Goal: Task Accomplishment & Management: Manage account settings

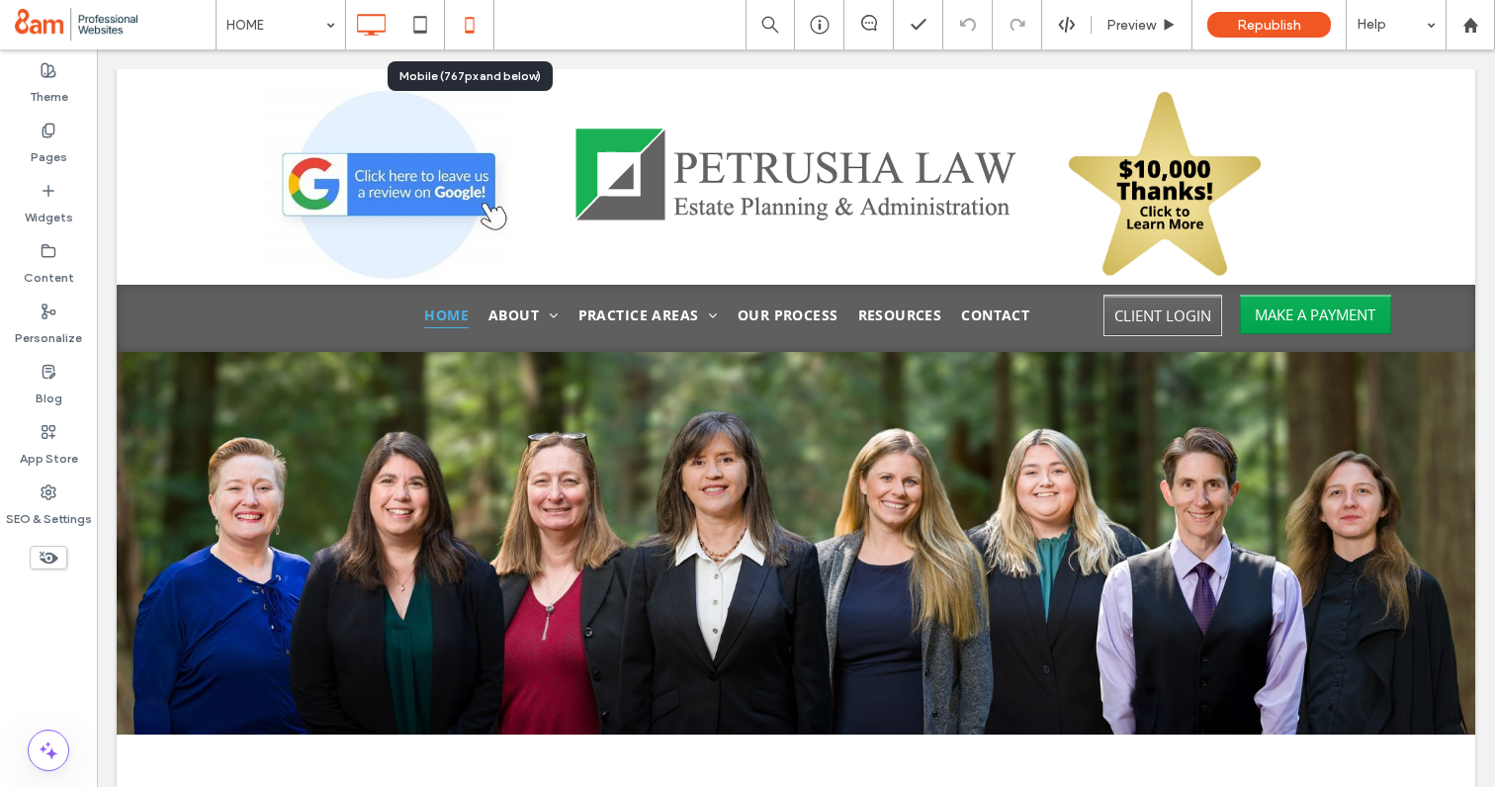
click at [469, 36] on icon at bounding box center [470, 25] width 40 height 40
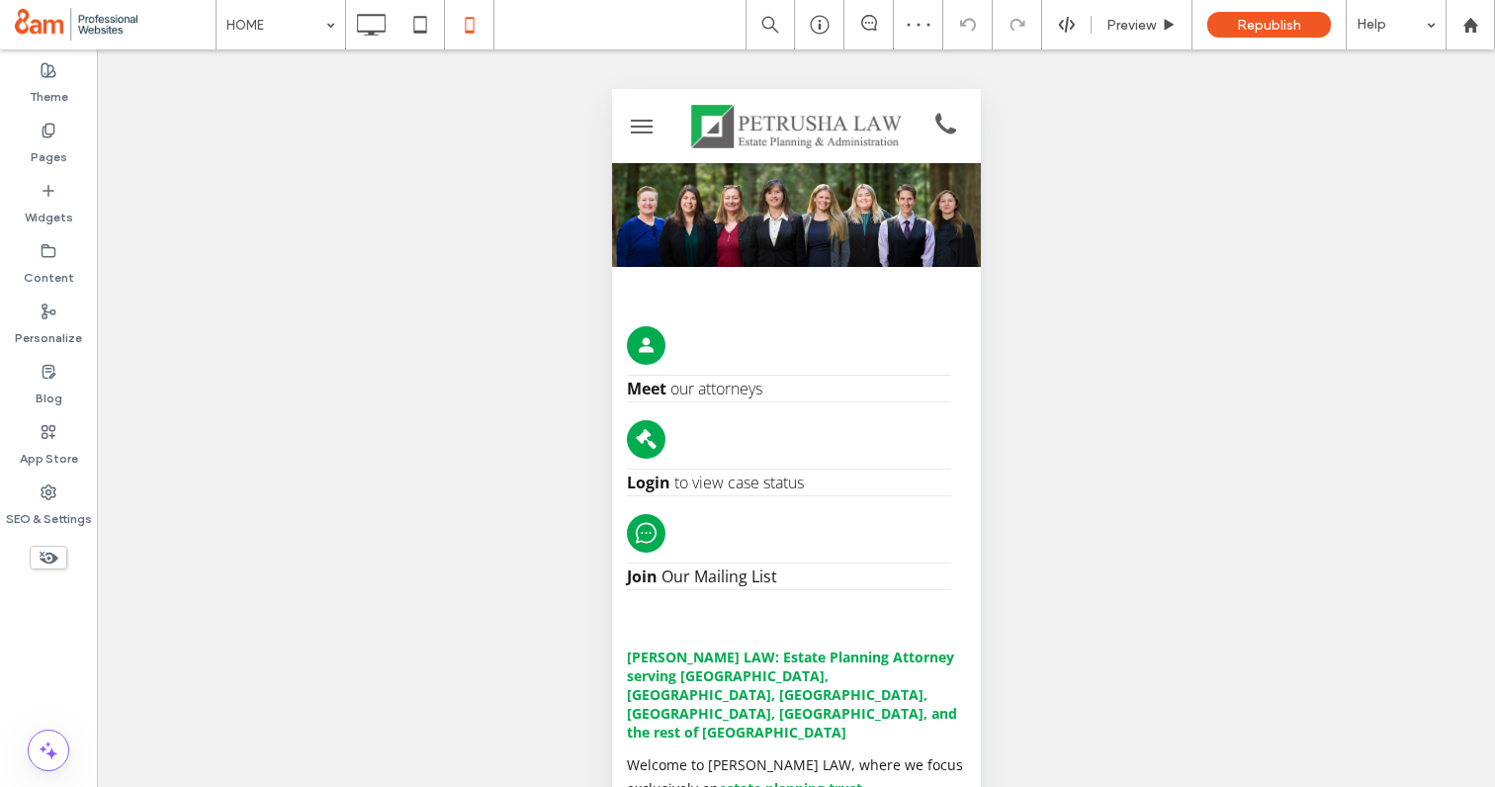
click at [647, 128] on button "menu" at bounding box center [641, 127] width 40 height 40
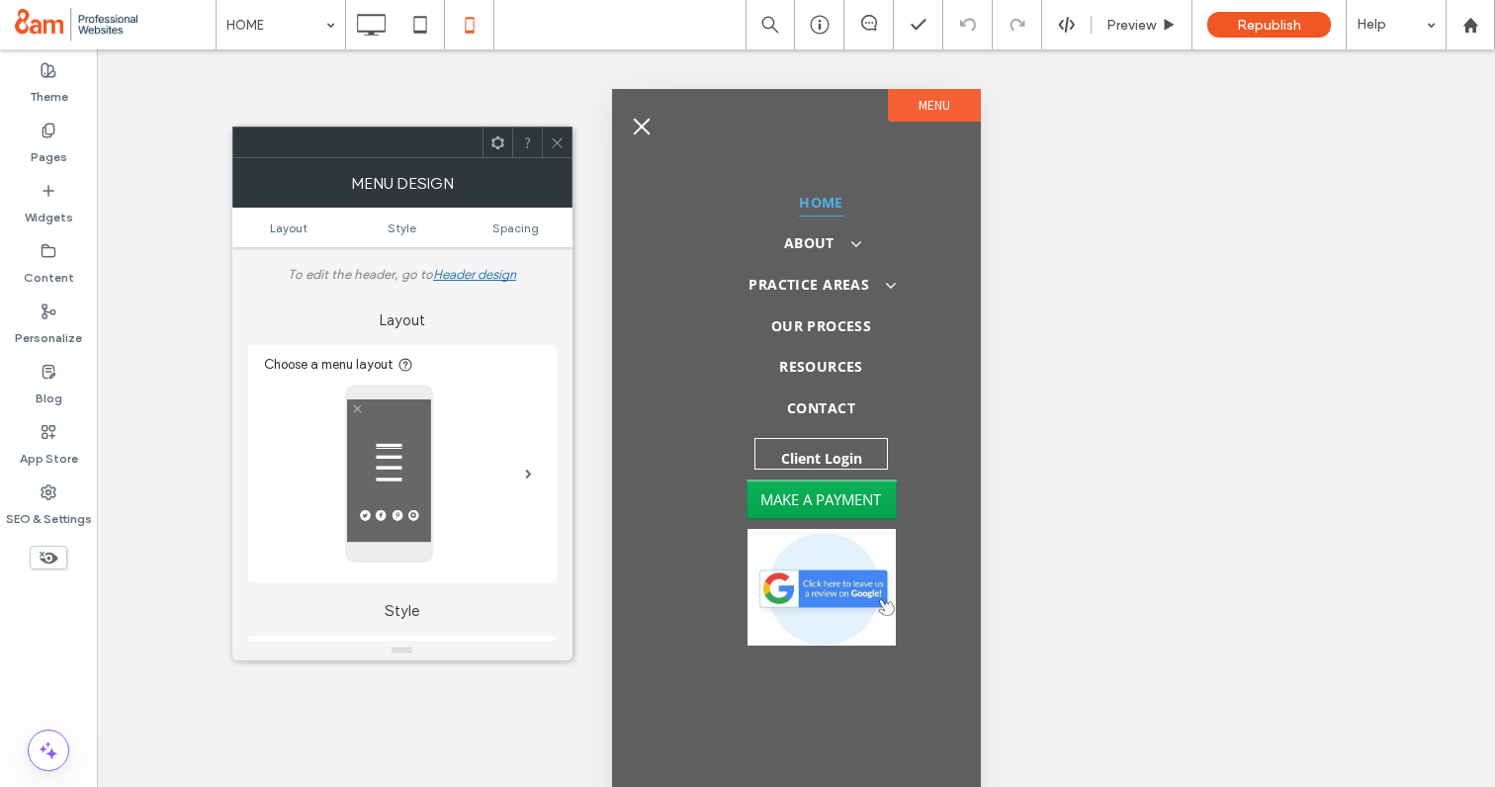
click at [554, 140] on icon at bounding box center [557, 142] width 15 height 15
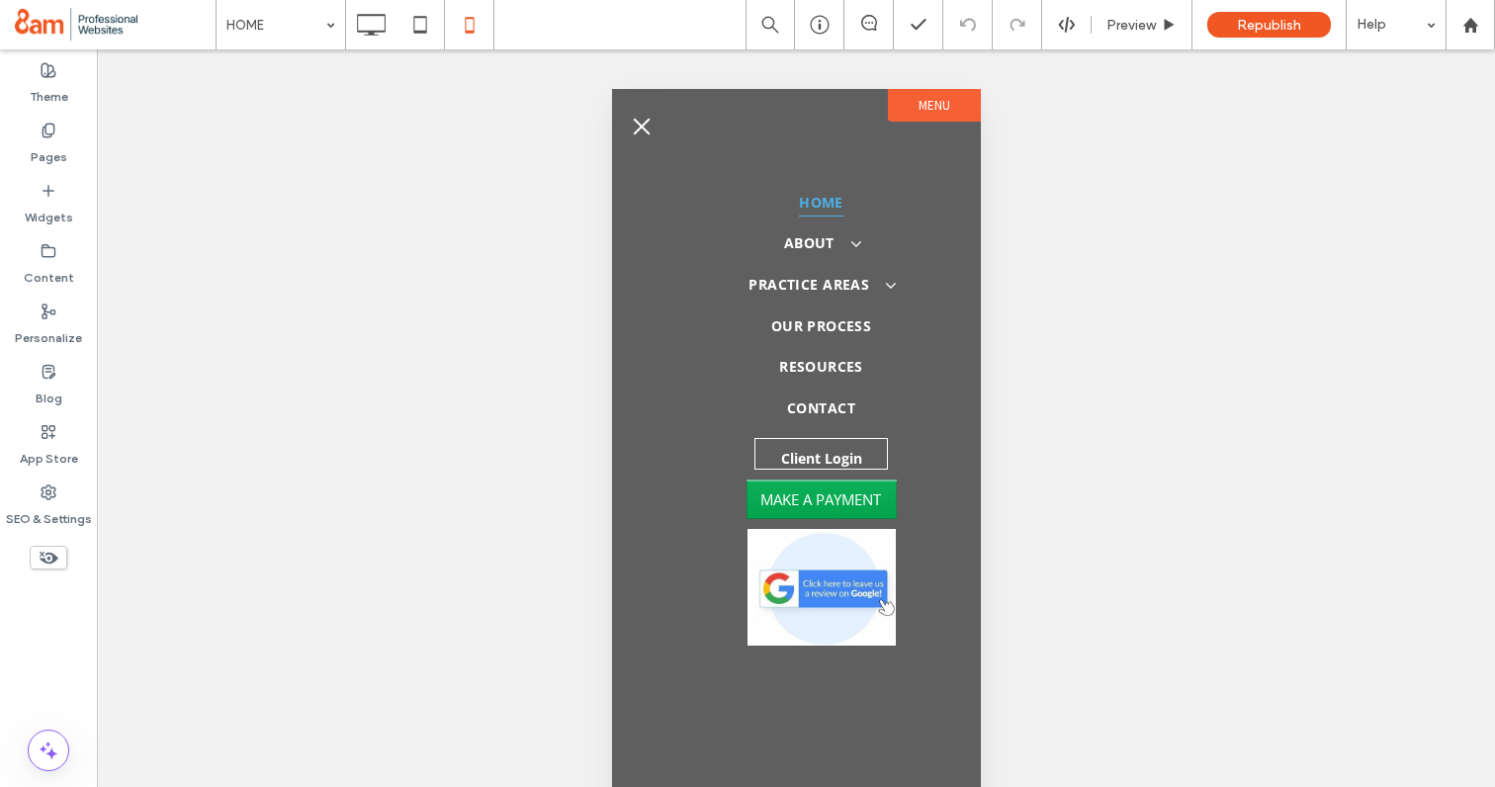
click at [637, 123] on span "menu" at bounding box center [641, 126] width 17 height 17
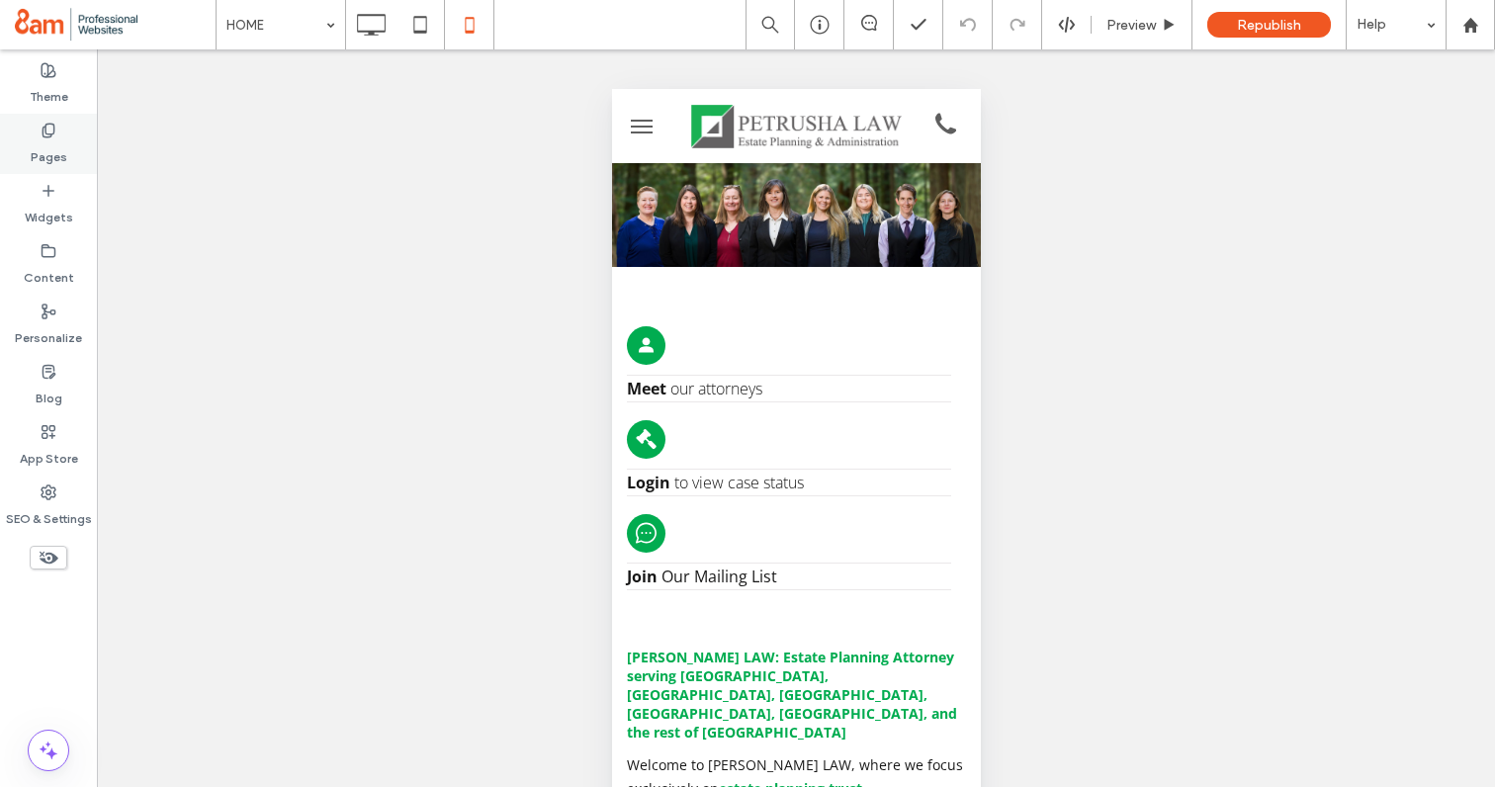
click at [51, 151] on label "Pages" at bounding box center [49, 152] width 37 height 28
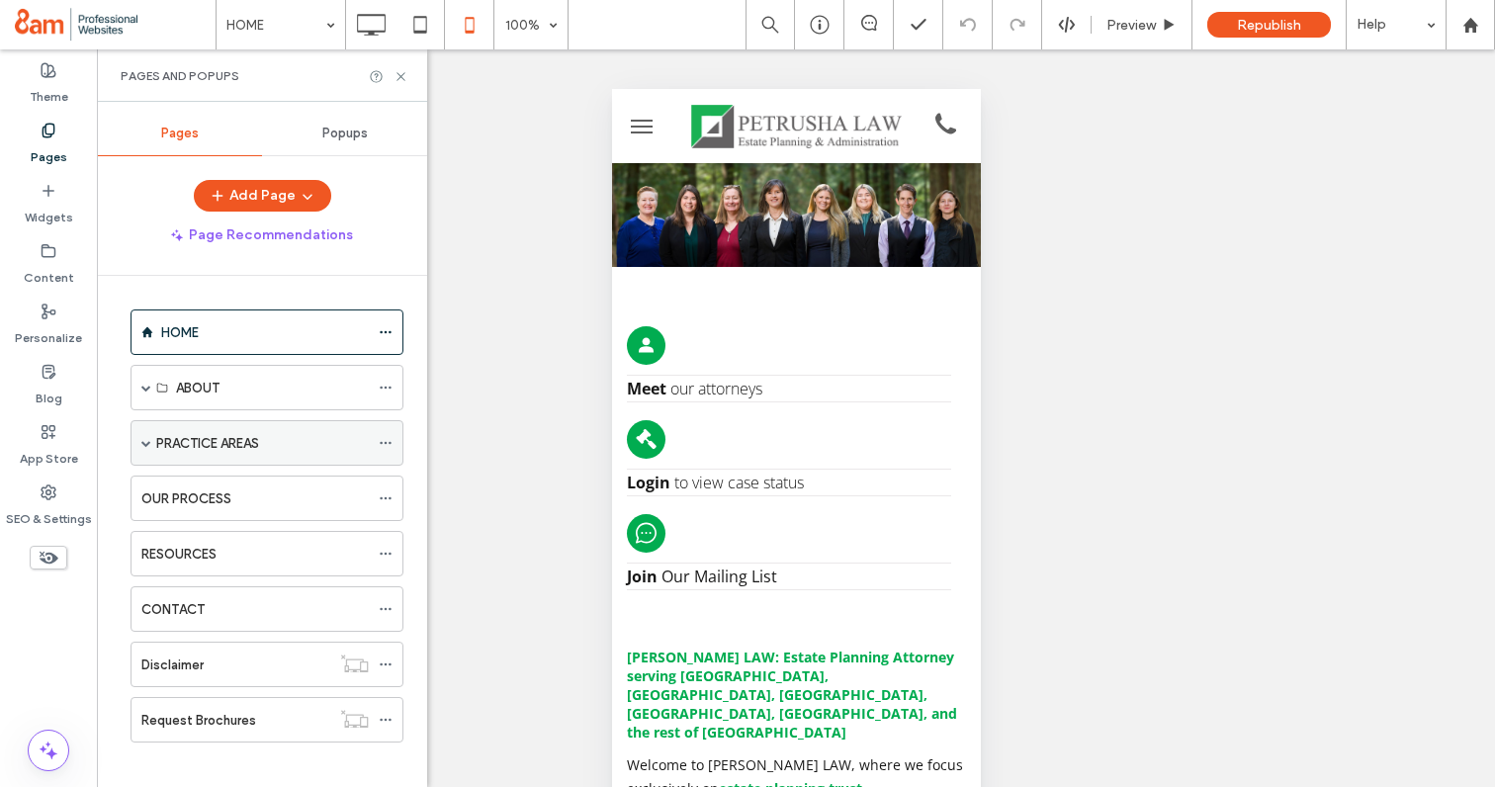
scroll to position [15, 0]
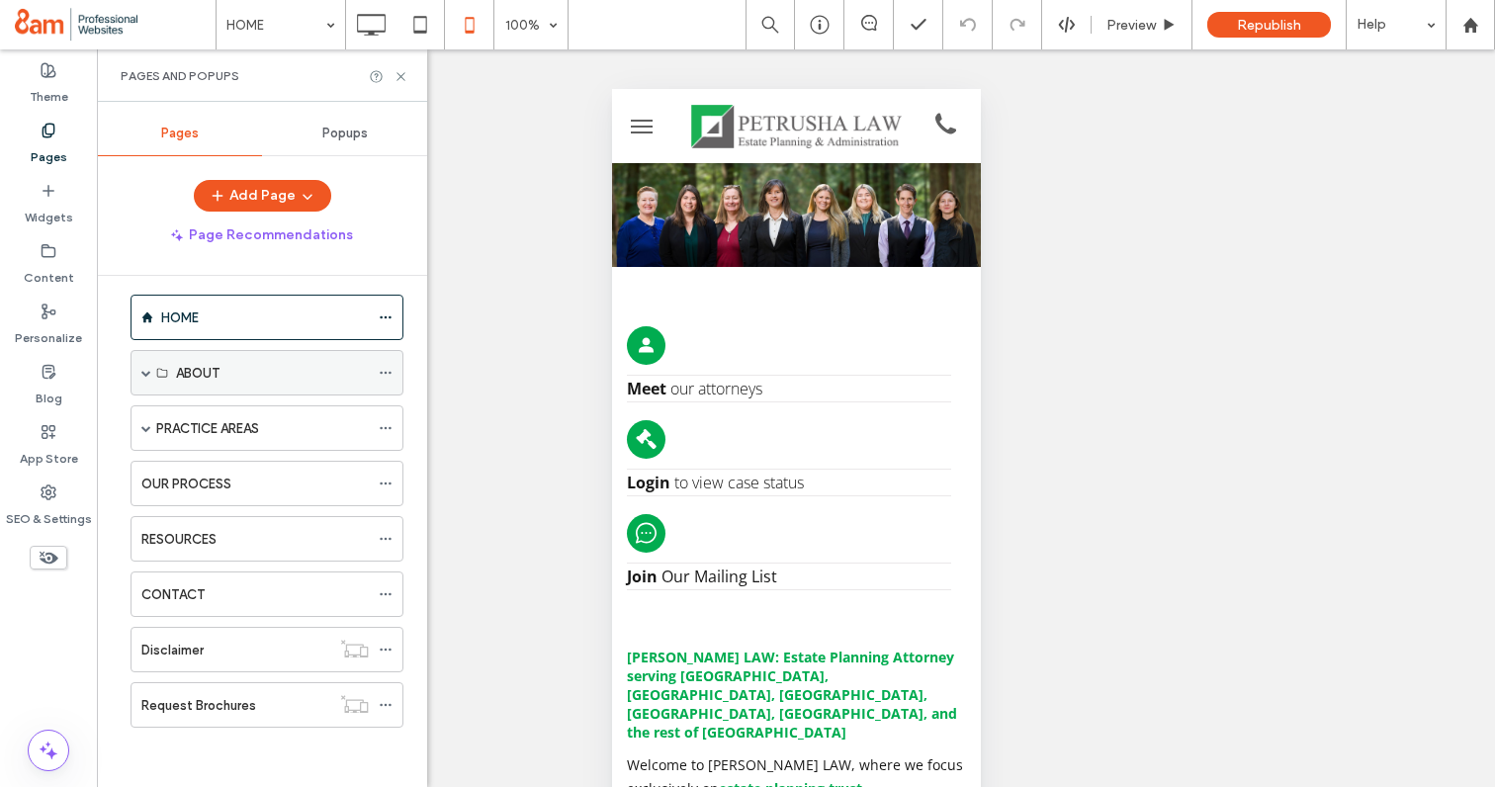
click at [147, 370] on span at bounding box center [146, 373] width 10 height 10
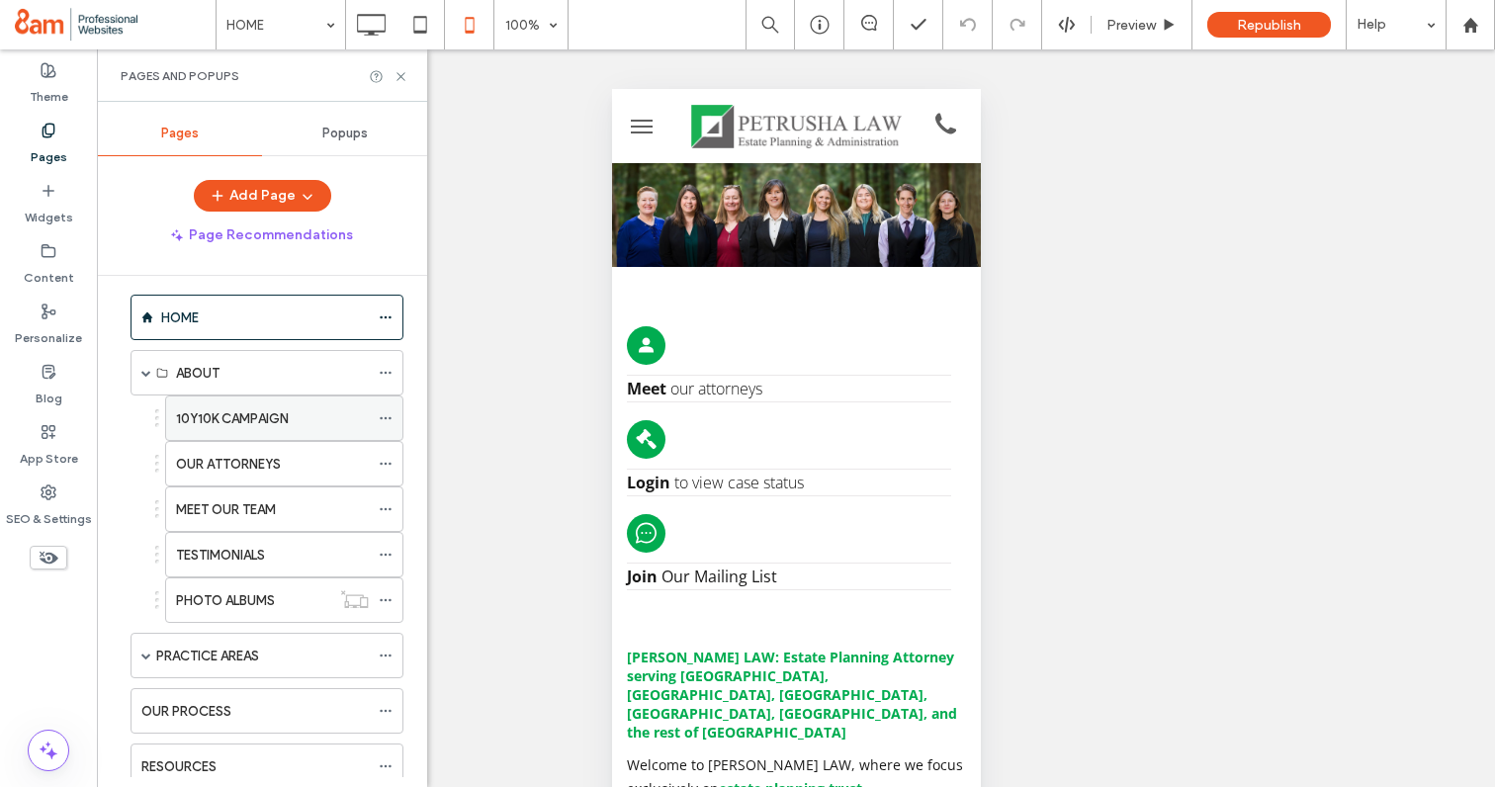
click at [231, 419] on label "10Y10K CAMPAIGN" at bounding box center [232, 418] width 113 height 35
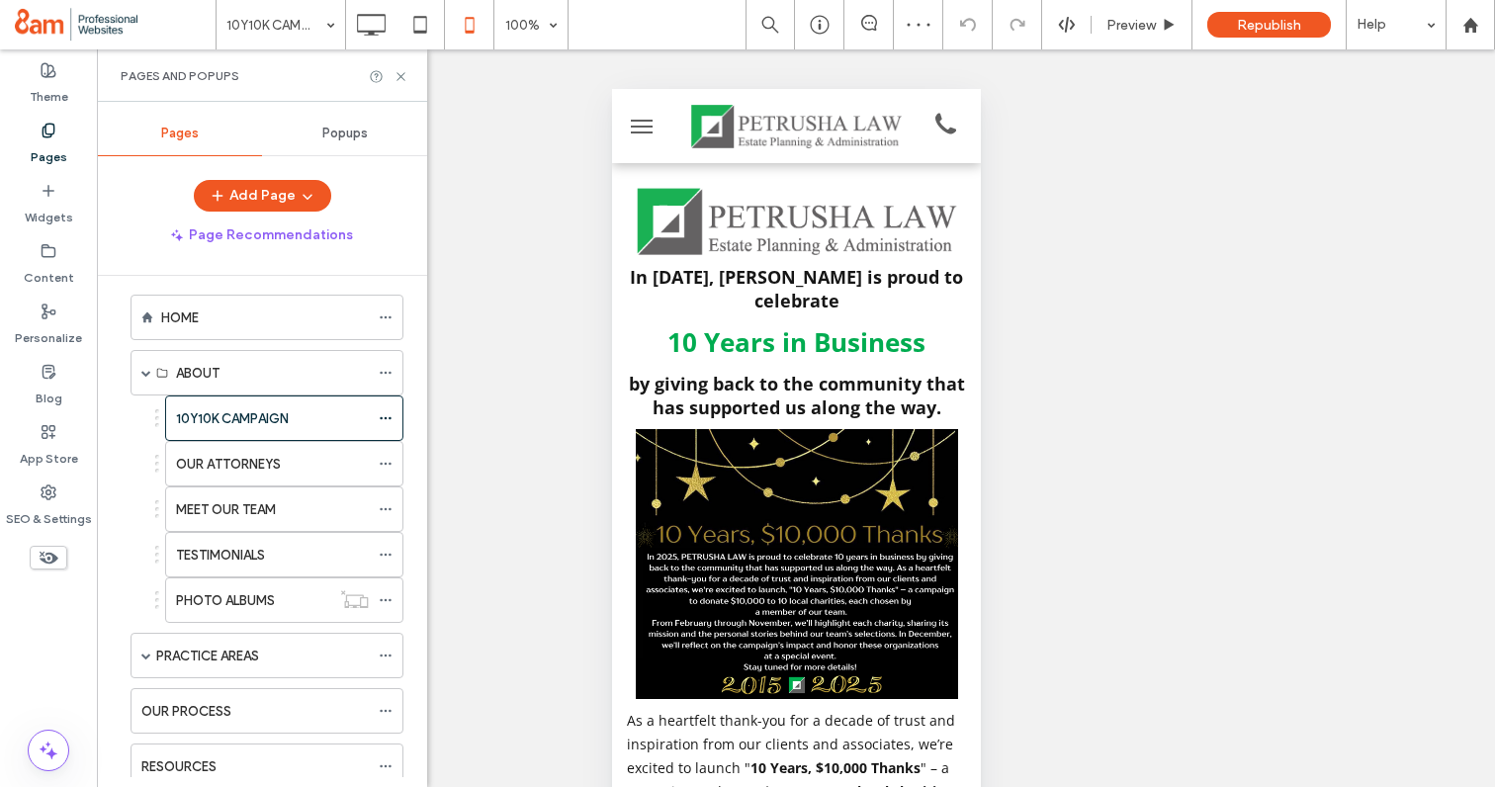
click at [392, 81] on div at bounding box center [389, 76] width 40 height 15
click at [405, 76] on icon at bounding box center [401, 76] width 15 height 15
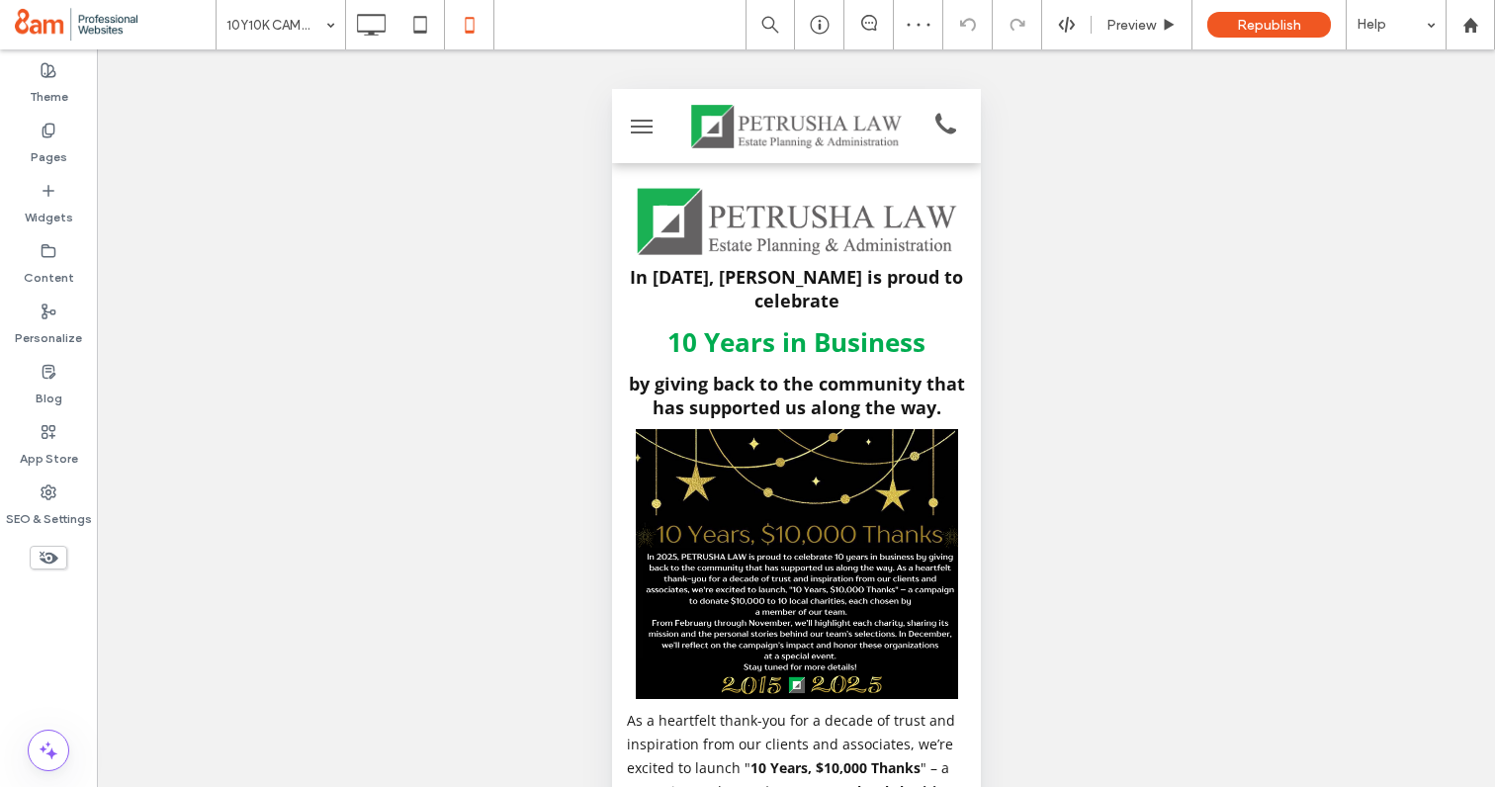
click at [627, 121] on button "menu" at bounding box center [641, 127] width 40 height 40
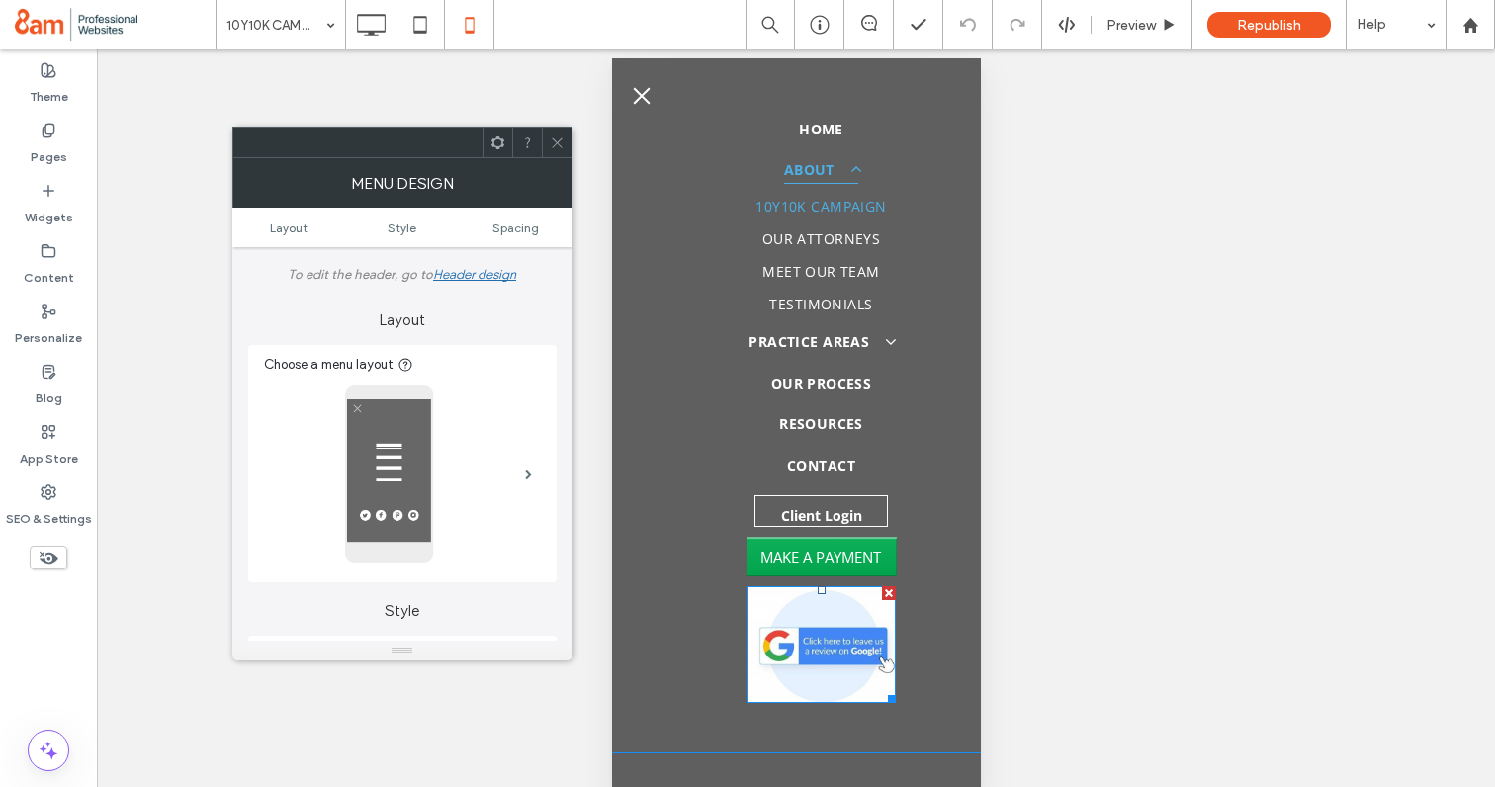
scroll to position [40, 0]
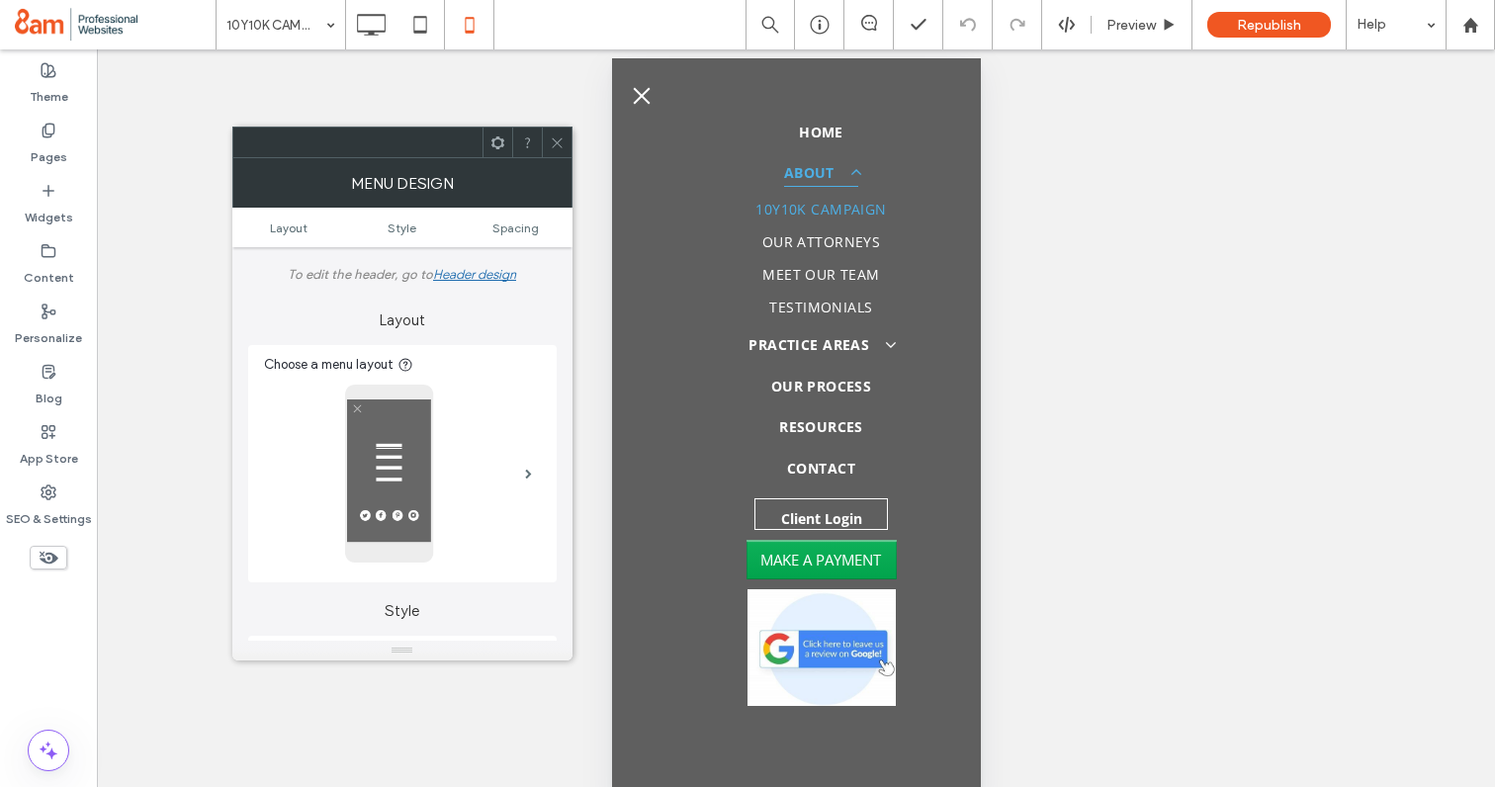
click at [551, 141] on icon at bounding box center [557, 142] width 15 height 15
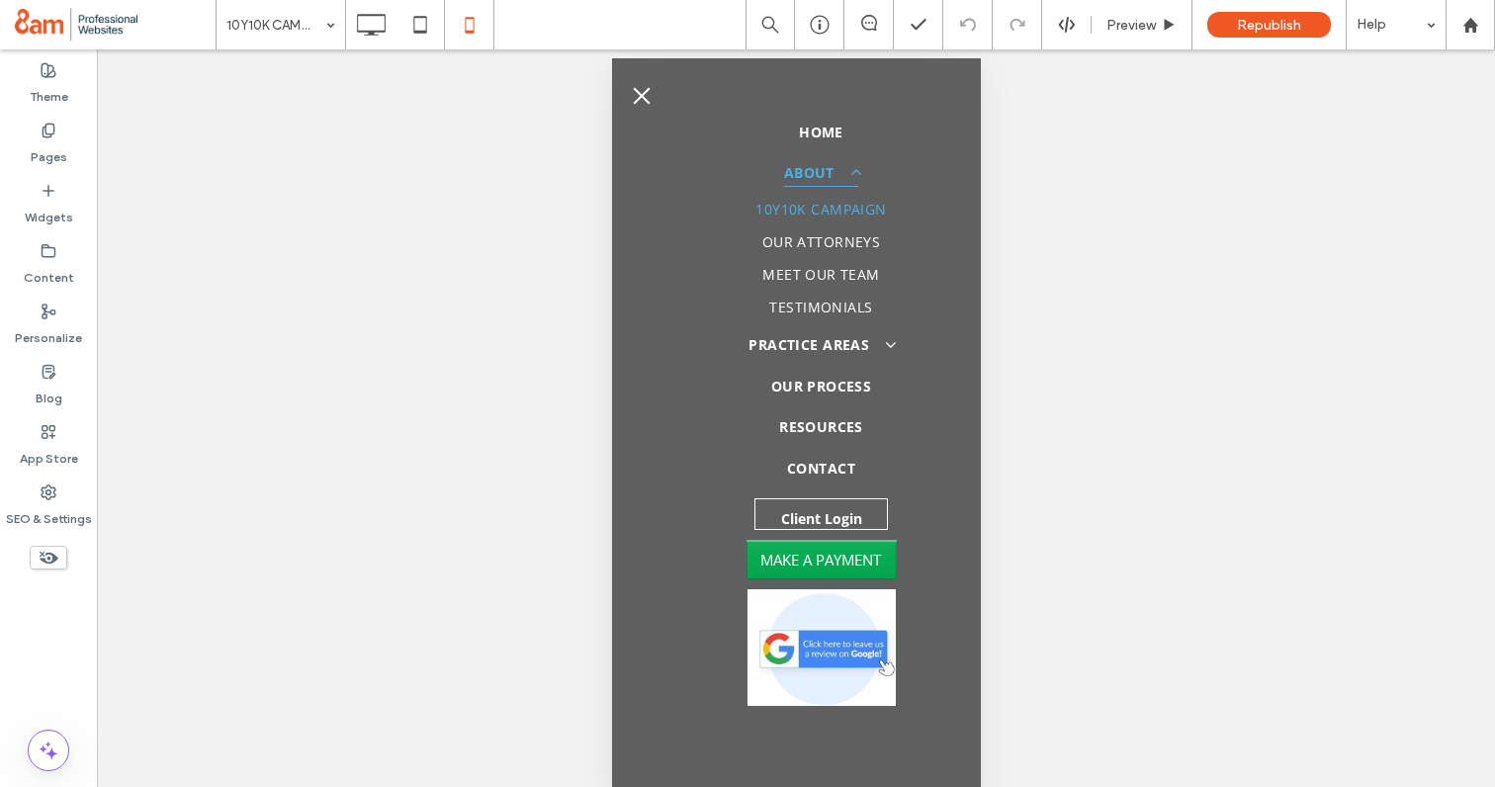
click at [641, 92] on span "menu" at bounding box center [641, 95] width 17 height 17
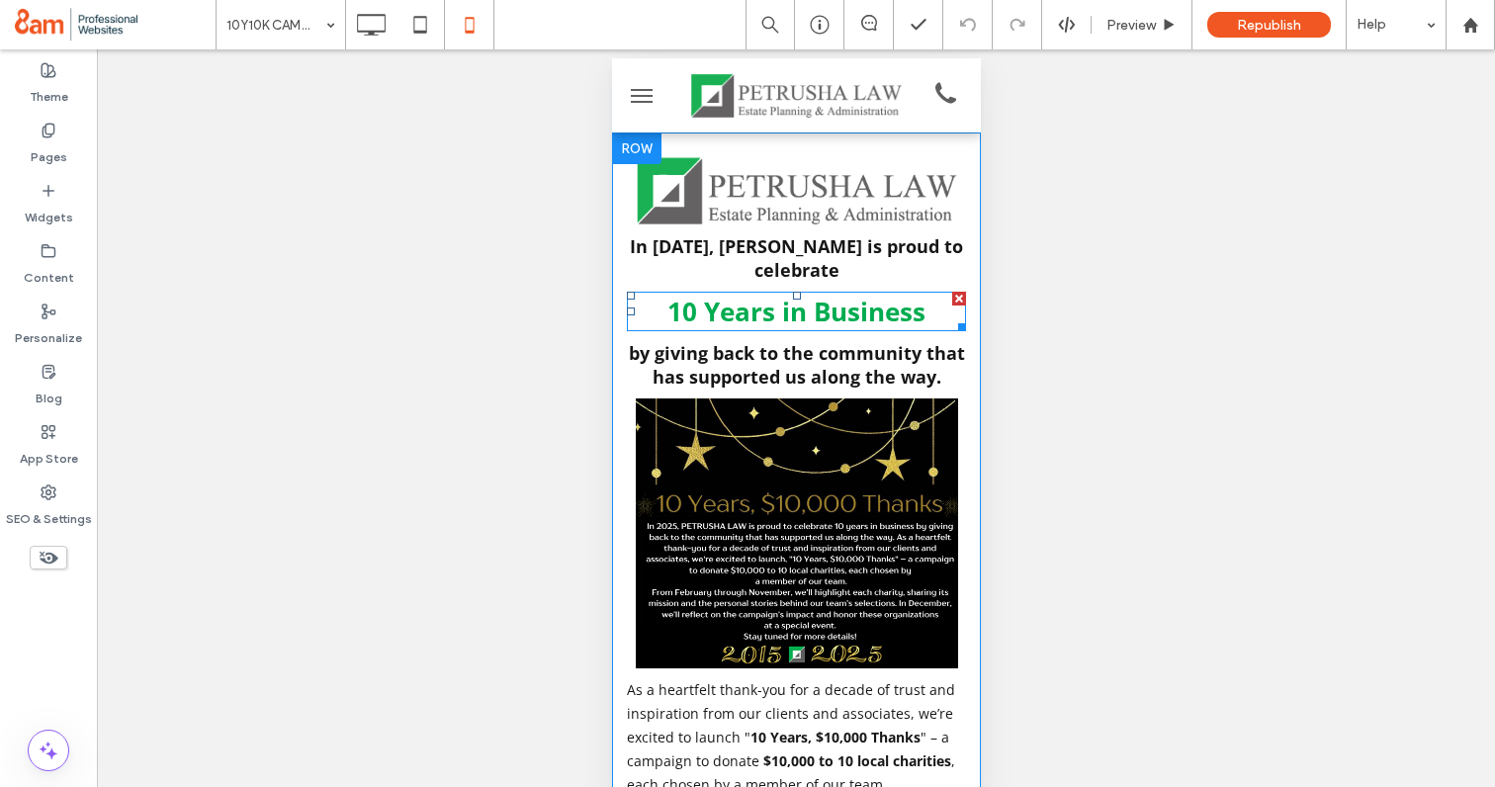
scroll to position [0, 0]
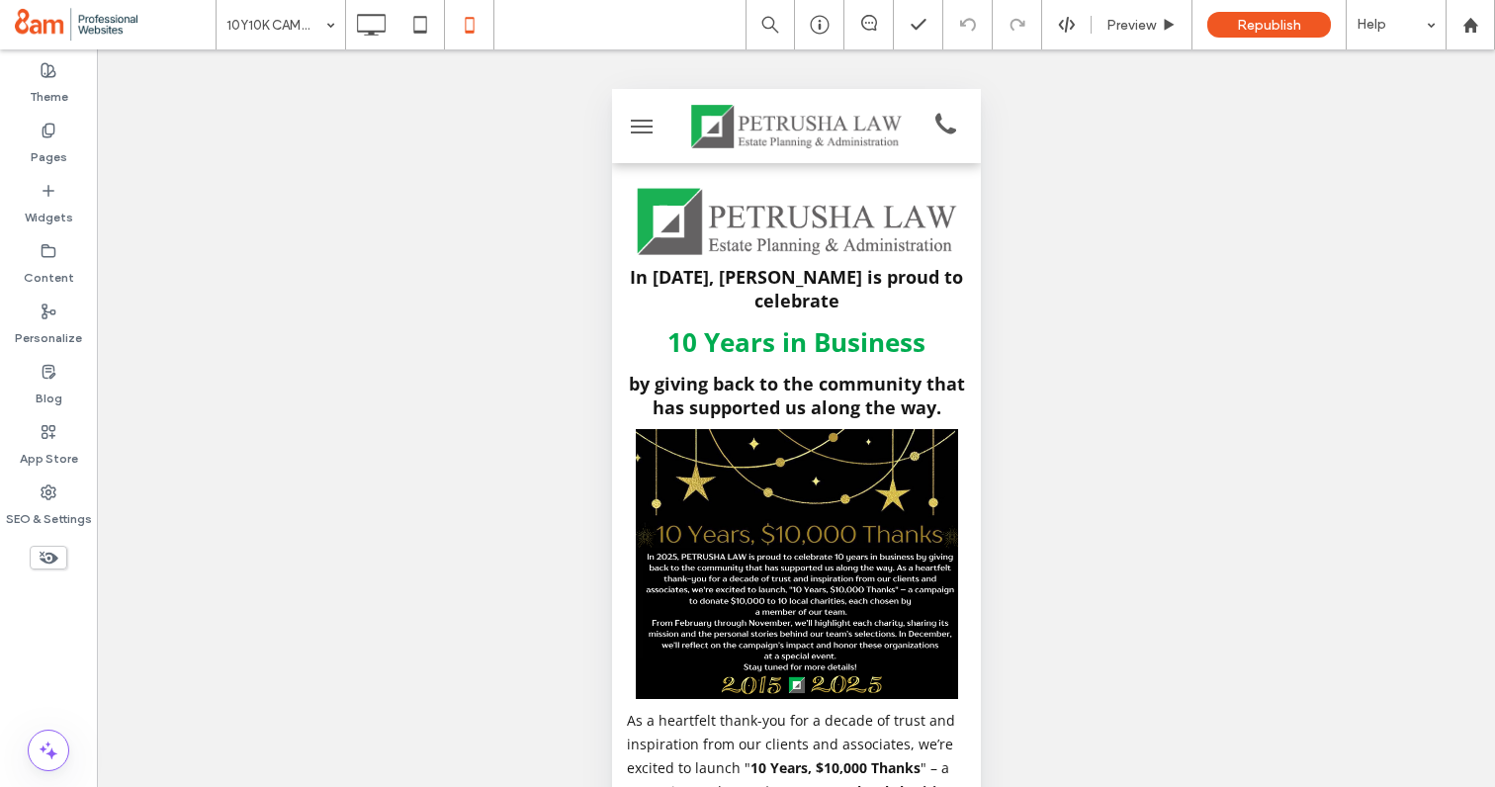
click at [634, 123] on button "menu" at bounding box center [641, 127] width 40 height 40
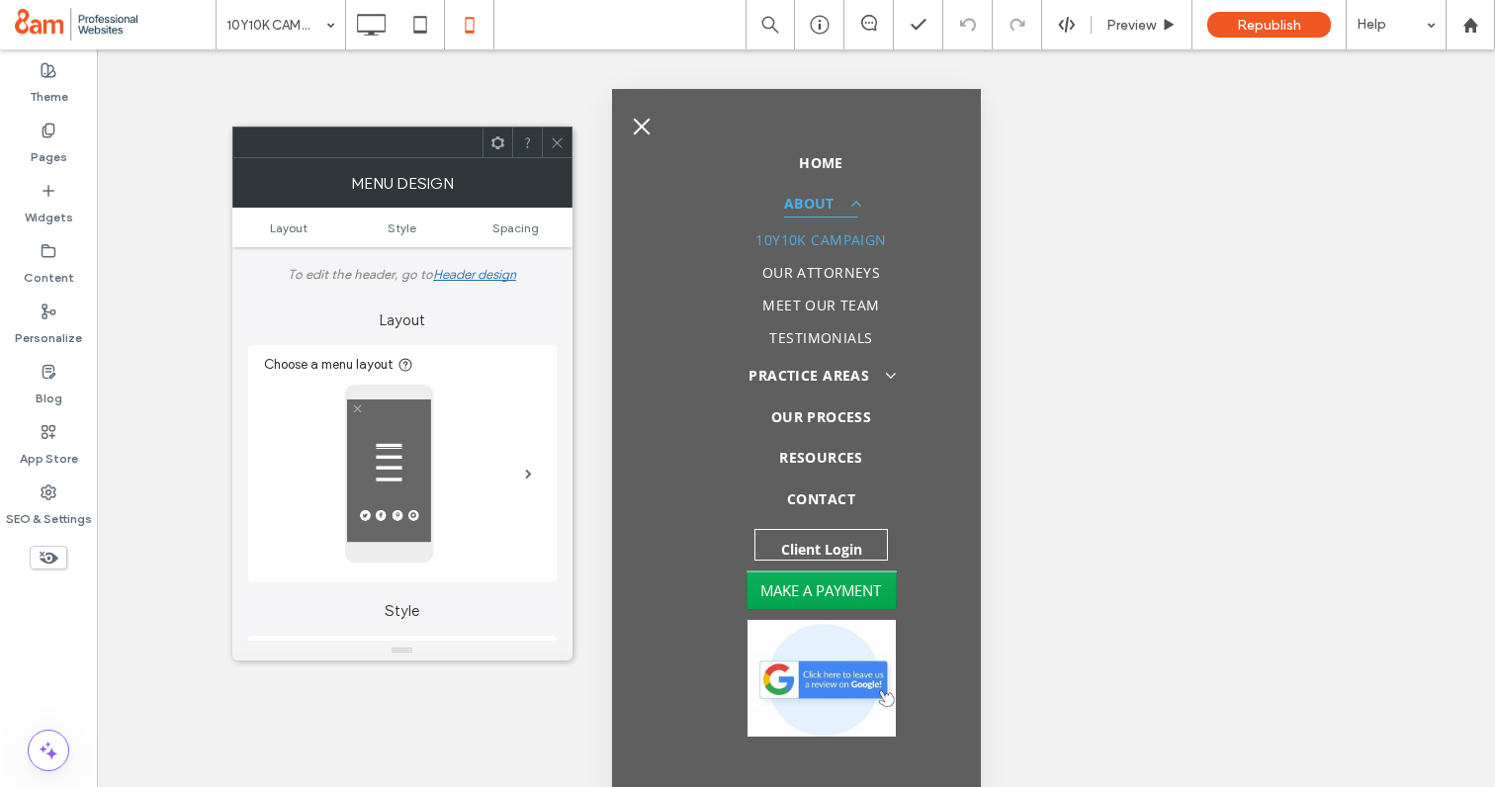
click at [555, 137] on icon at bounding box center [557, 142] width 15 height 15
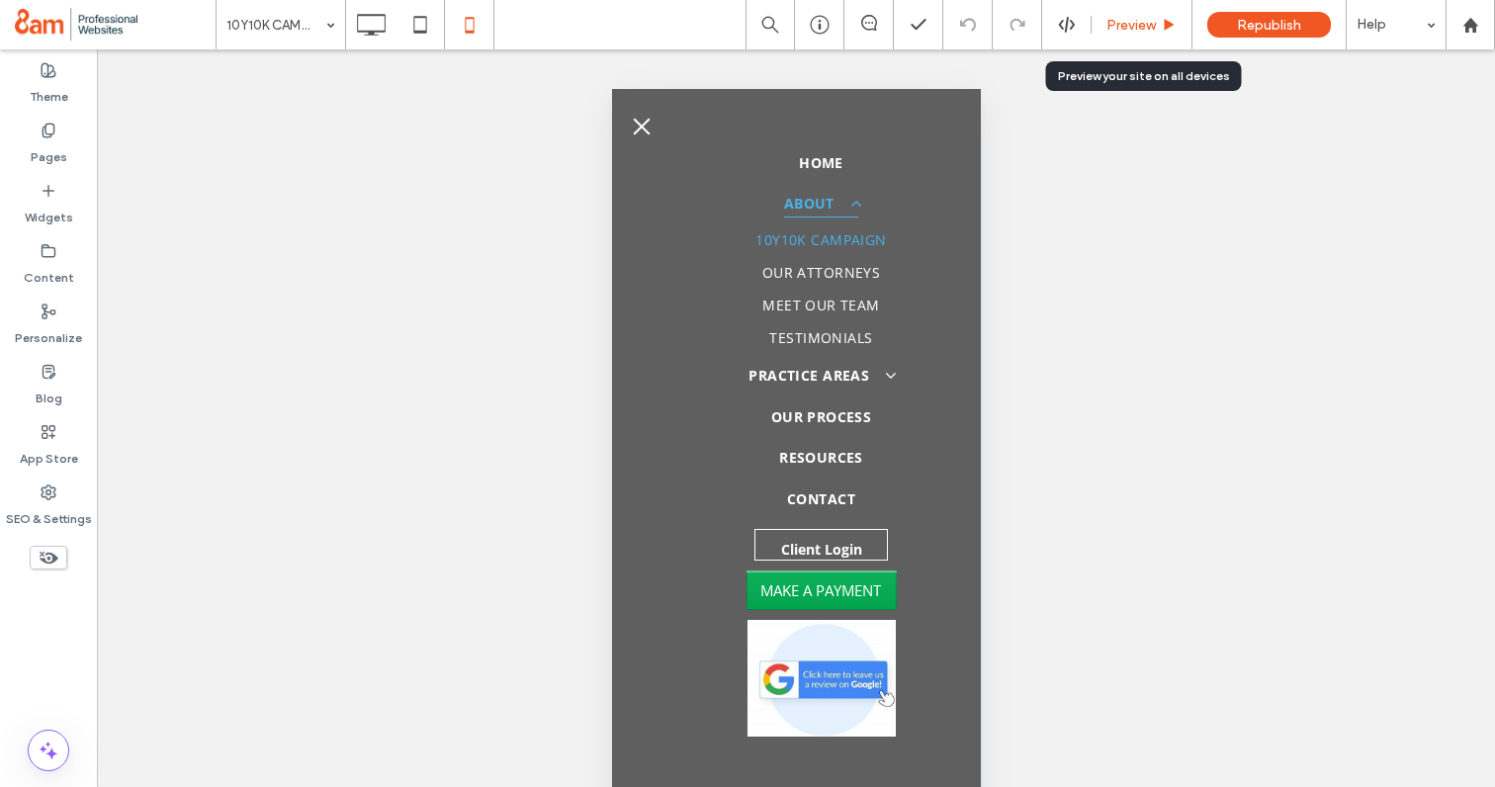
click at [1132, 17] on span "Preview" at bounding box center [1130, 25] width 49 height 17
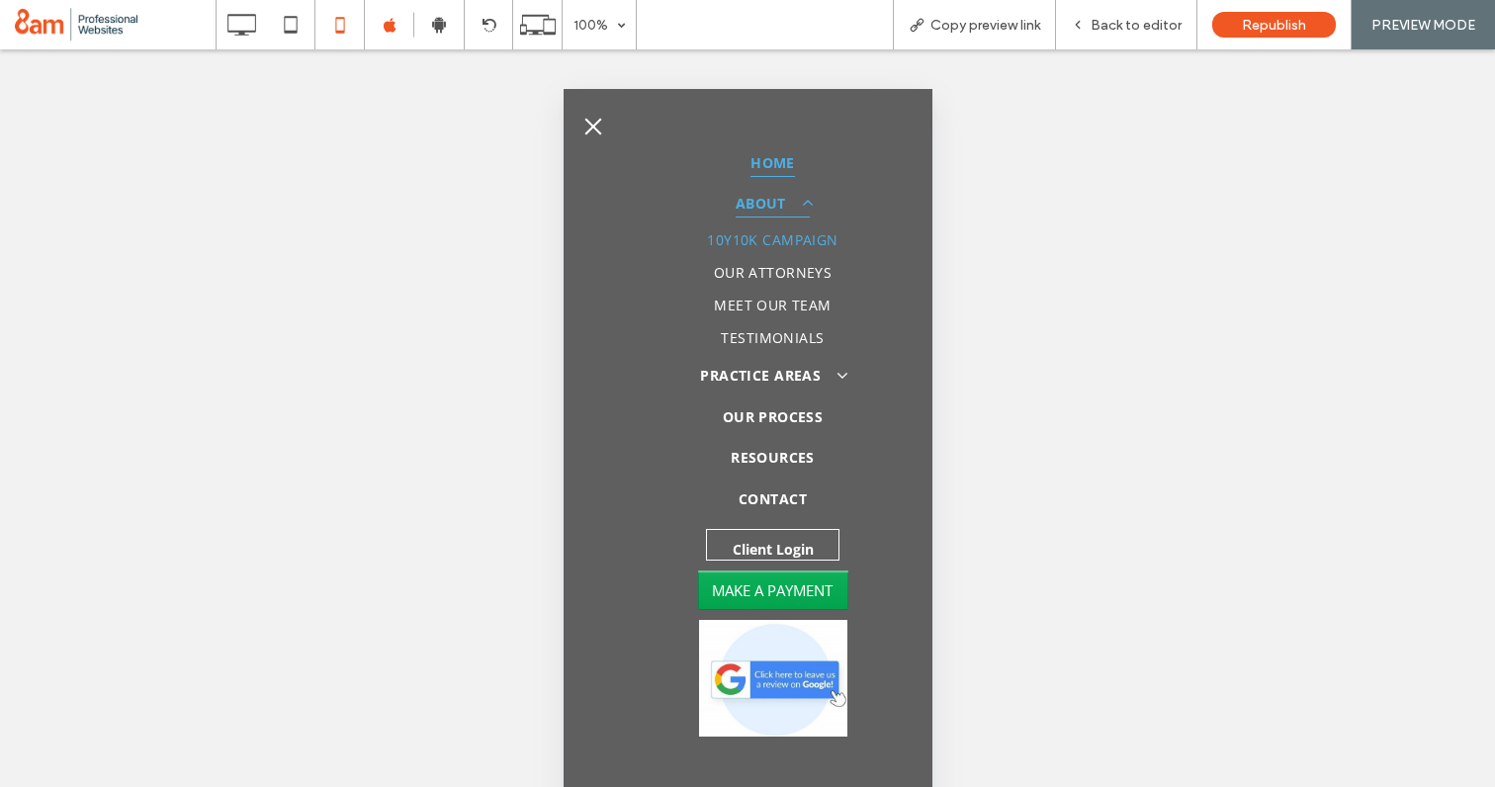
click at [783, 162] on span "HOME" at bounding box center [771, 162] width 44 height 30
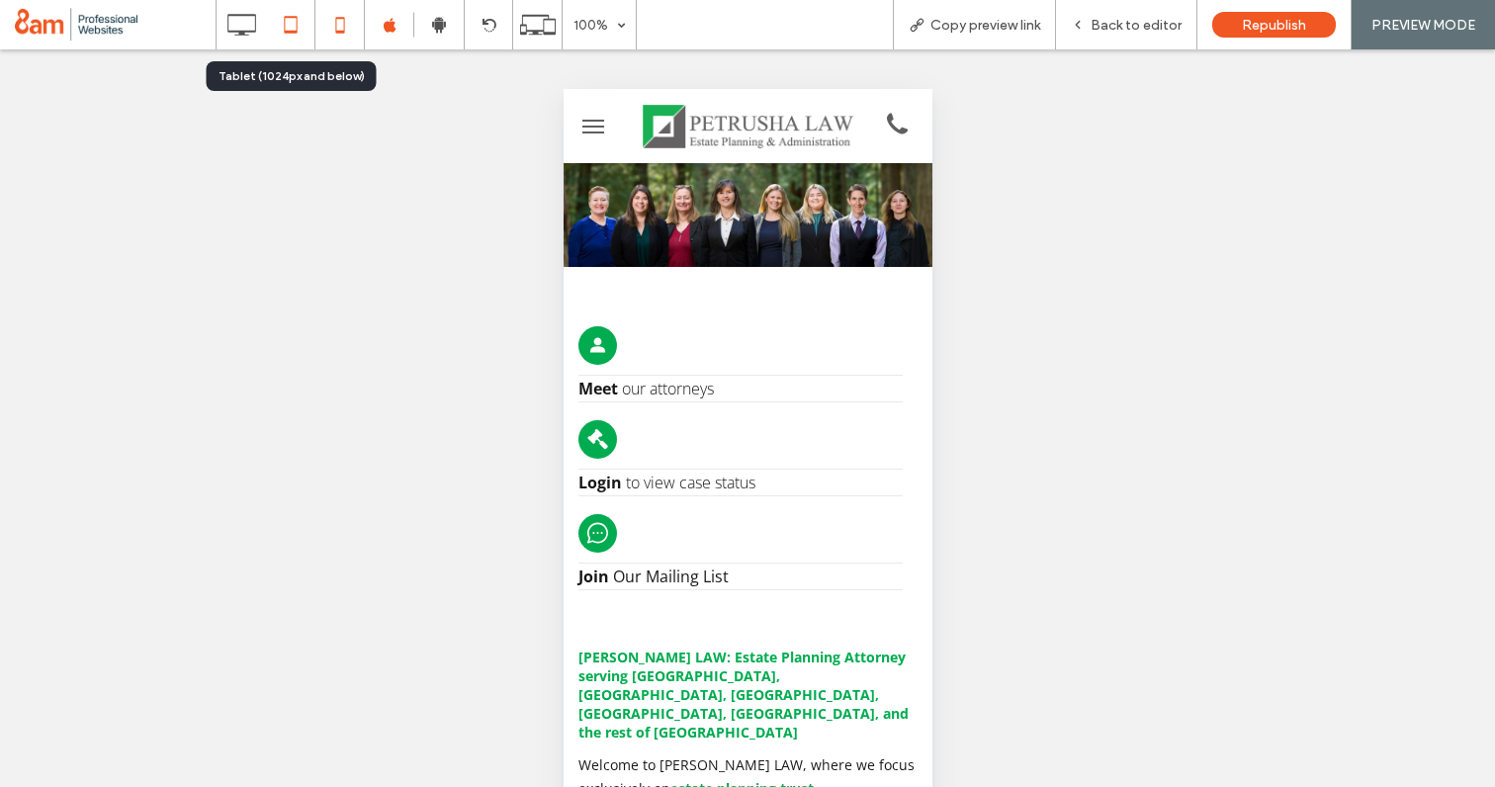
click at [297, 24] on icon at bounding box center [291, 25] width 40 height 40
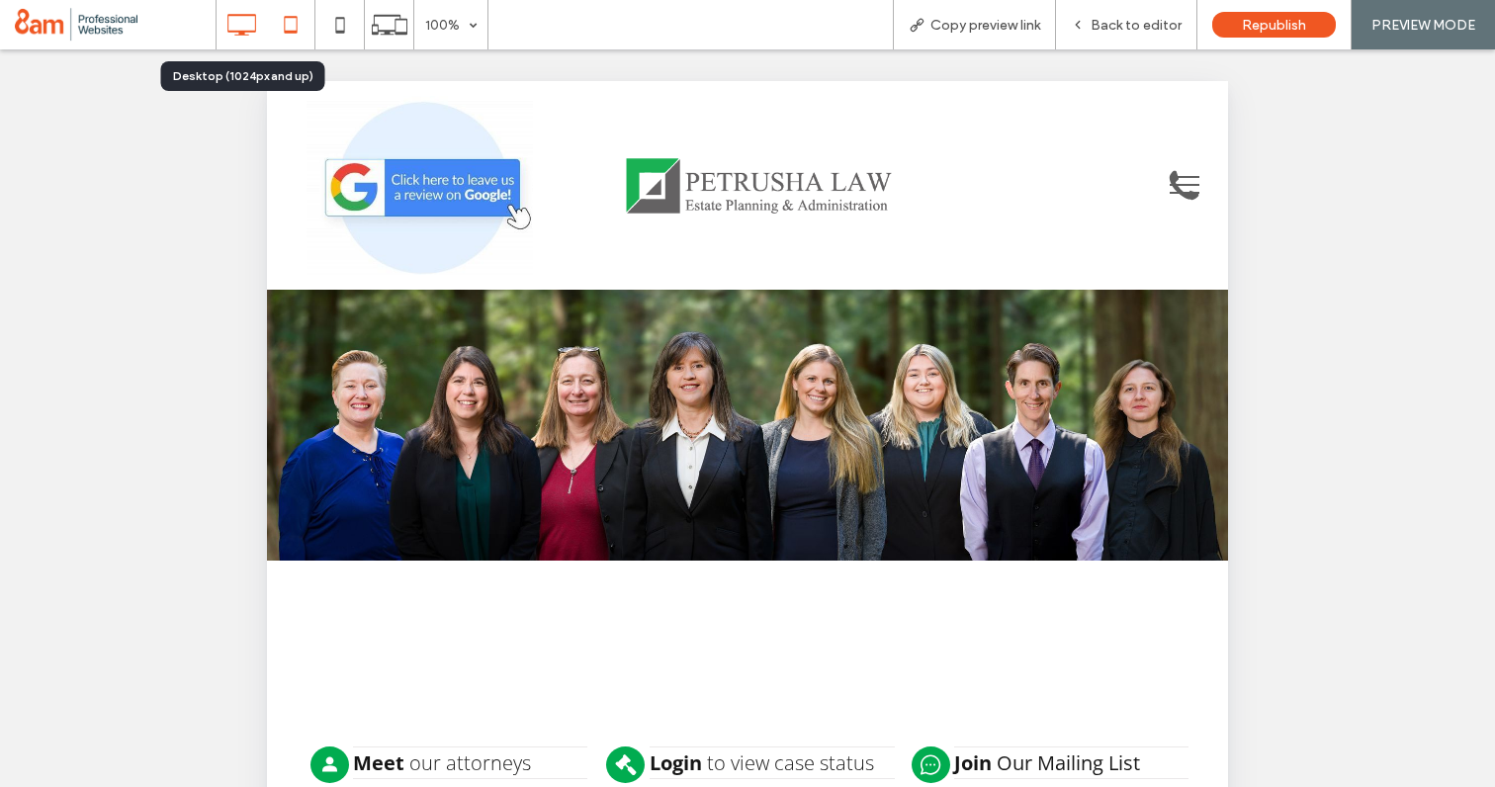
click at [251, 39] on icon at bounding box center [241, 25] width 40 height 40
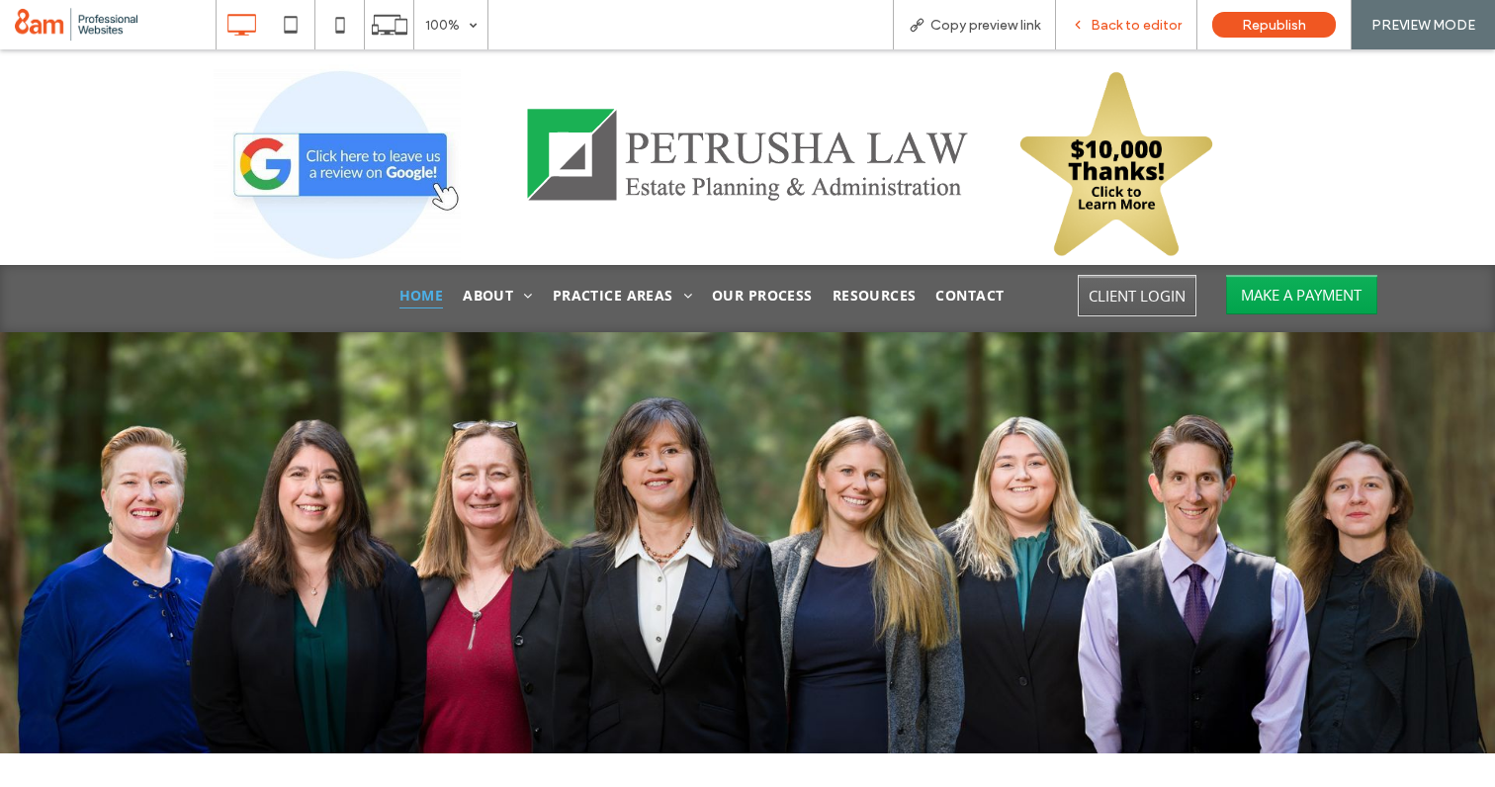
click at [1135, 21] on span "Back to editor" at bounding box center [1136, 25] width 91 height 17
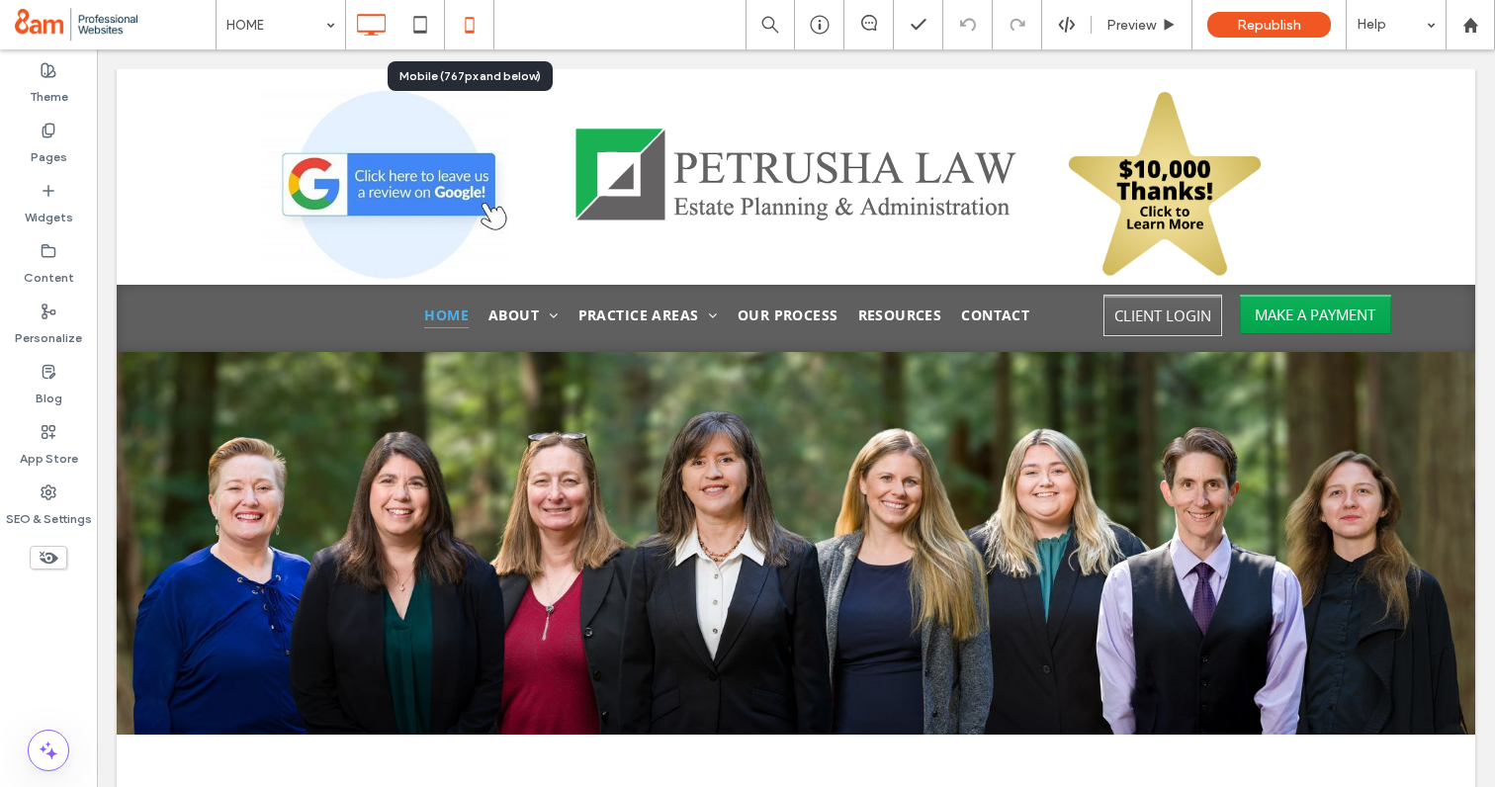
click at [465, 27] on use at bounding box center [469, 25] width 9 height 16
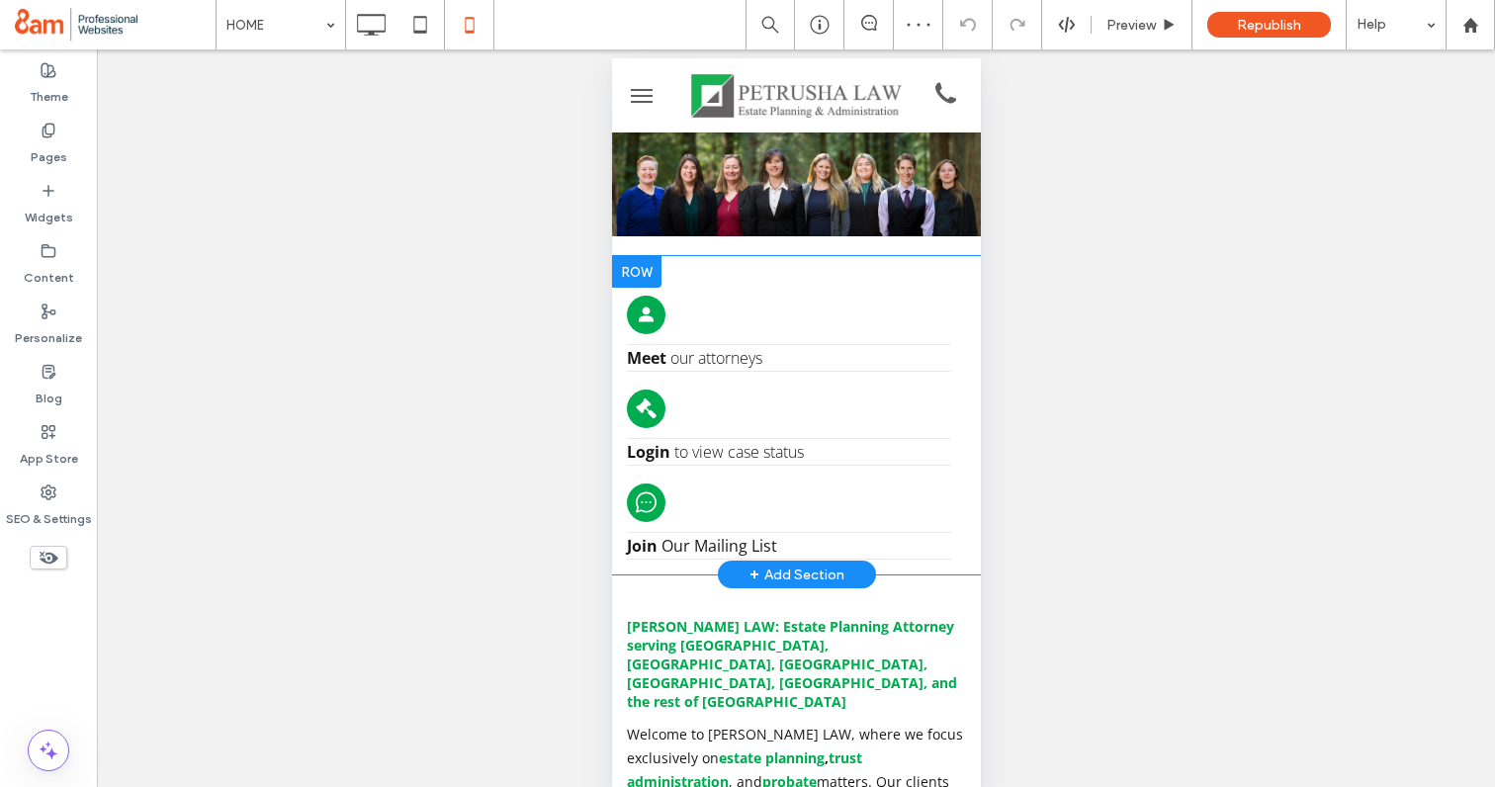
click at [638, 279] on div at bounding box center [635, 272] width 49 height 32
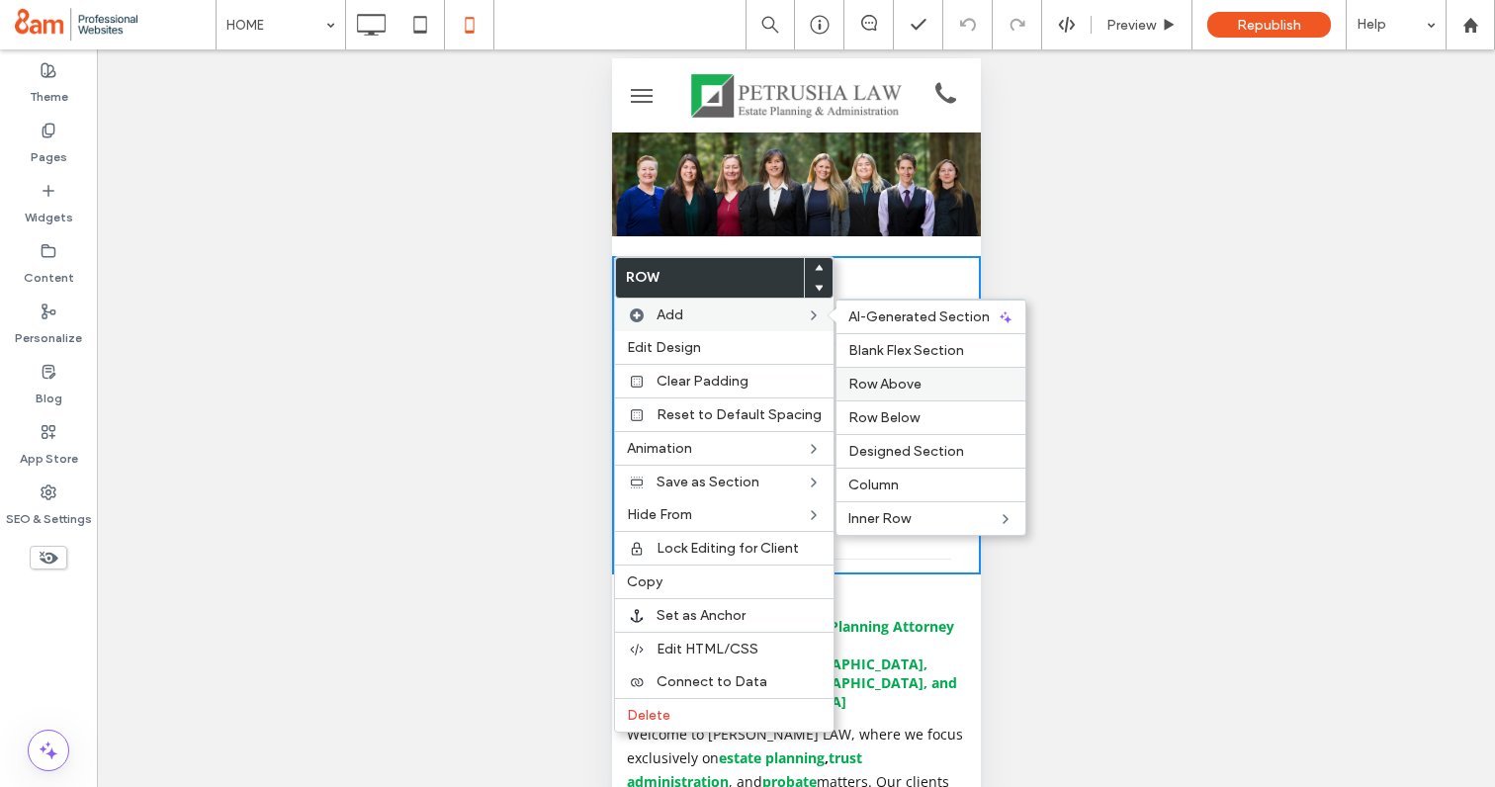
click at [874, 383] on span "Row Above" at bounding box center [884, 384] width 73 height 17
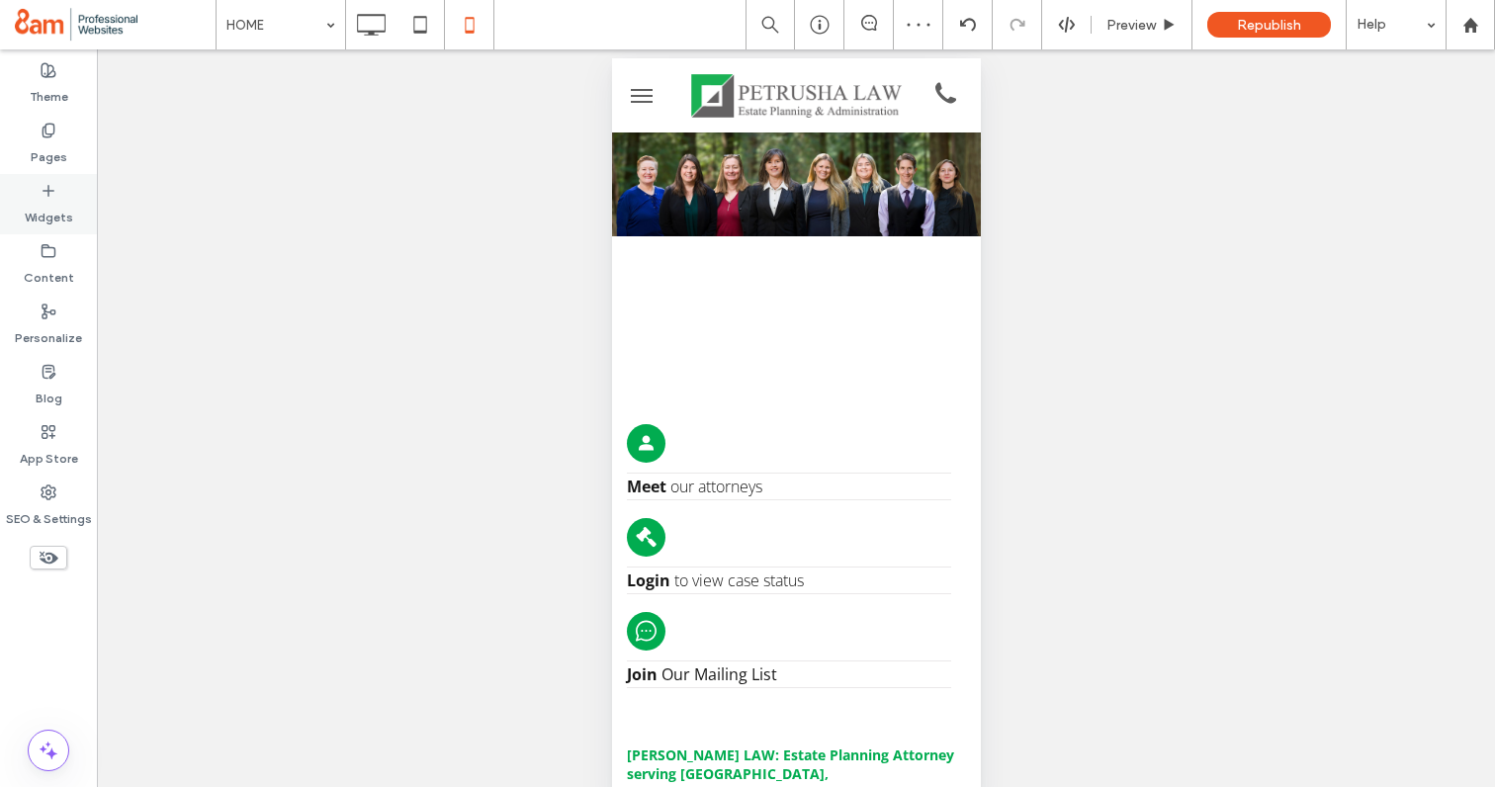
click at [59, 198] on div "Widgets" at bounding box center [48, 204] width 97 height 60
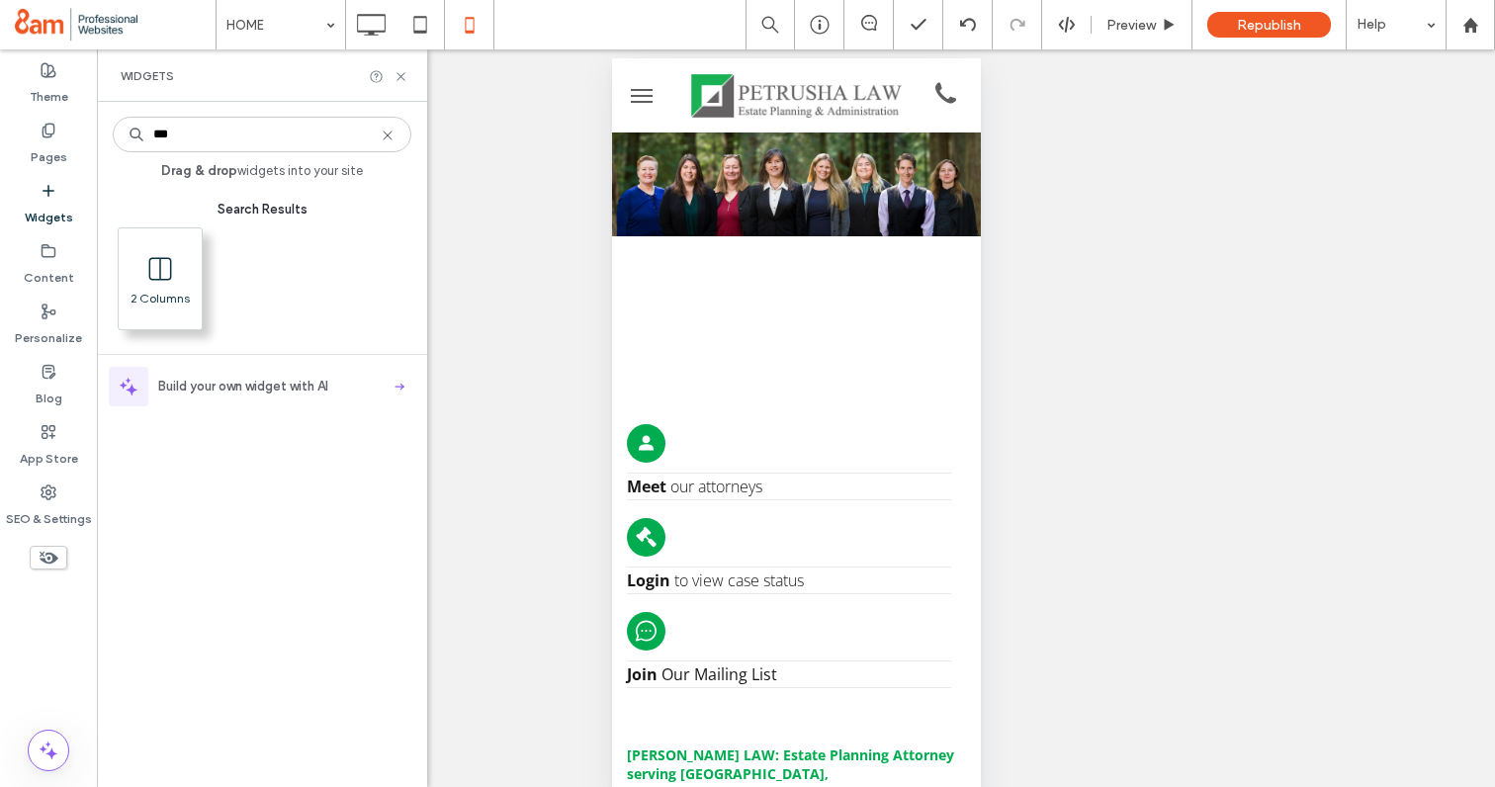
type input "***"
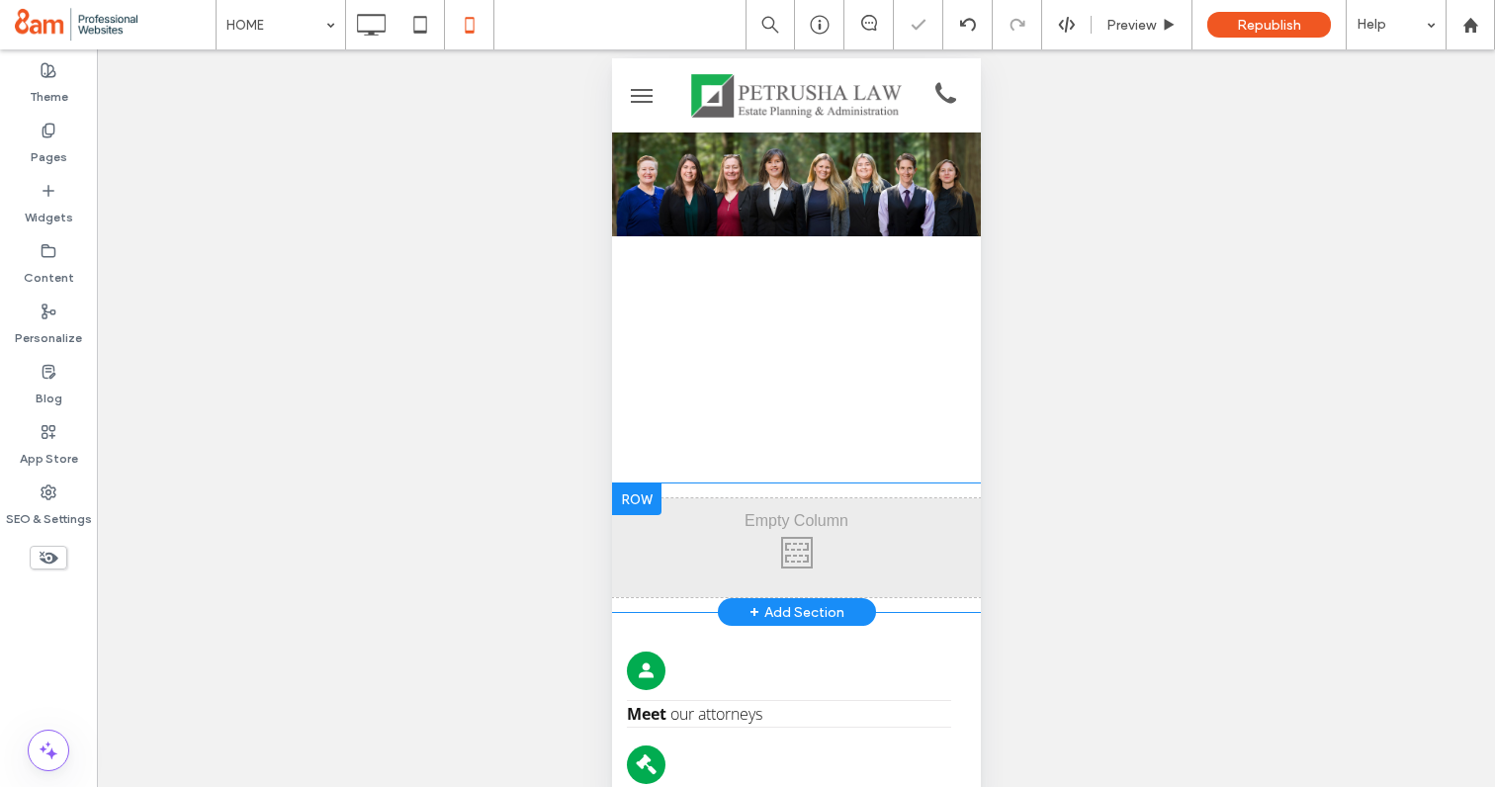
click at [642, 502] on div at bounding box center [635, 499] width 49 height 32
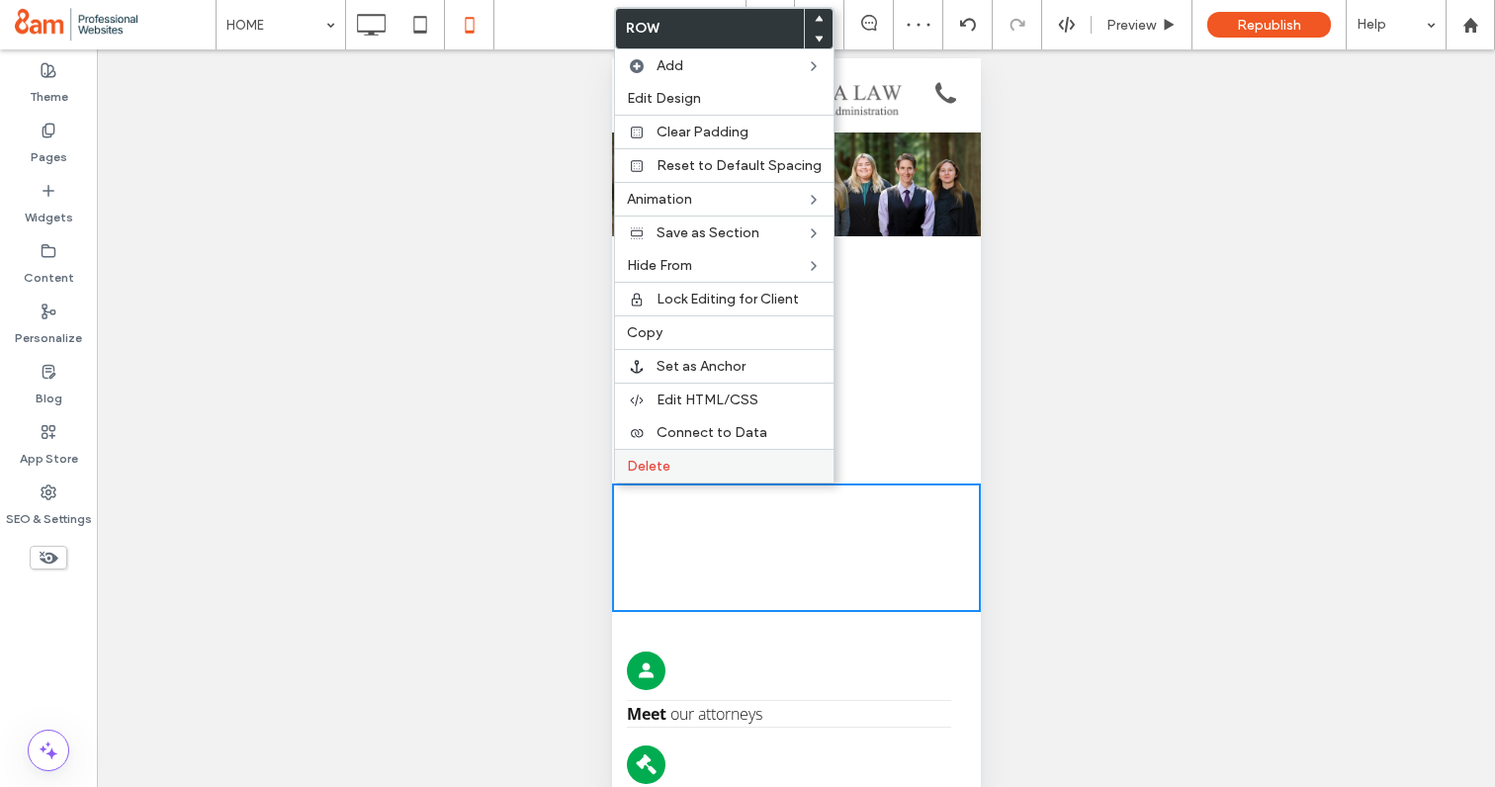
click at [667, 465] on span "Delete" at bounding box center [649, 466] width 44 height 17
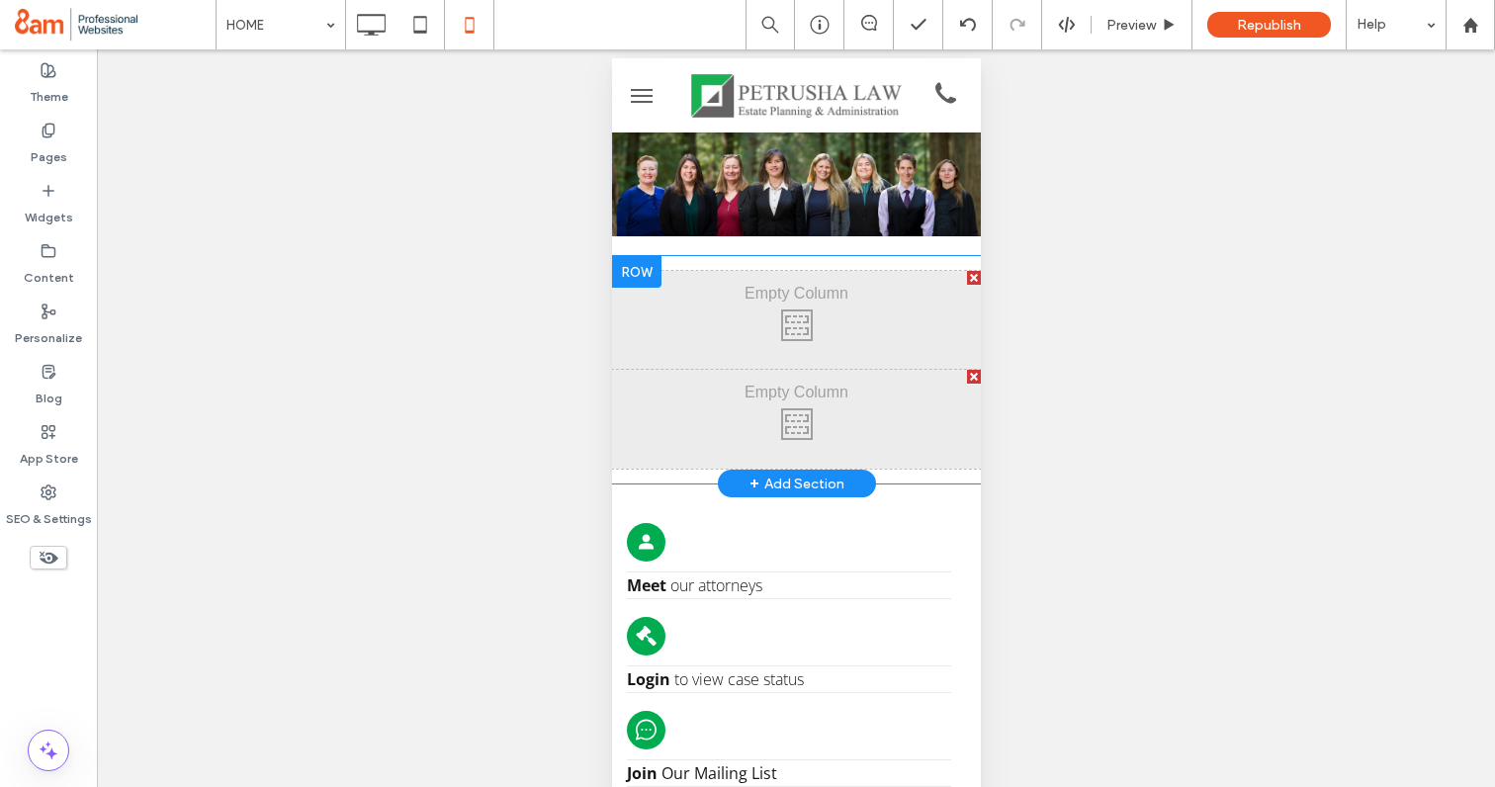
click at [784, 337] on div "Click To Paste Click To Paste" at bounding box center [795, 320] width 369 height 99
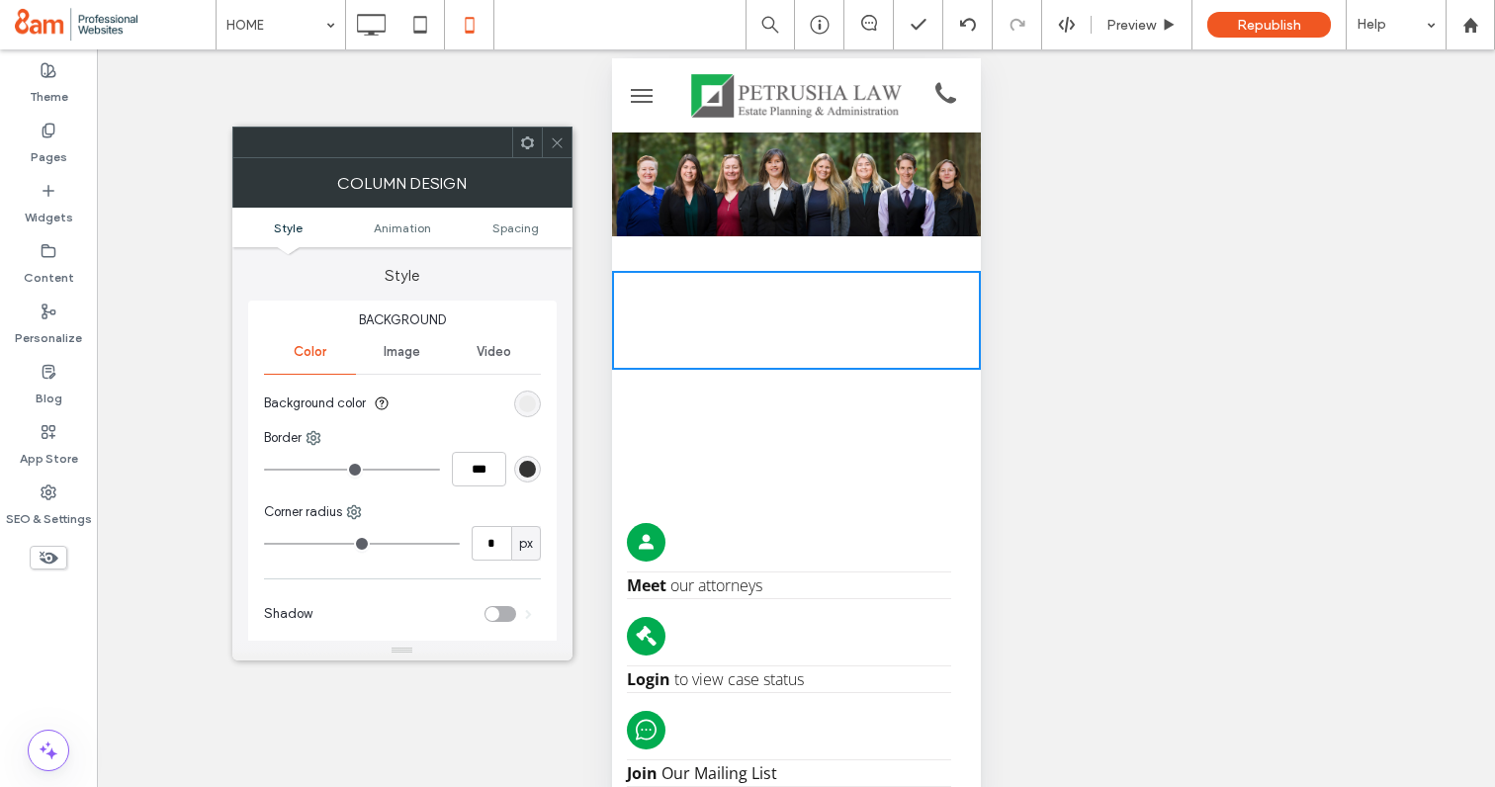
click at [708, 358] on div "Click To Paste Click To Paste" at bounding box center [795, 320] width 369 height 99
click at [558, 146] on icon at bounding box center [557, 142] width 15 height 15
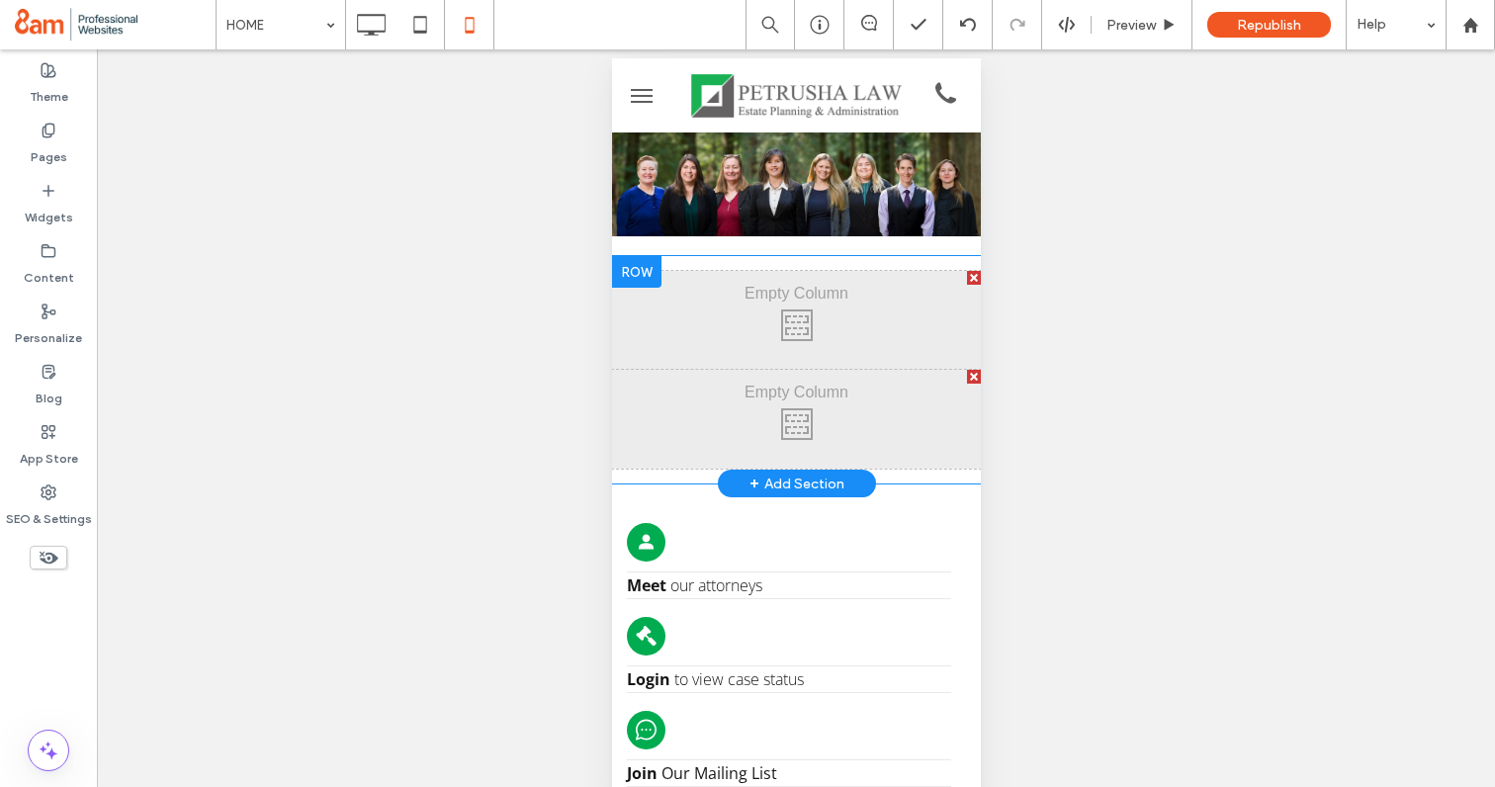
click at [646, 260] on div at bounding box center [635, 272] width 49 height 32
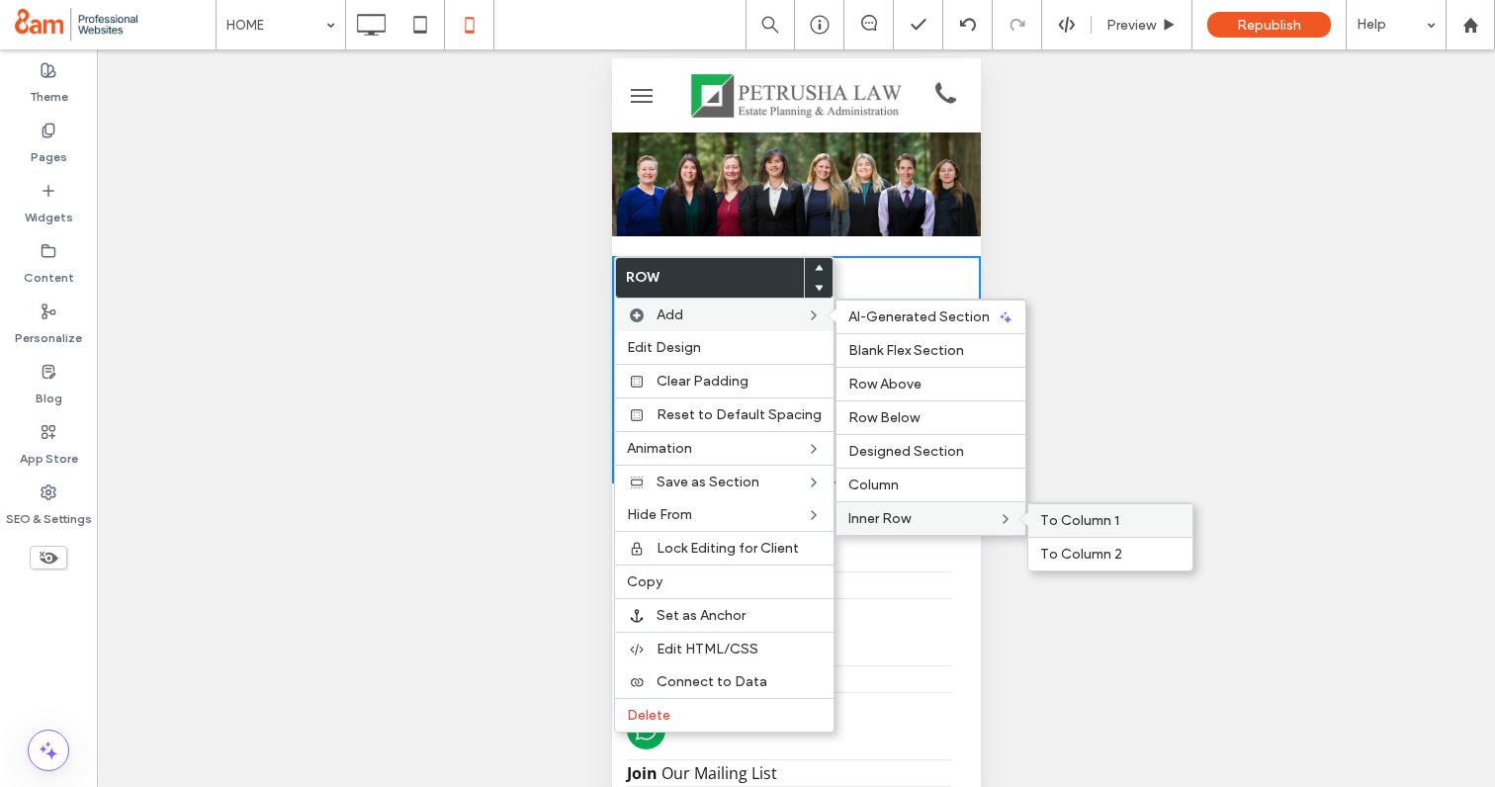
click at [1055, 524] on span "To Column 1" at bounding box center [1079, 520] width 79 height 17
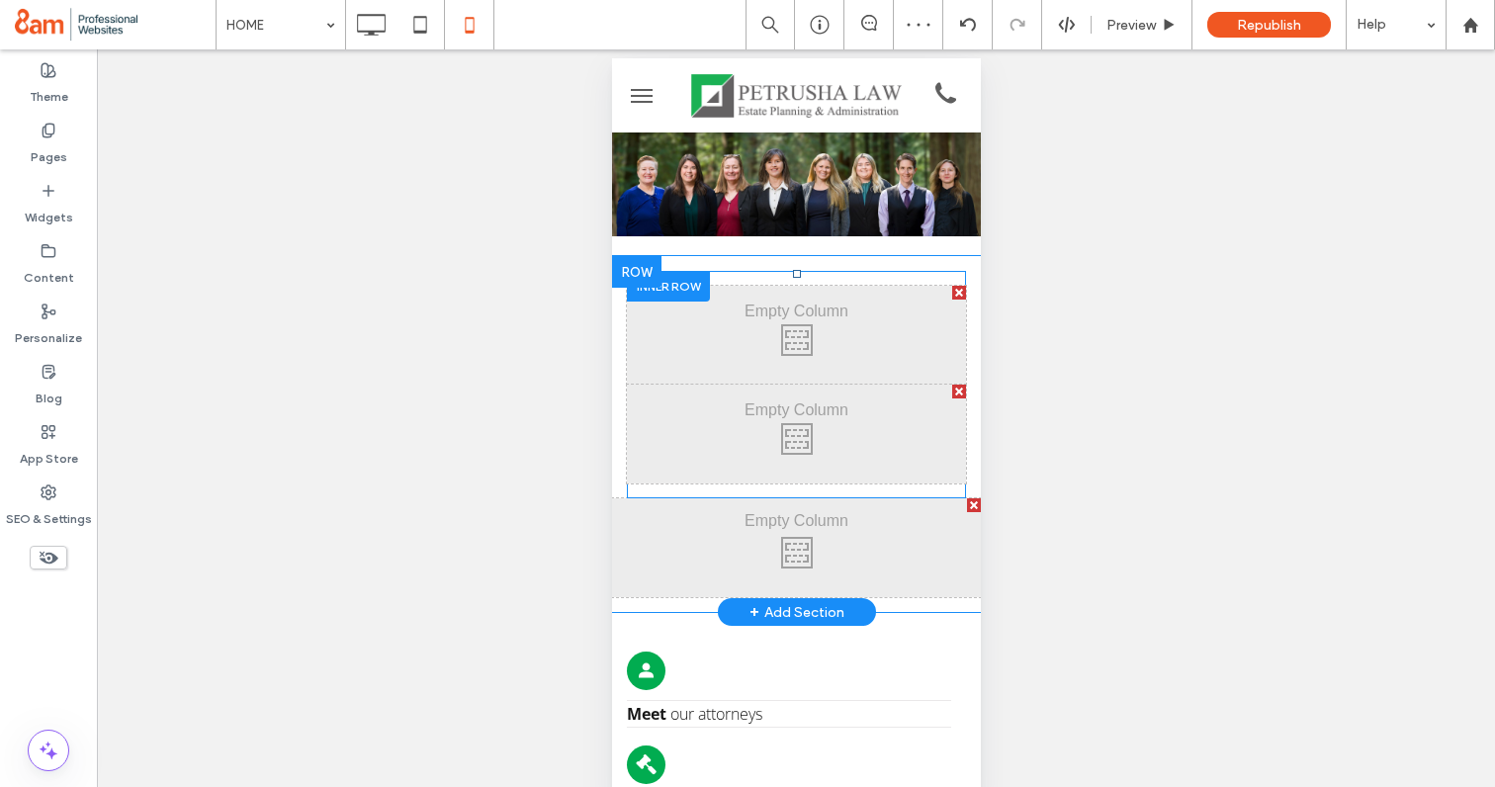
click at [958, 294] on div at bounding box center [958, 293] width 14 height 14
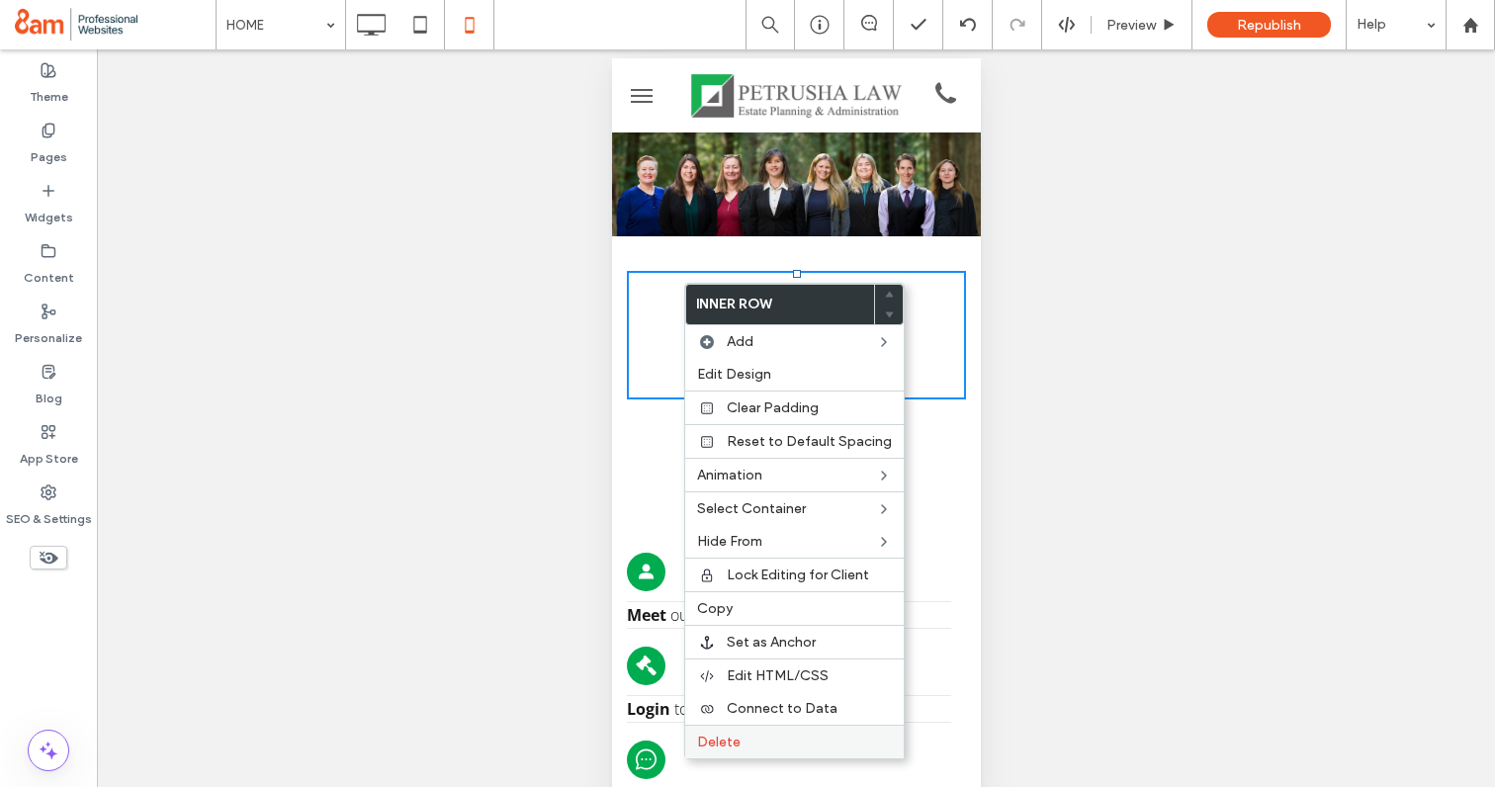
click at [711, 741] on span "Delete" at bounding box center [719, 742] width 44 height 17
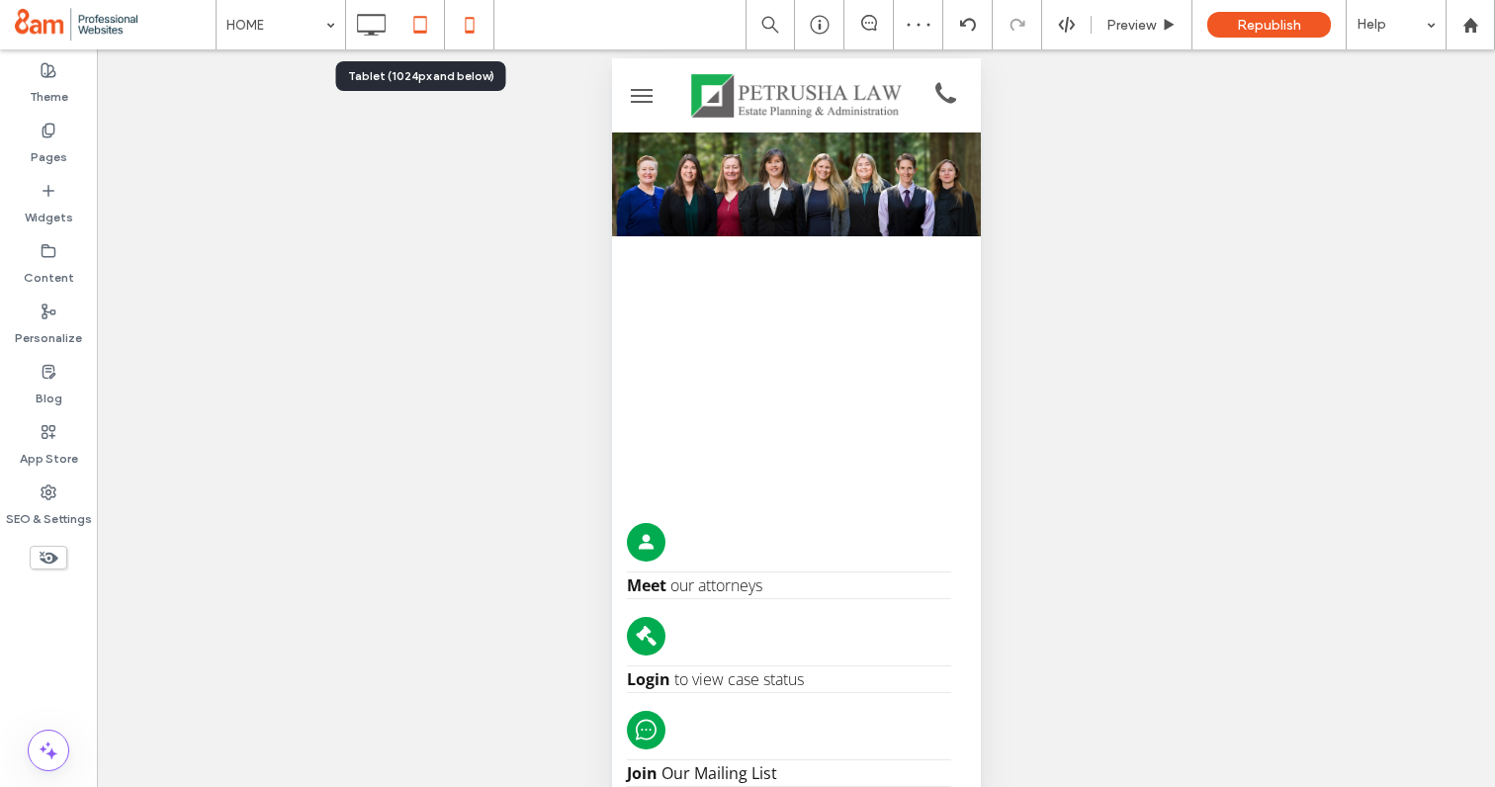
click at [414, 28] on icon at bounding box center [420, 25] width 40 height 40
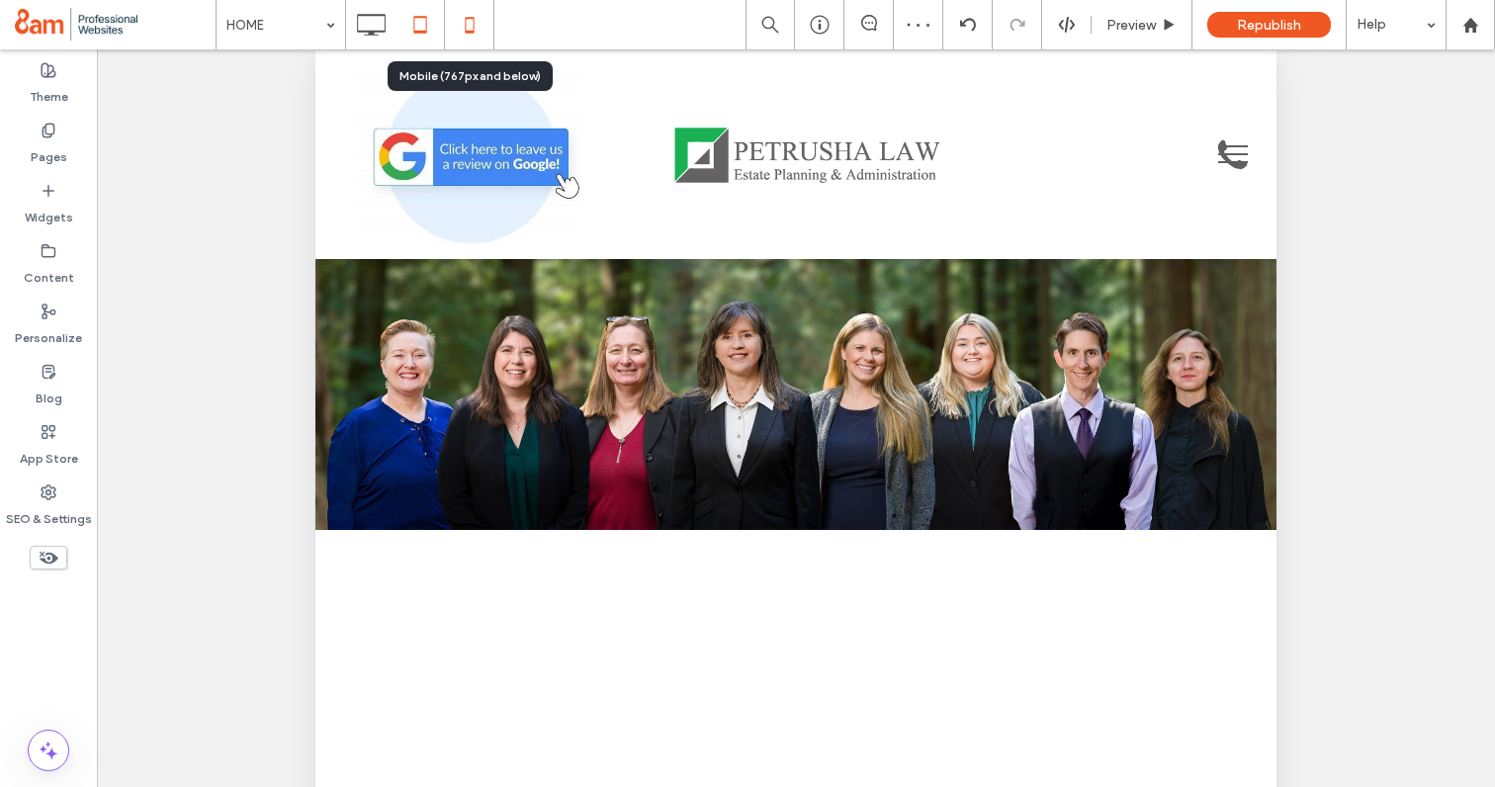
click at [485, 24] on icon at bounding box center [470, 25] width 40 height 40
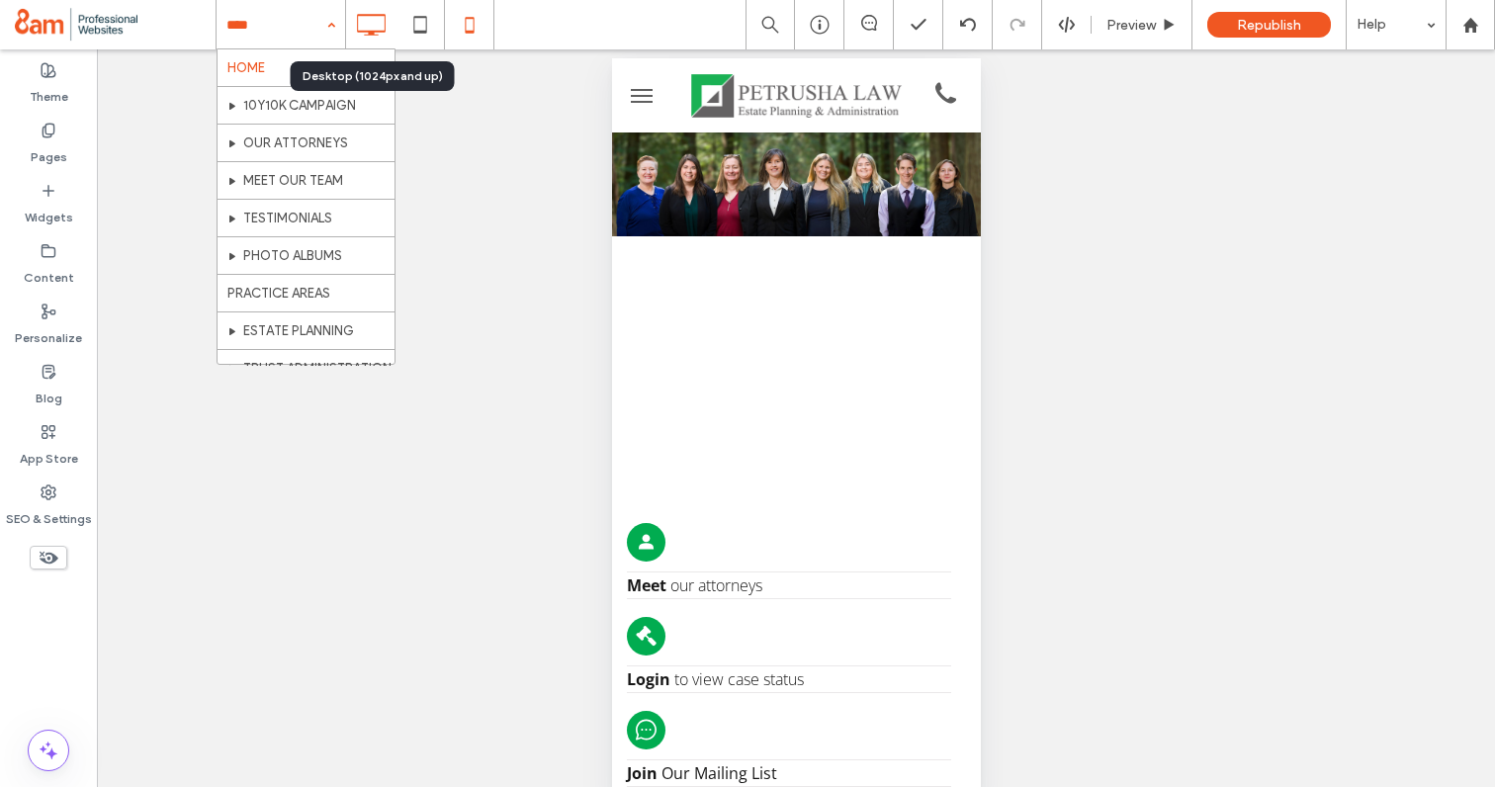
click at [380, 22] on icon at bounding box center [371, 25] width 40 height 40
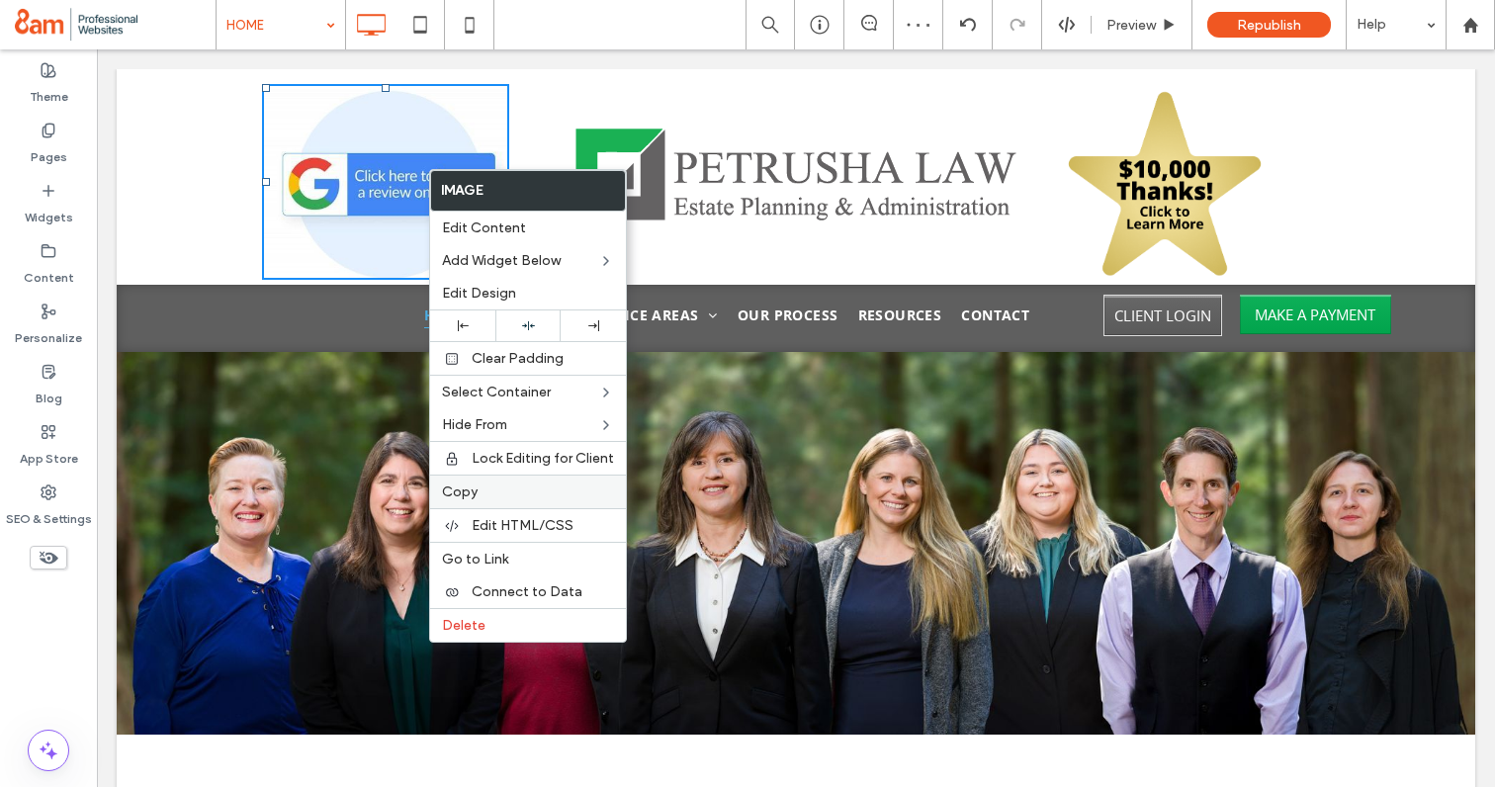
click at [459, 497] on span "Copy" at bounding box center [460, 491] width 36 height 17
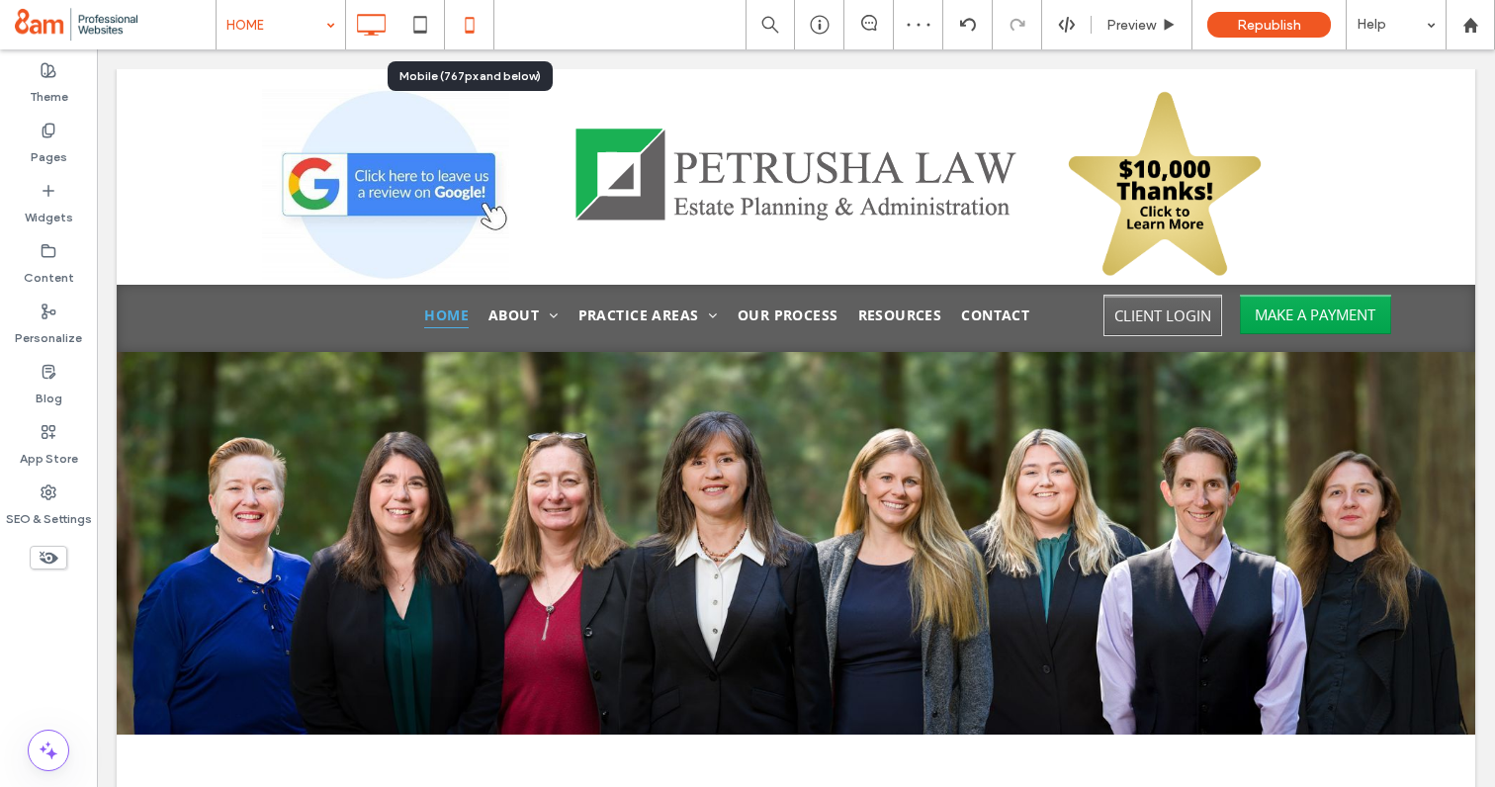
click at [467, 20] on icon at bounding box center [470, 25] width 40 height 40
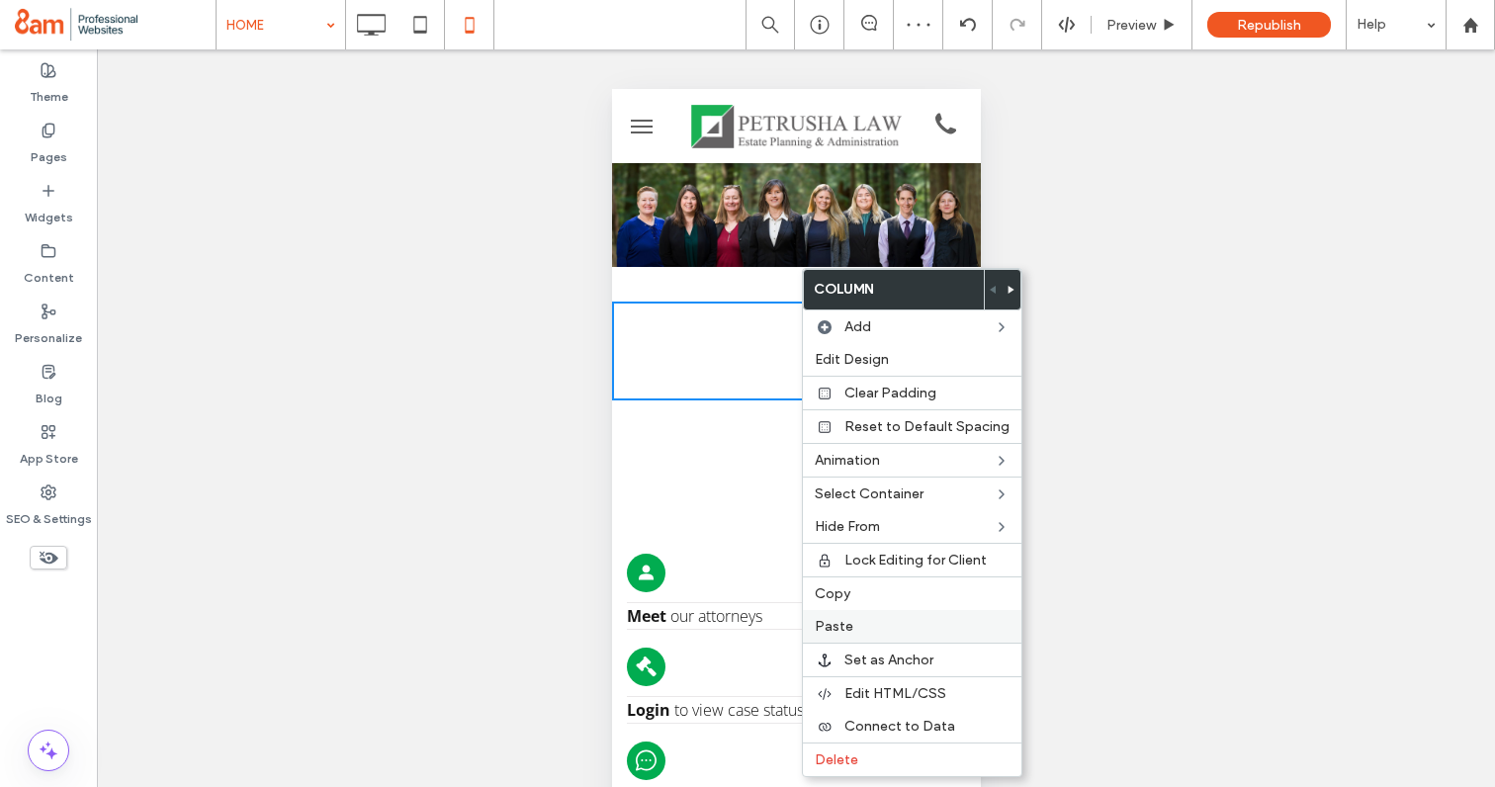
click at [848, 622] on span "Paste" at bounding box center [834, 626] width 39 height 17
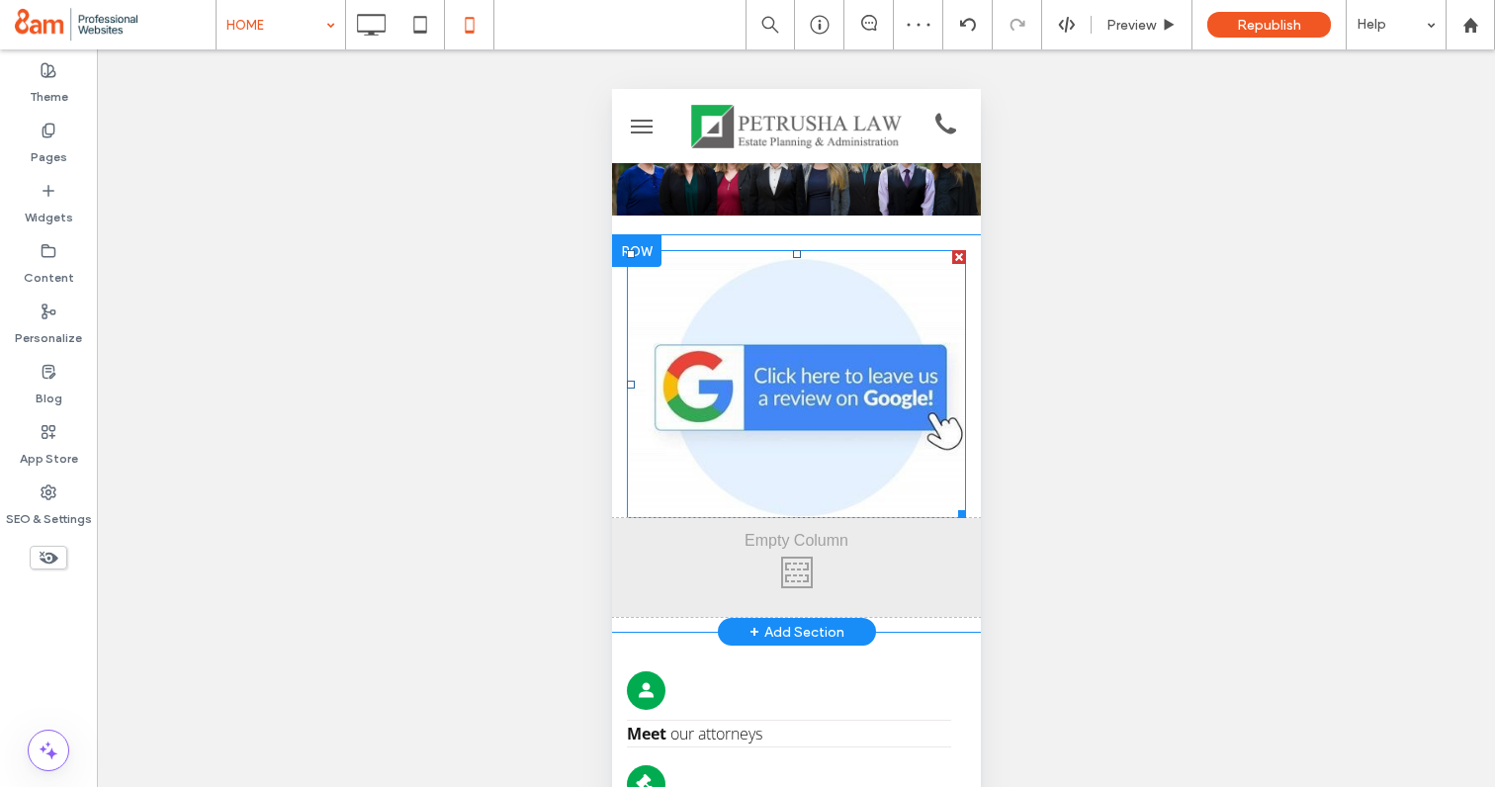
scroll to position [55, 0]
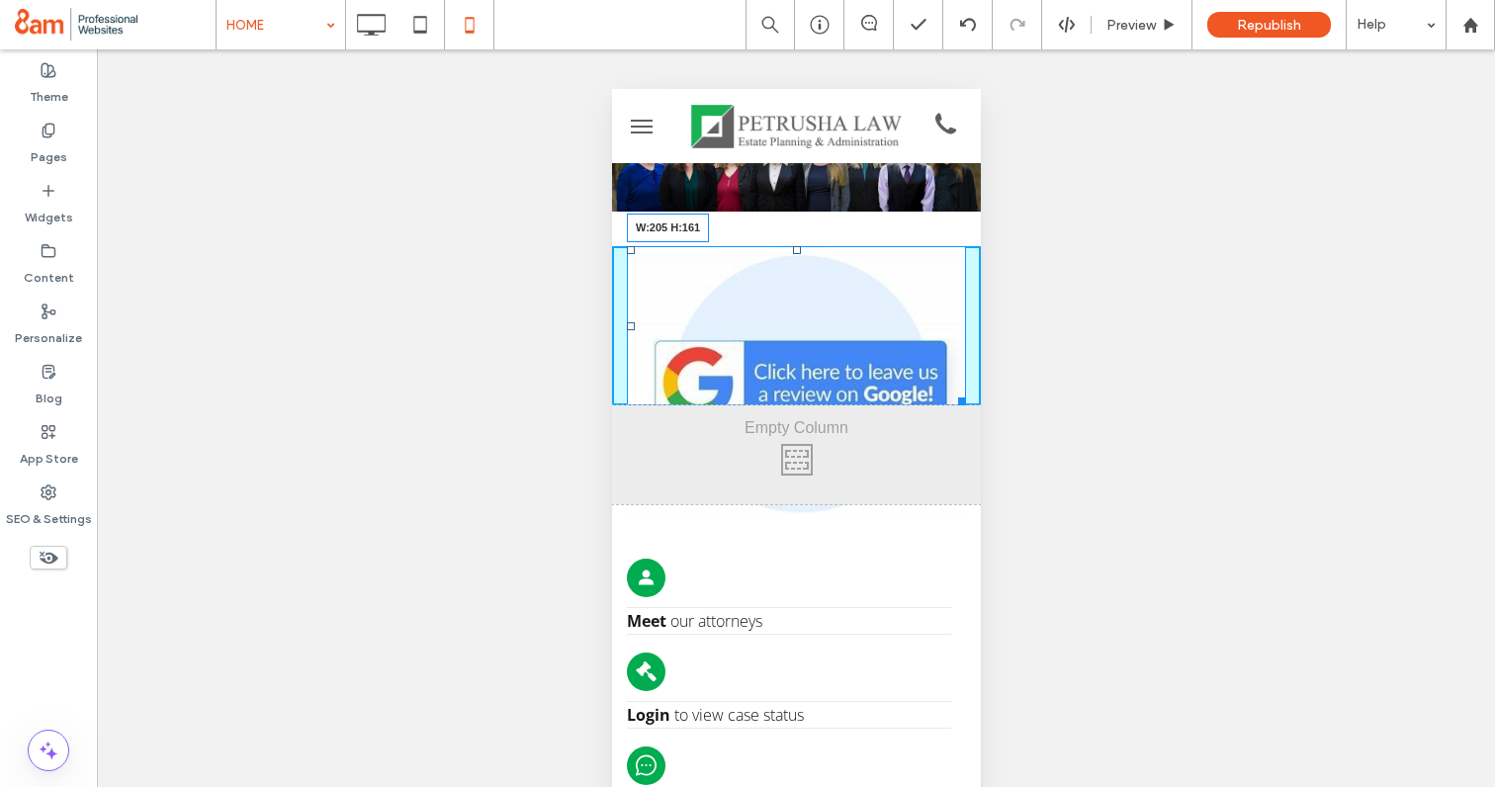
drag, startPoint x: 960, startPoint y: 509, endPoint x: 890, endPoint y: 316, distance: 205.2
click at [890, 316] on div "W:205 H:161" at bounding box center [795, 325] width 339 height 159
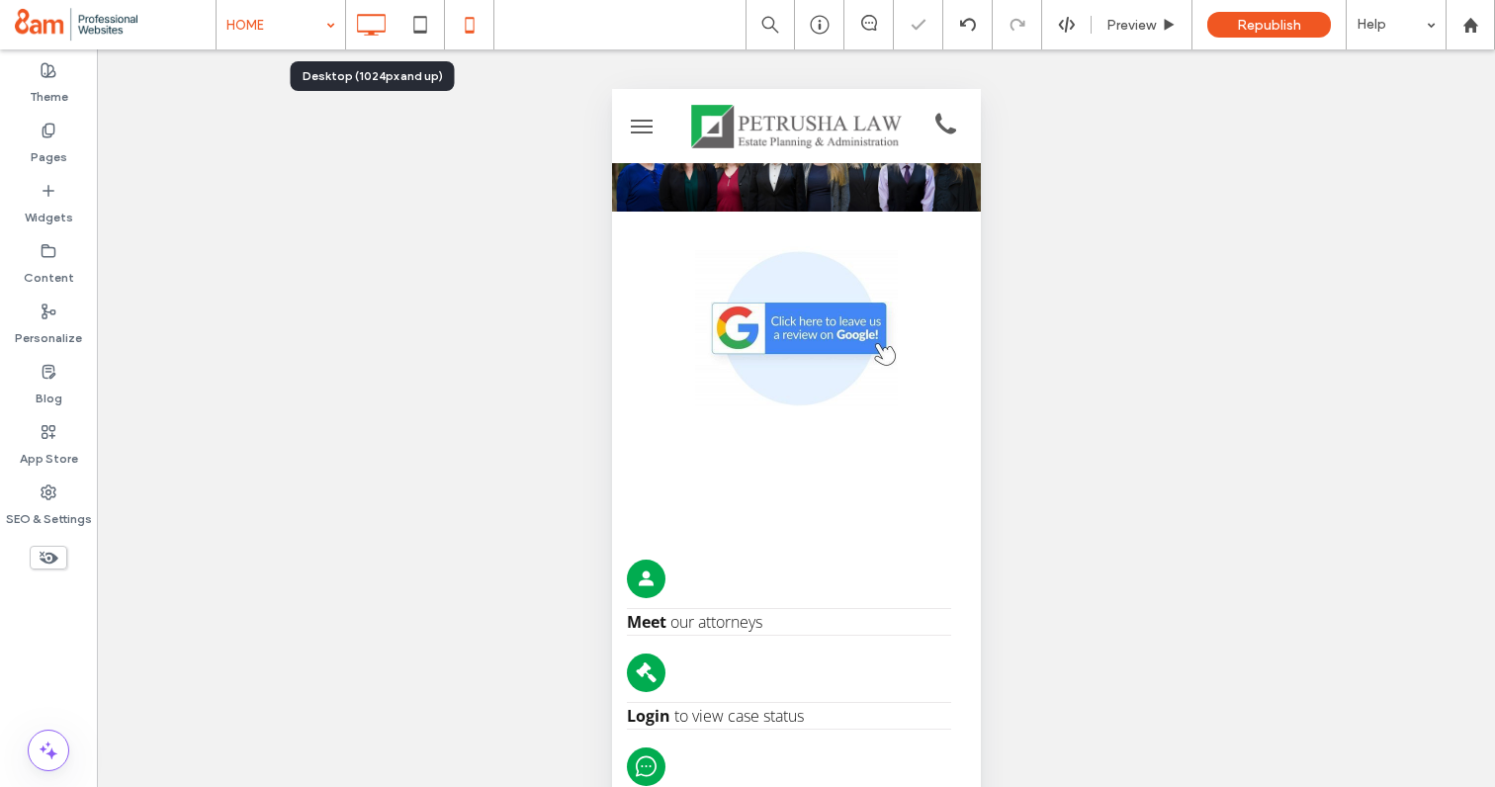
click at [367, 33] on icon at bounding box center [371, 25] width 40 height 40
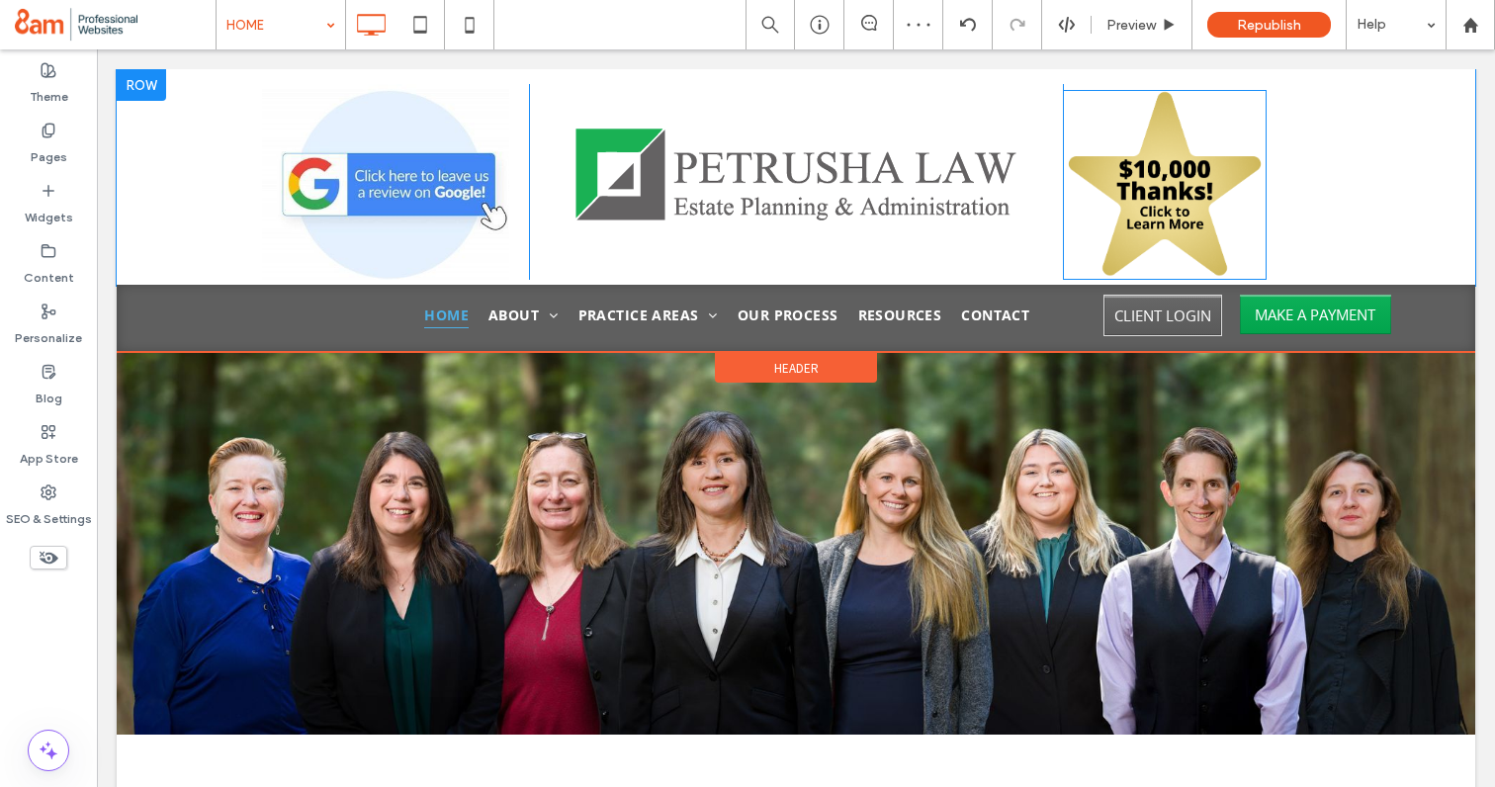
scroll to position [0, 0]
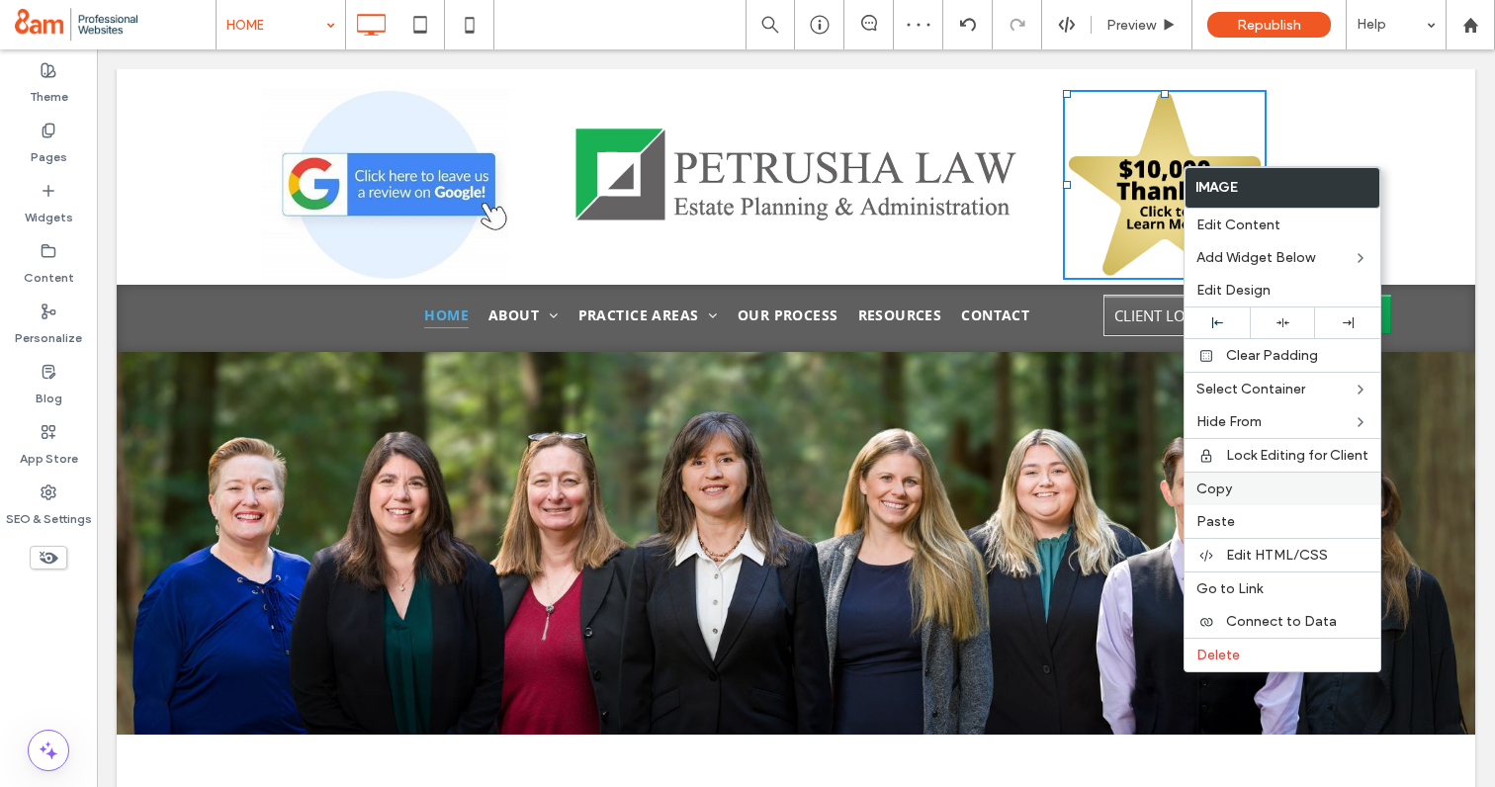
click at [1211, 486] on span "Copy" at bounding box center [1214, 489] width 36 height 17
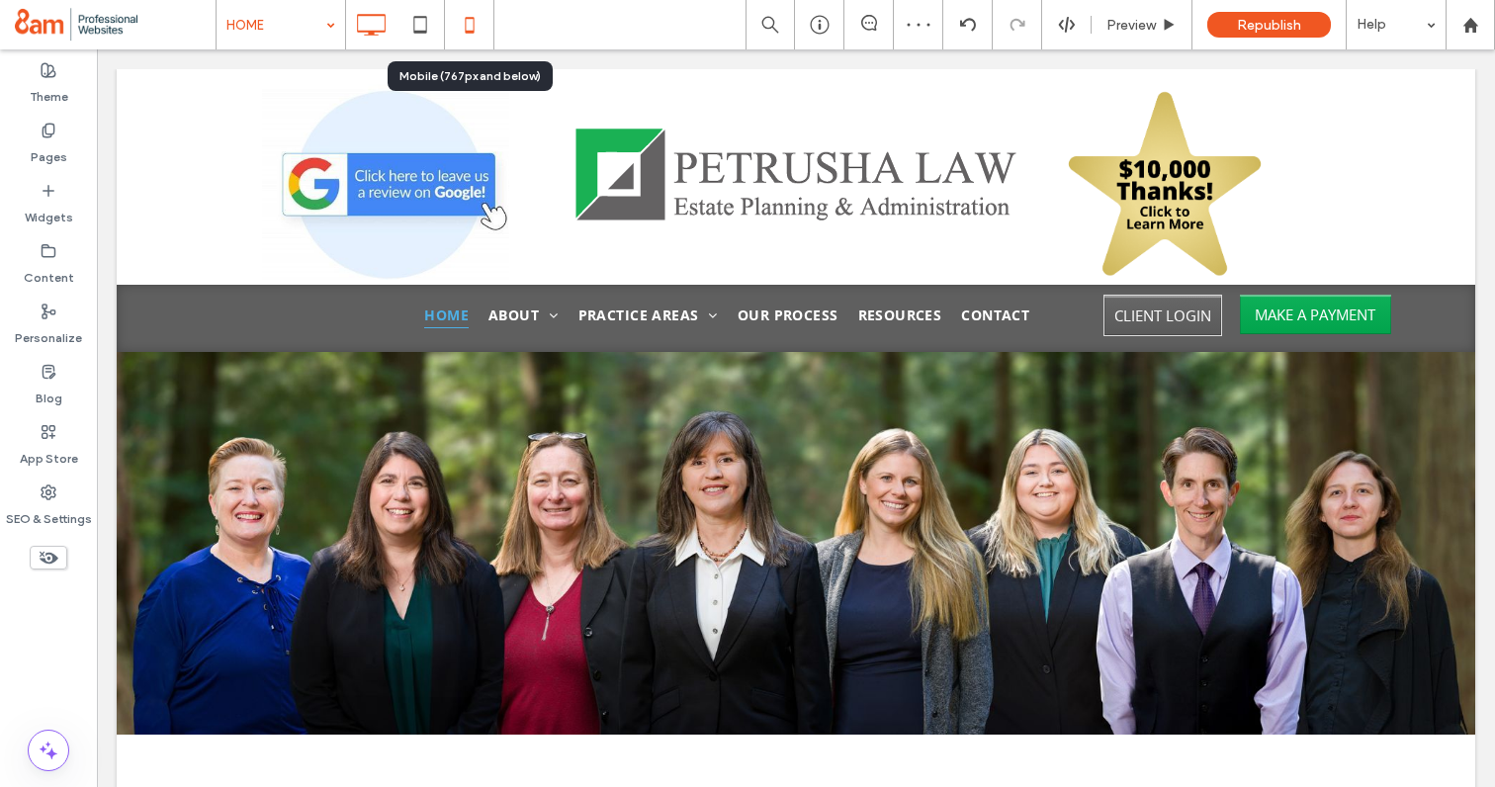
click at [458, 25] on icon at bounding box center [470, 25] width 40 height 40
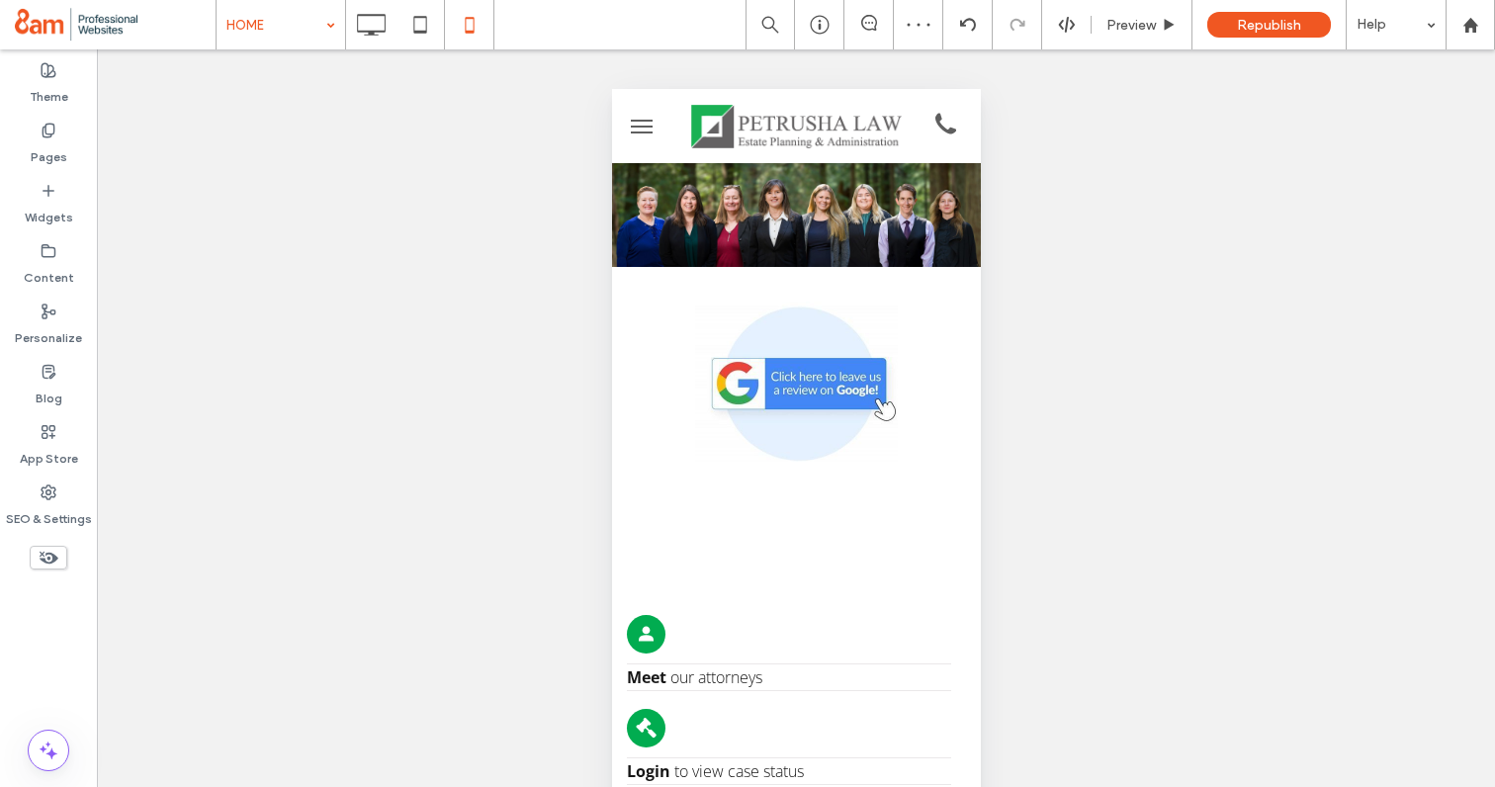
scroll to position [98, 0]
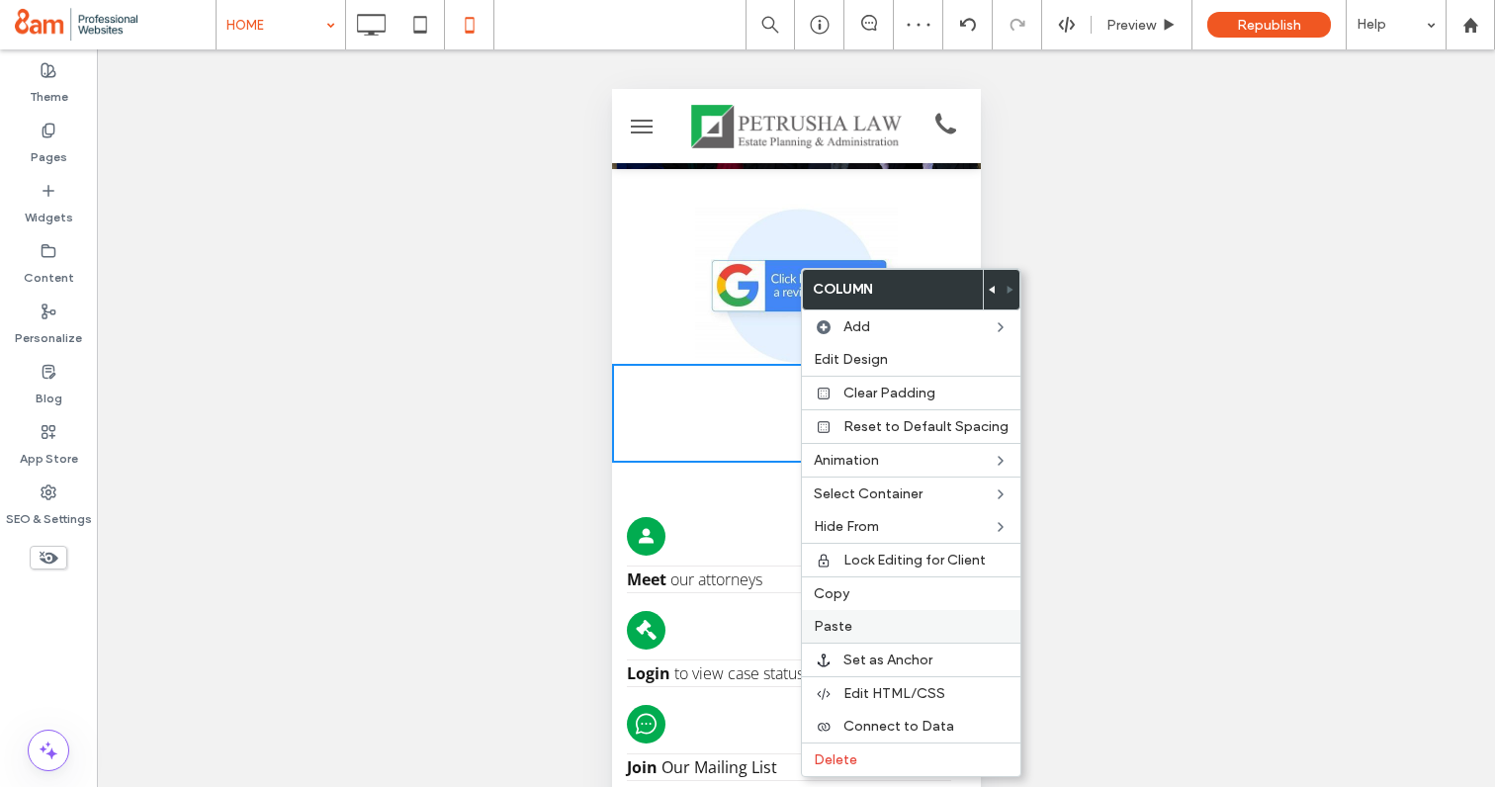
click at [849, 625] on label "Paste" at bounding box center [911, 626] width 195 height 17
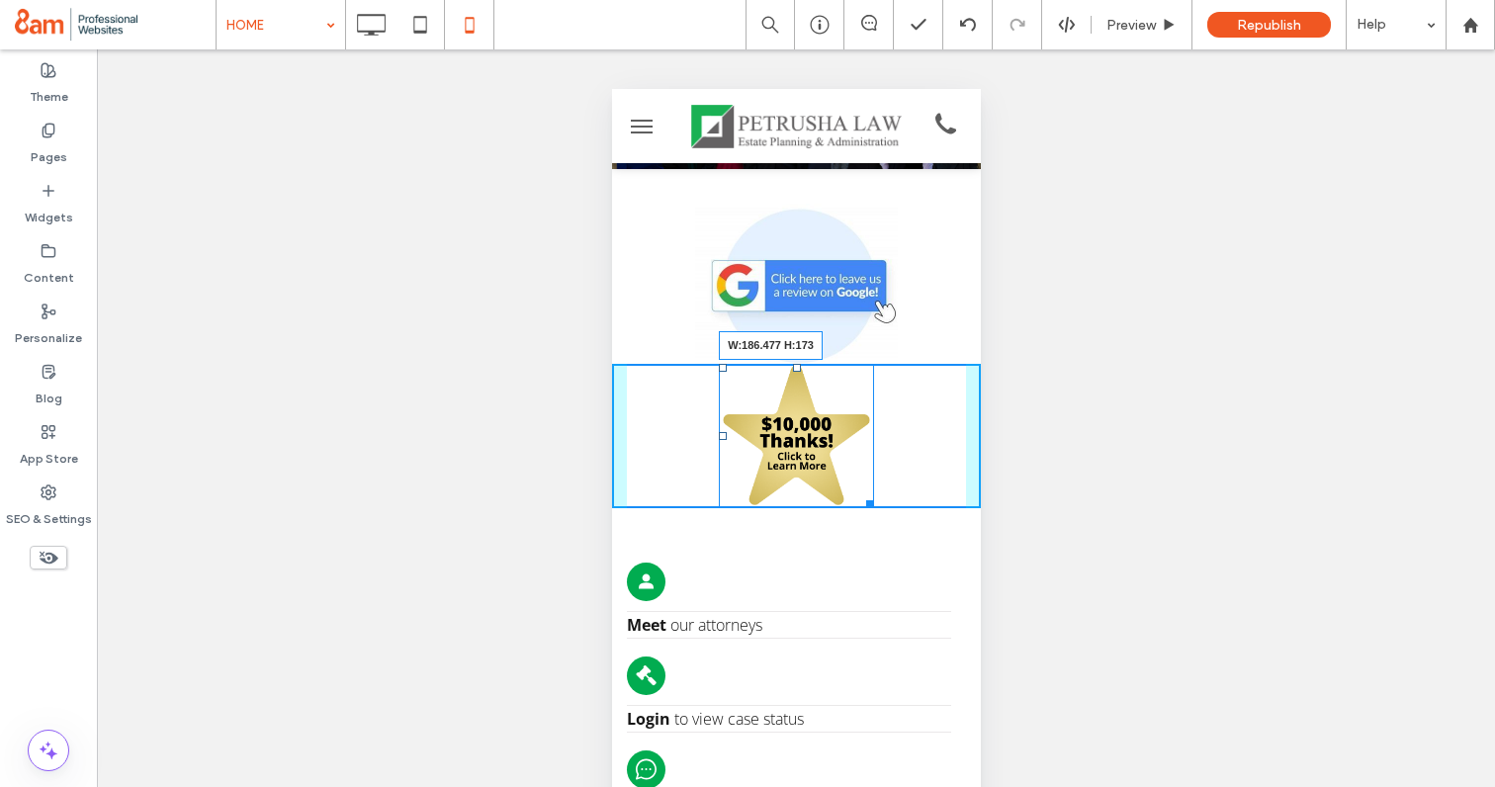
drag, startPoint x: 870, startPoint y: 506, endPoint x: 884, endPoint y: 515, distance: 16.5
click at [872, 508] on div "W:186.477 H:173" at bounding box center [795, 436] width 154 height 144
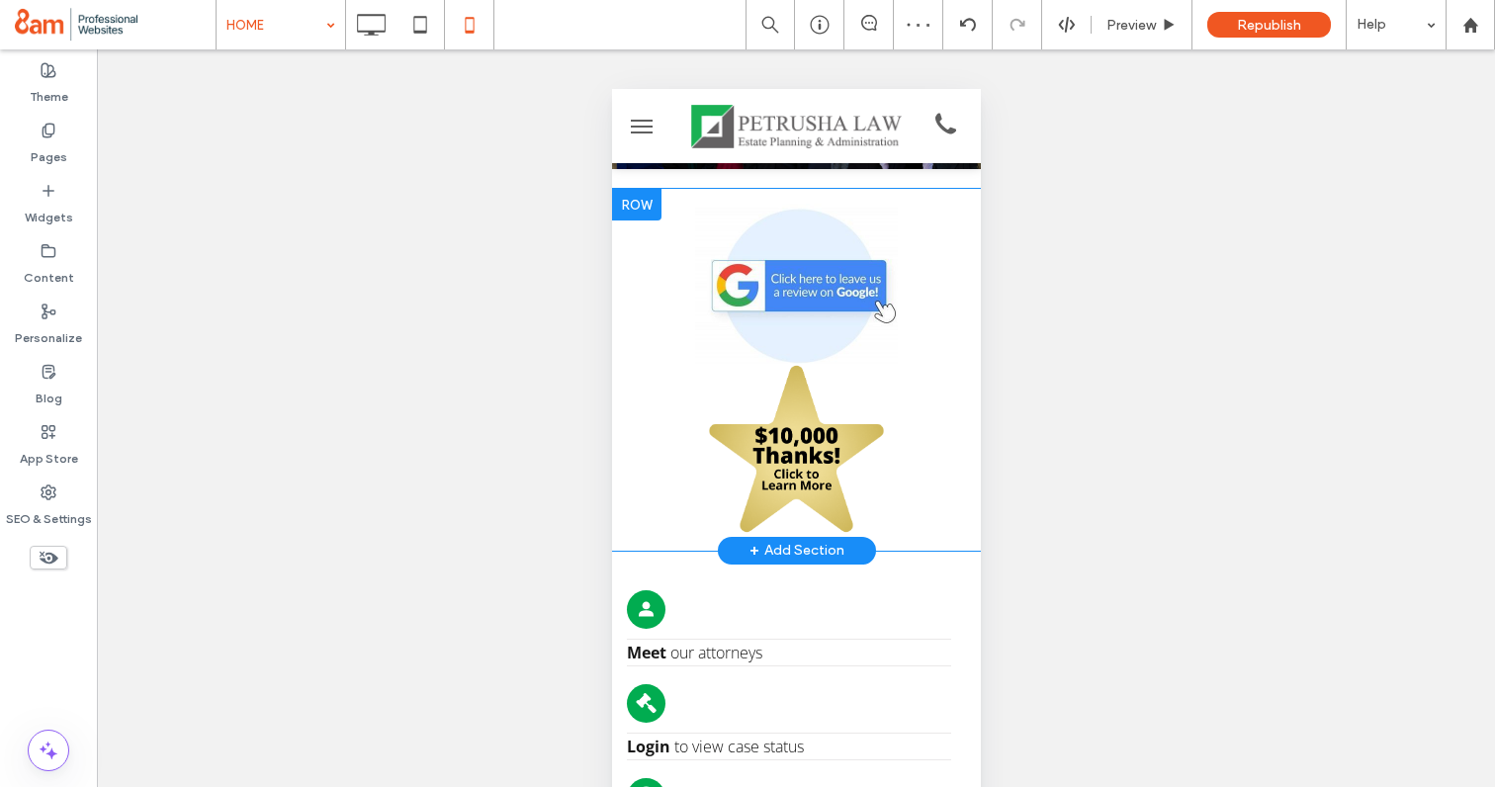
scroll to position [0, 0]
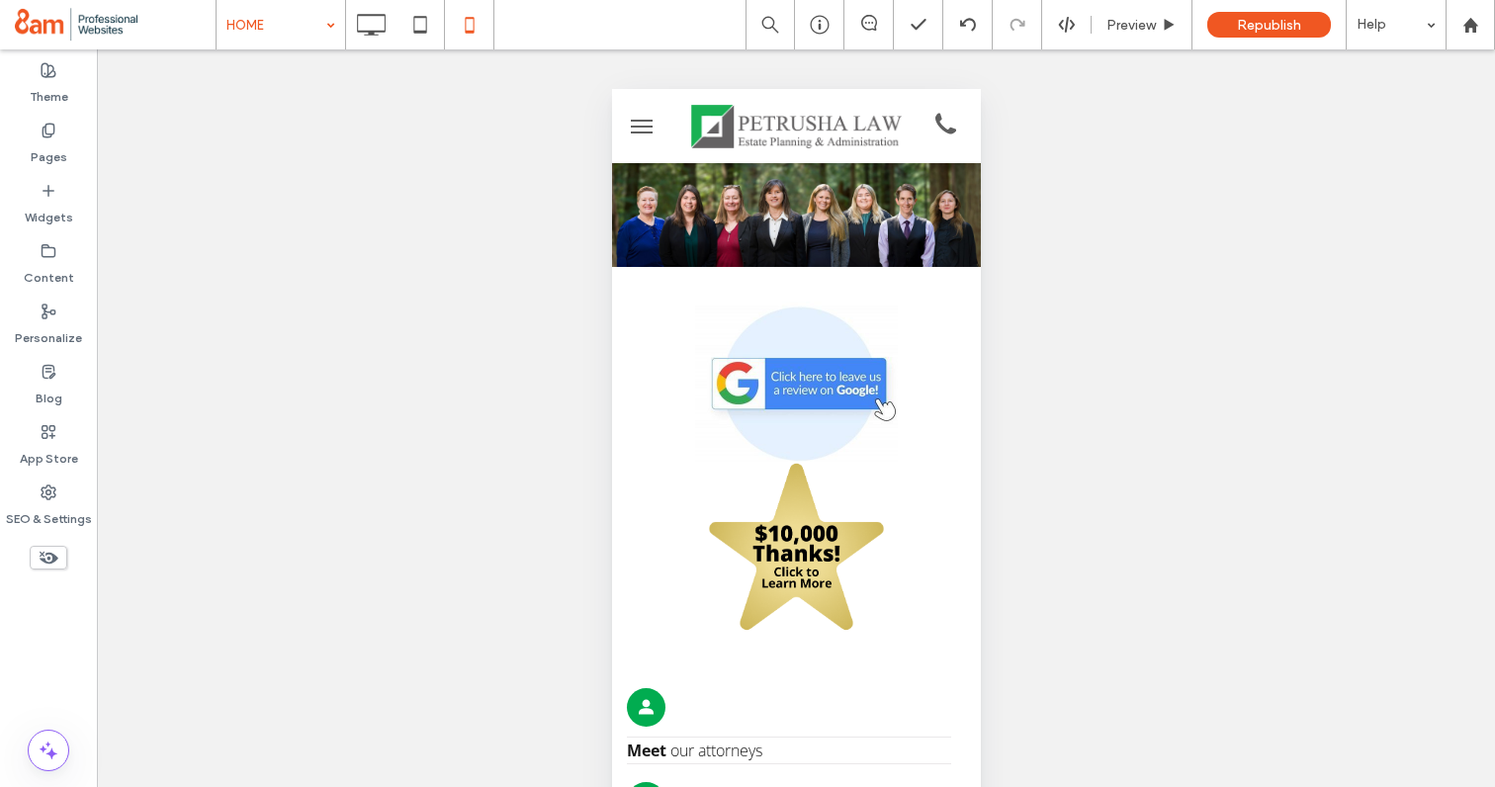
click at [628, 132] on button "menu" at bounding box center [641, 127] width 40 height 40
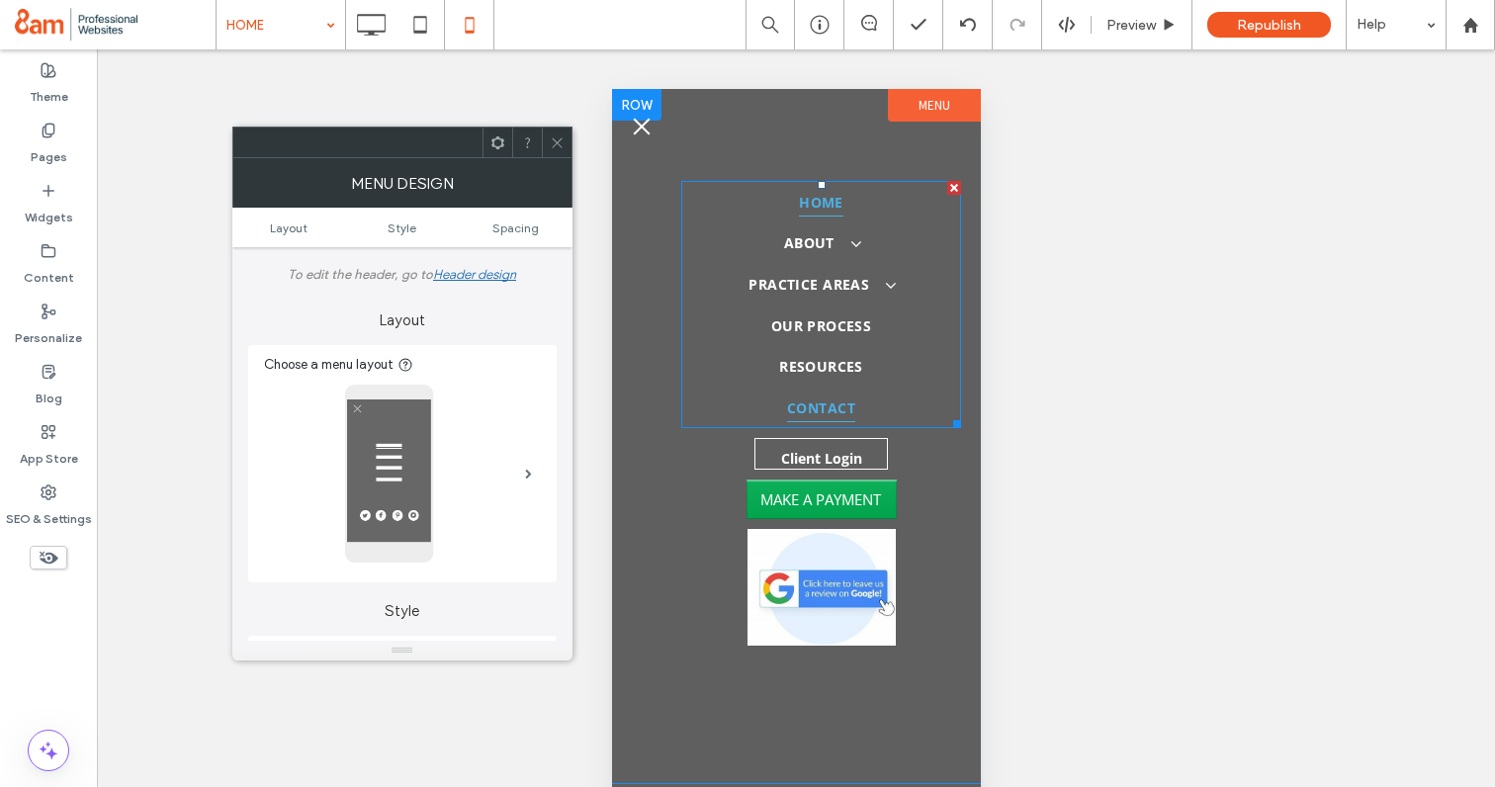
scroll to position [31, 0]
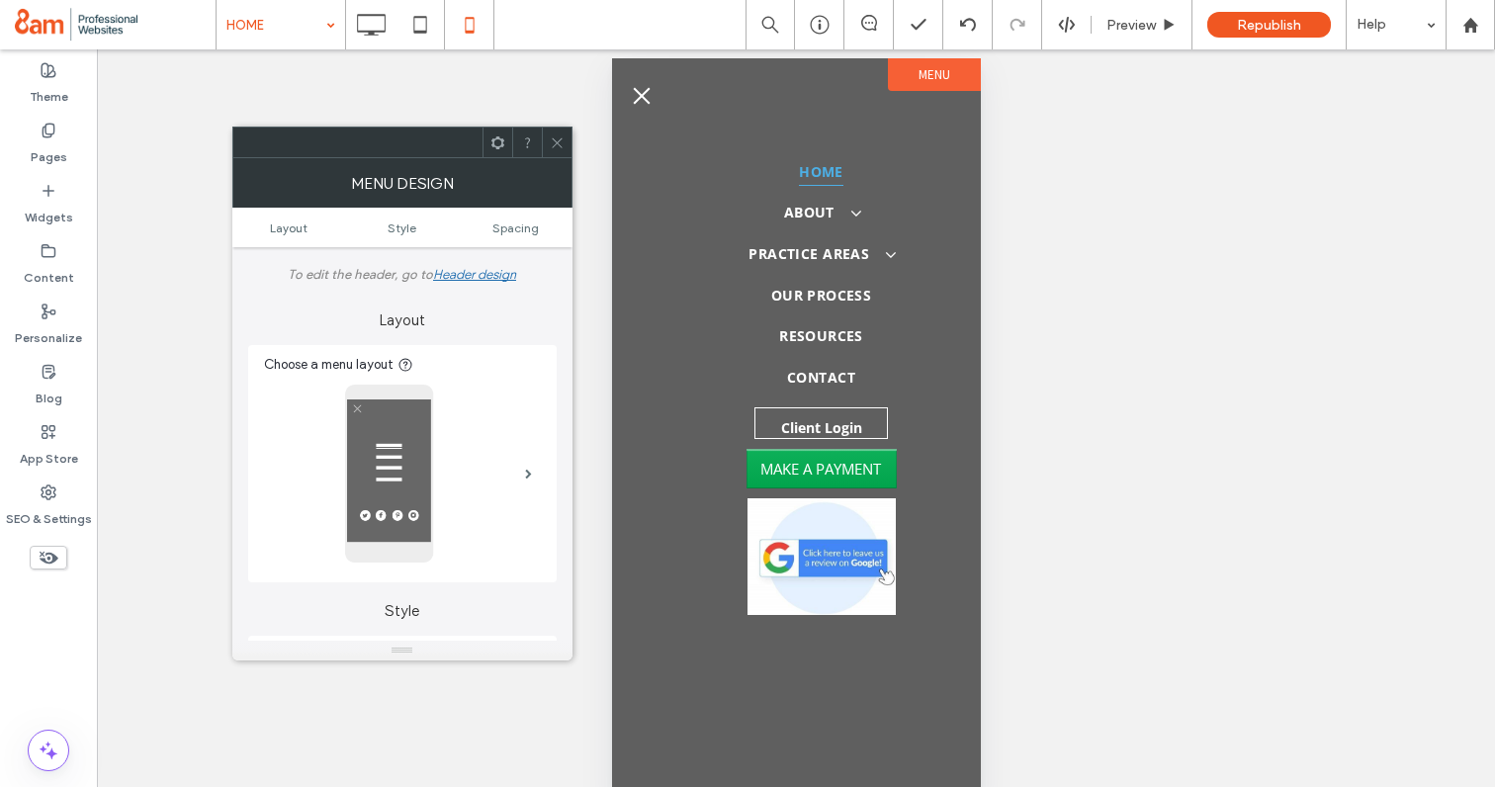
click at [554, 145] on use at bounding box center [557, 142] width 10 height 10
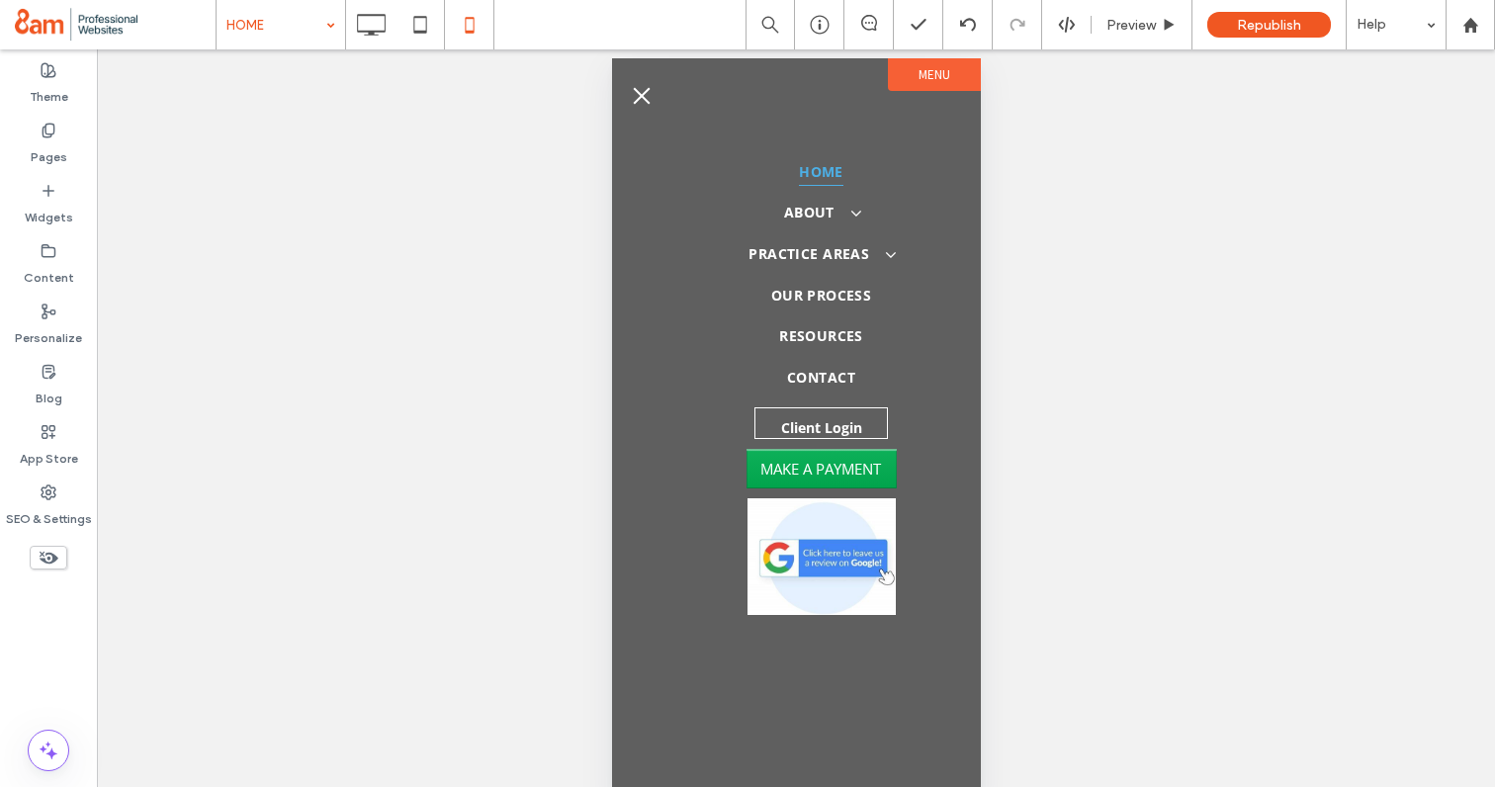
click at [644, 101] on button "menu" at bounding box center [641, 96] width 40 height 40
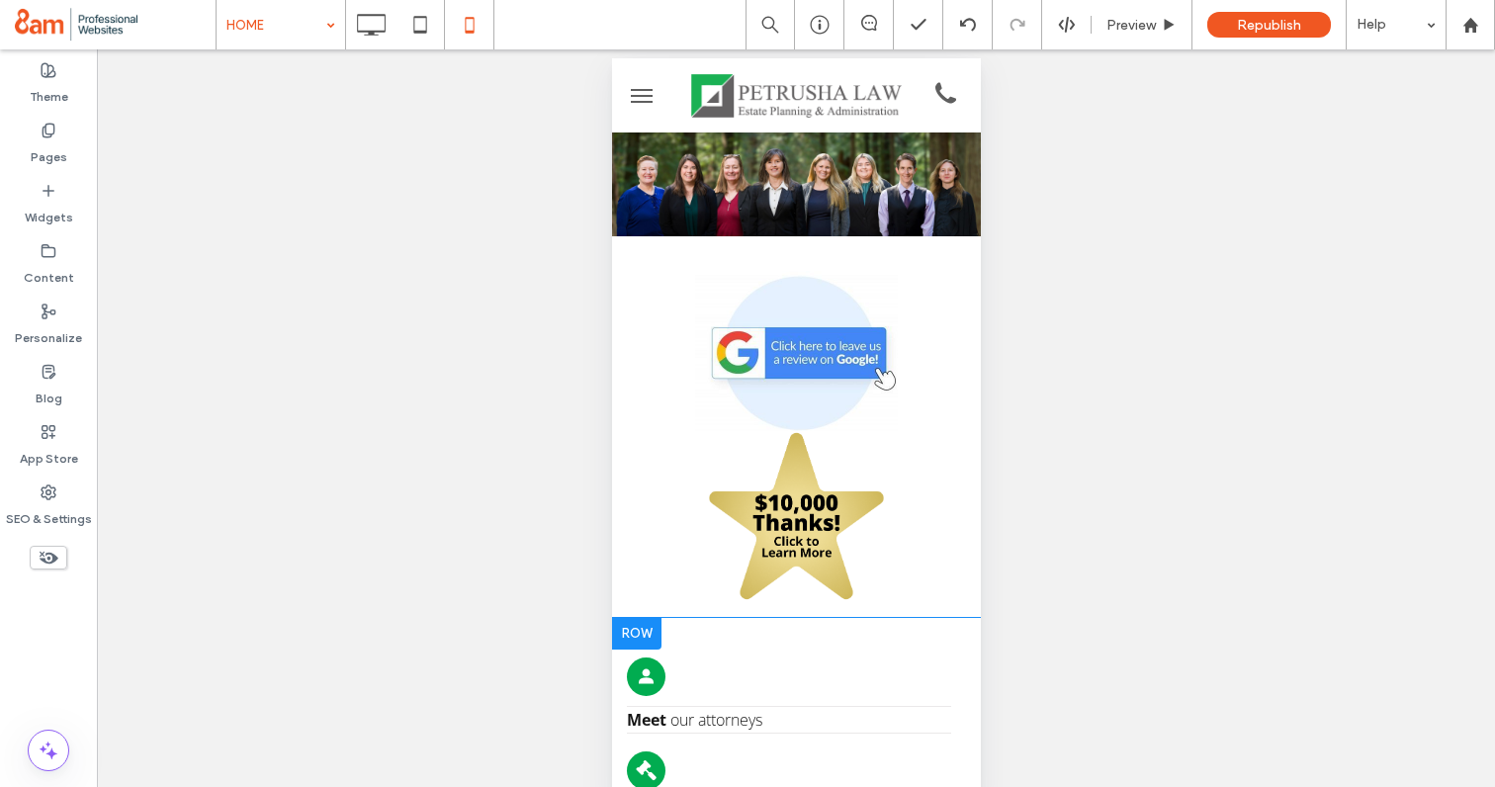
scroll to position [0, 0]
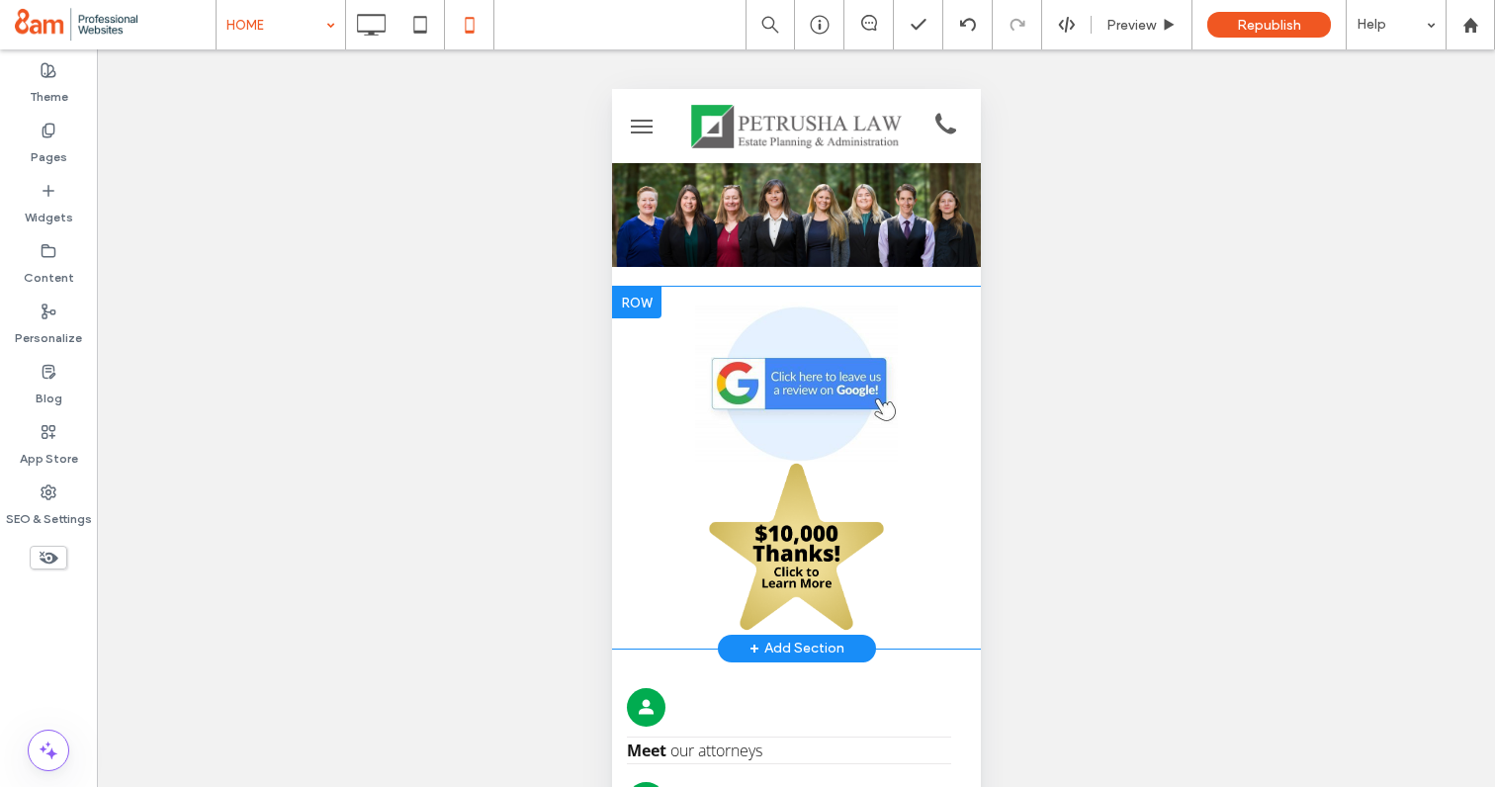
click at [637, 302] on div at bounding box center [635, 303] width 49 height 32
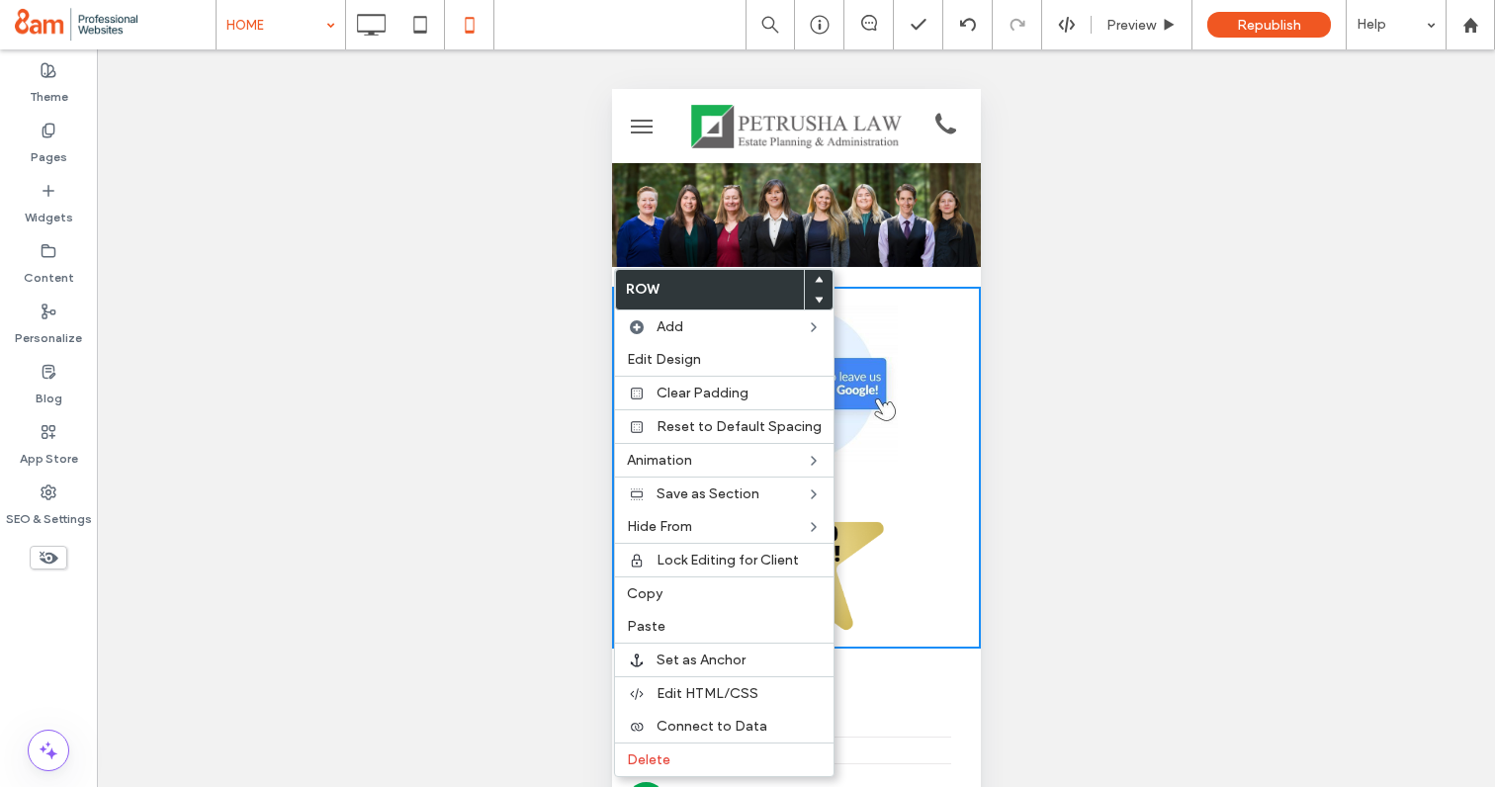
click at [483, 449] on div "Unhide? Yes Unhide? Yes Unhide? Yes Unhide? Yes Unhide? Yes Unhide? Yes Unhide?…" at bounding box center [796, 442] width 1398 height 787
click at [419, 338] on div "Unhide? Yes Unhide? Yes Unhide? Yes Unhide? Yes Unhide? Yes Unhide? Yes Unhide?…" at bounding box center [796, 442] width 1398 height 787
click at [1149, 257] on div "Unhide? Yes Unhide? Yes Unhide? Yes Unhide? Yes Unhide? Yes Unhide? Yes Unhide?…" at bounding box center [796, 442] width 1398 height 787
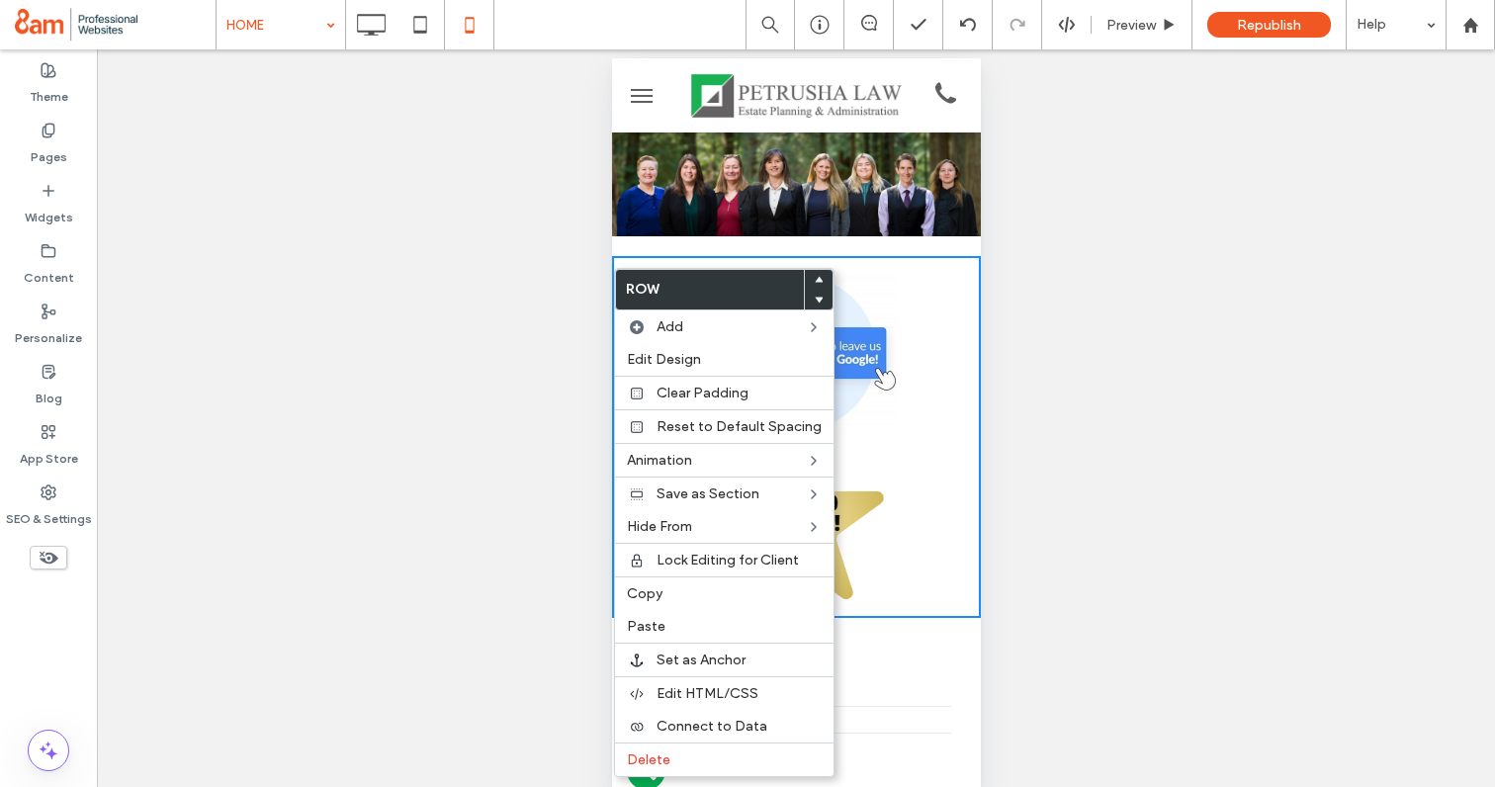
click at [1144, 456] on div "Unhide? Yes Unhide? Yes Unhide? Yes Unhide? Yes Unhide? Yes Unhide? Yes Unhide?…" at bounding box center [796, 442] width 1398 height 787
click at [438, 24] on icon at bounding box center [420, 25] width 40 height 40
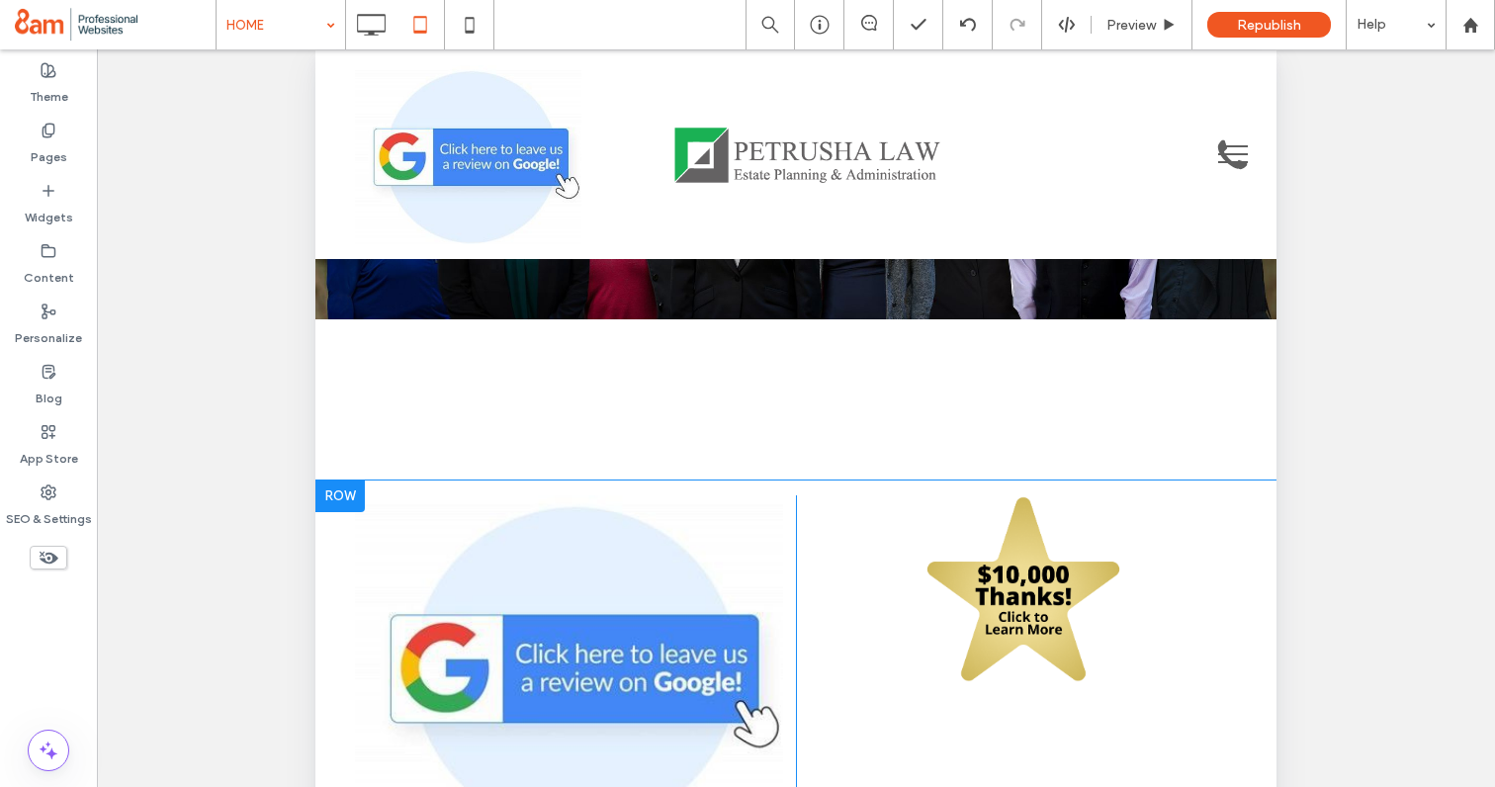
scroll to position [229, 0]
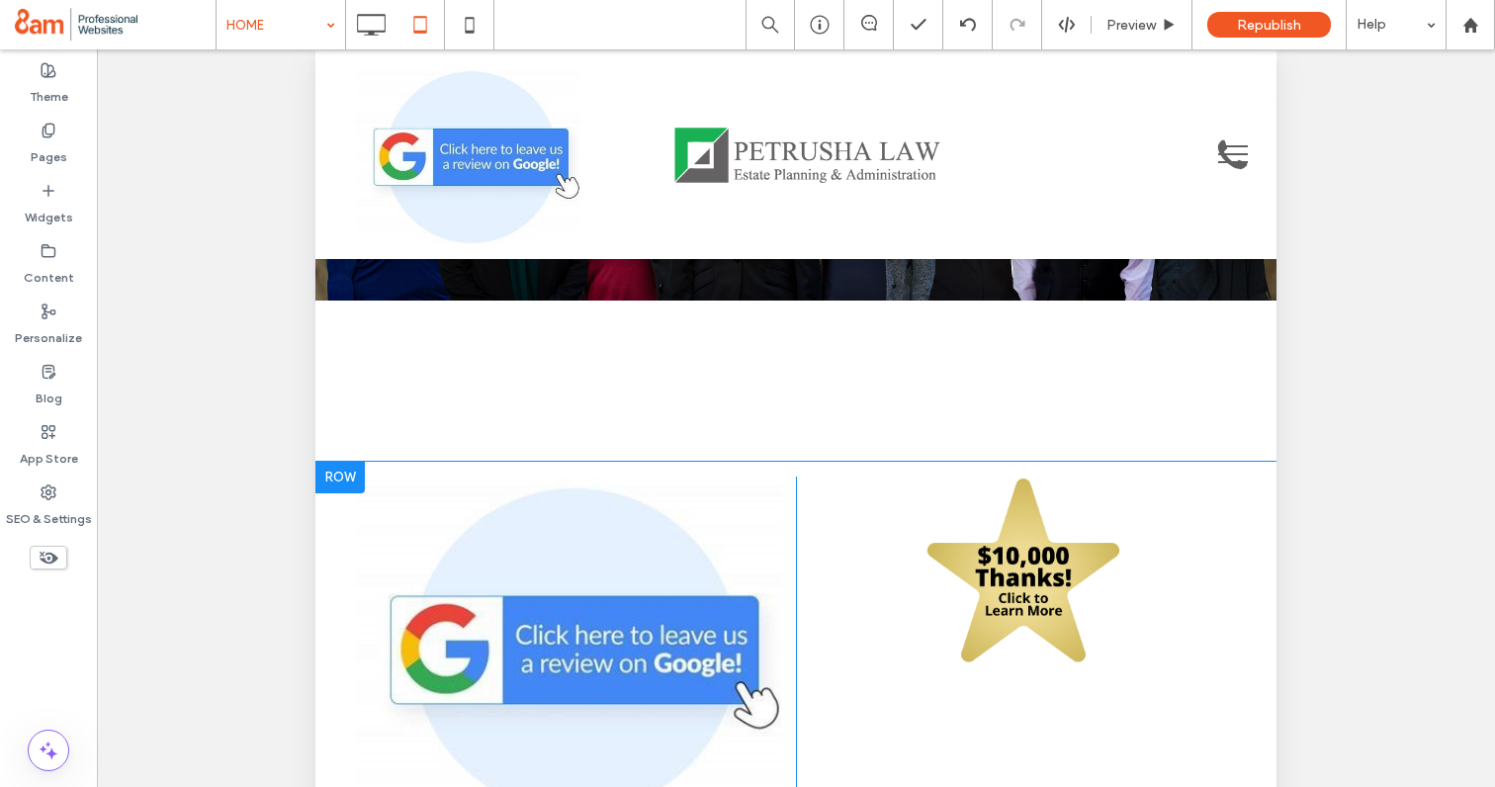
click at [335, 472] on div at bounding box center [339, 478] width 49 height 32
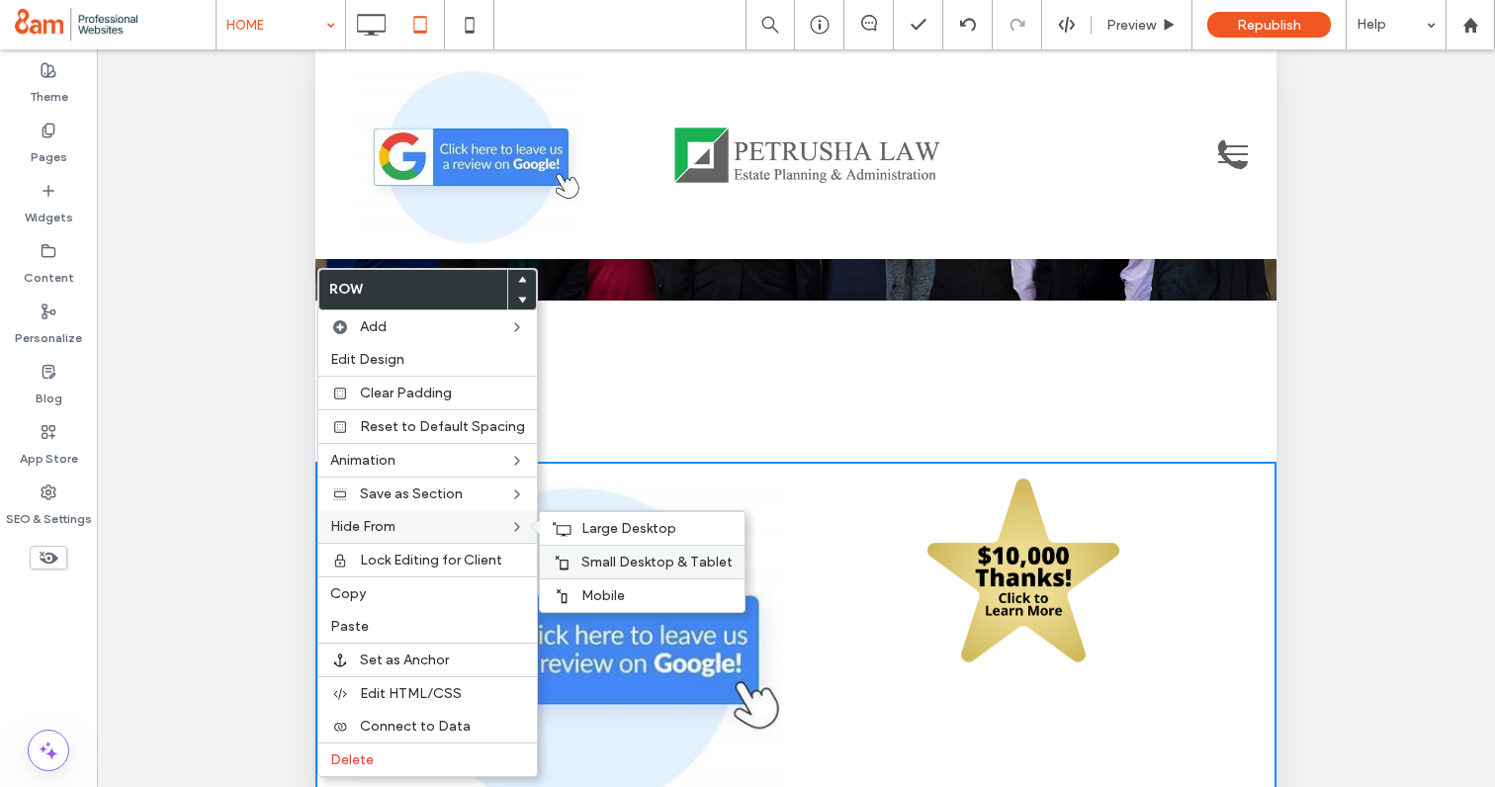
click at [595, 561] on span "Small Desktop & Tablet" at bounding box center [656, 562] width 151 height 17
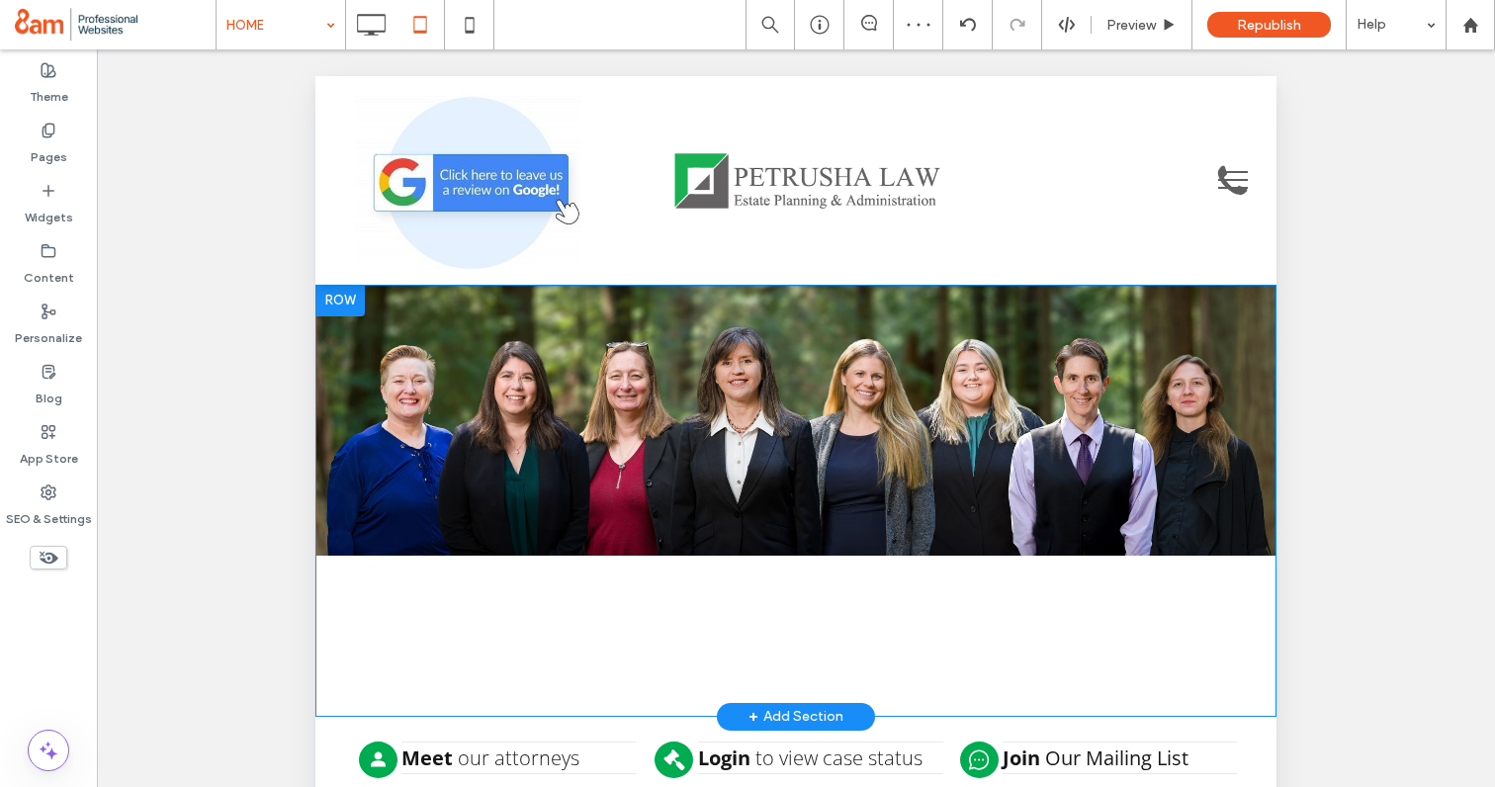
scroll to position [0, 0]
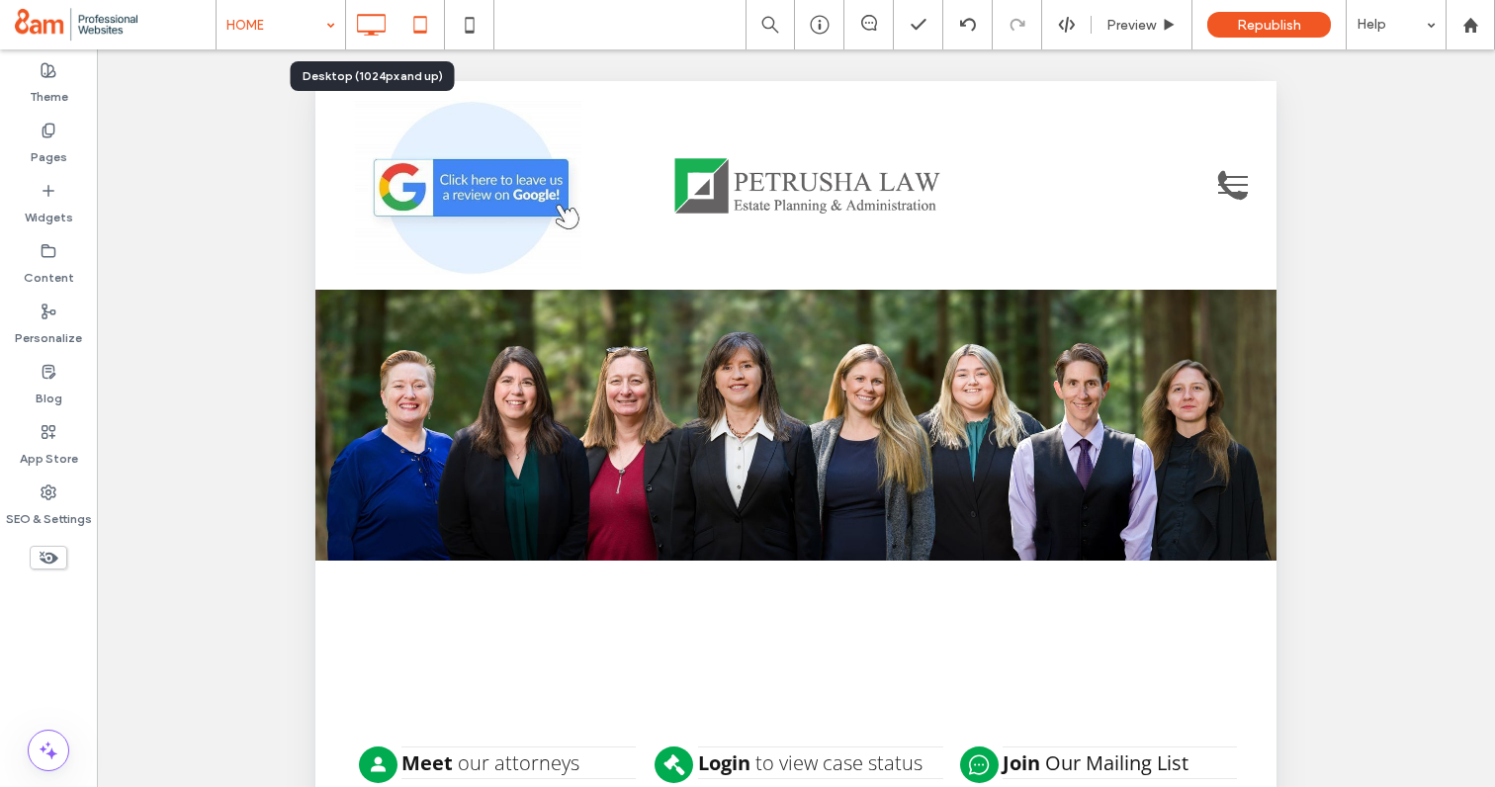
click at [383, 44] on icon at bounding box center [371, 25] width 40 height 40
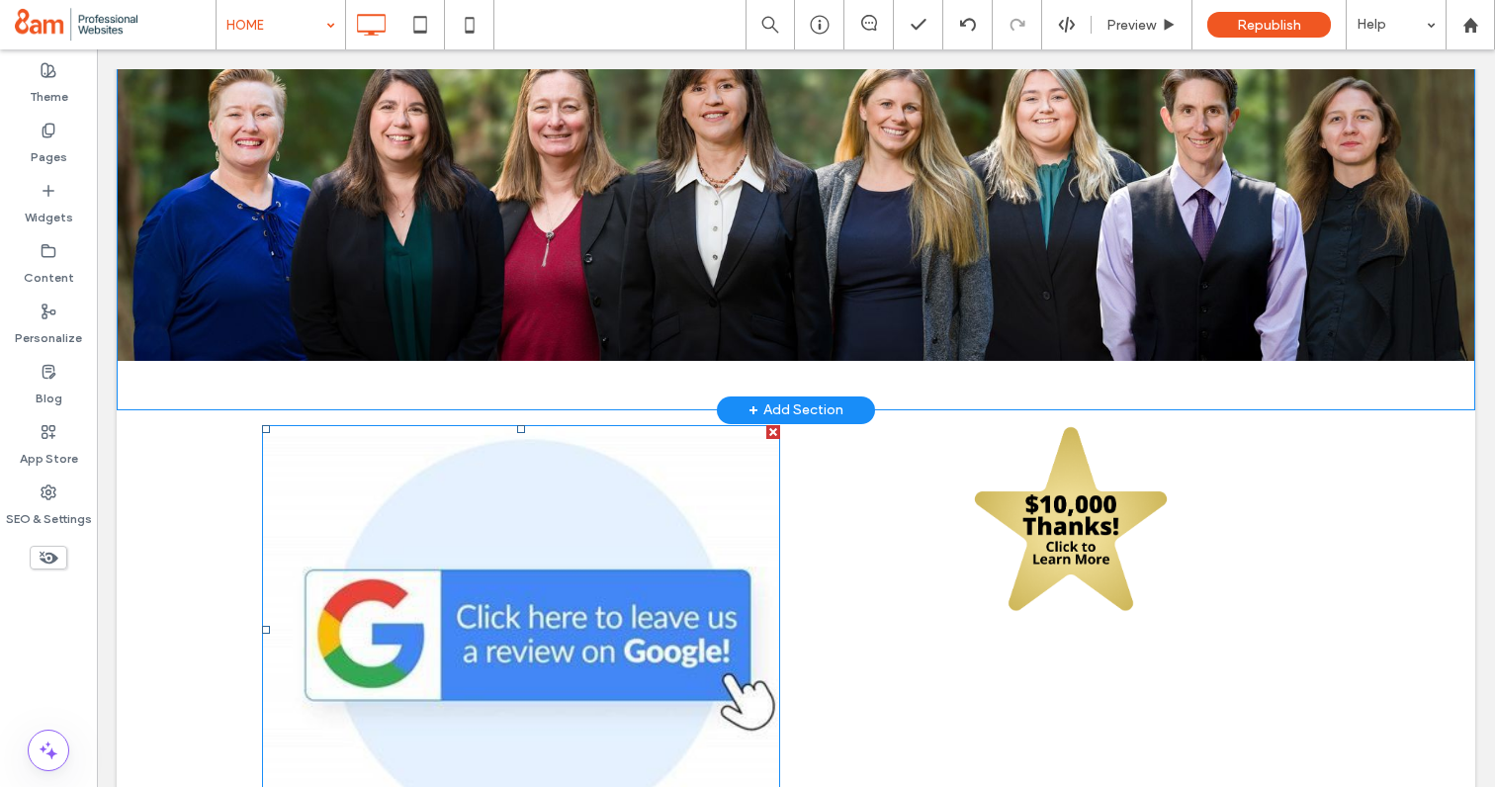
scroll to position [431, 0]
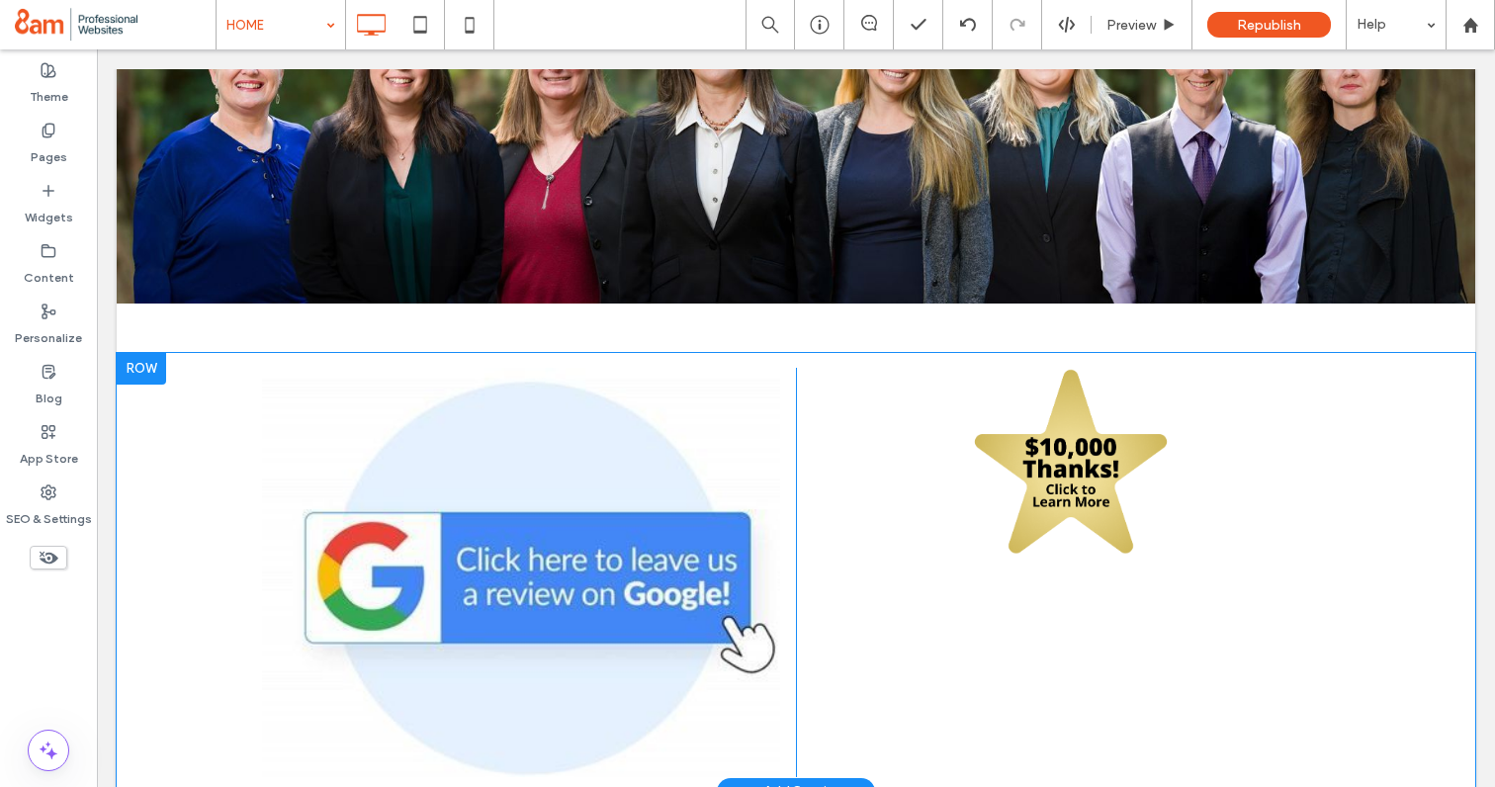
click at [149, 365] on div at bounding box center [141, 369] width 49 height 32
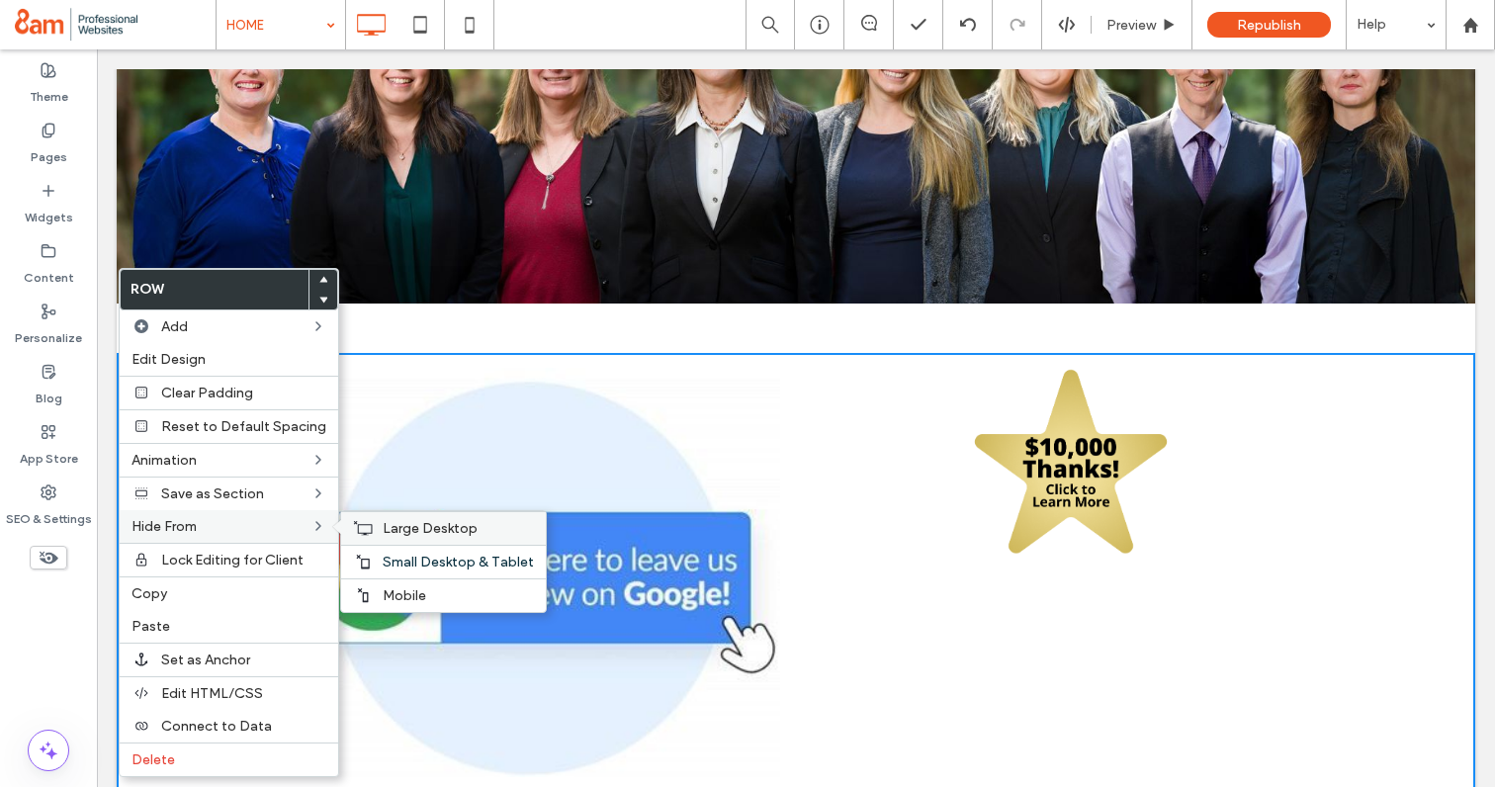
click at [374, 530] on div "Large Desktop" at bounding box center [443, 528] width 205 height 34
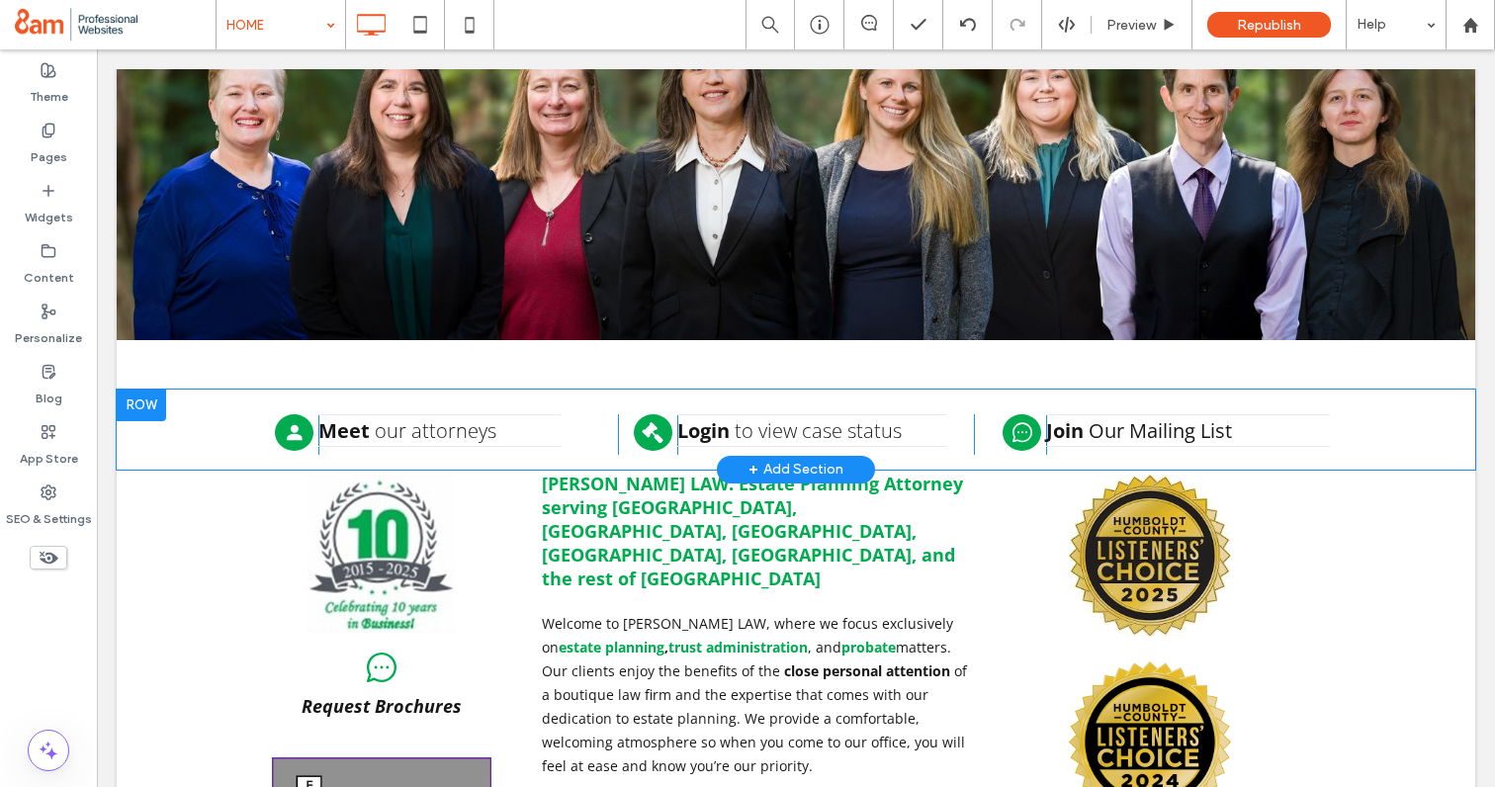
scroll to position [392, 0]
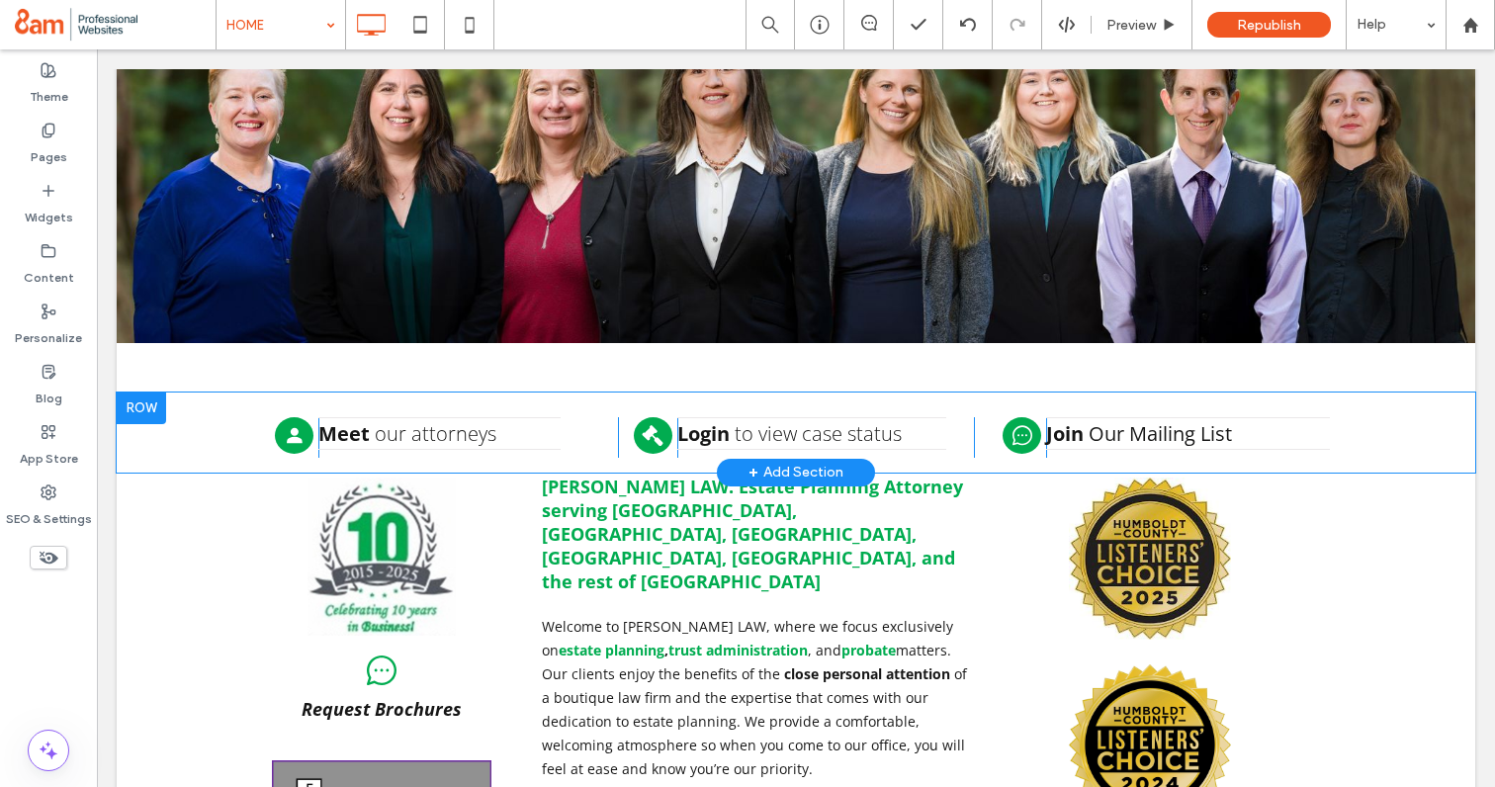
click at [132, 395] on div at bounding box center [141, 409] width 49 height 32
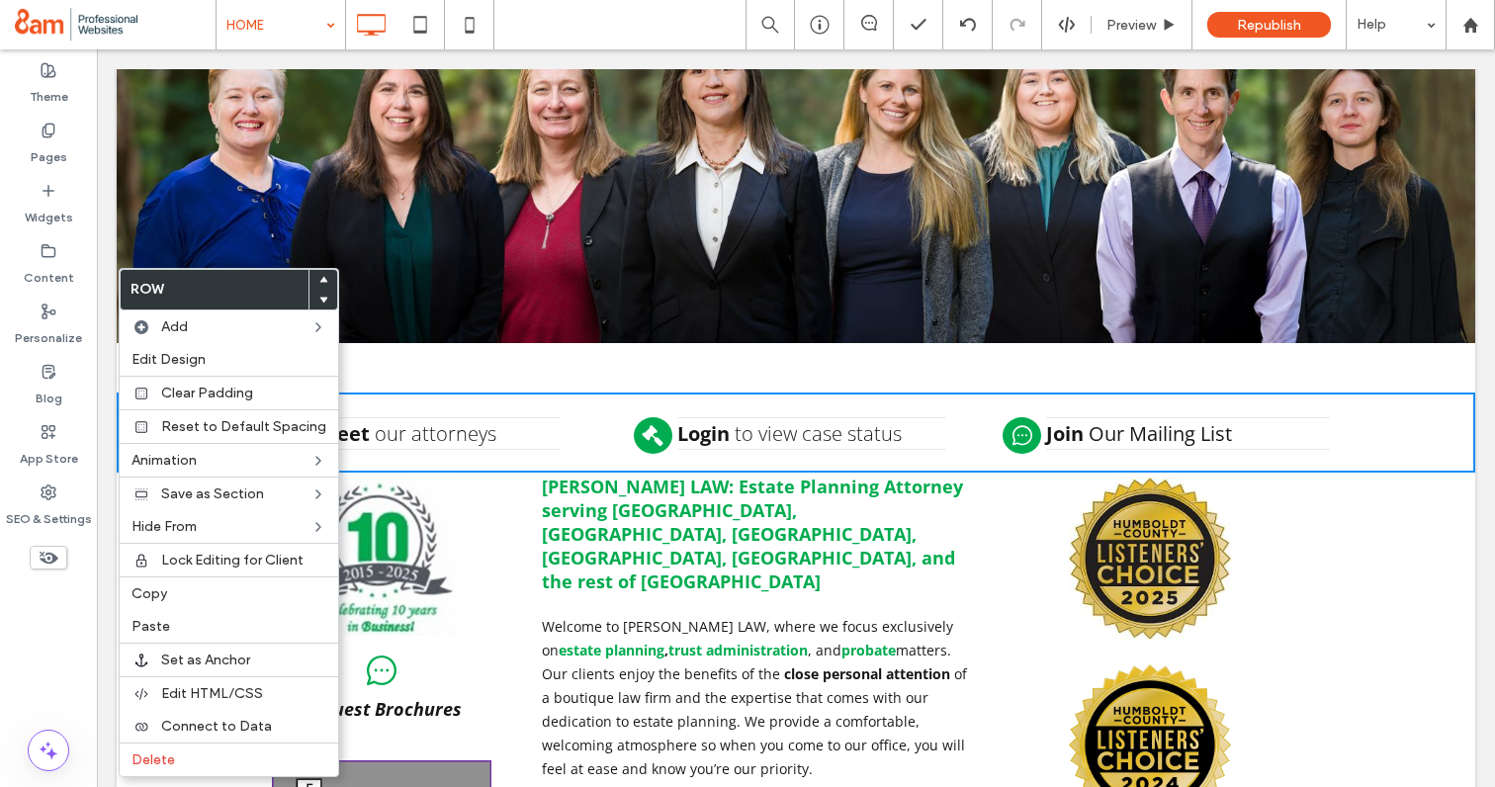
click at [319, 277] on icon at bounding box center [323, 280] width 8 height 8
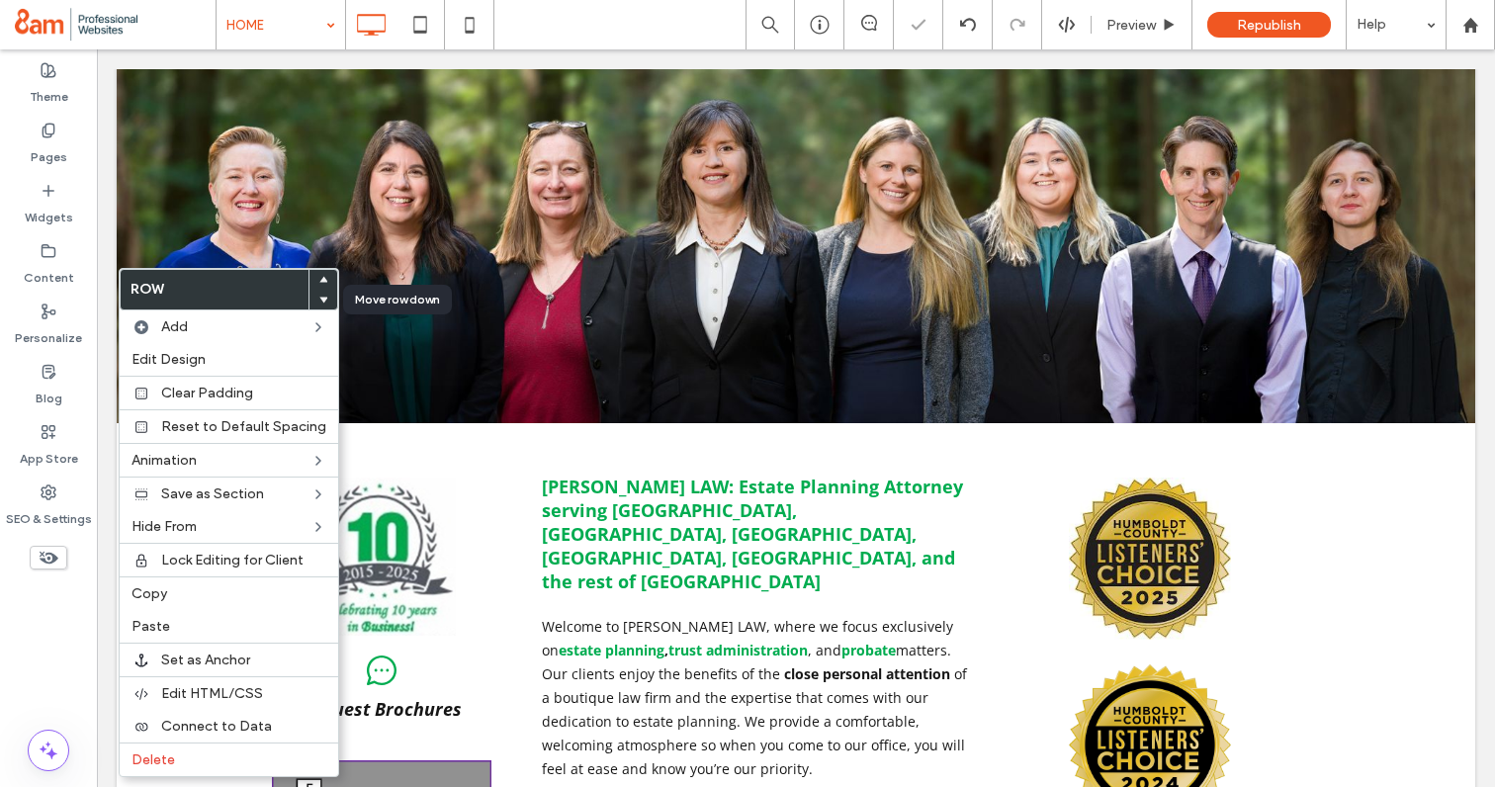
click at [319, 300] on icon at bounding box center [323, 300] width 8 height 8
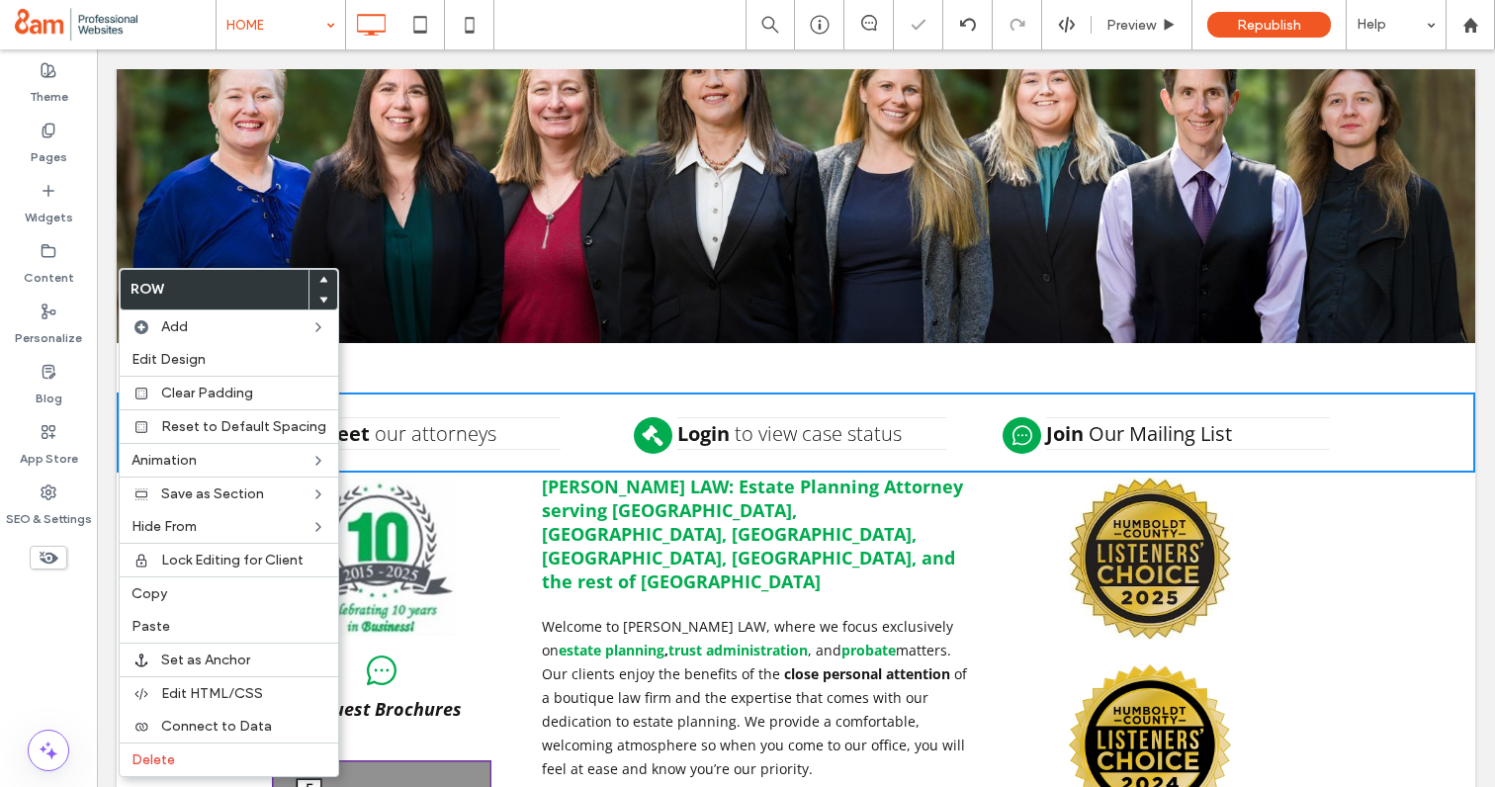
click at [502, 395] on div "Click To Paste Meet our attorneys Click To Paste Click To Paste Click To Paste …" at bounding box center [796, 433] width 1359 height 80
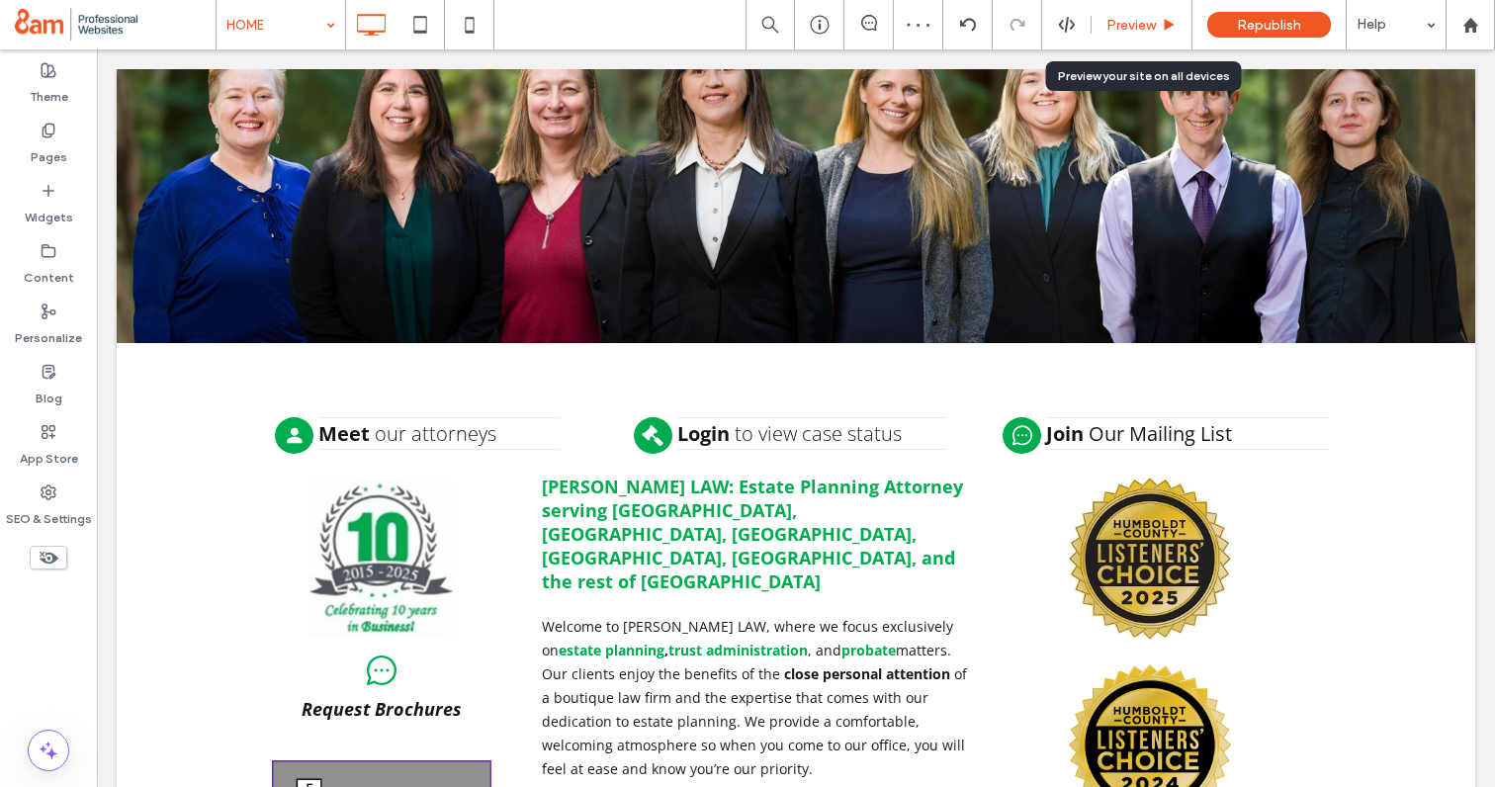
click at [1128, 20] on span "Preview" at bounding box center [1130, 25] width 49 height 17
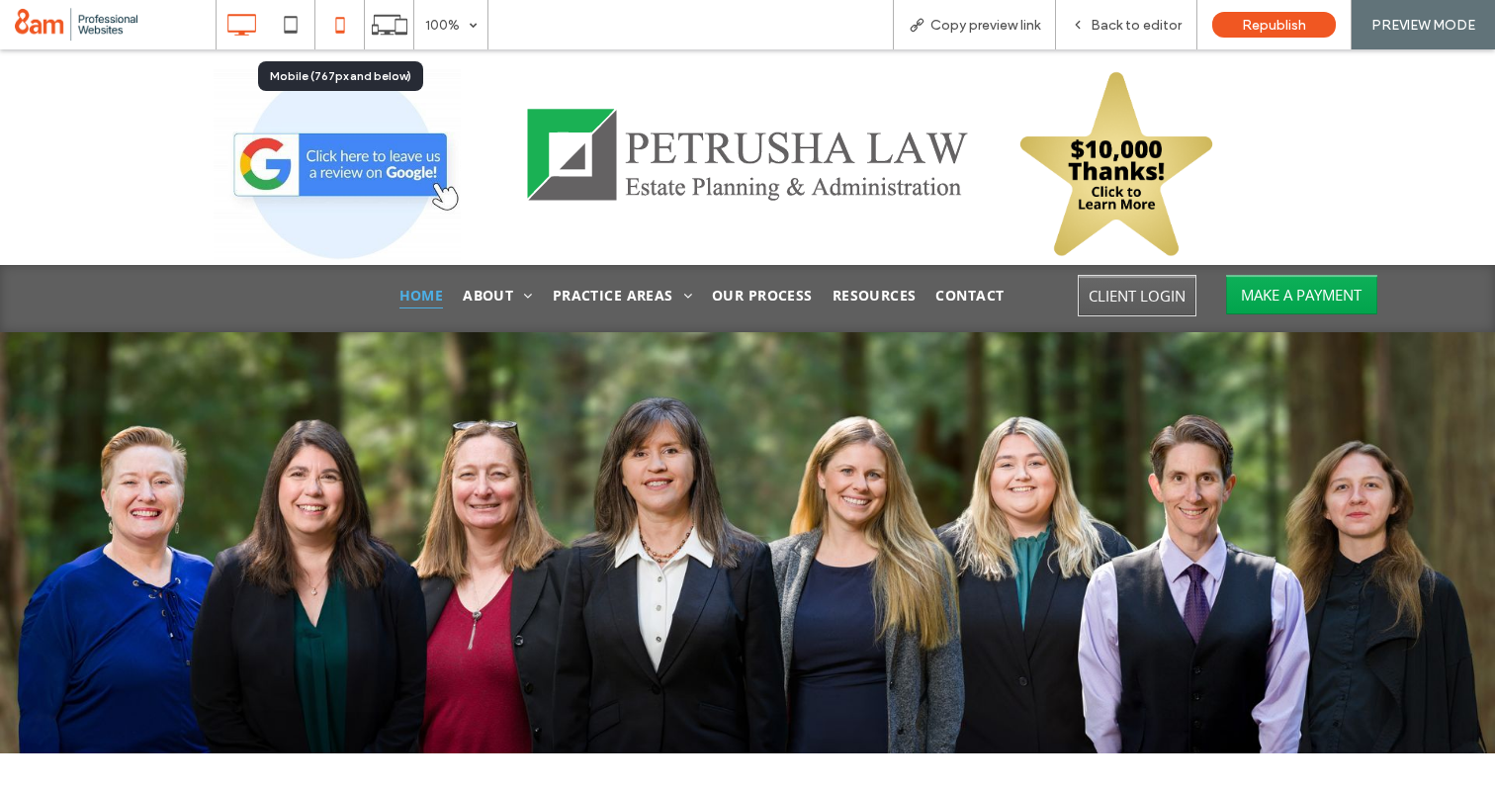
click at [339, 29] on icon at bounding box center [340, 25] width 40 height 40
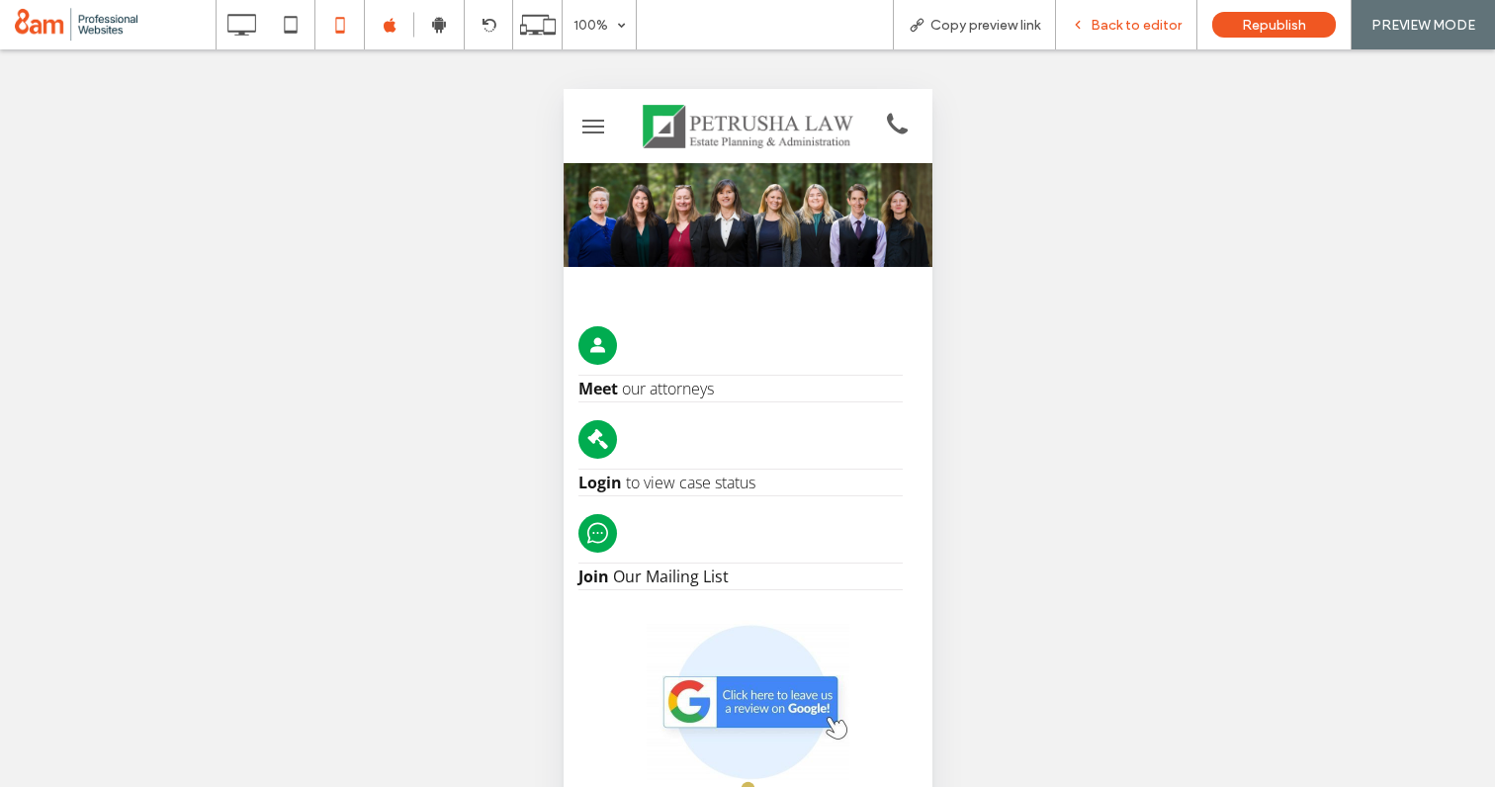
click at [1134, 29] on span "Back to editor" at bounding box center [1136, 25] width 91 height 17
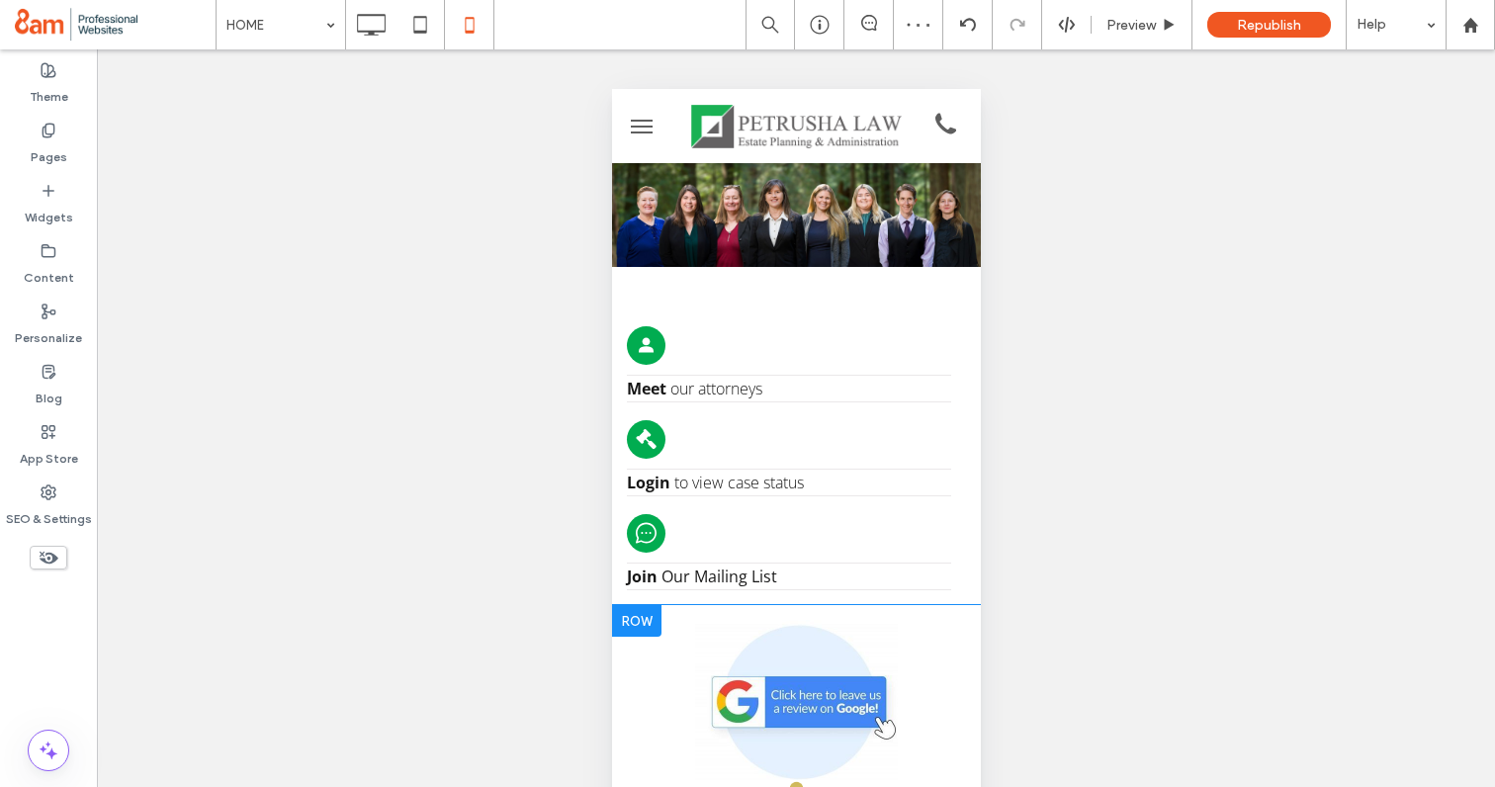
drag, startPoint x: 632, startPoint y: 619, endPoint x: 645, endPoint y: 621, distance: 13.0
click at [645, 621] on div at bounding box center [635, 621] width 49 height 32
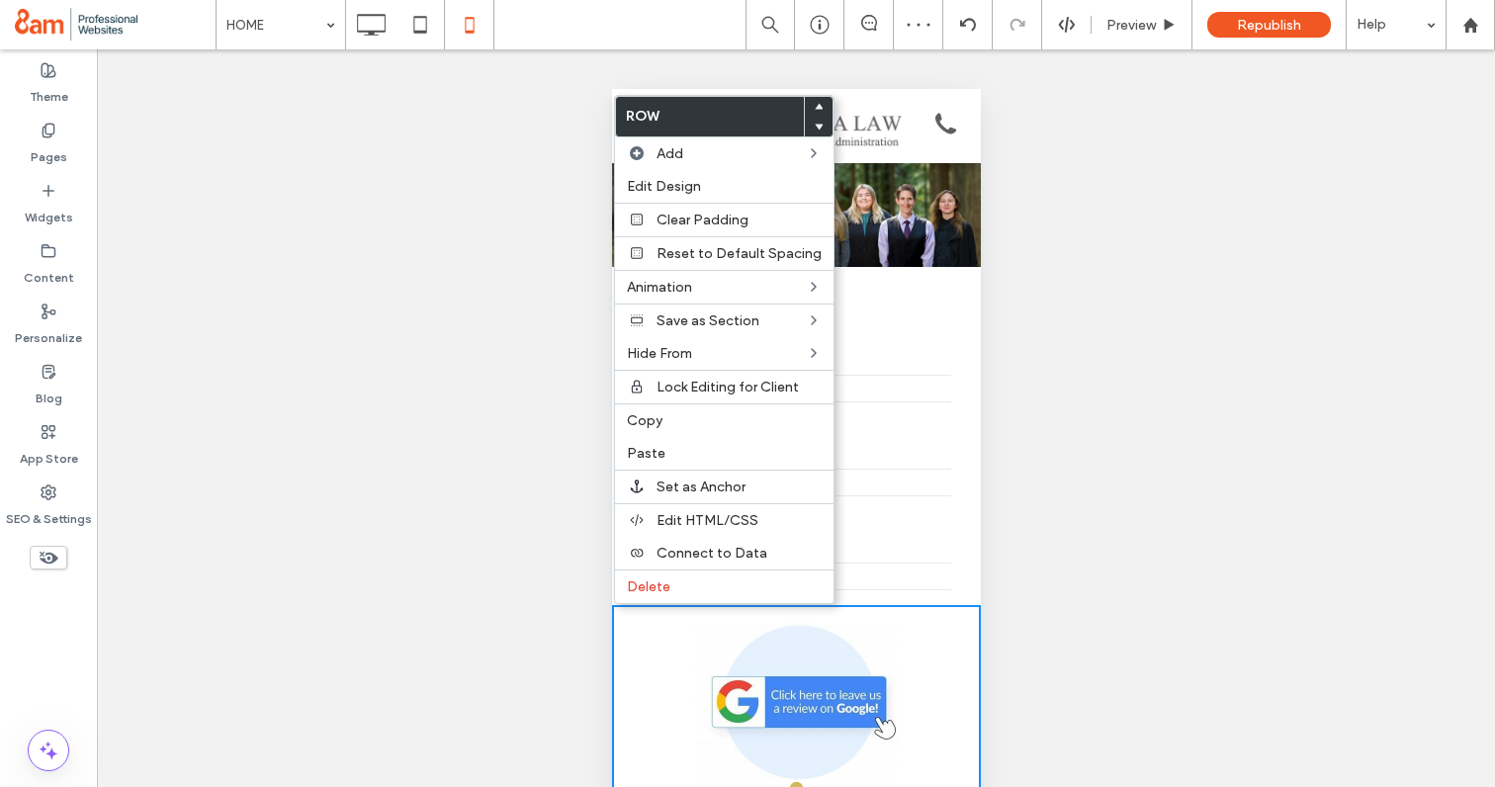
click at [645, 621] on div "Click To Paste" at bounding box center [795, 700] width 369 height 160
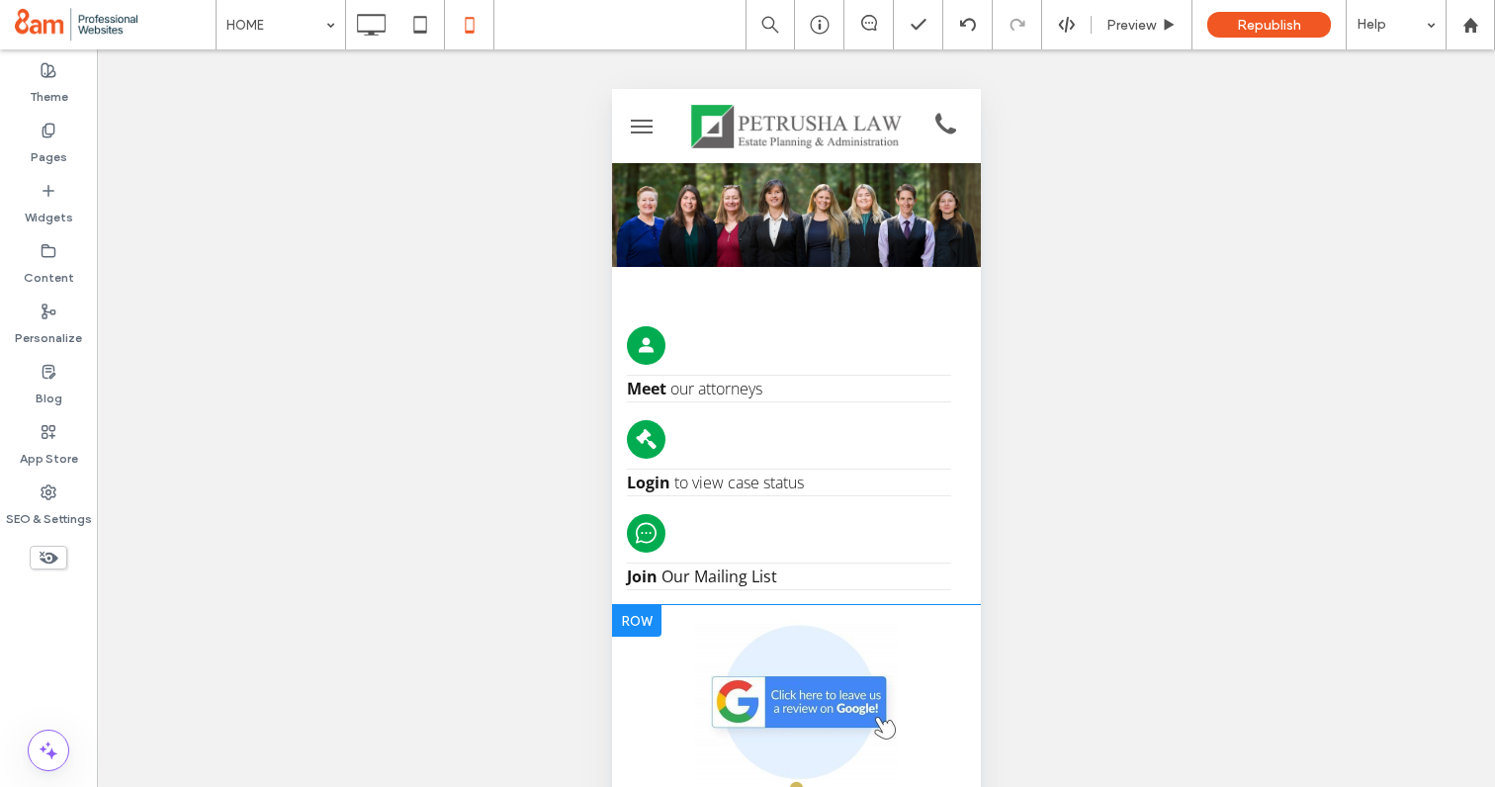
click at [641, 621] on div at bounding box center [635, 621] width 49 height 32
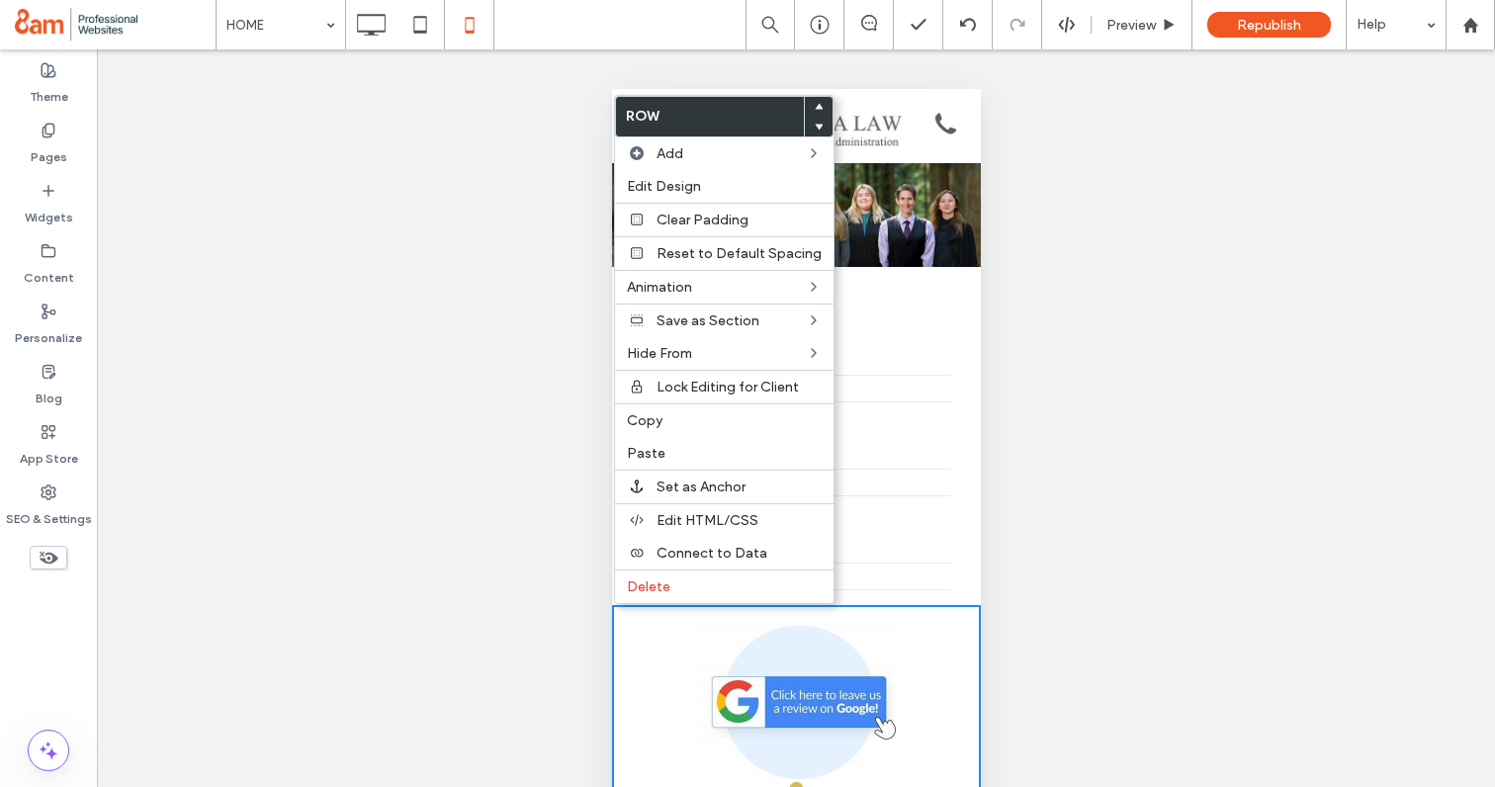
click at [815, 103] on icon at bounding box center [819, 107] width 8 height 8
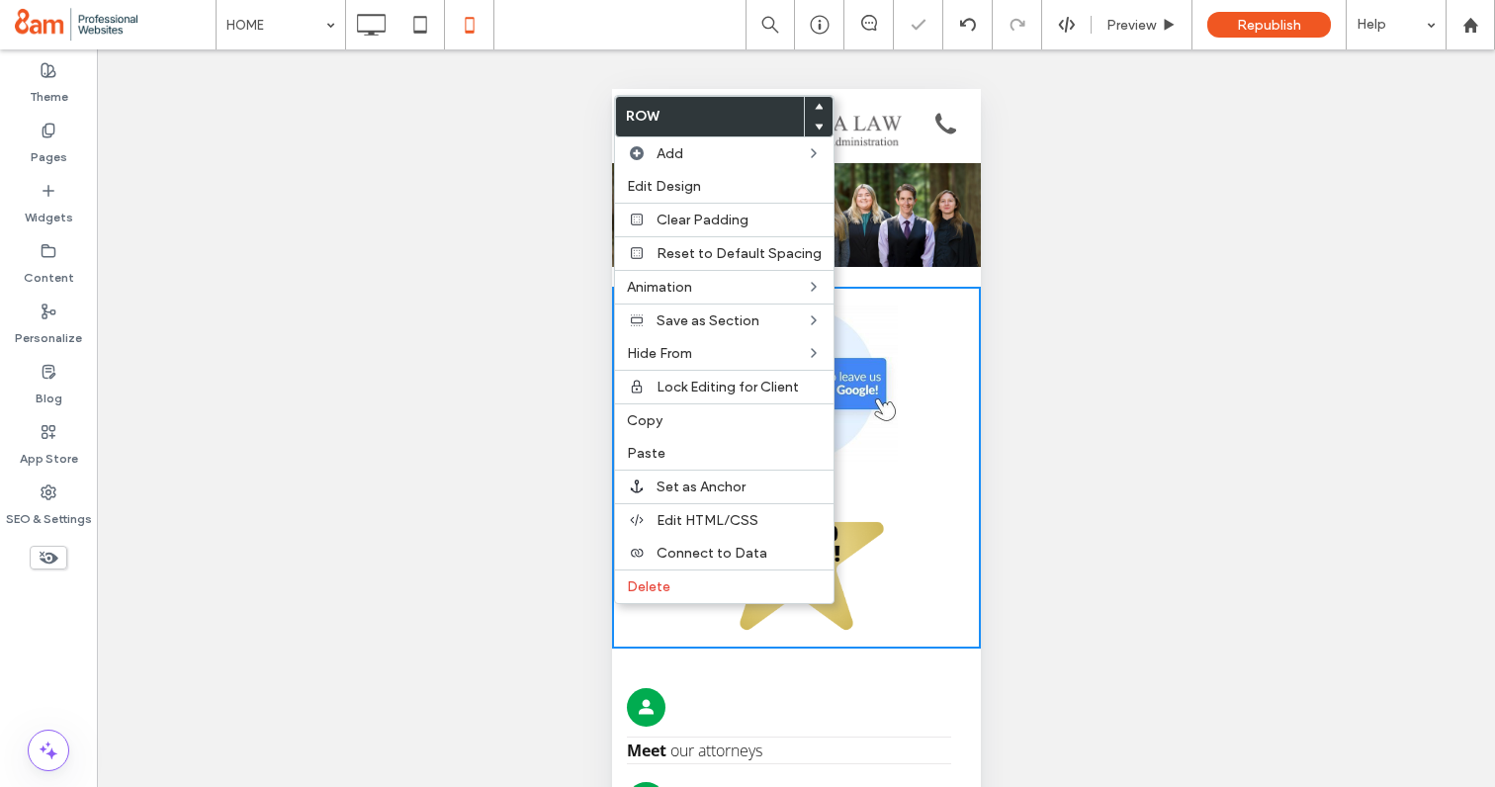
click at [1109, 267] on div "Unhide? Yes Unhide? Yes Unhide? Yes Unhide? Yes Unhide? Yes Unhide? Yes Unhide?…" at bounding box center [796, 442] width 1398 height 787
click at [491, 251] on div "Unhide? Yes Unhide? Yes Unhide? Yes Unhide? Yes Unhide? Yes Unhide? Yes Unhide?…" at bounding box center [796, 442] width 1398 height 787
click at [1126, 33] on span "Preview" at bounding box center [1130, 25] width 49 height 17
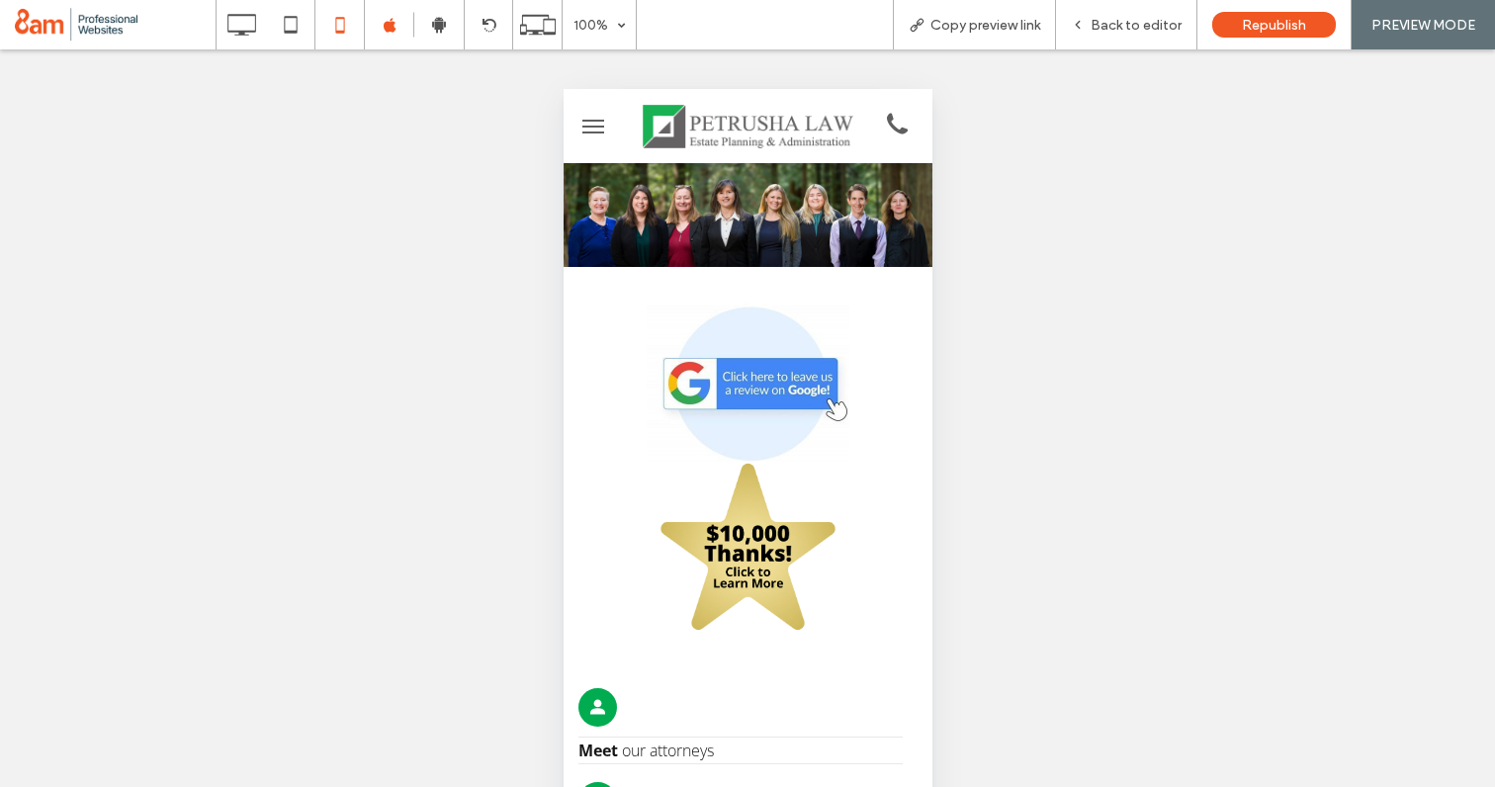
click at [1126, 33] on span "Back to editor" at bounding box center [1136, 25] width 91 height 17
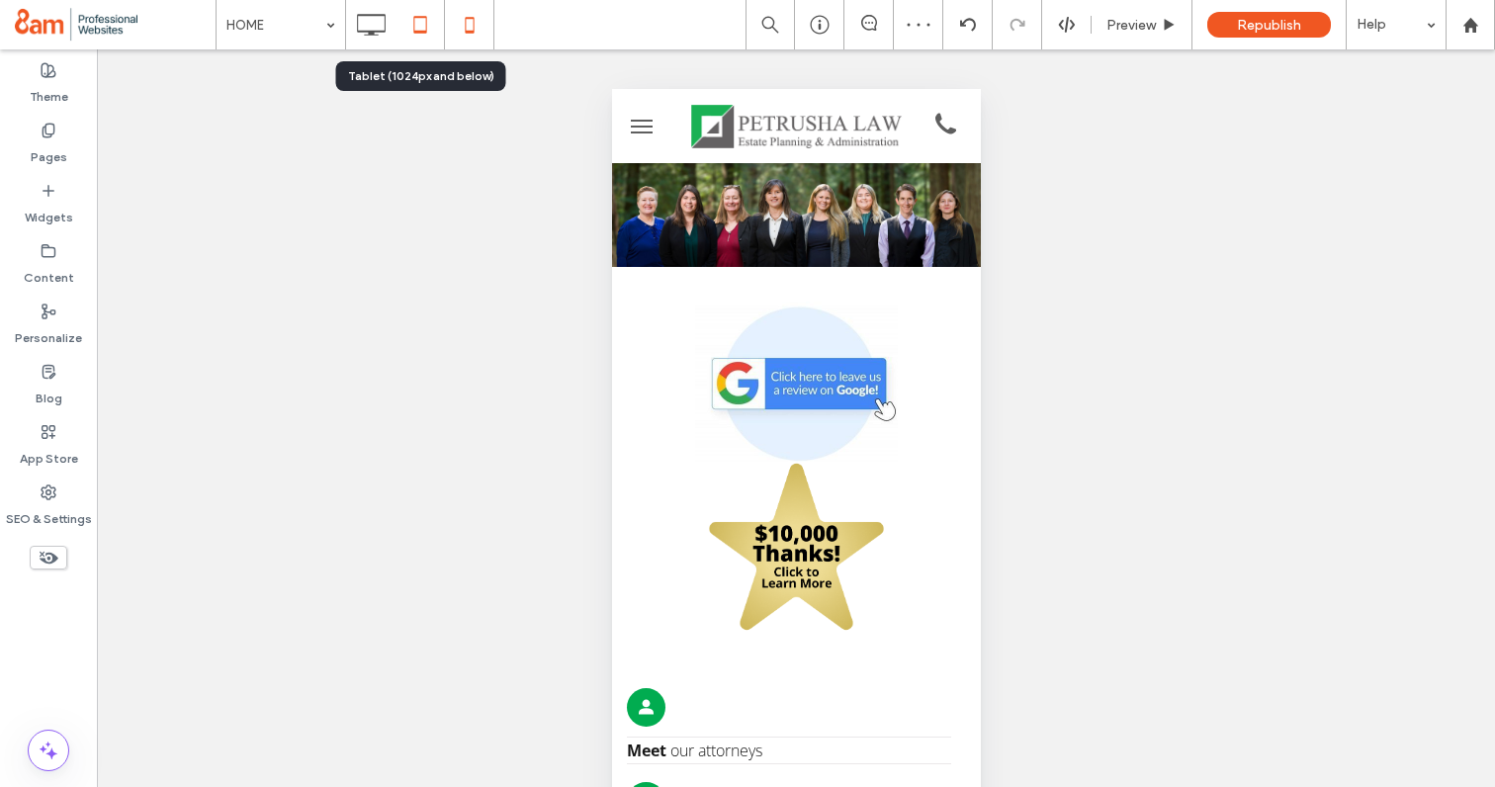
click at [417, 27] on icon at bounding box center [420, 25] width 40 height 40
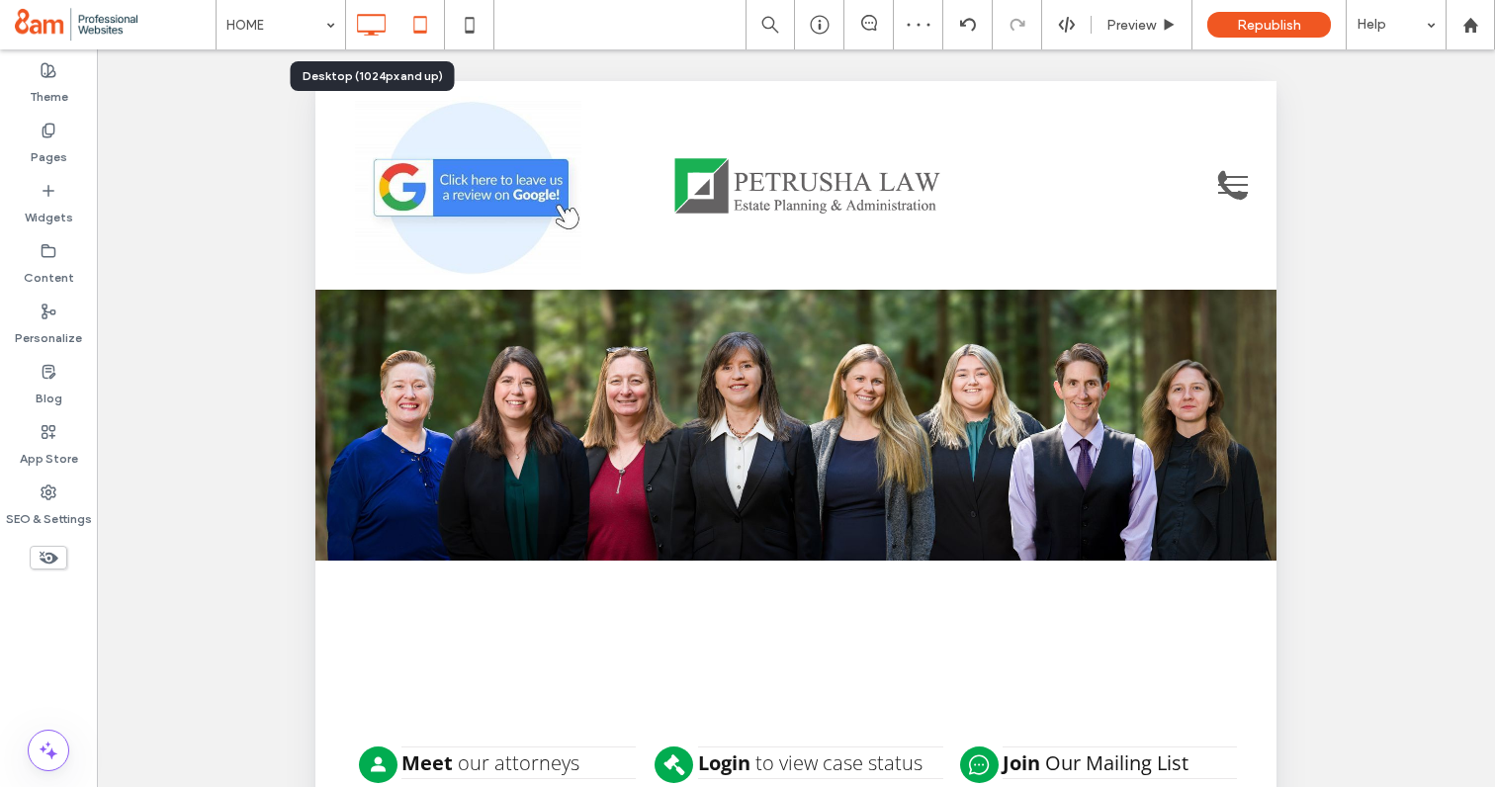
click at [370, 25] on icon at bounding box center [371, 25] width 40 height 40
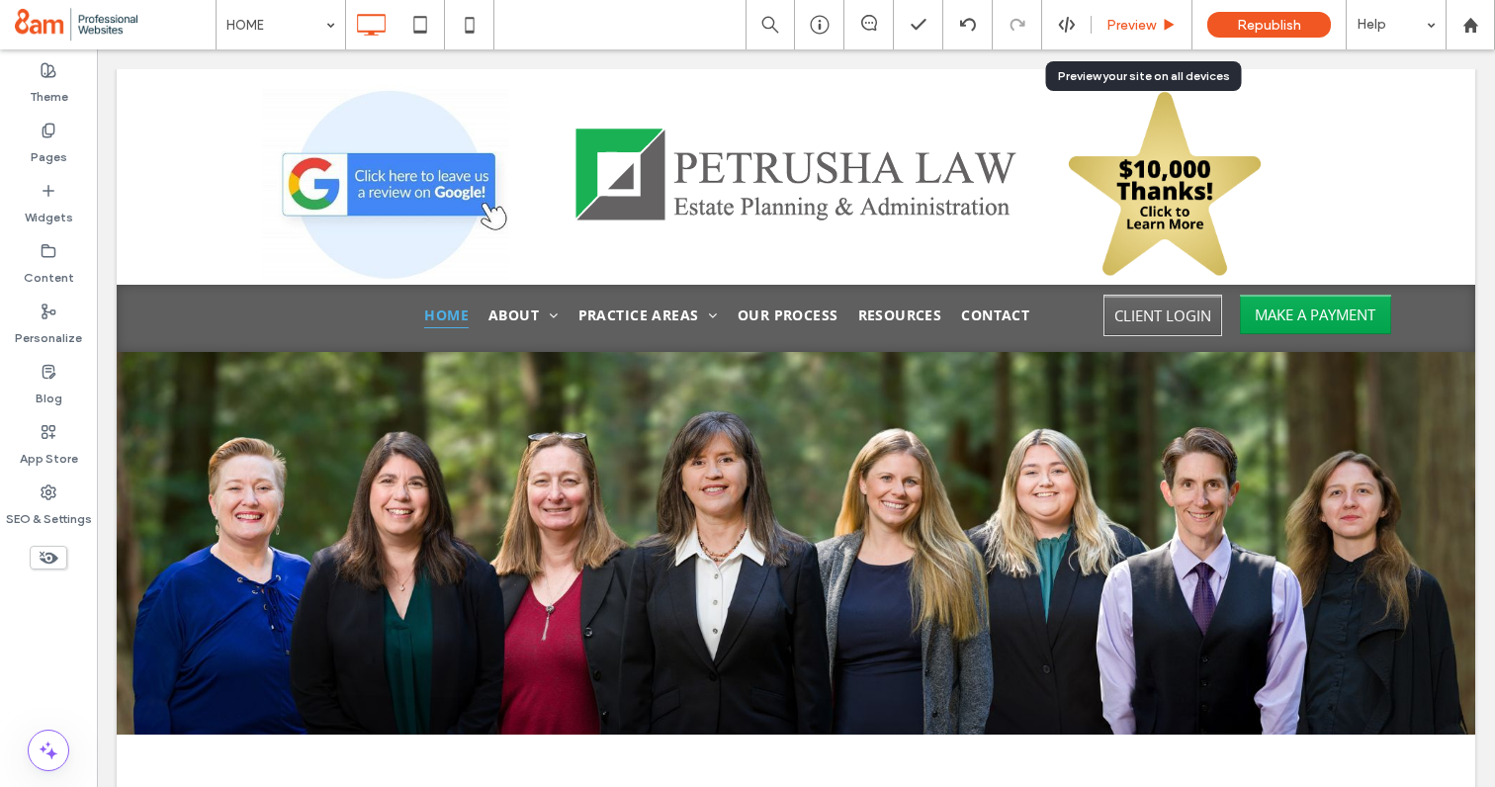
click at [1115, 27] on span "Preview" at bounding box center [1130, 25] width 49 height 17
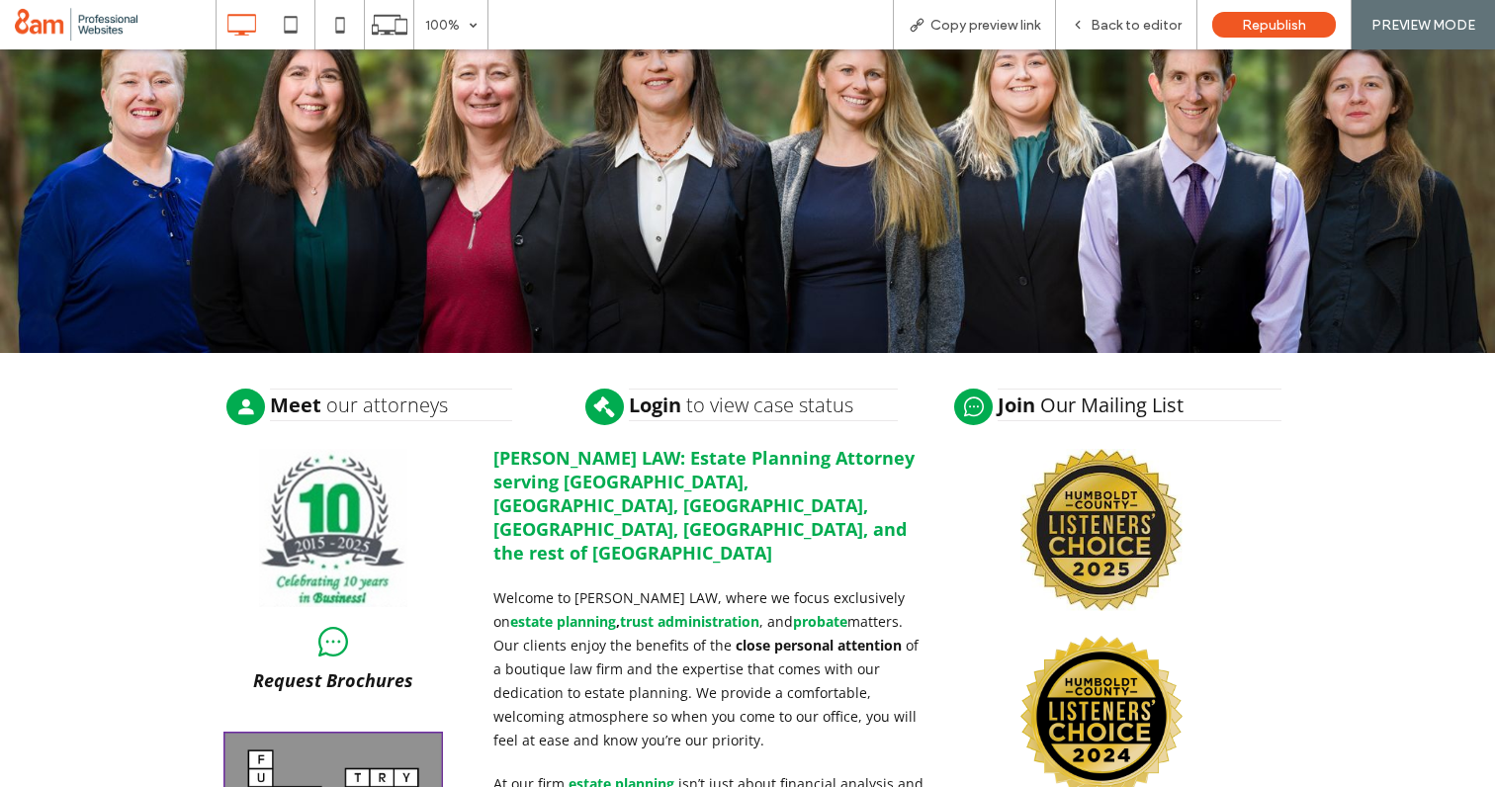
scroll to position [364, 0]
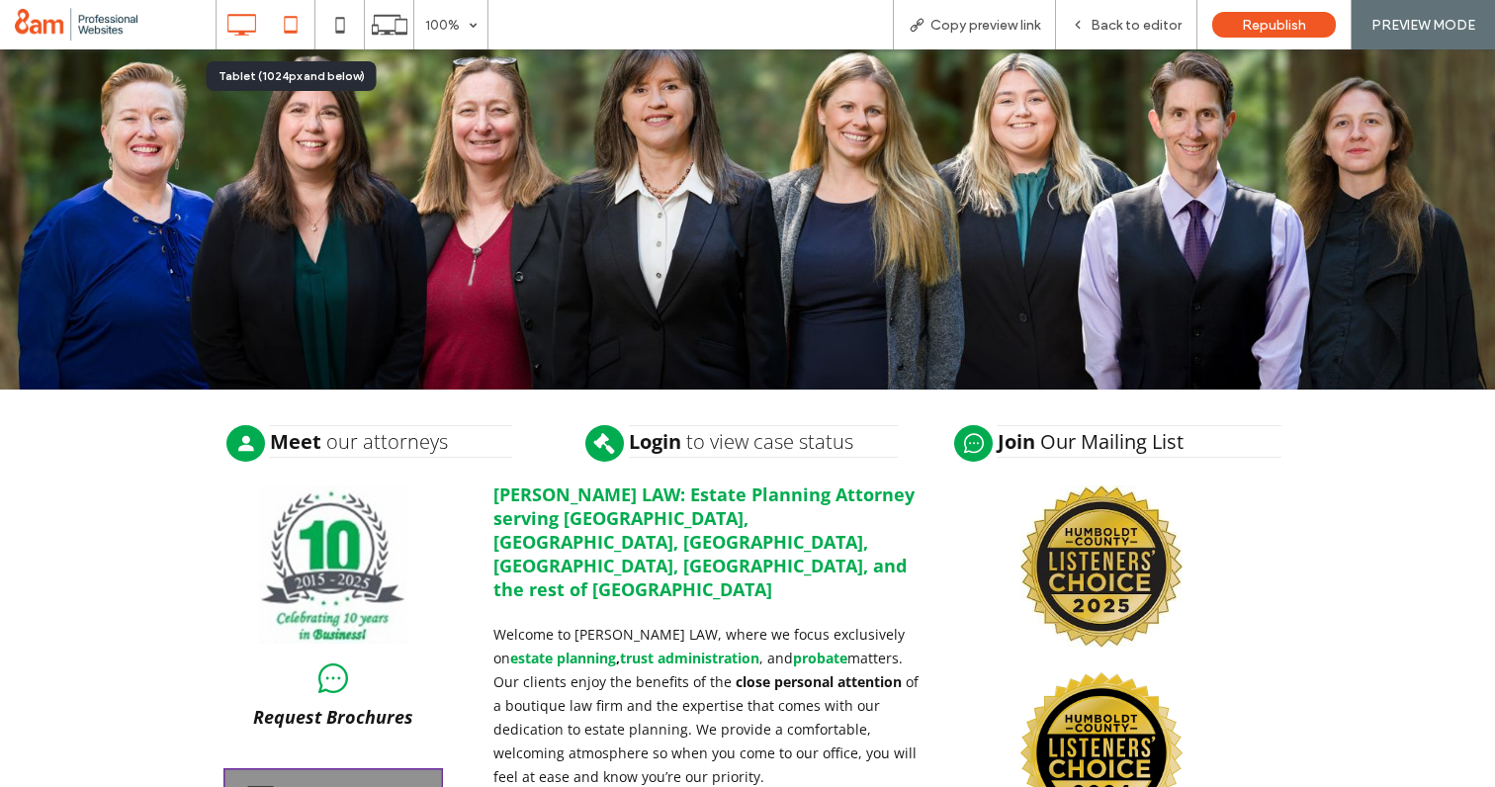
click at [297, 9] on icon at bounding box center [291, 25] width 40 height 40
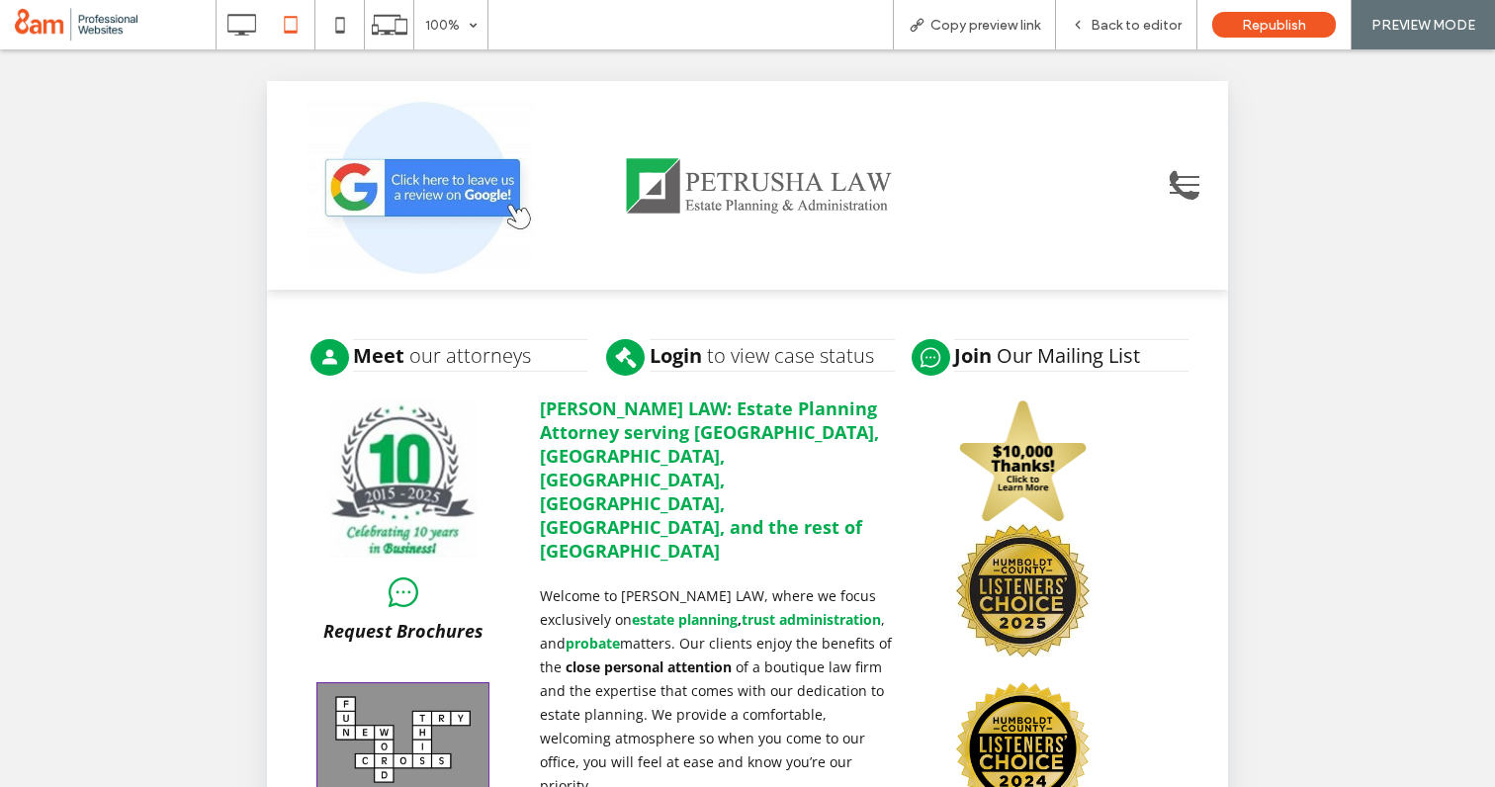
scroll to position [143, 0]
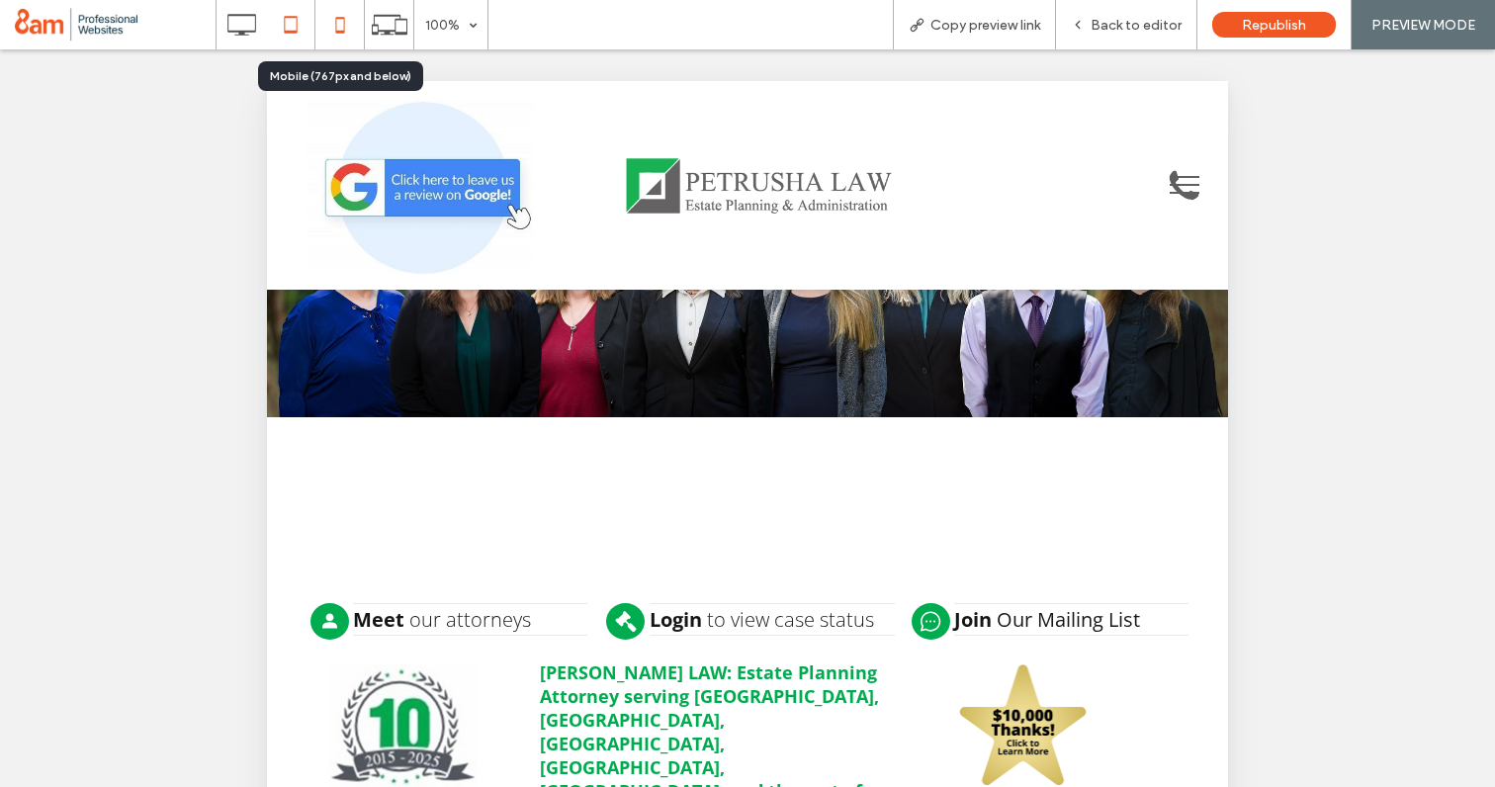
click at [341, 23] on icon at bounding box center [340, 25] width 40 height 40
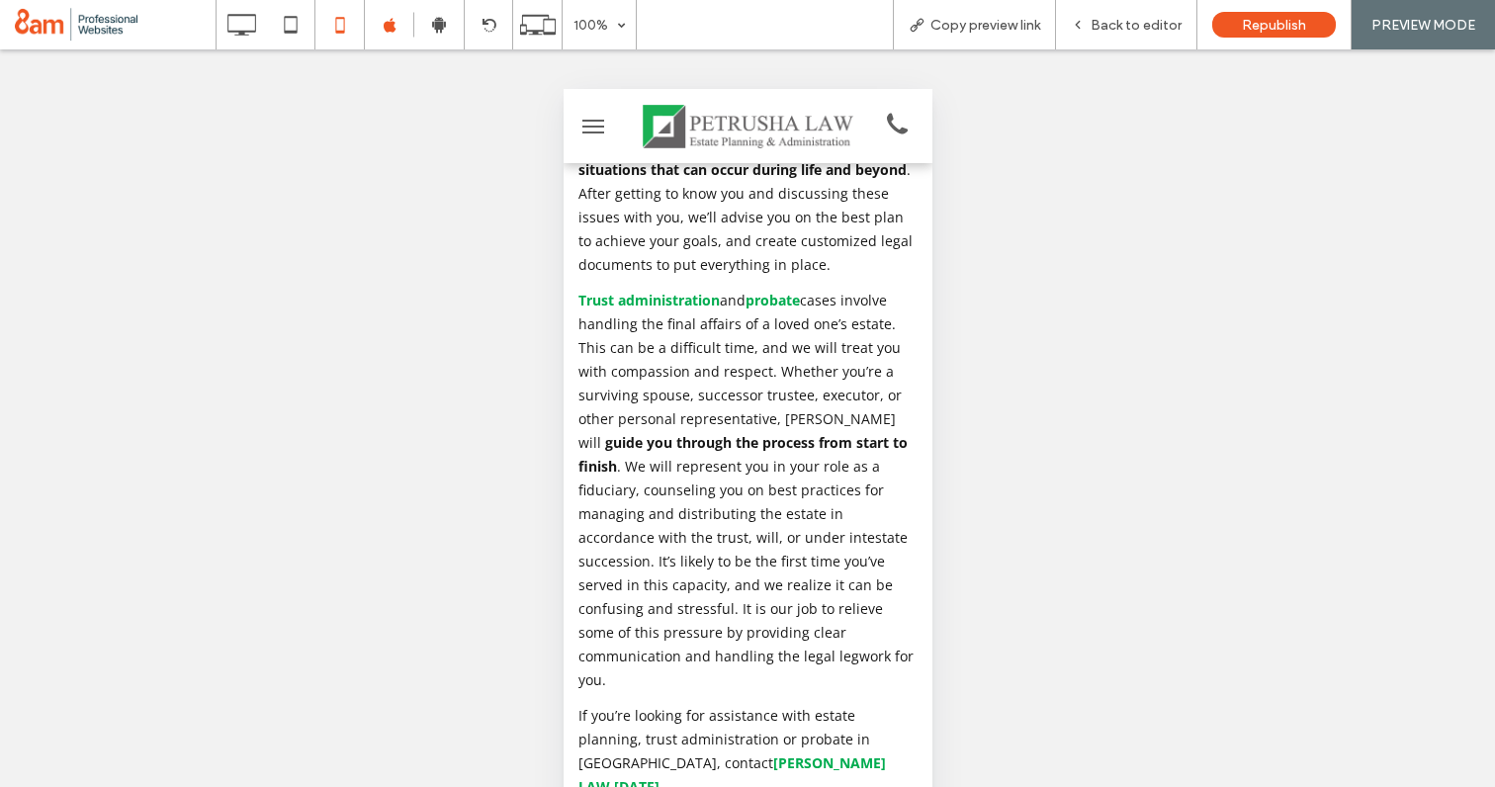
scroll to position [1498, 0]
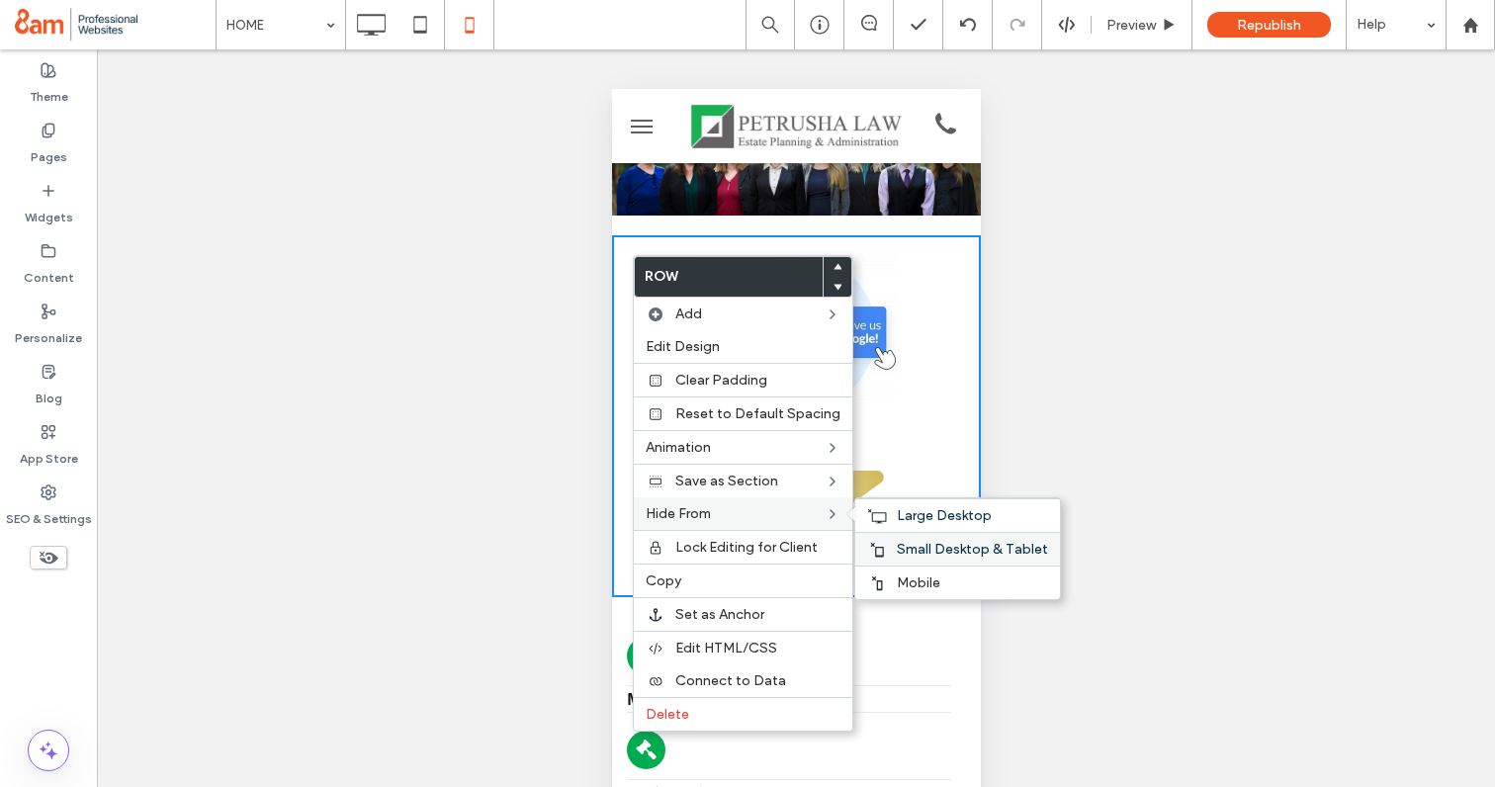
click at [882, 547] on div "Small Desktop & Tablet" at bounding box center [957, 549] width 205 height 34
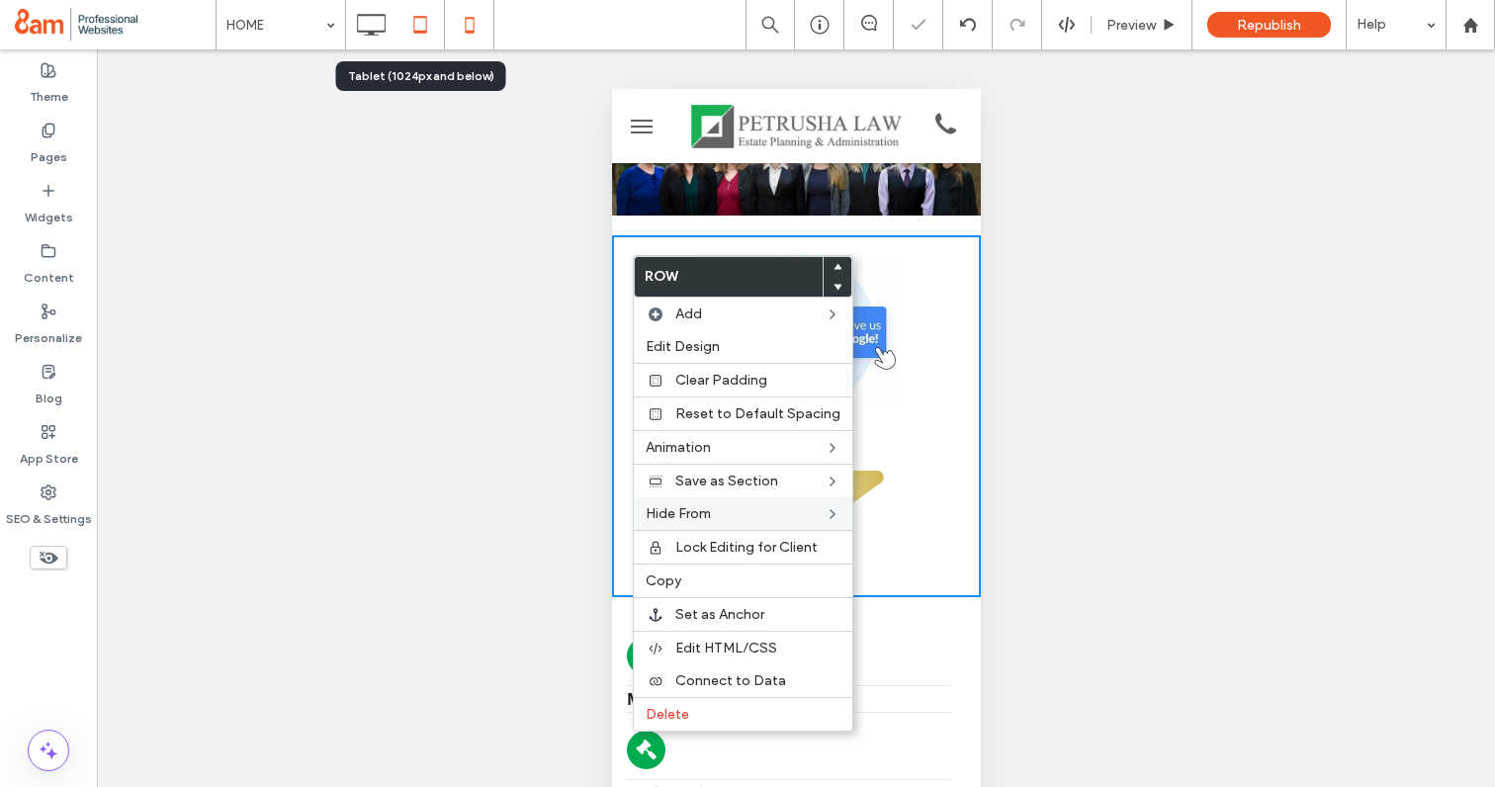
click at [408, 26] on icon at bounding box center [420, 25] width 40 height 40
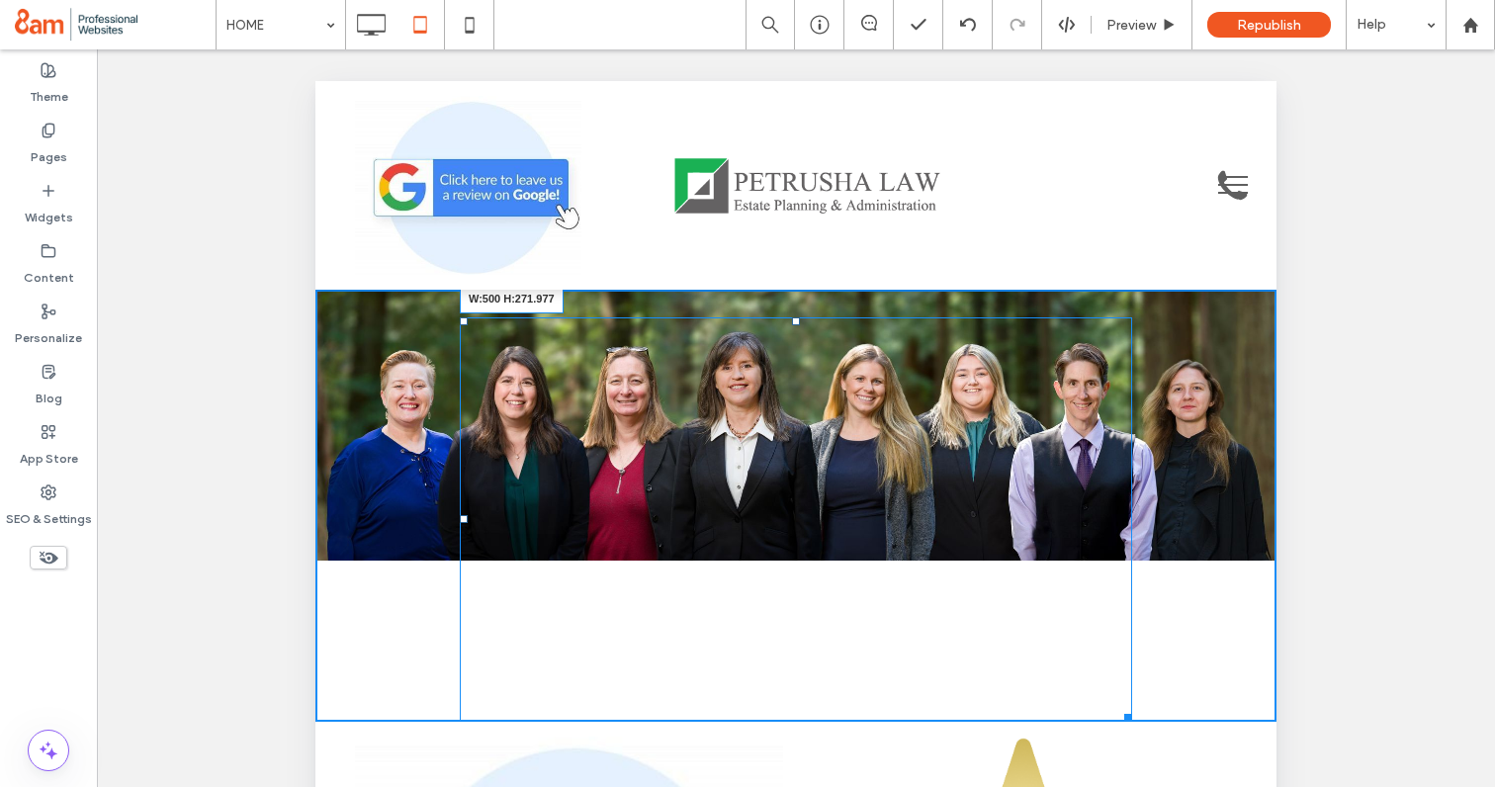
drag, startPoint x: 1129, startPoint y: 715, endPoint x: 1040, endPoint y: 579, distance: 162.1
click at [1117, 707] on div at bounding box center [1124, 714] width 15 height 15
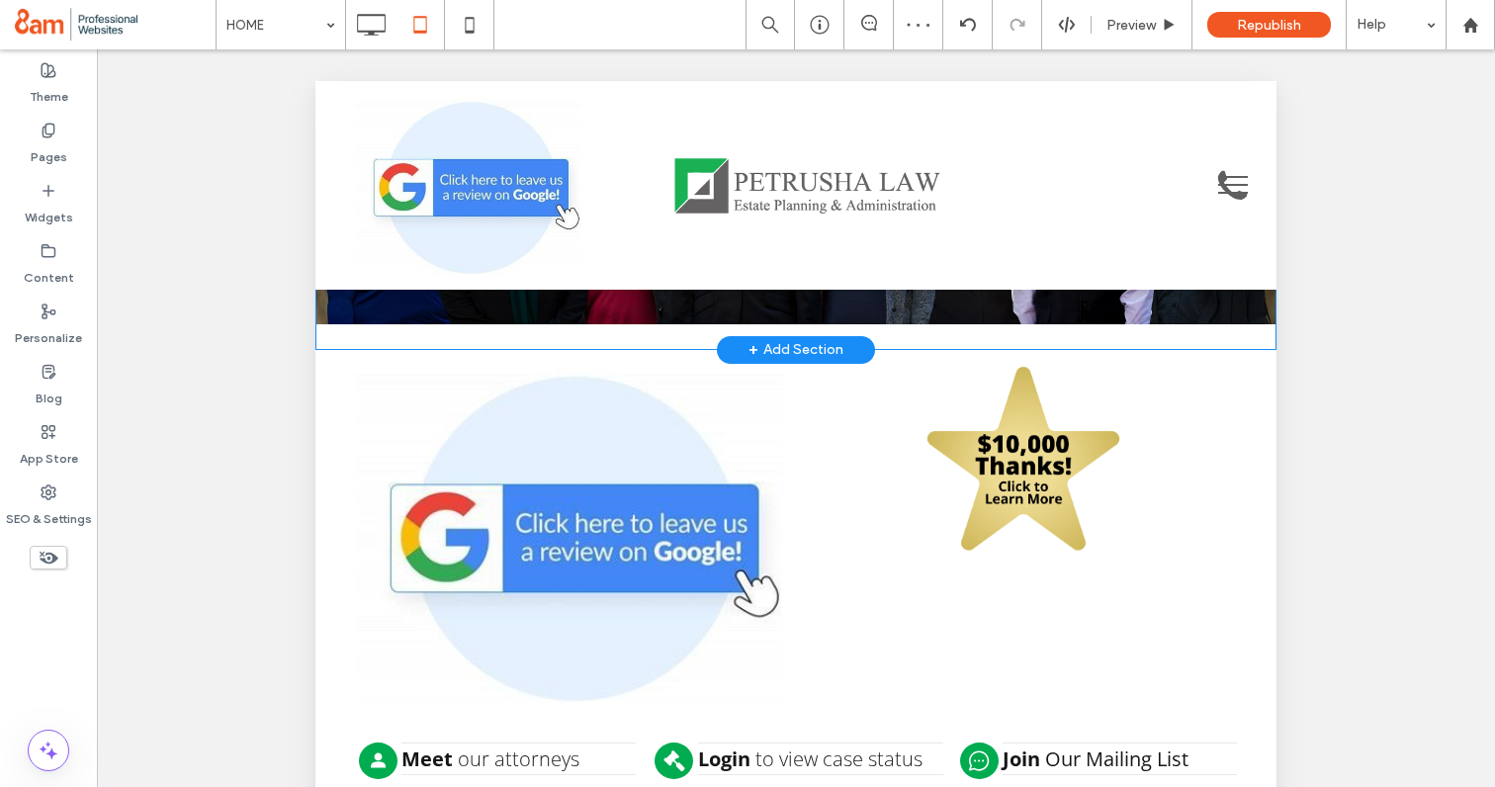
scroll to position [195, 0]
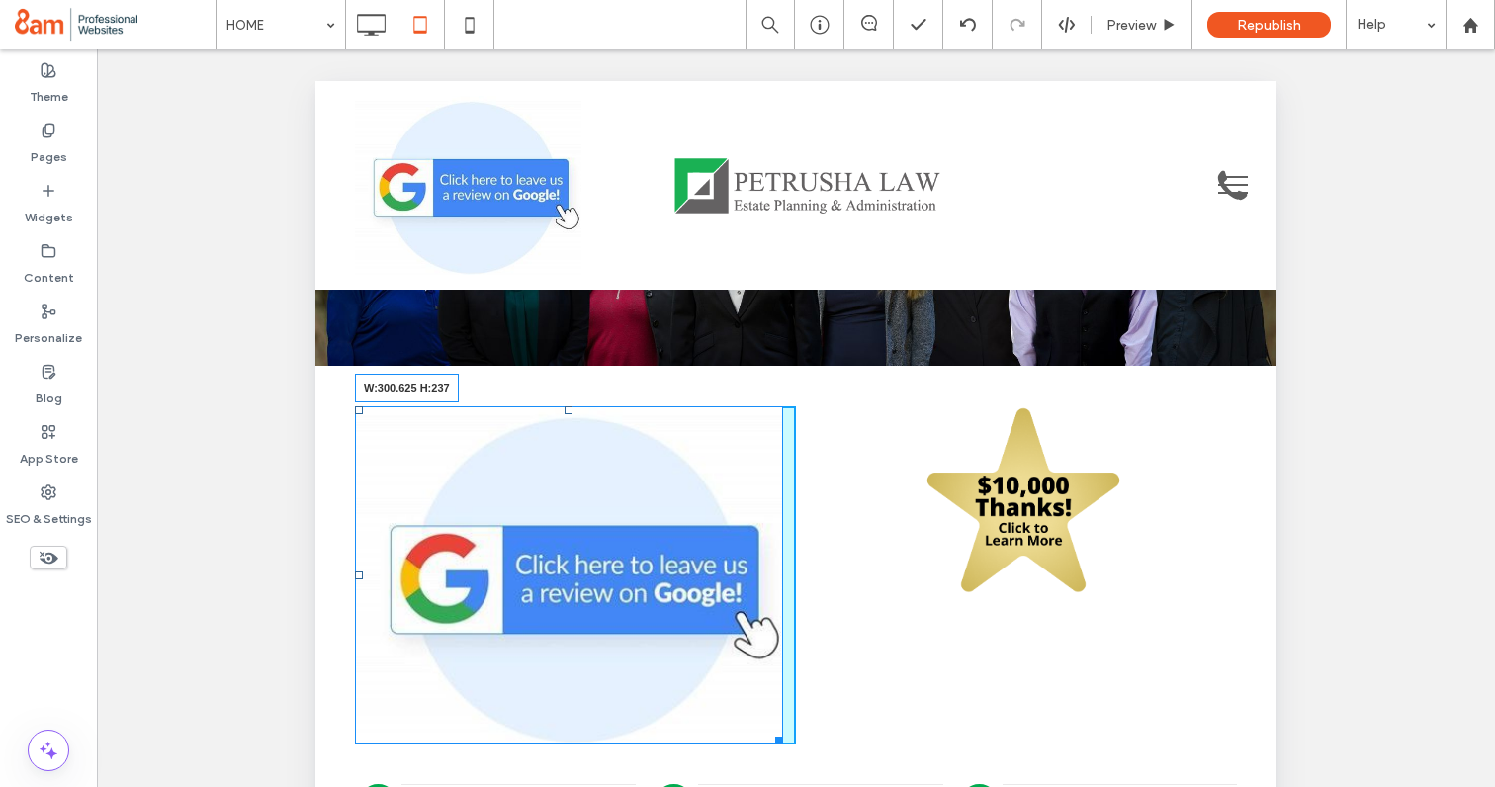
drag, startPoint x: 776, startPoint y: 739, endPoint x: 711, endPoint y: 628, distance: 128.5
click at [711, 628] on div "W:300.625 H:237 Click To Paste" at bounding box center [575, 575] width 441 height 338
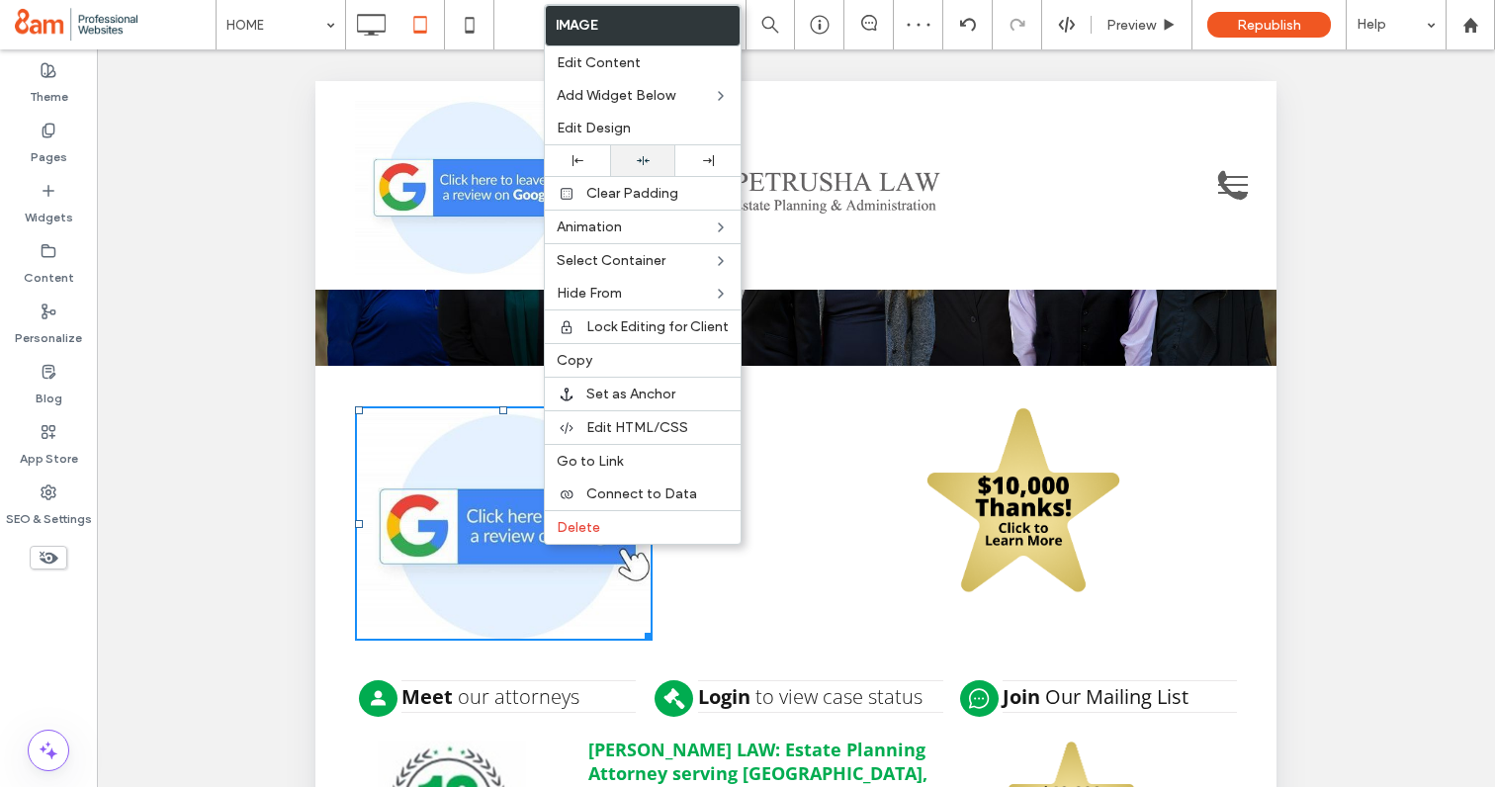
click at [637, 157] on icon at bounding box center [643, 160] width 13 height 13
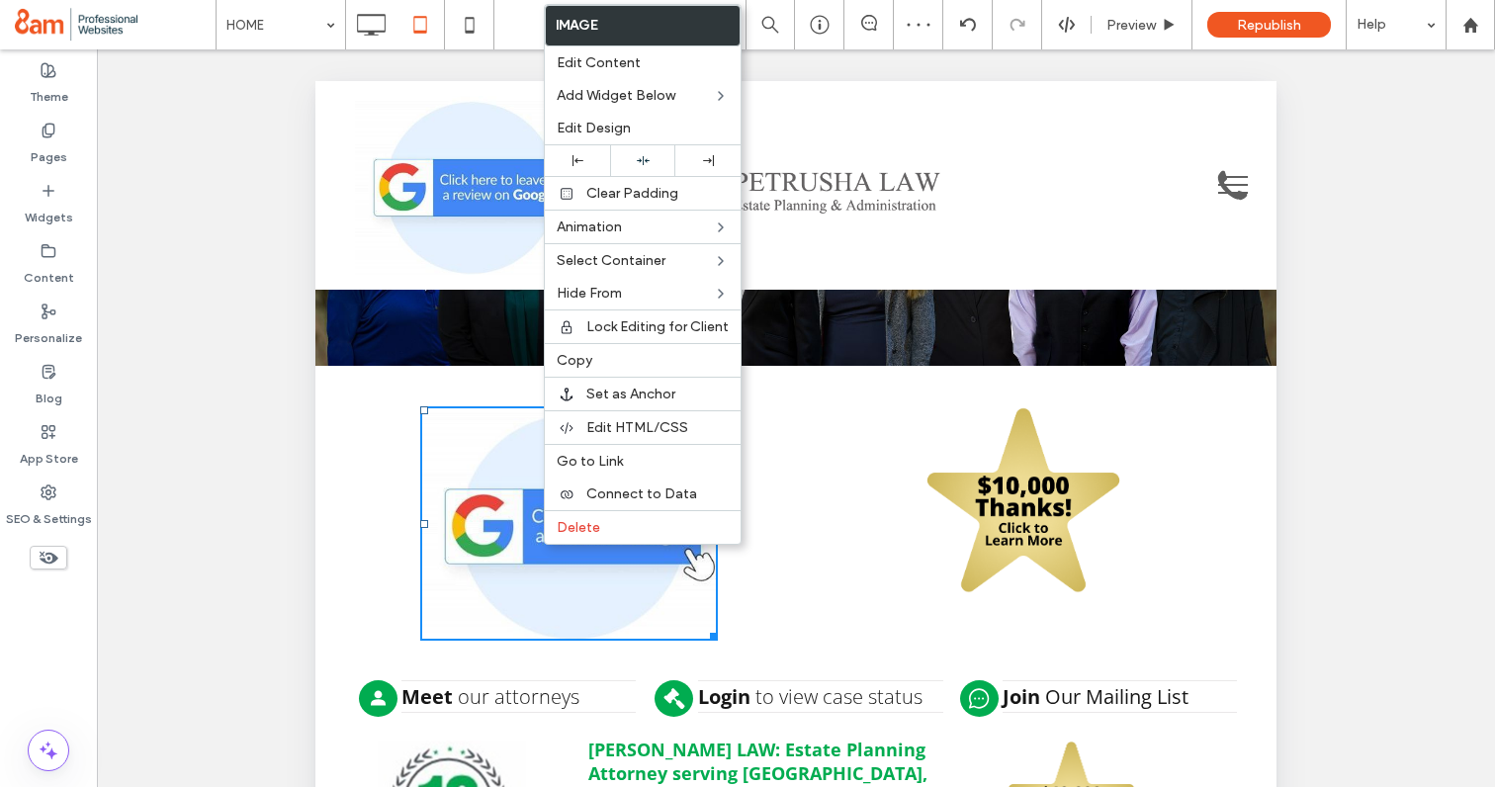
click at [1054, 556] on img at bounding box center [1024, 501] width 204 height 190
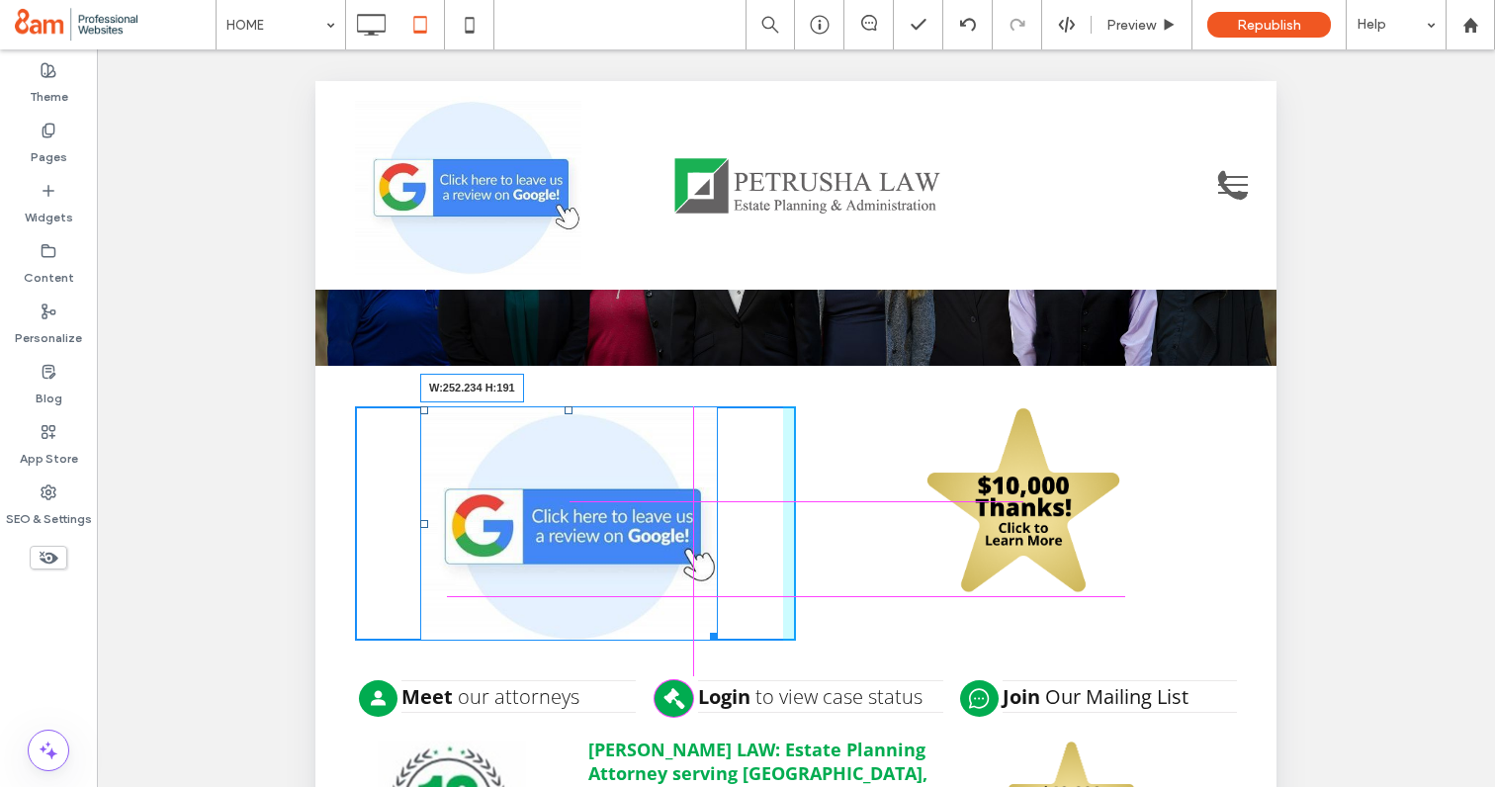
drag, startPoint x: 711, startPoint y: 630, endPoint x: 683, endPoint y: 589, distance: 49.1
click at [703, 626] on div at bounding box center [710, 633] width 15 height 15
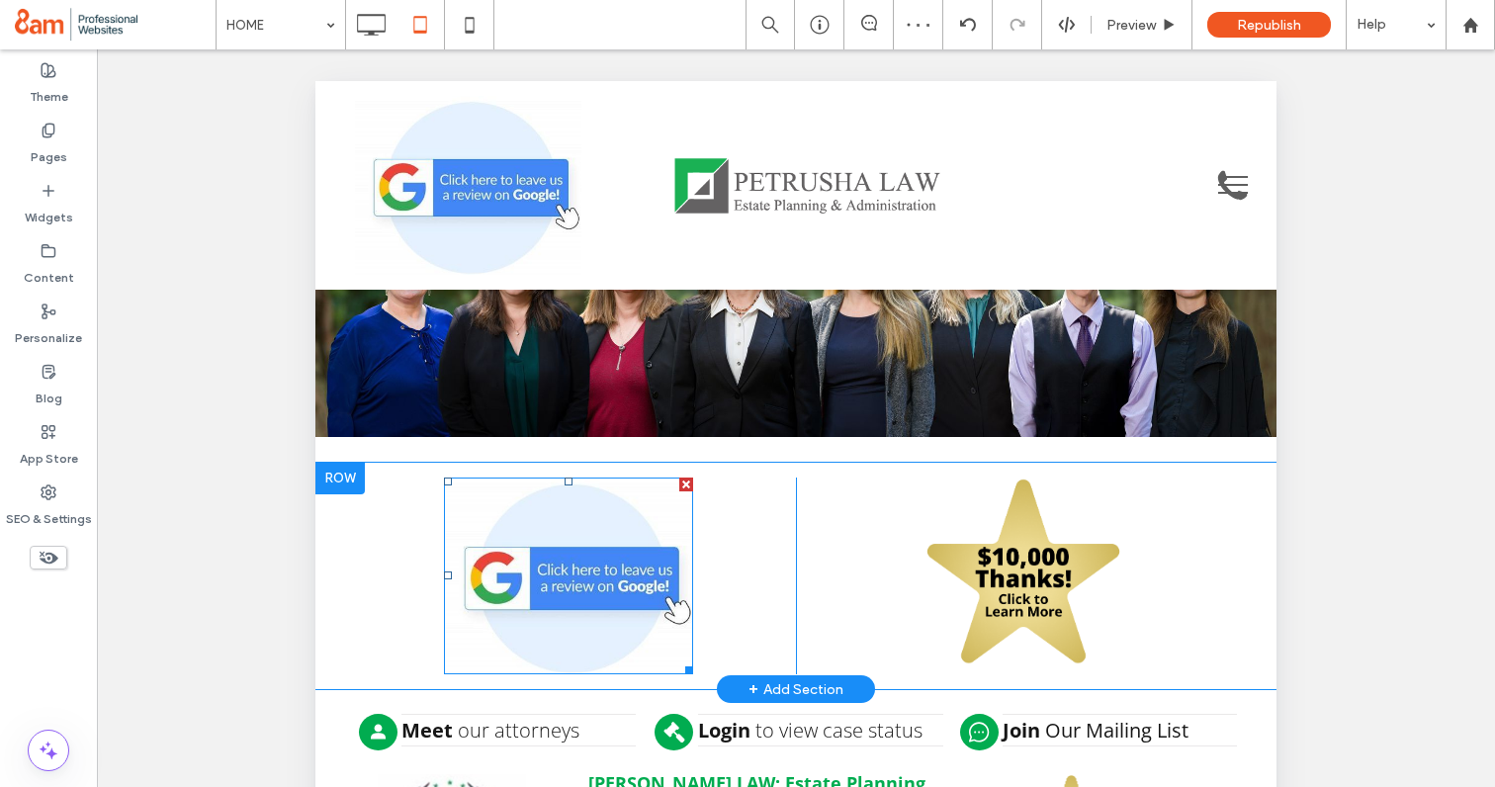
scroll to position [0, 0]
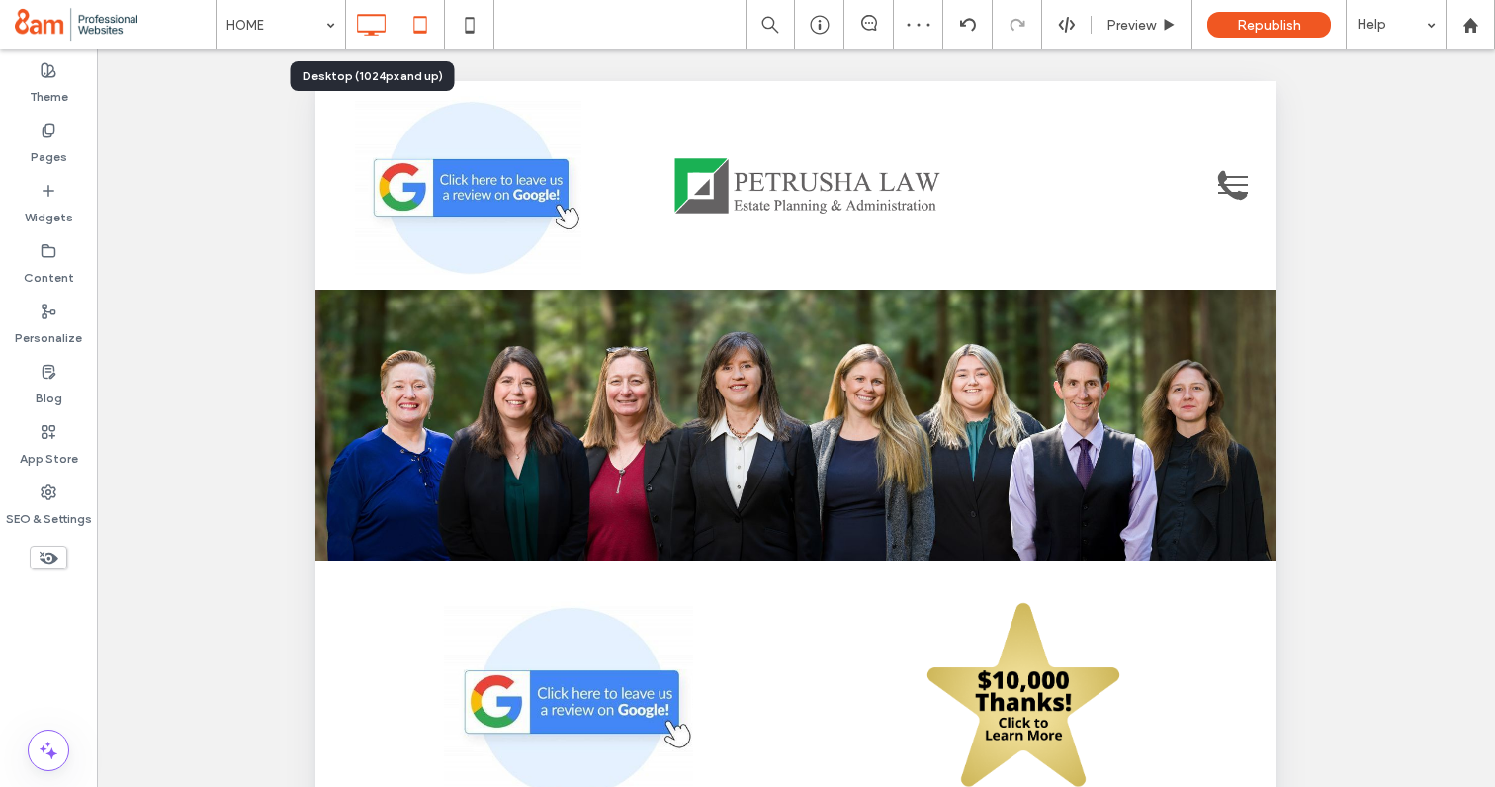
click at [374, 19] on icon at bounding box center [371, 25] width 40 height 40
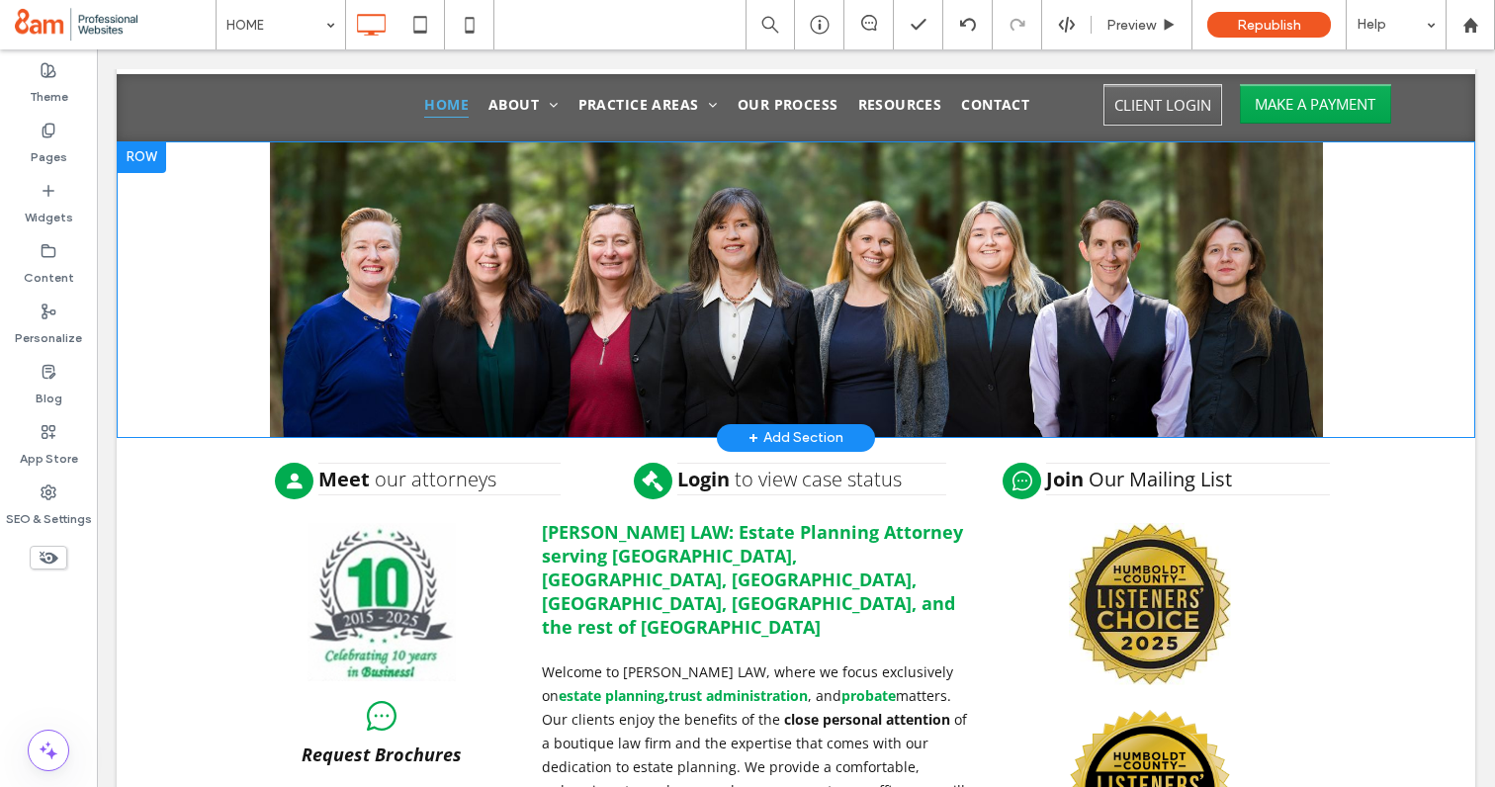
scroll to position [231, 0]
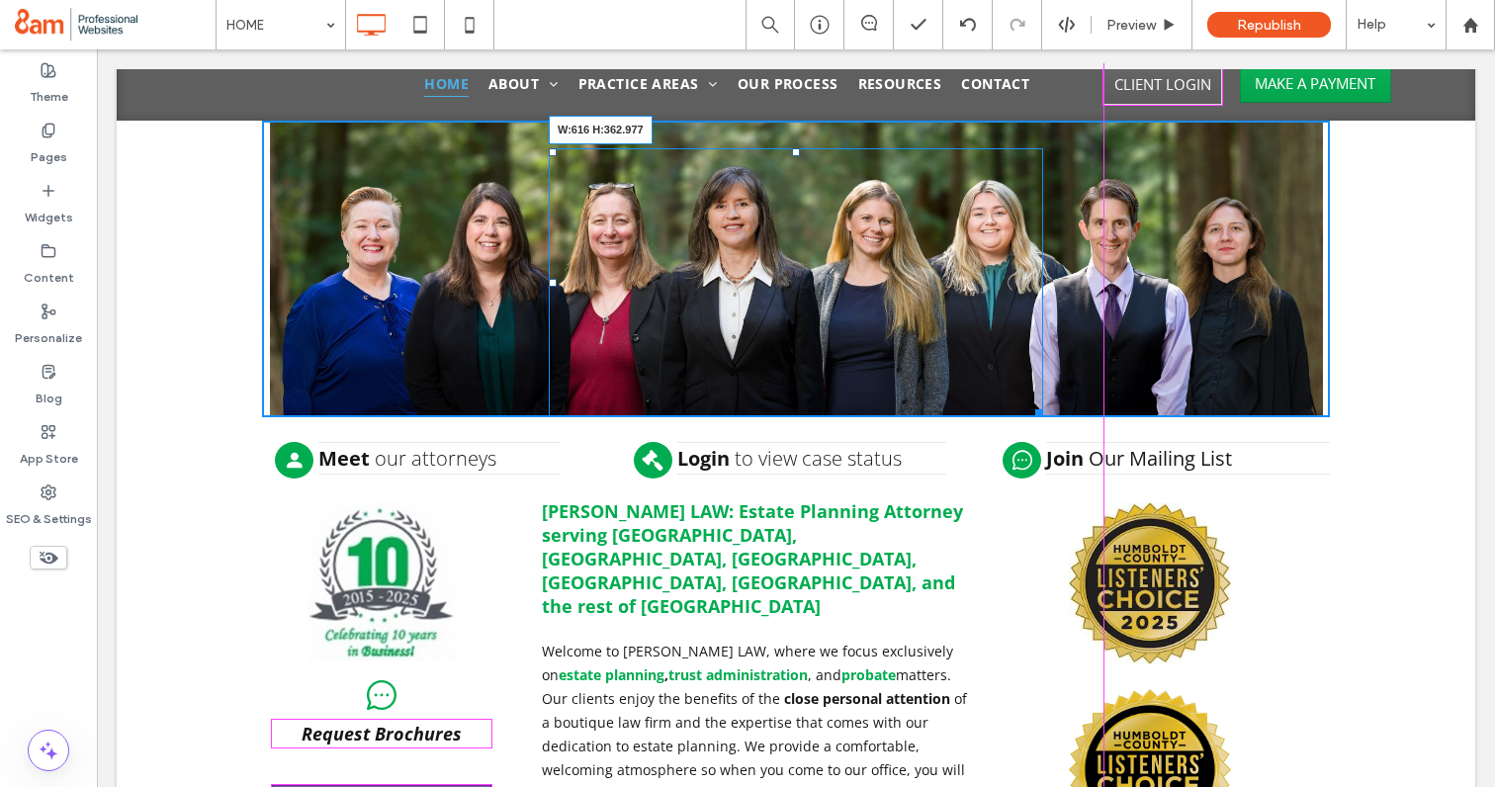
drag, startPoint x: 1037, startPoint y: 411, endPoint x: 1098, endPoint y: 501, distance: 108.9
click at [1043, 417] on div at bounding box center [1035, 409] width 15 height 15
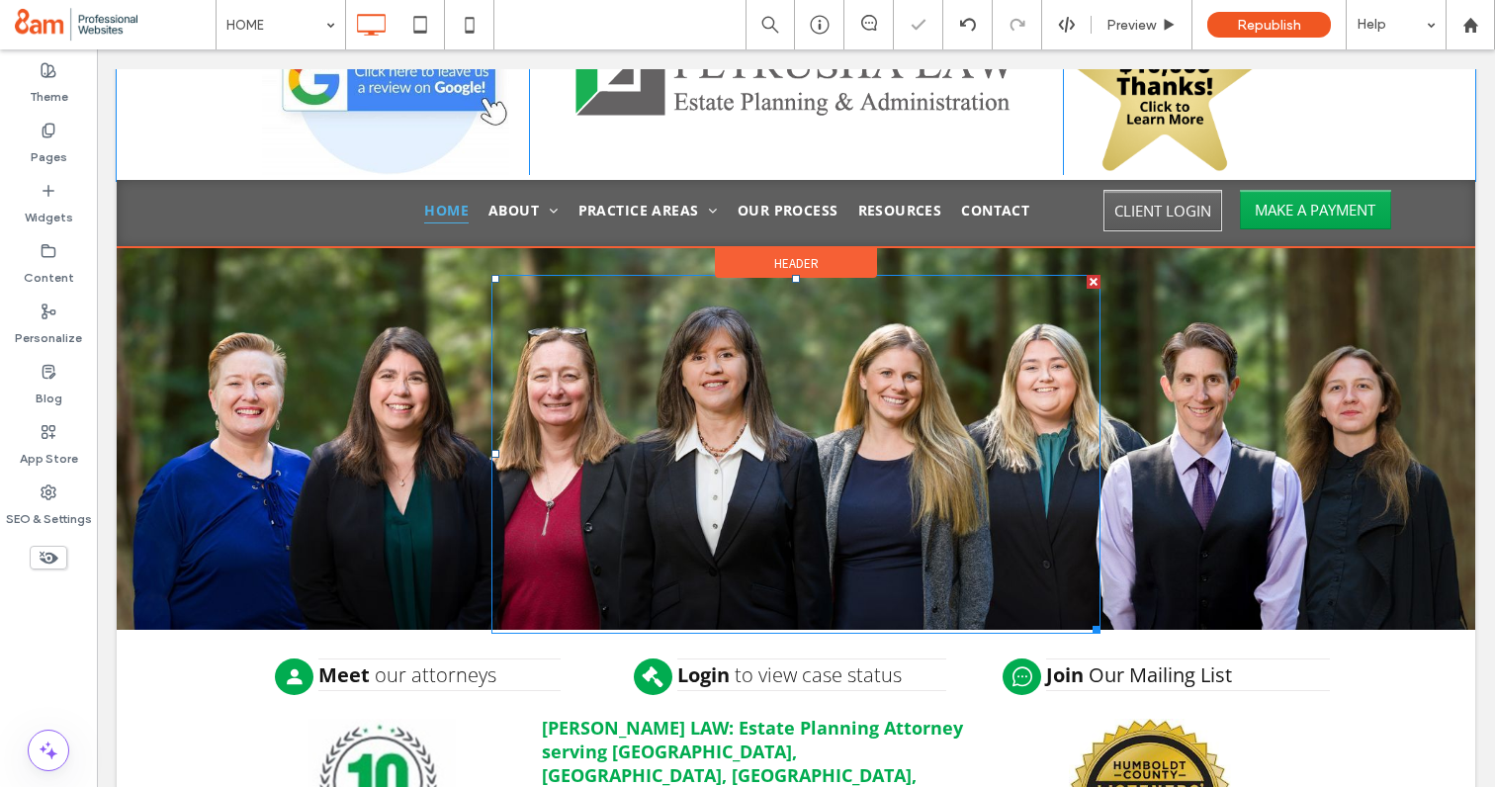
scroll to position [89, 0]
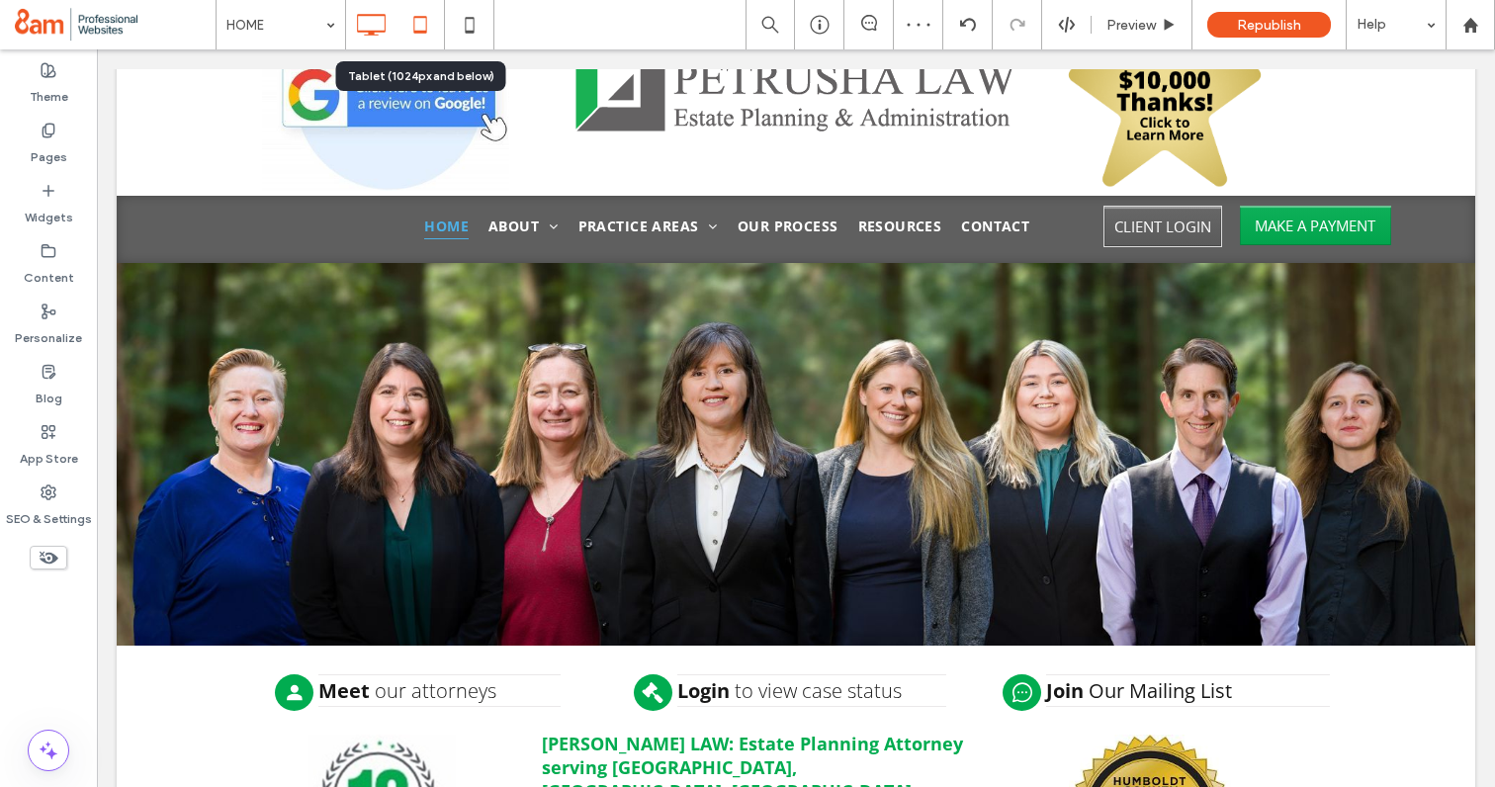
click at [420, 10] on icon at bounding box center [420, 25] width 40 height 40
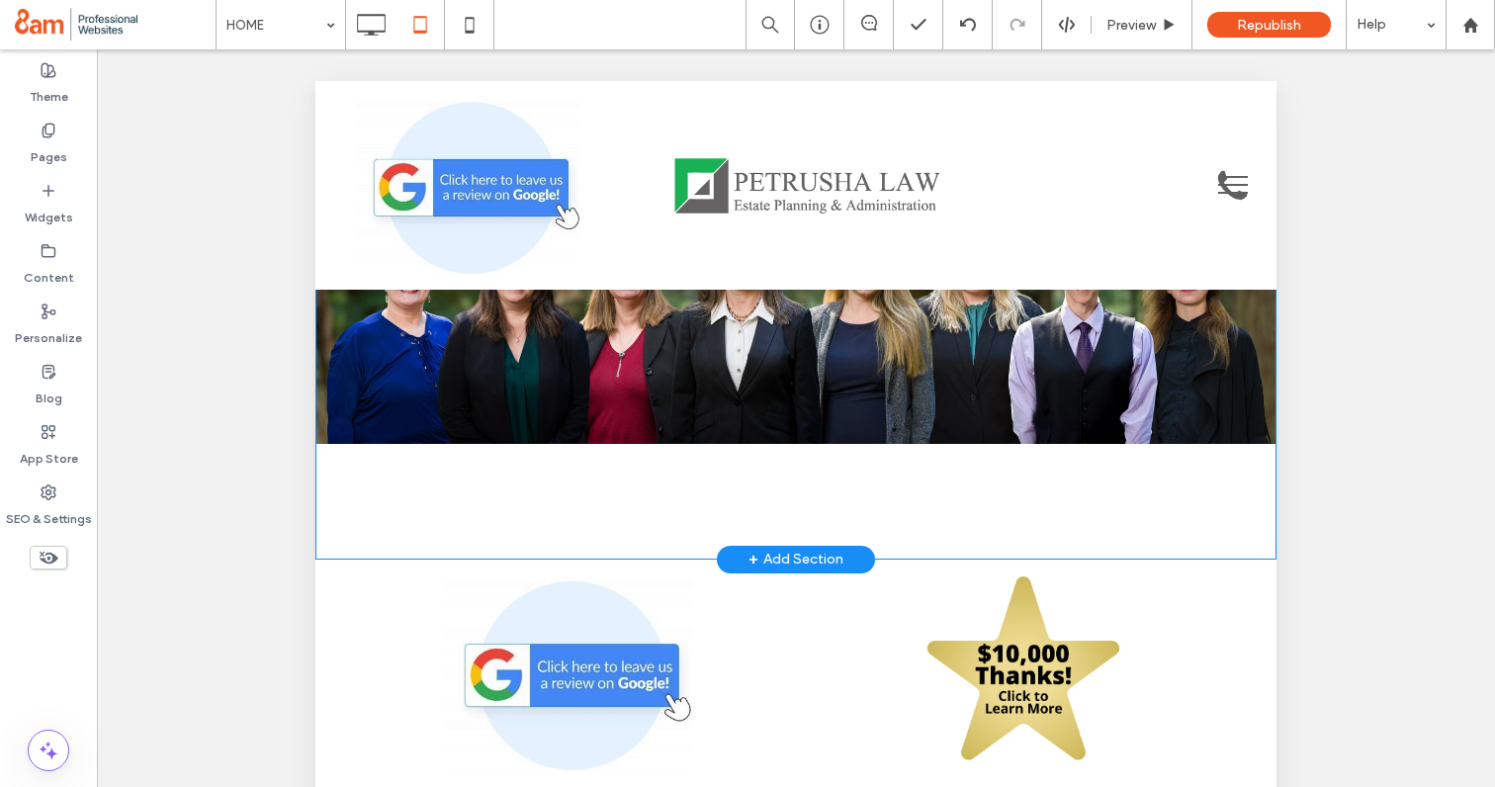
scroll to position [0, 0]
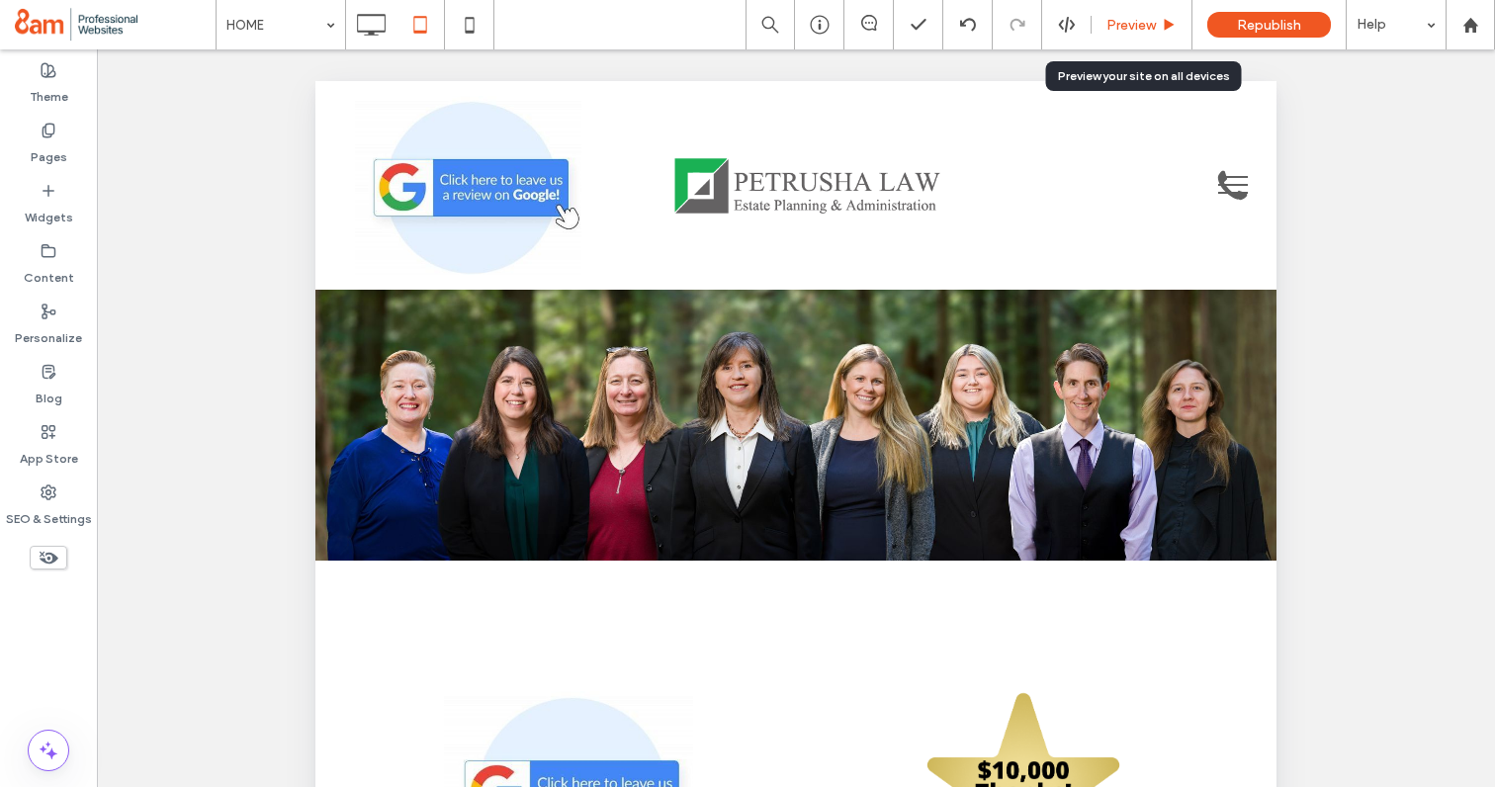
click at [1117, 17] on span "Preview" at bounding box center [1130, 25] width 49 height 17
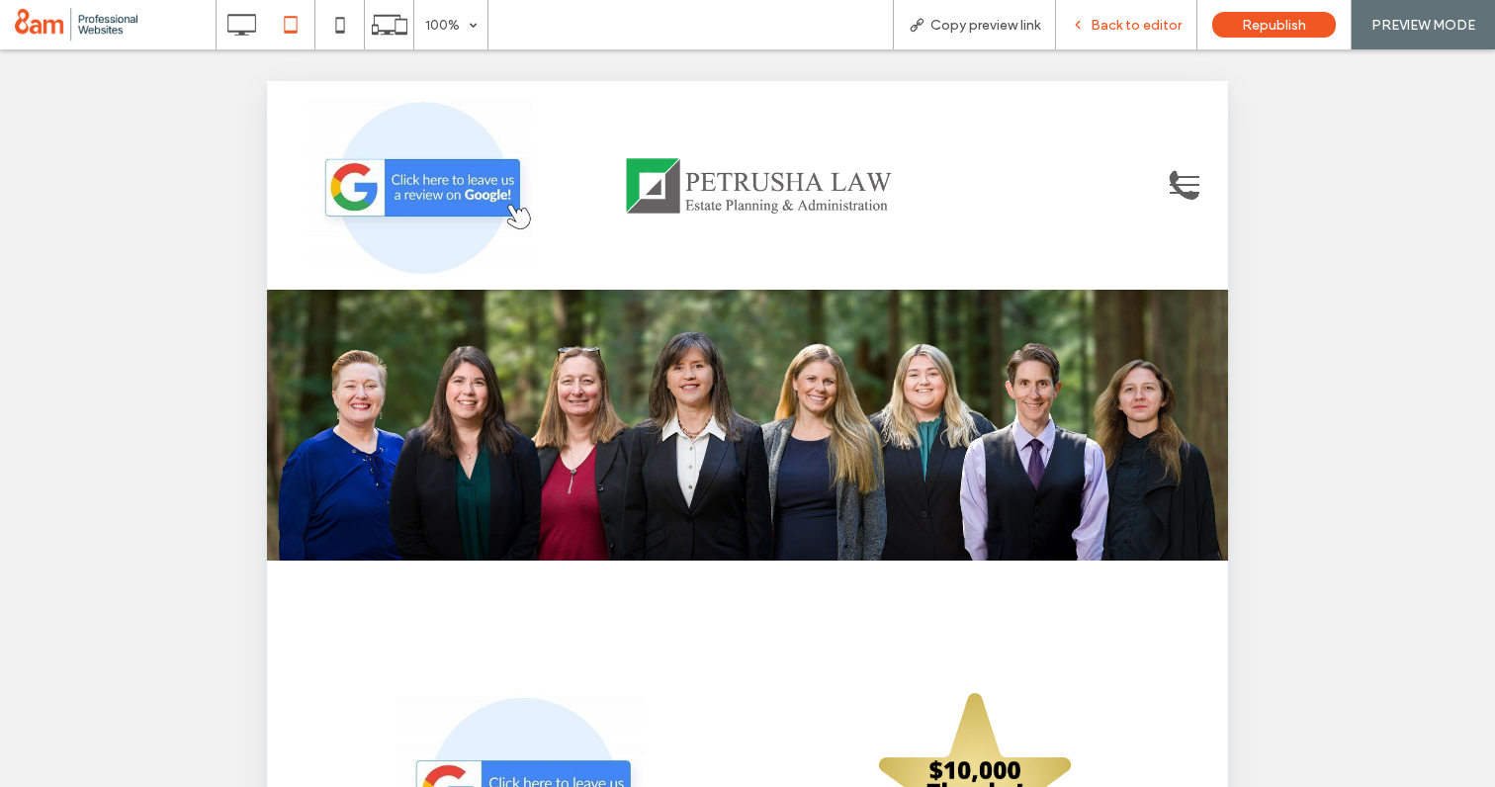
click at [1105, 29] on span "Back to editor" at bounding box center [1136, 25] width 91 height 17
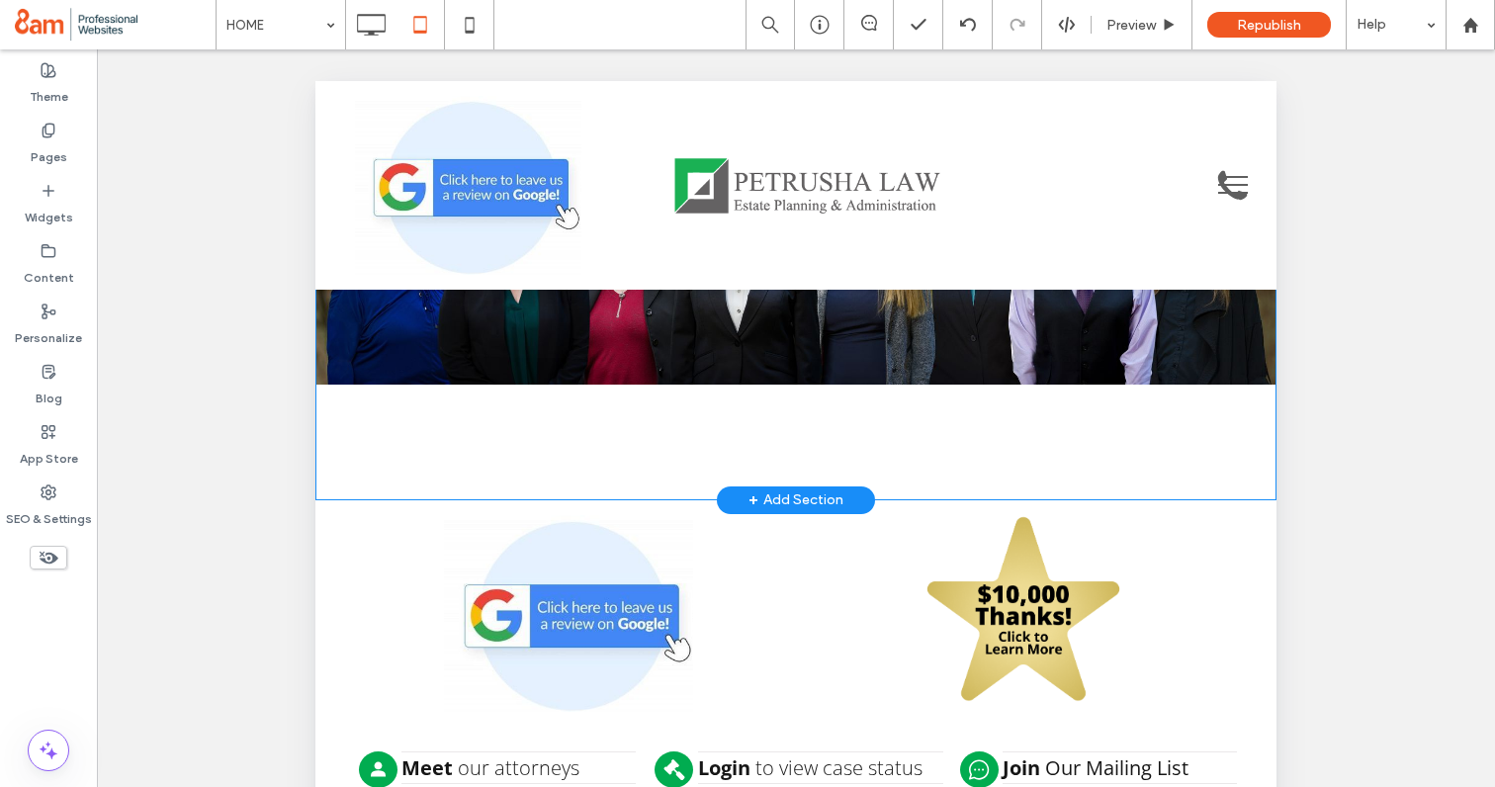
scroll to position [217, 0]
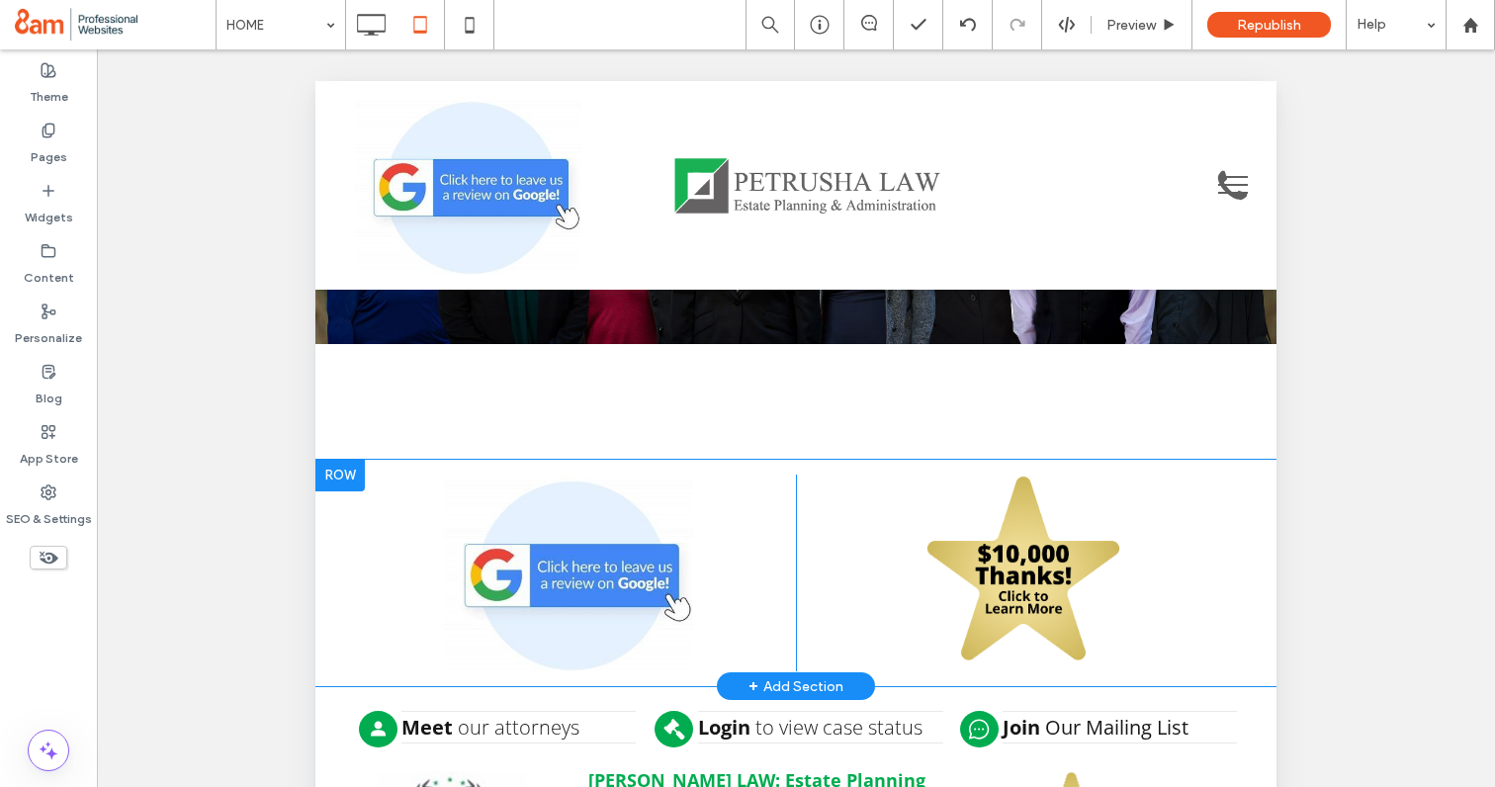
click at [362, 484] on div at bounding box center [339, 476] width 49 height 32
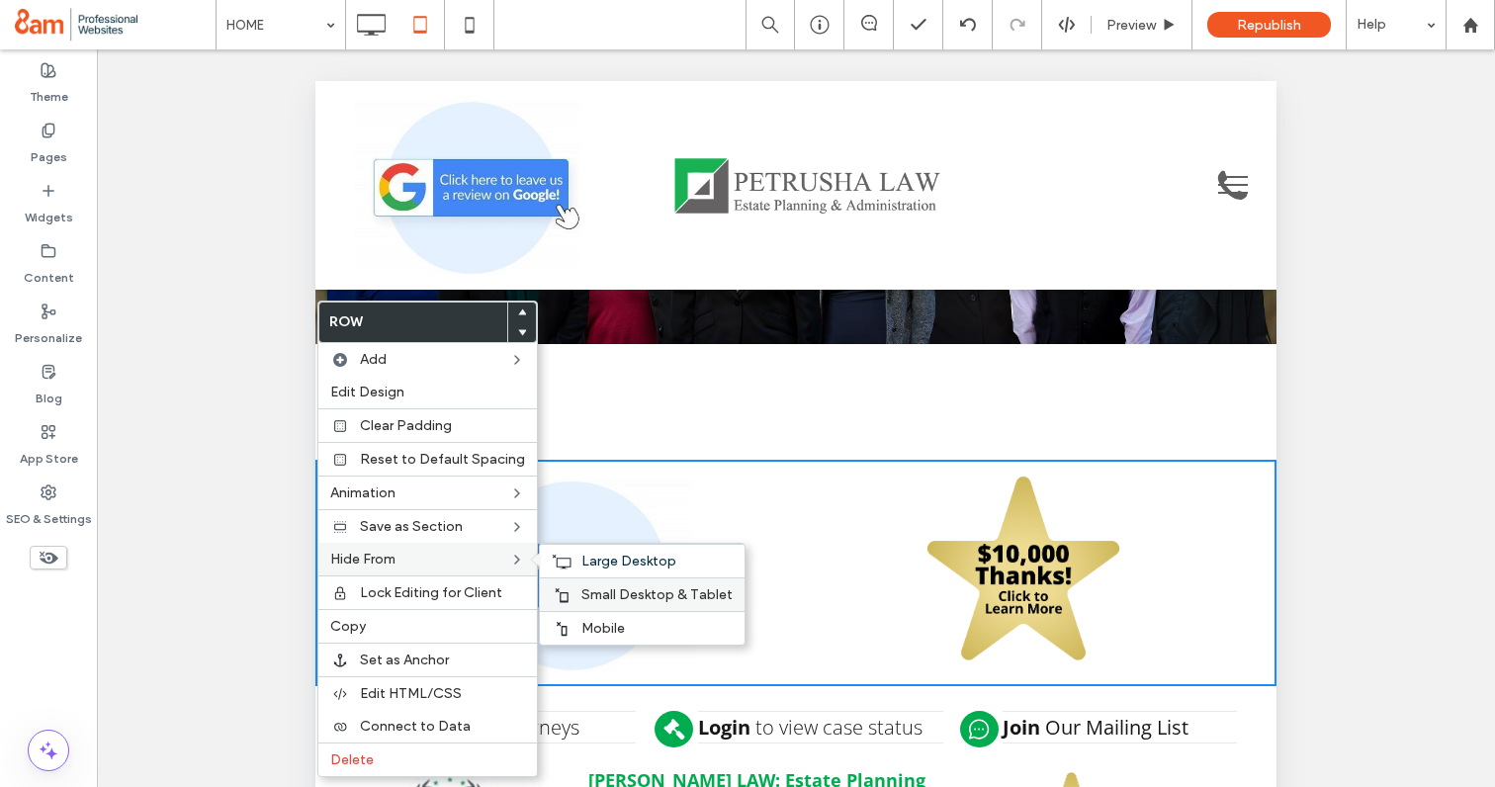
click at [591, 593] on span "Small Desktop & Tablet" at bounding box center [656, 594] width 151 height 17
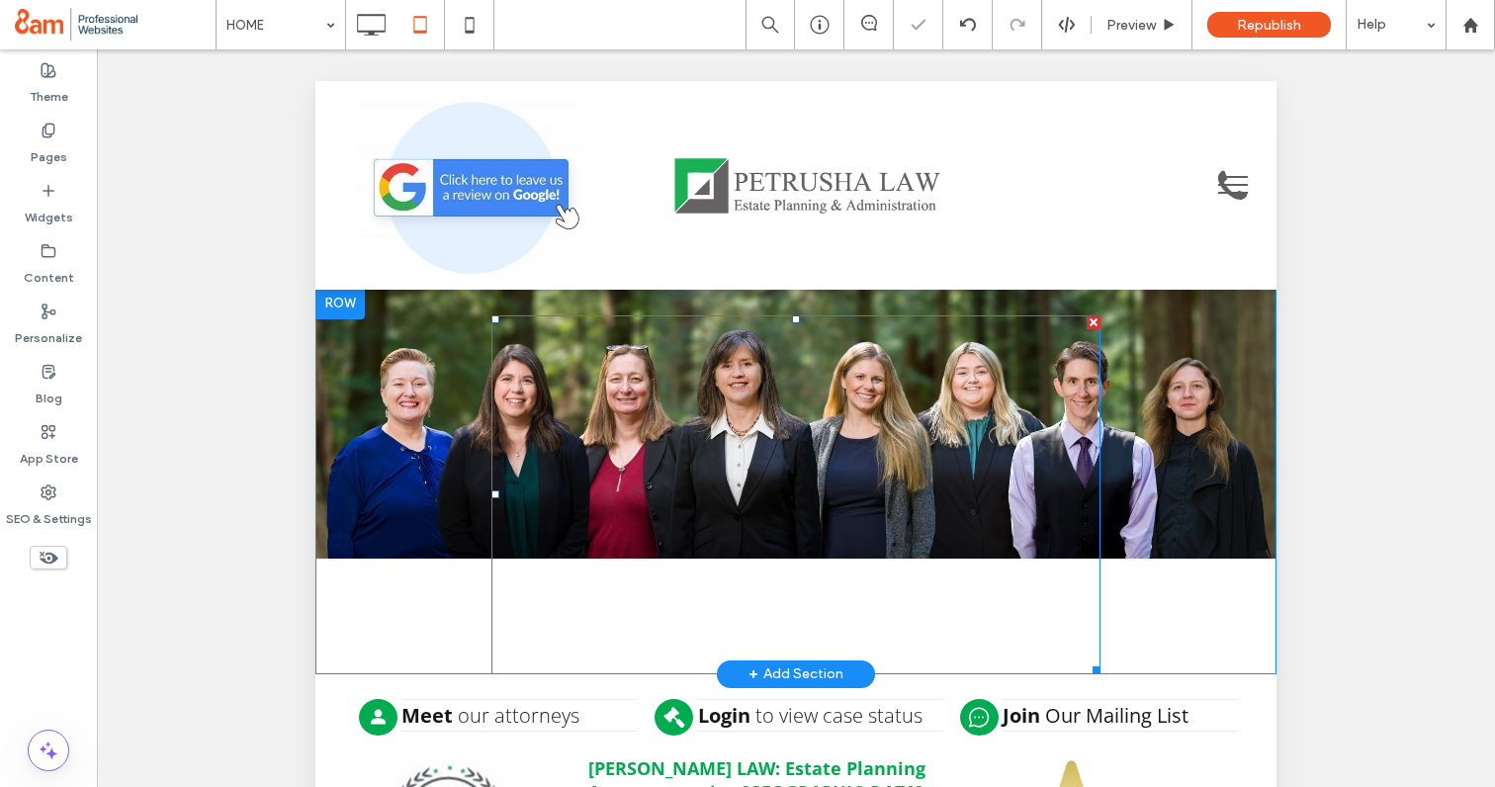
scroll to position [0, 0]
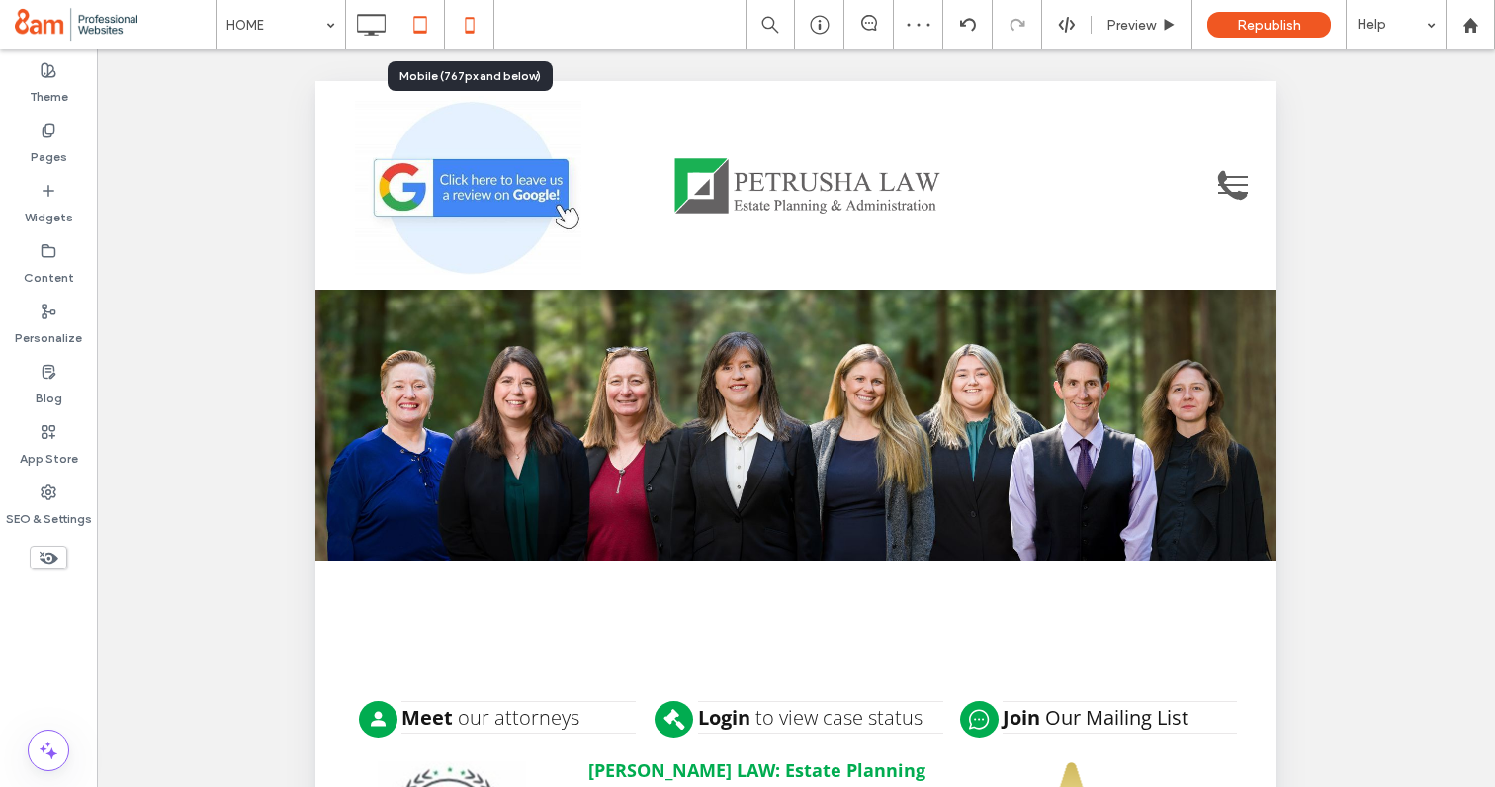
click at [458, 21] on icon at bounding box center [470, 25] width 40 height 40
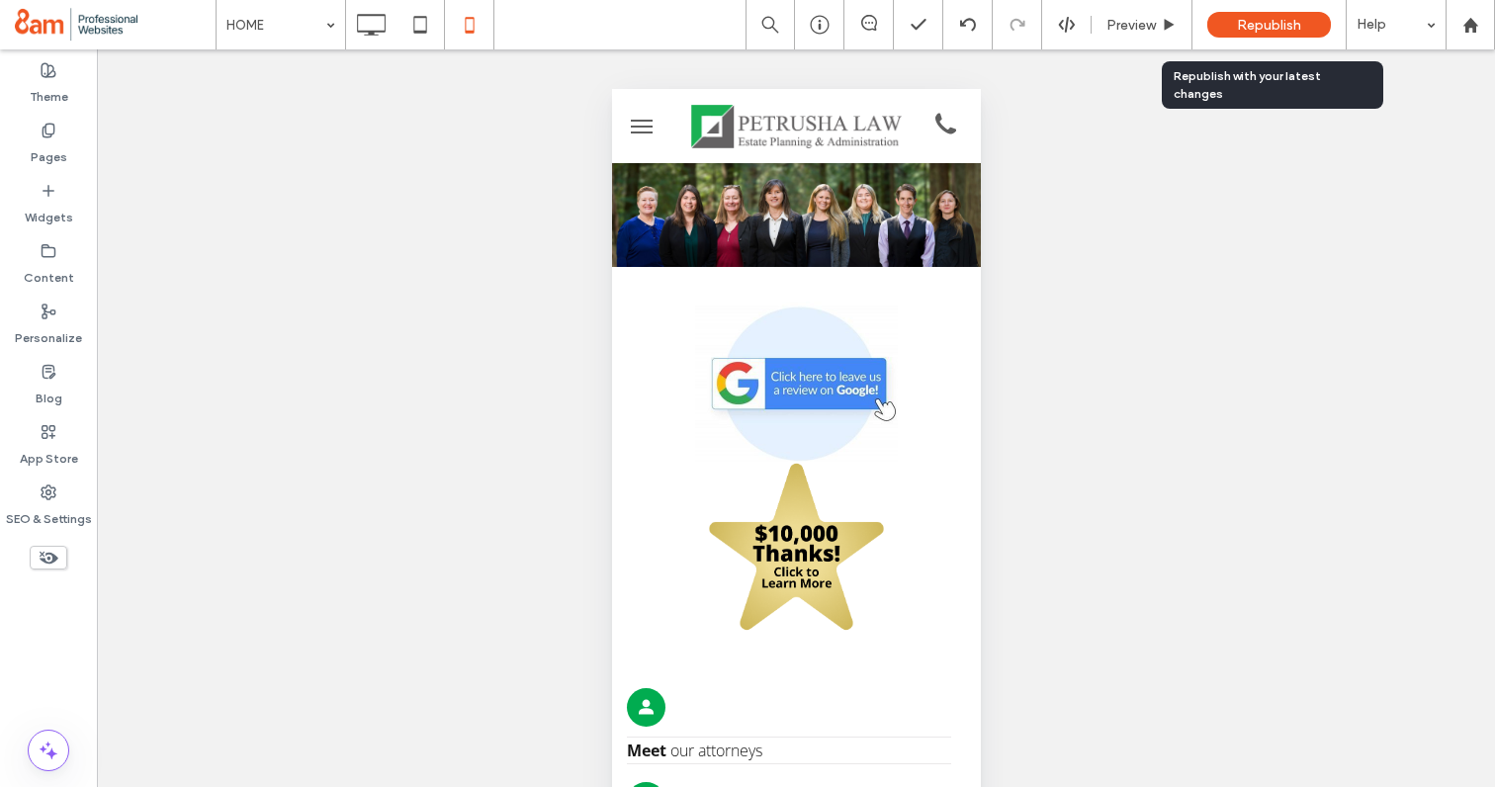
click at [1246, 27] on span "Republish" at bounding box center [1269, 25] width 64 height 17
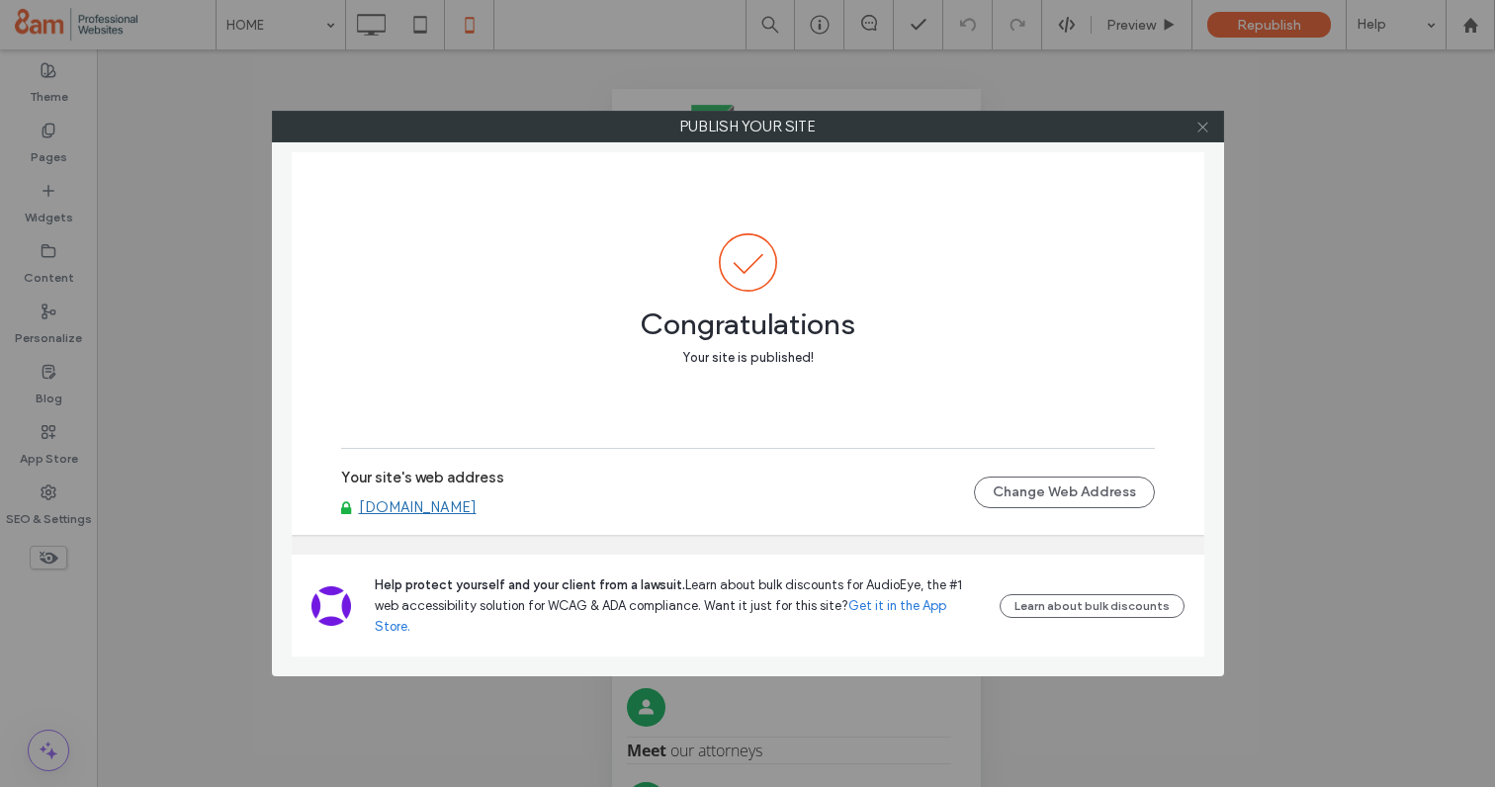
click at [1206, 130] on use at bounding box center [1202, 127] width 10 height 10
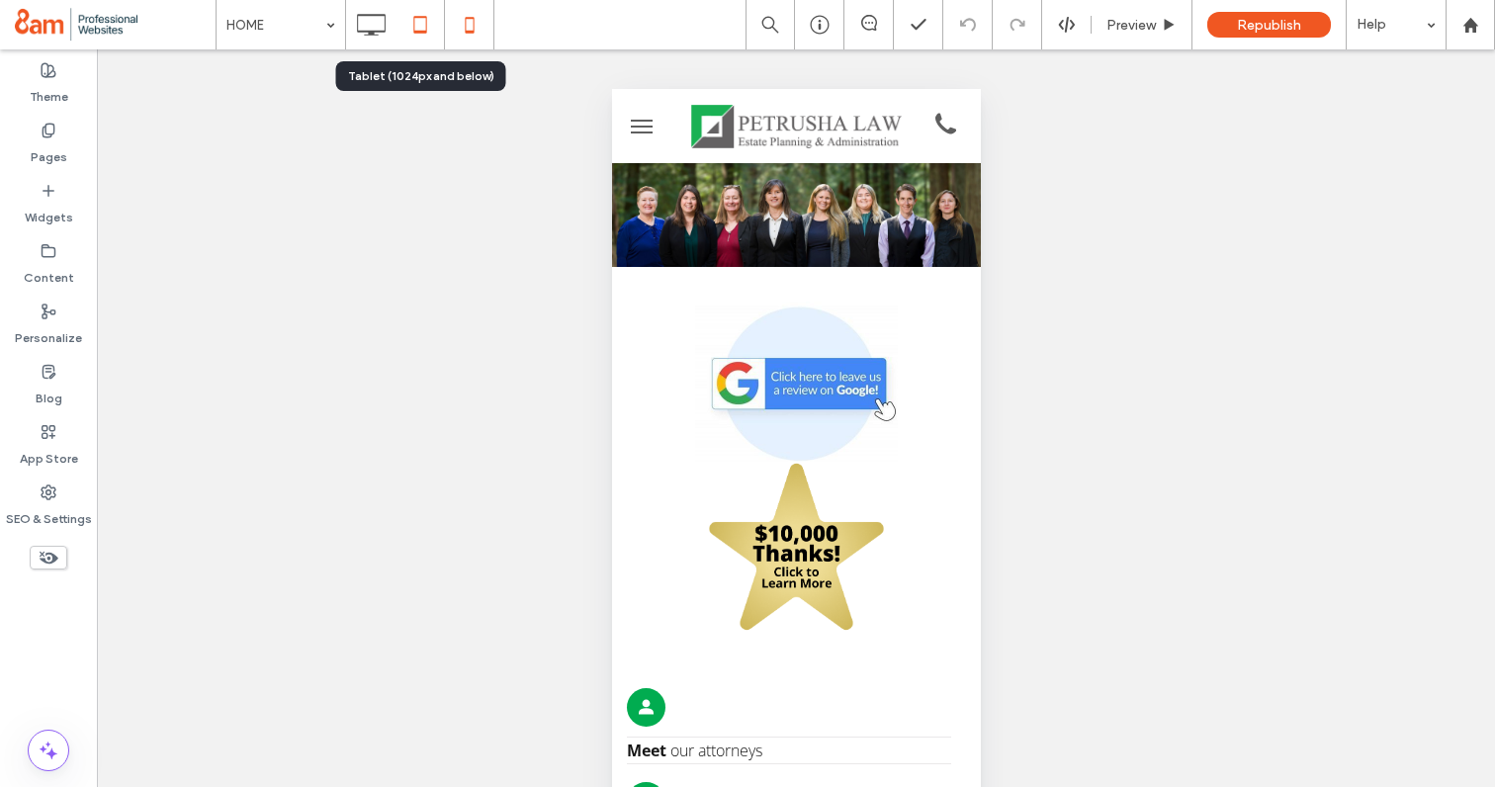
click at [427, 36] on icon at bounding box center [420, 25] width 40 height 40
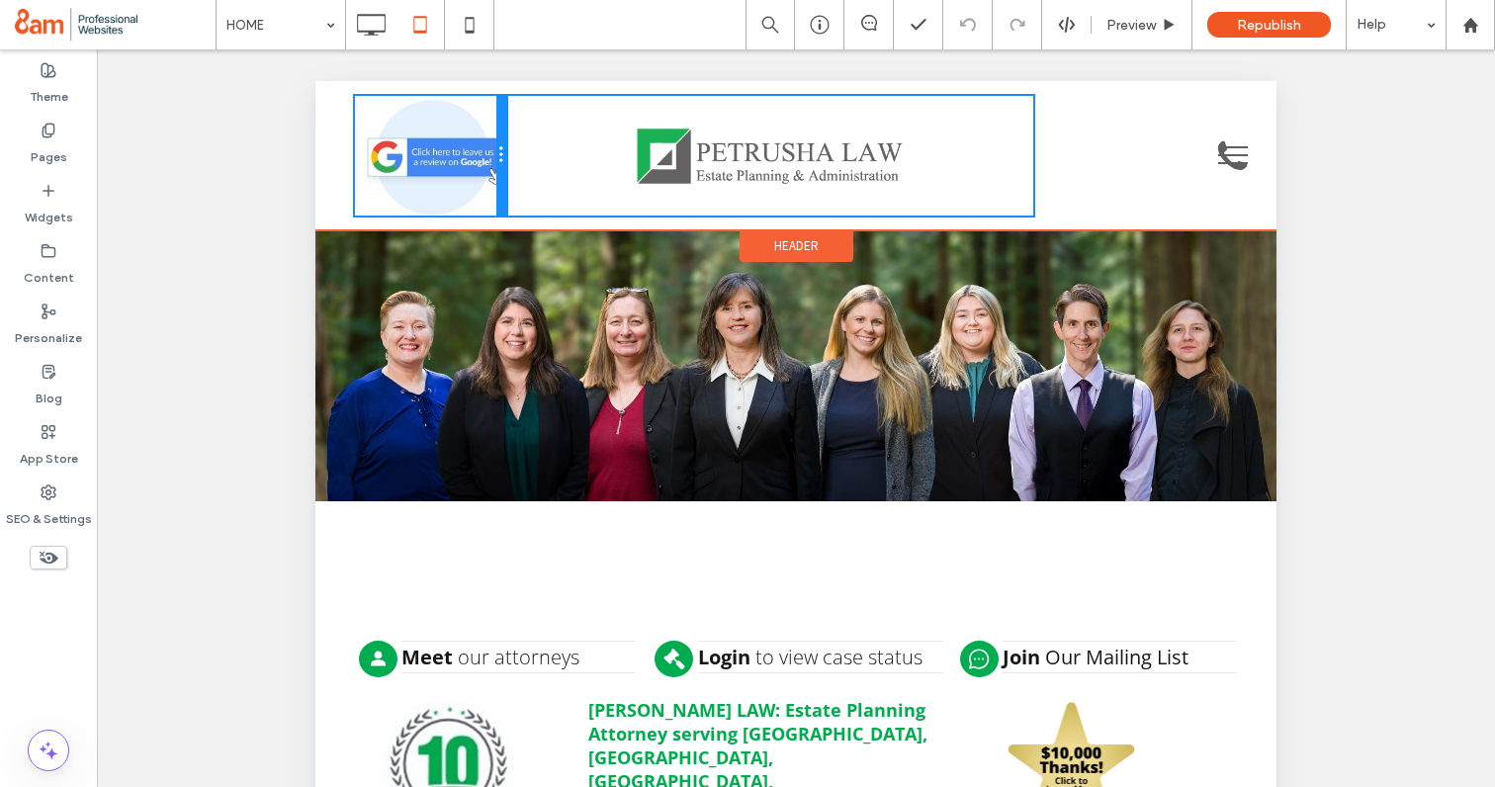
drag, startPoint x: 577, startPoint y: 175, endPoint x: 532, endPoint y: 181, distance: 45.9
click at [532, 181] on div "Click To Paste Click To Paste Click To Paste" at bounding box center [807, 156] width 905 height 120
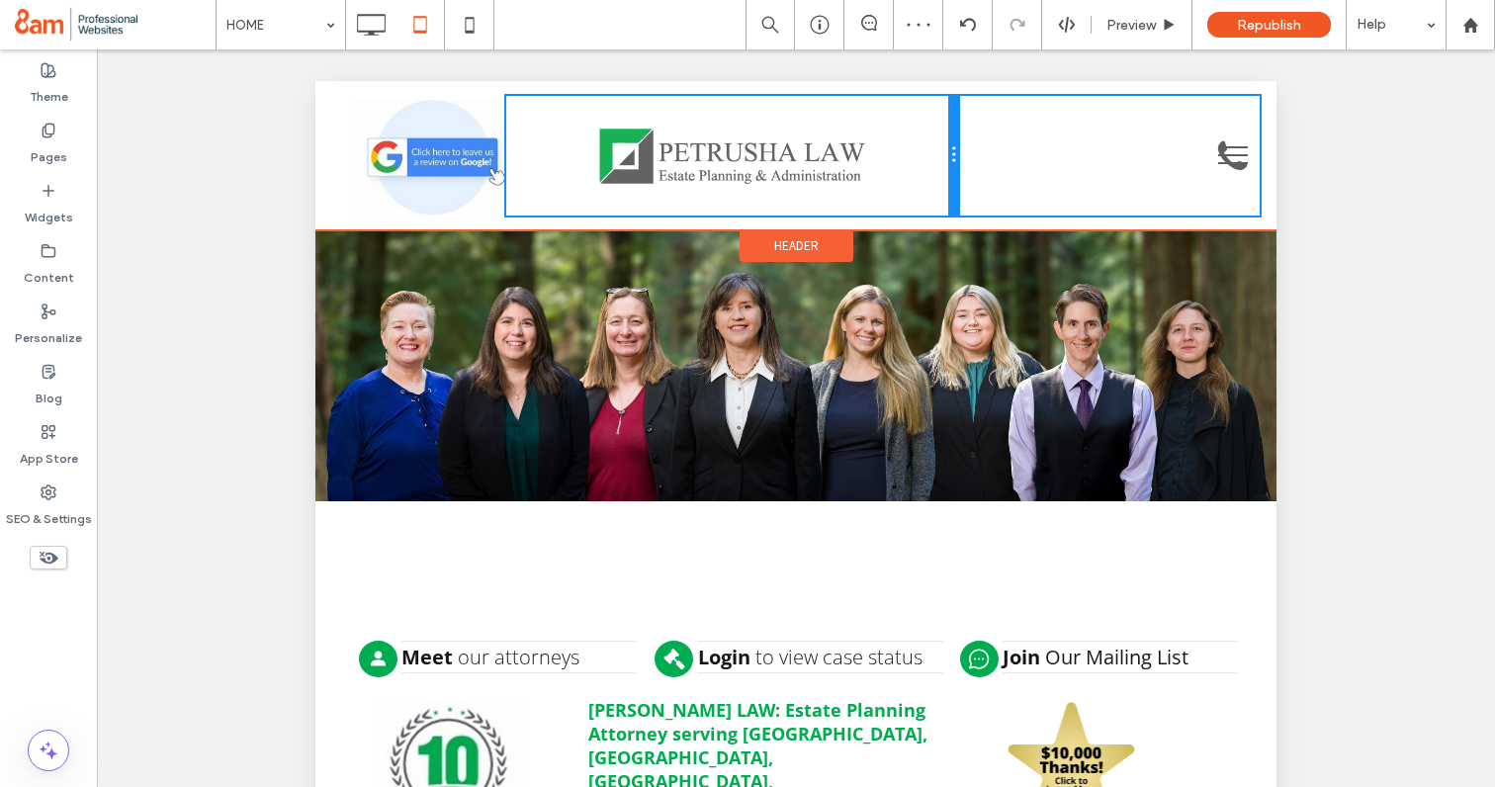
drag, startPoint x: 1032, startPoint y: 159, endPoint x: 993, endPoint y: 158, distance: 39.6
click at [993, 158] on div "Click To Paste Click To Paste Click To Paste" at bounding box center [807, 156] width 905 height 120
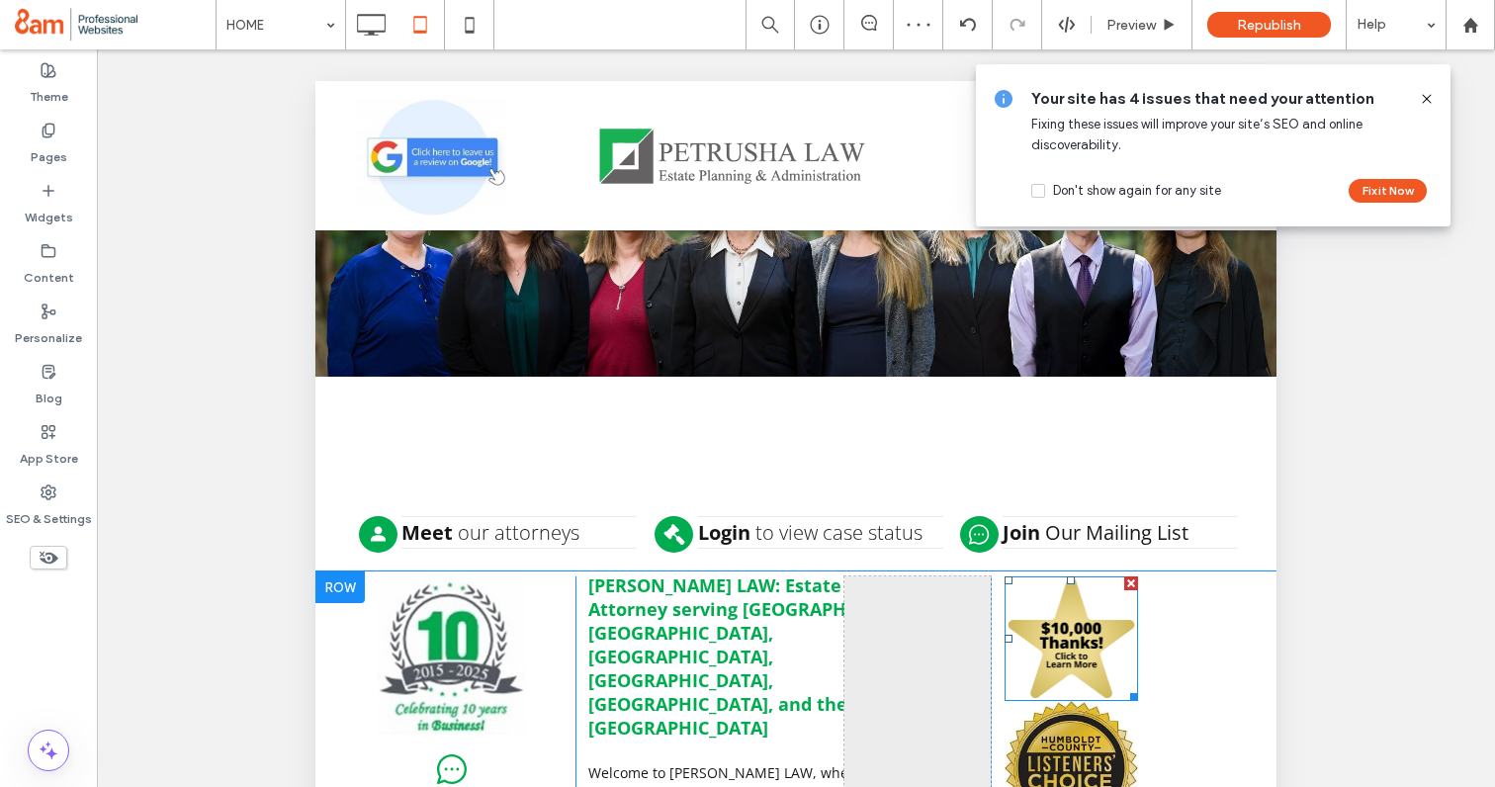
scroll to position [148, 0]
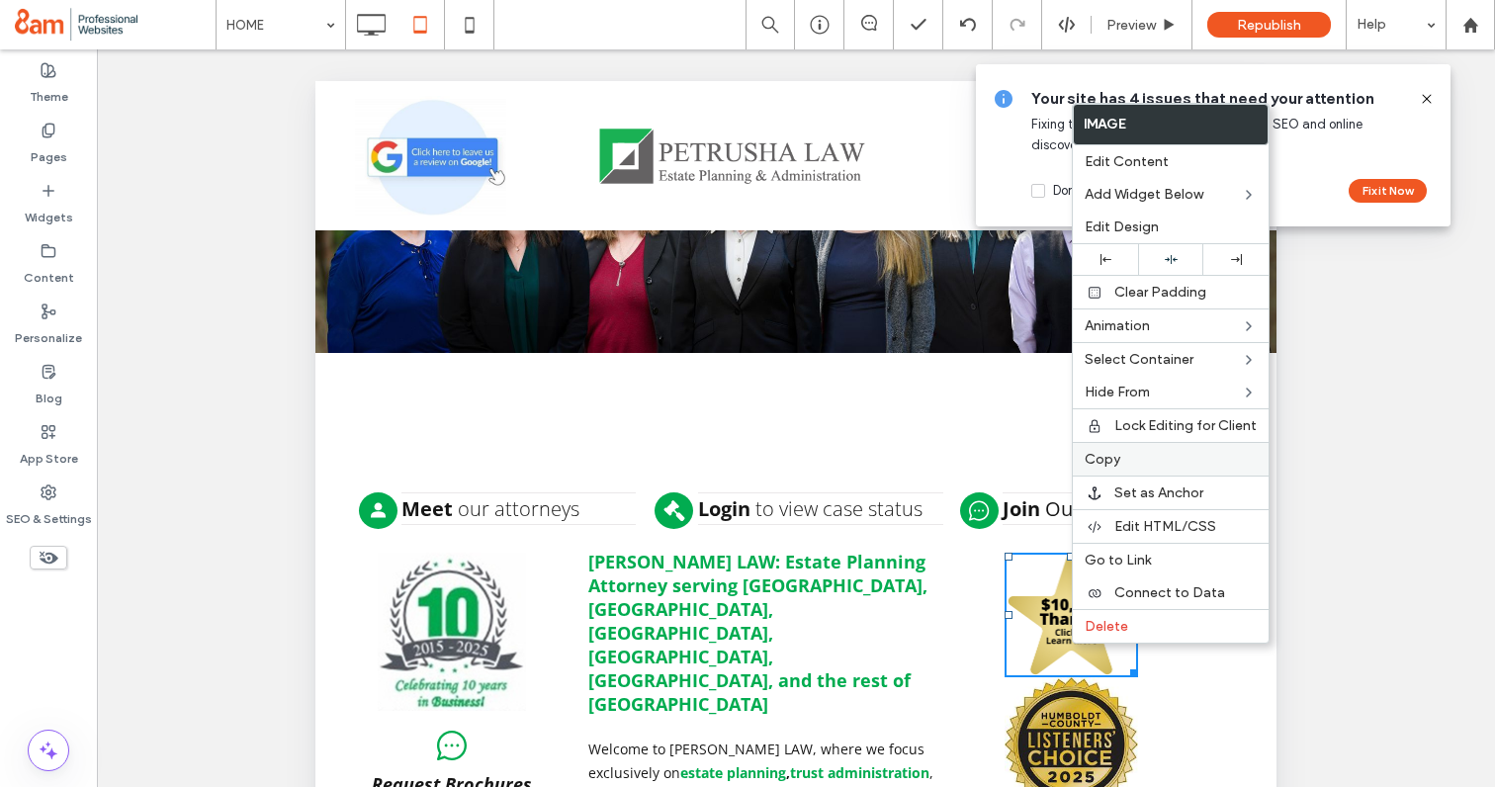
click at [1121, 465] on label "Copy" at bounding box center [1171, 459] width 172 height 17
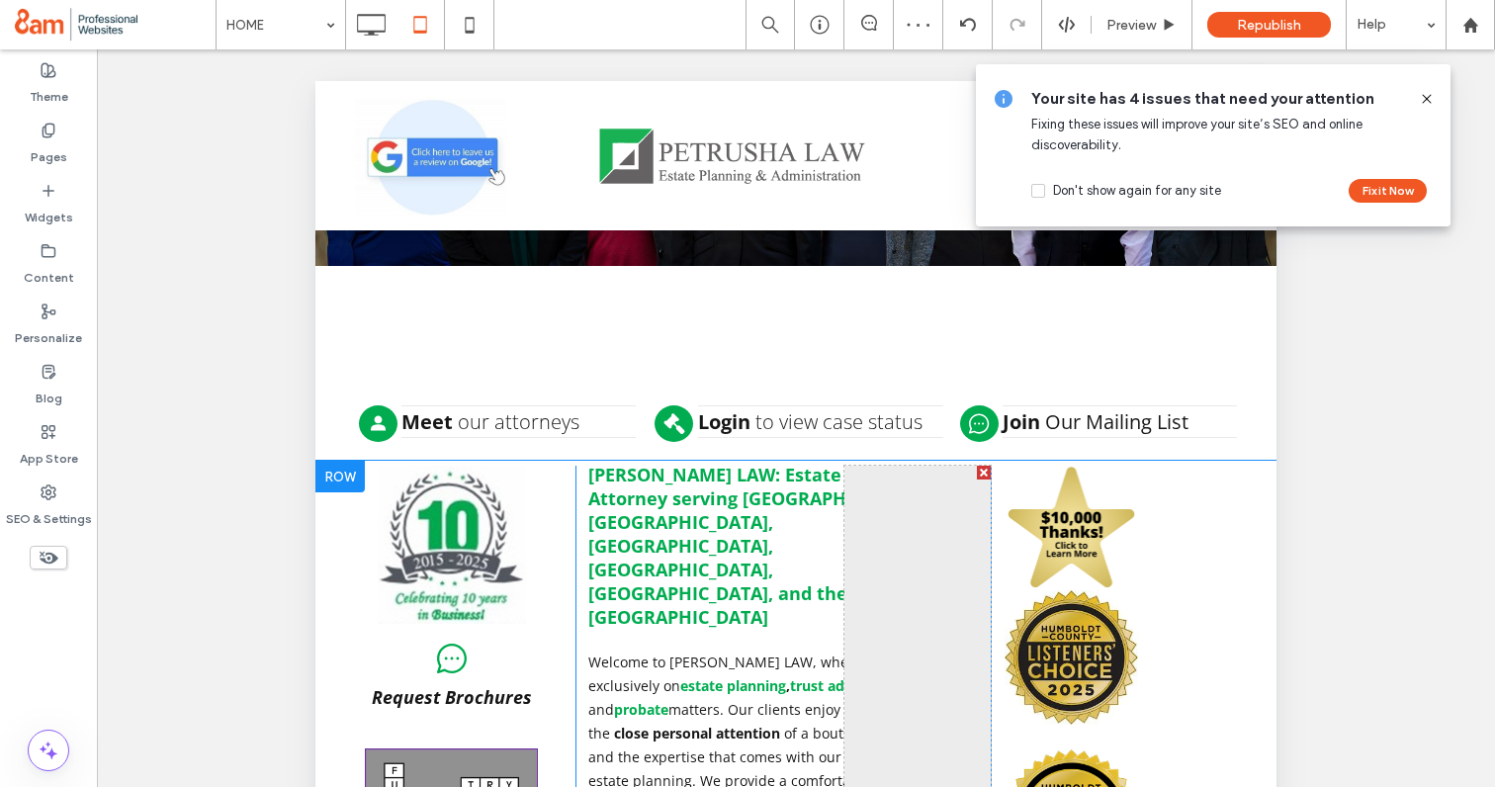
scroll to position [0, 0]
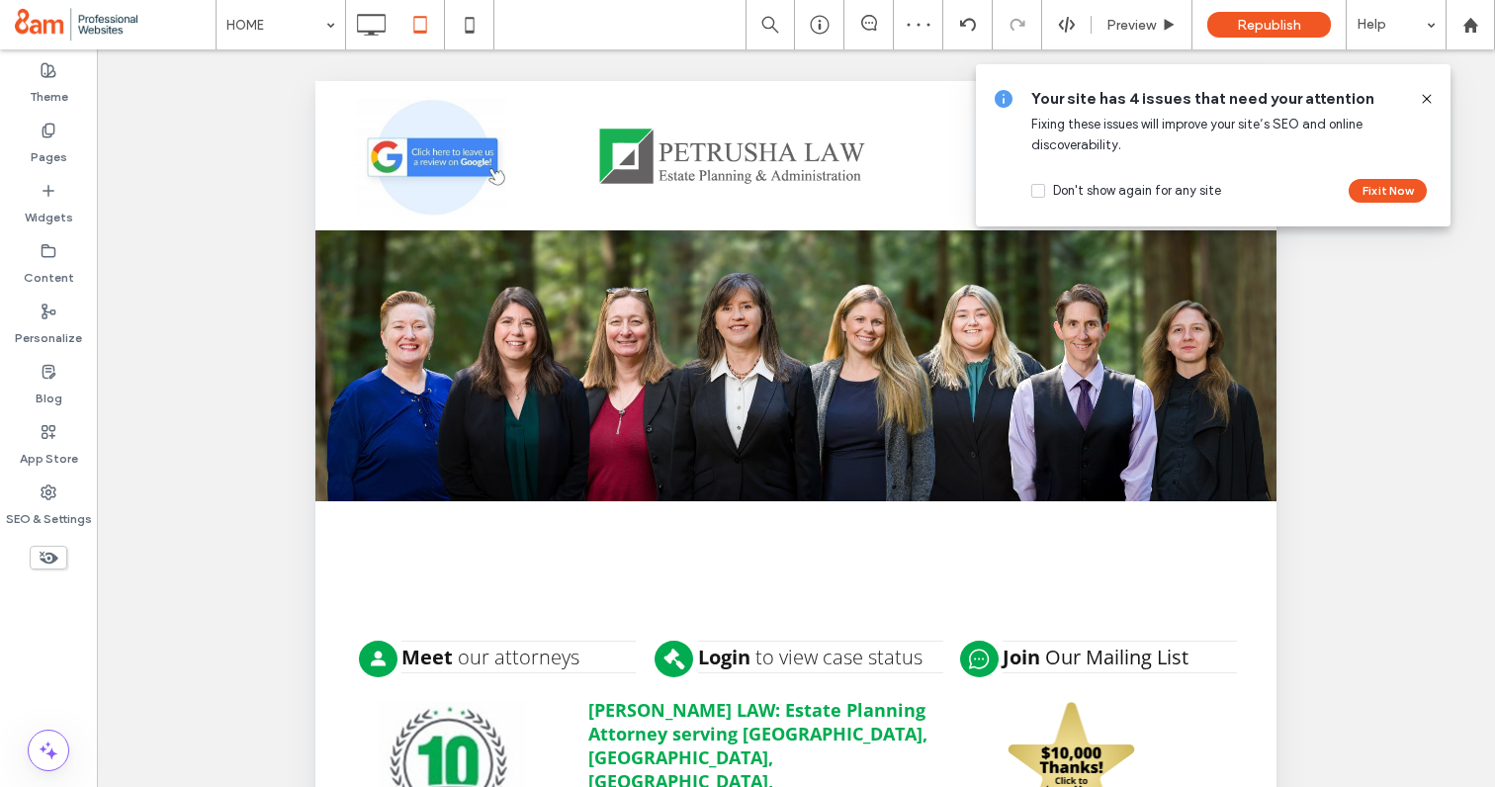
click at [1426, 96] on icon at bounding box center [1427, 99] width 16 height 16
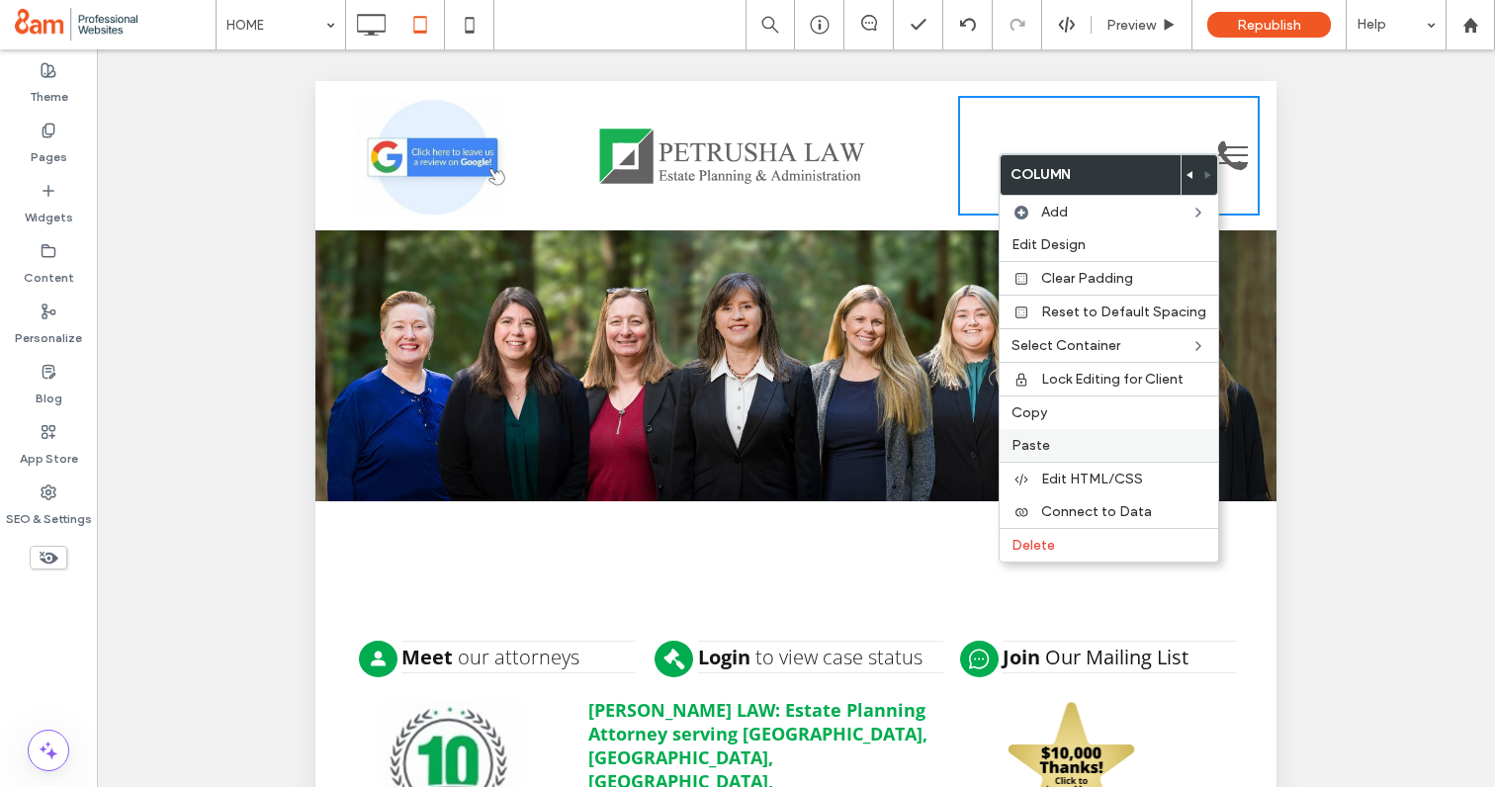
click at [1035, 440] on span "Paste" at bounding box center [1030, 445] width 39 height 17
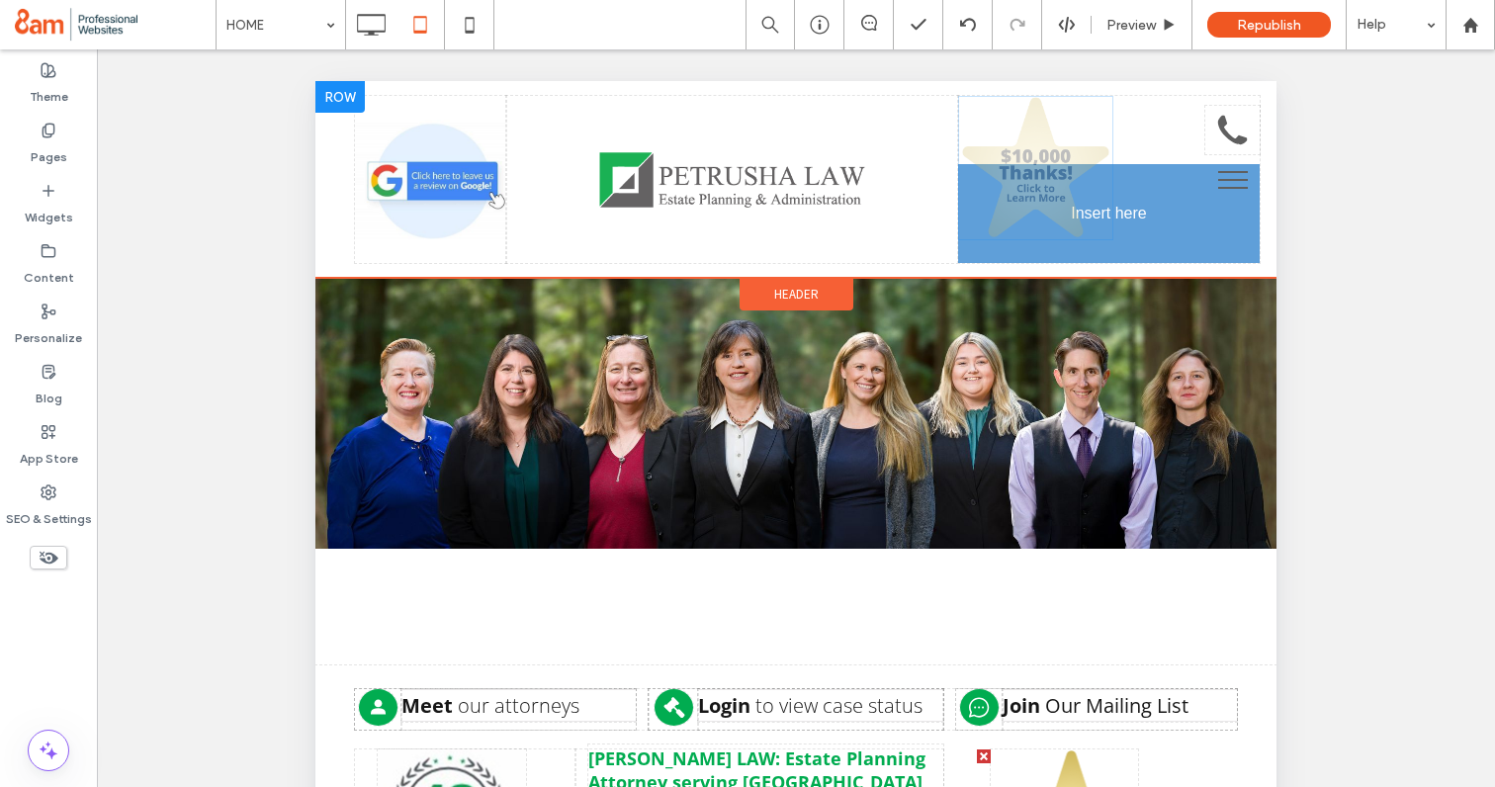
drag, startPoint x: 1124, startPoint y: 230, endPoint x: 1104, endPoint y: 227, distance: 20.0
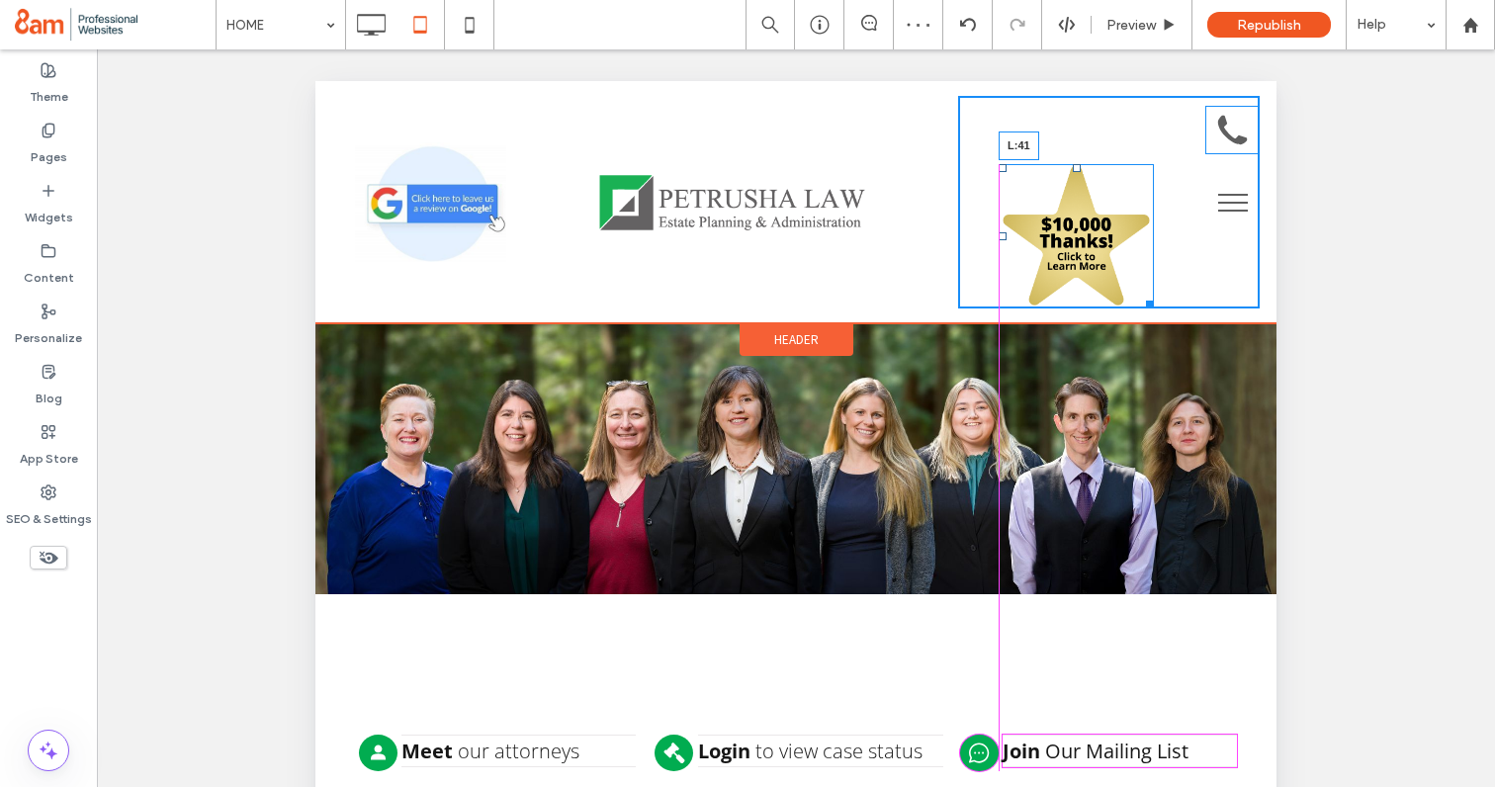
drag, startPoint x: 1033, startPoint y: 236, endPoint x: 1000, endPoint y: 237, distance: 33.6
click at [1000, 237] on div at bounding box center [1003, 236] width 8 height 8
drag, startPoint x: 1075, startPoint y: 164, endPoint x: 1392, endPoint y: 210, distance: 320.6
click at [1077, 130] on div "Click To Paste T:-10" at bounding box center [1109, 202] width 302 height 213
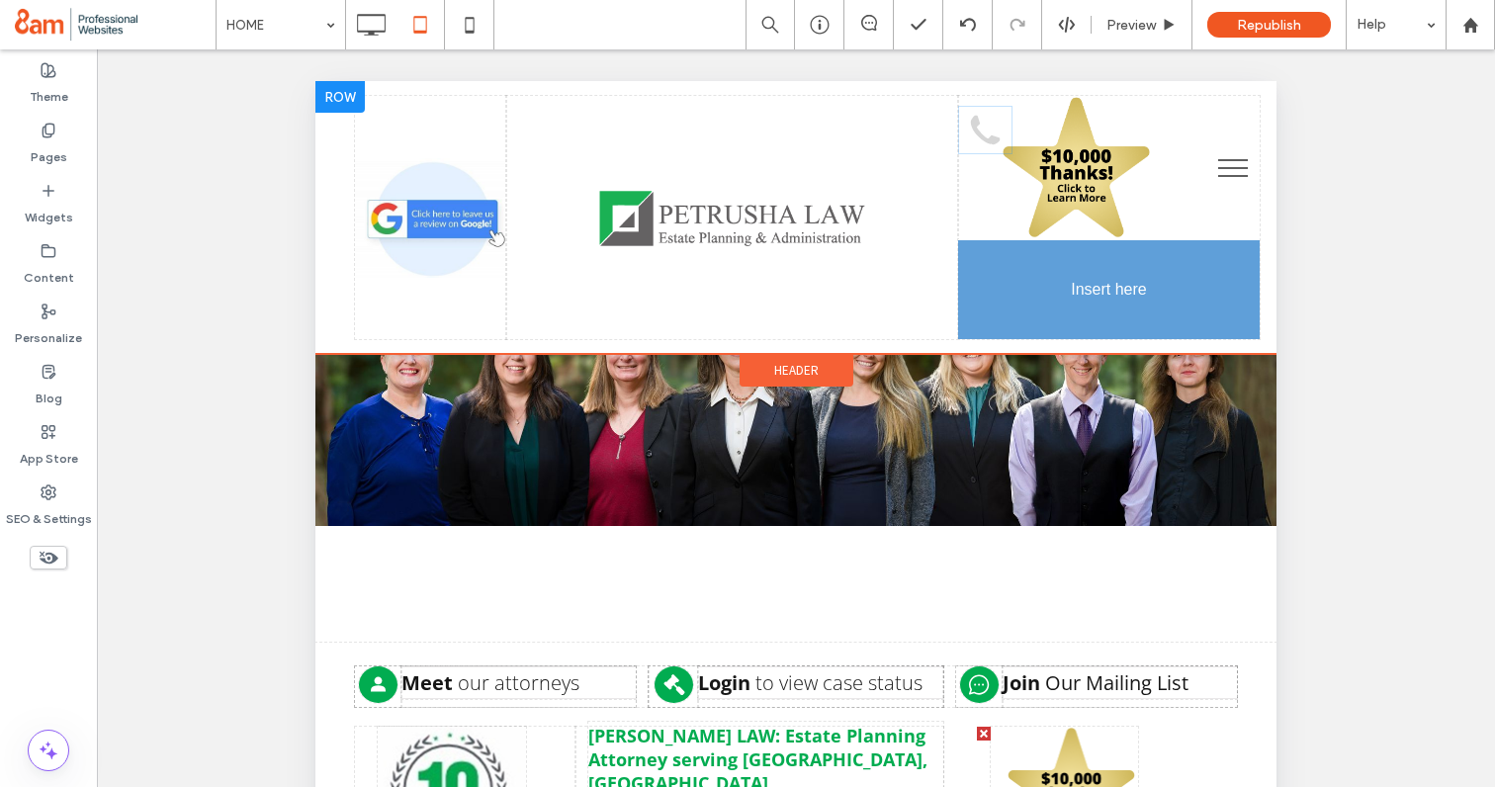
drag, startPoint x: 1231, startPoint y: 132, endPoint x: 1443, endPoint y: 389, distance: 332.2
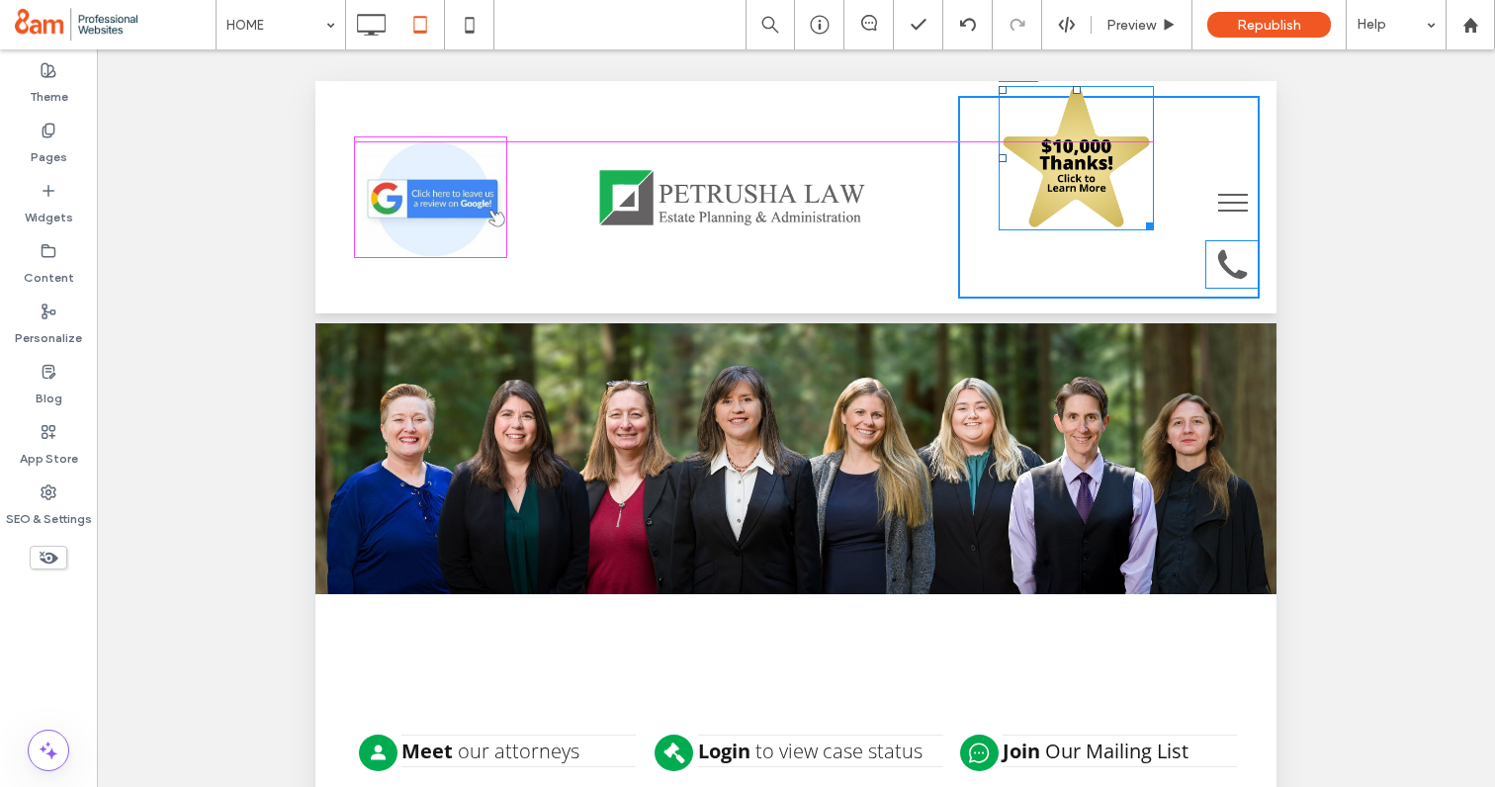
drag, startPoint x: 1074, startPoint y: 96, endPoint x: 1074, endPoint y: 142, distance: 46.5
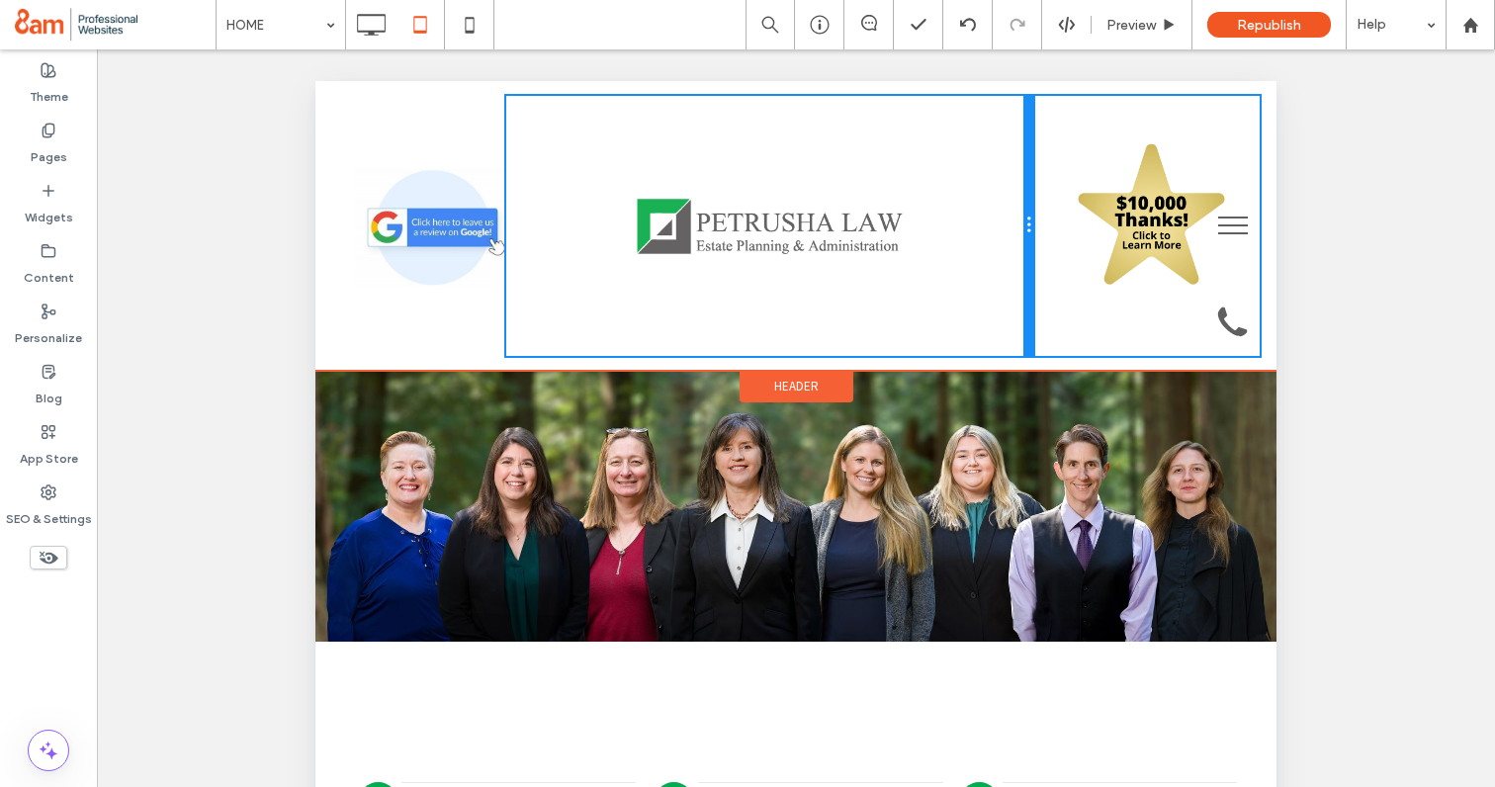
drag, startPoint x: 955, startPoint y: 213, endPoint x: 995, endPoint y: 216, distance: 39.7
click at [995, 216] on div "Click To Paste" at bounding box center [770, 226] width 528 height 260
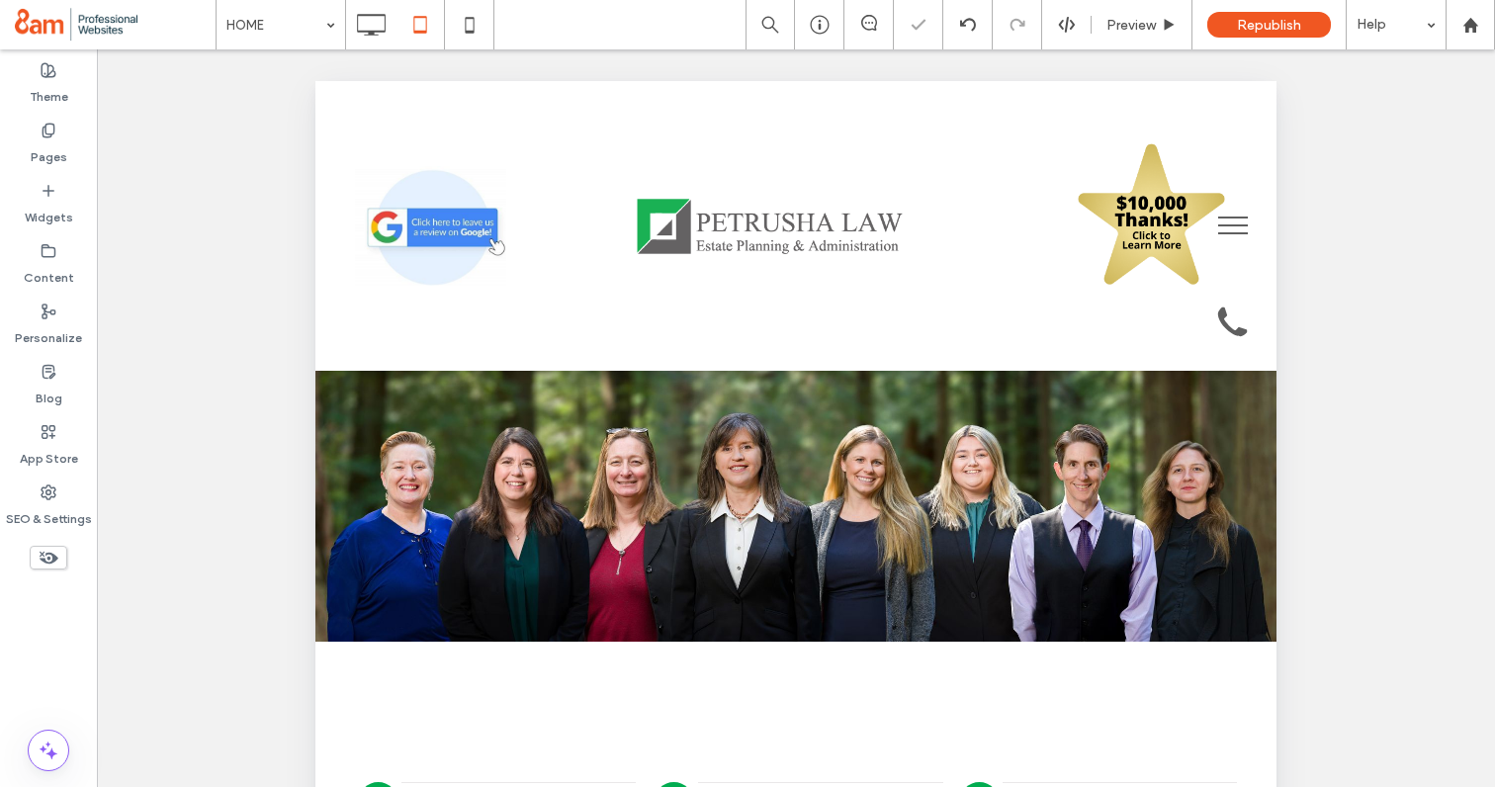
click at [1239, 227] on button "menu" at bounding box center [1232, 225] width 51 height 51
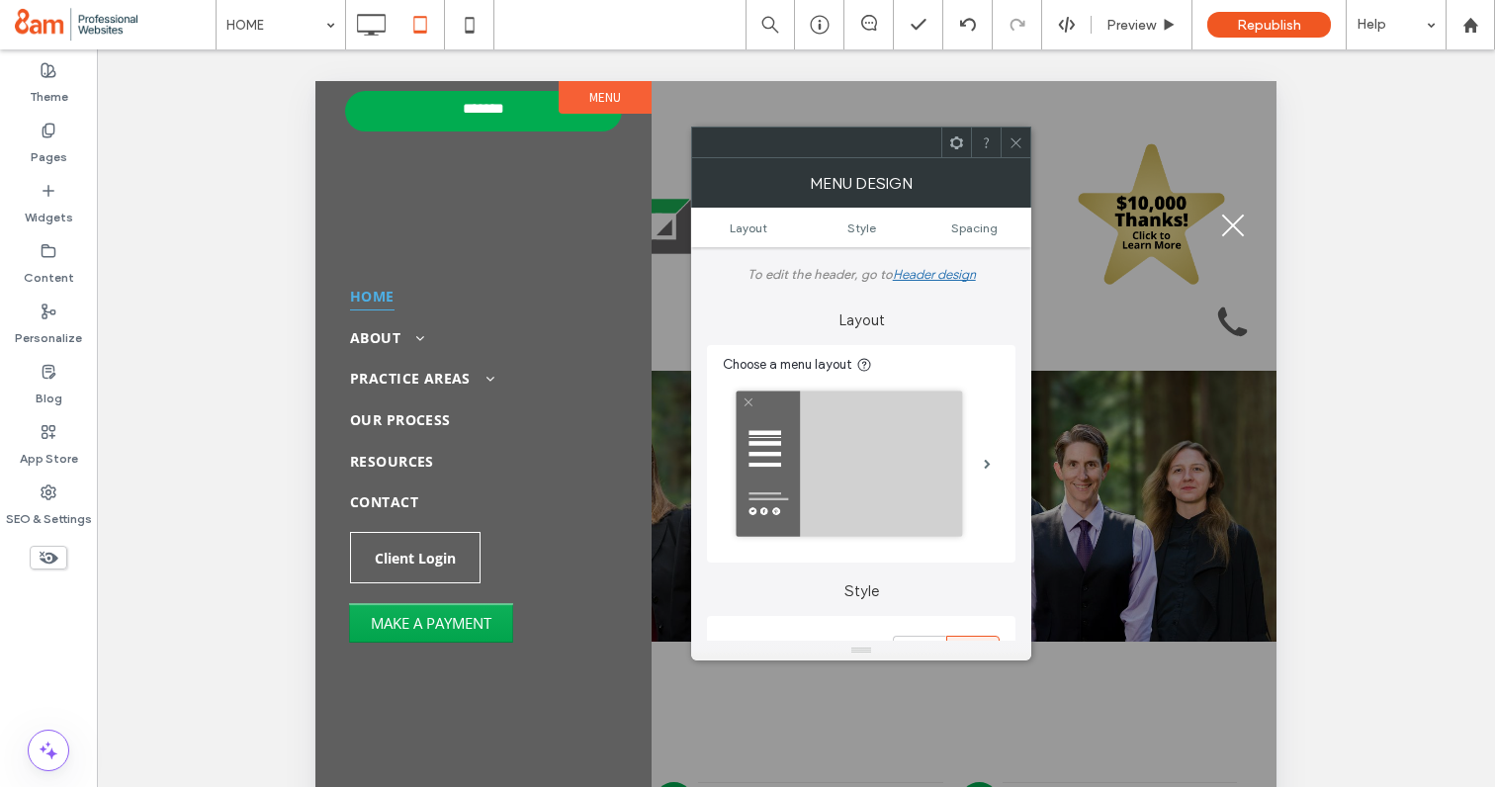
click at [1239, 227] on button "menu" at bounding box center [1232, 225] width 51 height 51
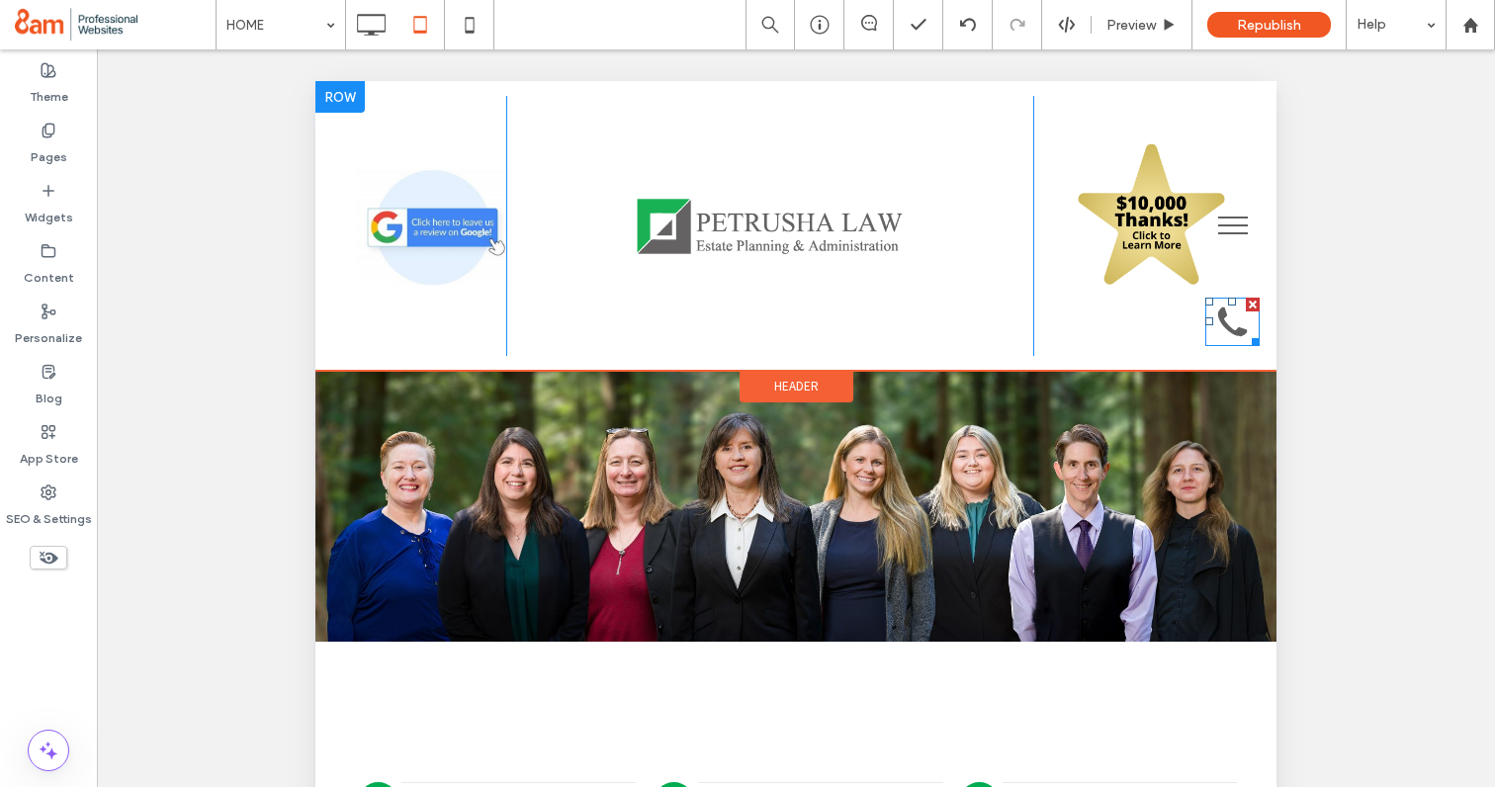
click at [1251, 301] on div at bounding box center [1253, 305] width 14 height 14
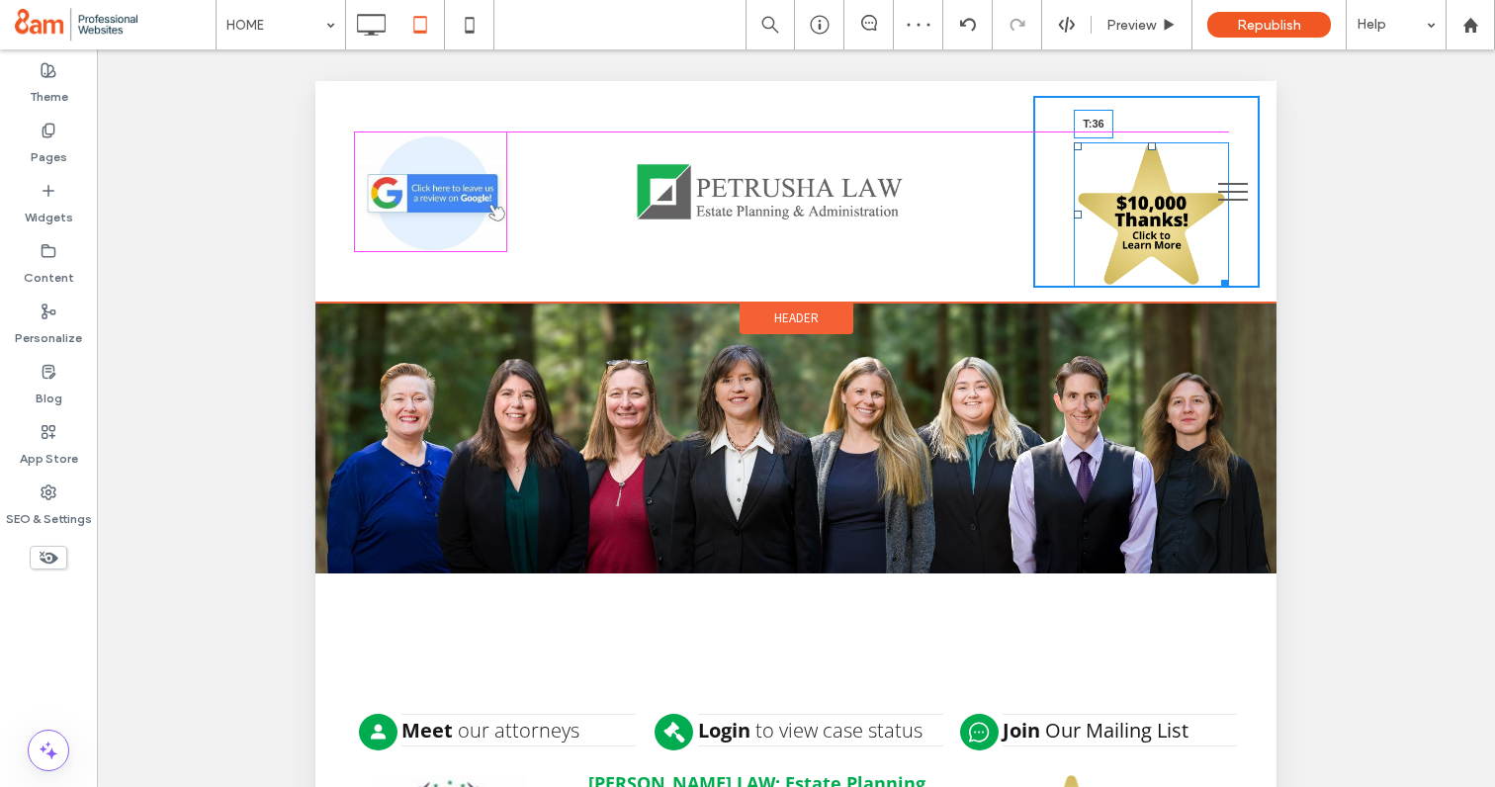
drag, startPoint x: 1152, startPoint y: 142, endPoint x: 1463, endPoint y: 225, distance: 322.3
click at [1152, 142] on div at bounding box center [1152, 146] width 8 height 8
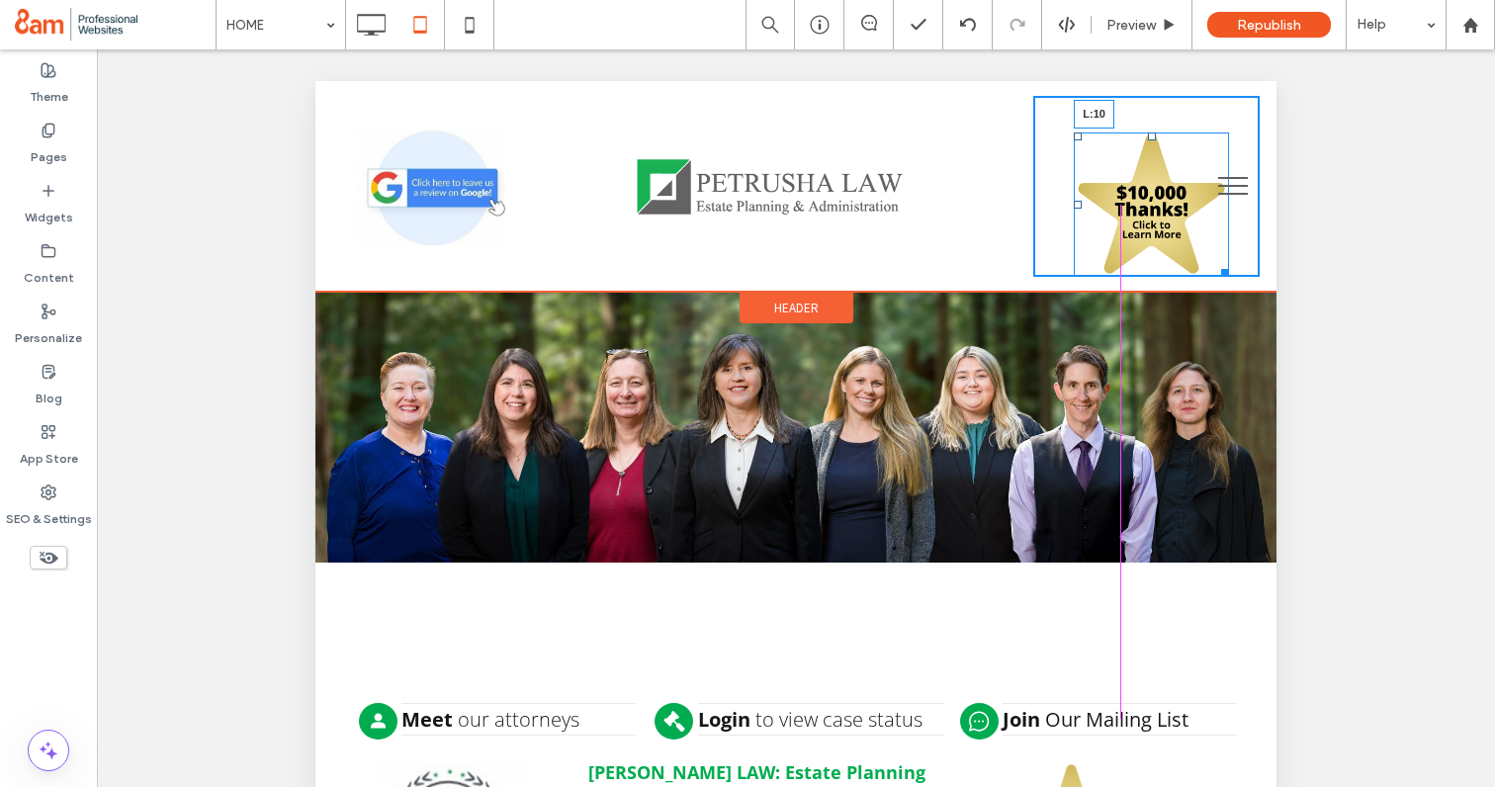
drag, startPoint x: 1079, startPoint y: 206, endPoint x: 1048, endPoint y: 208, distance: 30.7
click at [1074, 208] on div at bounding box center [1078, 205] width 8 height 8
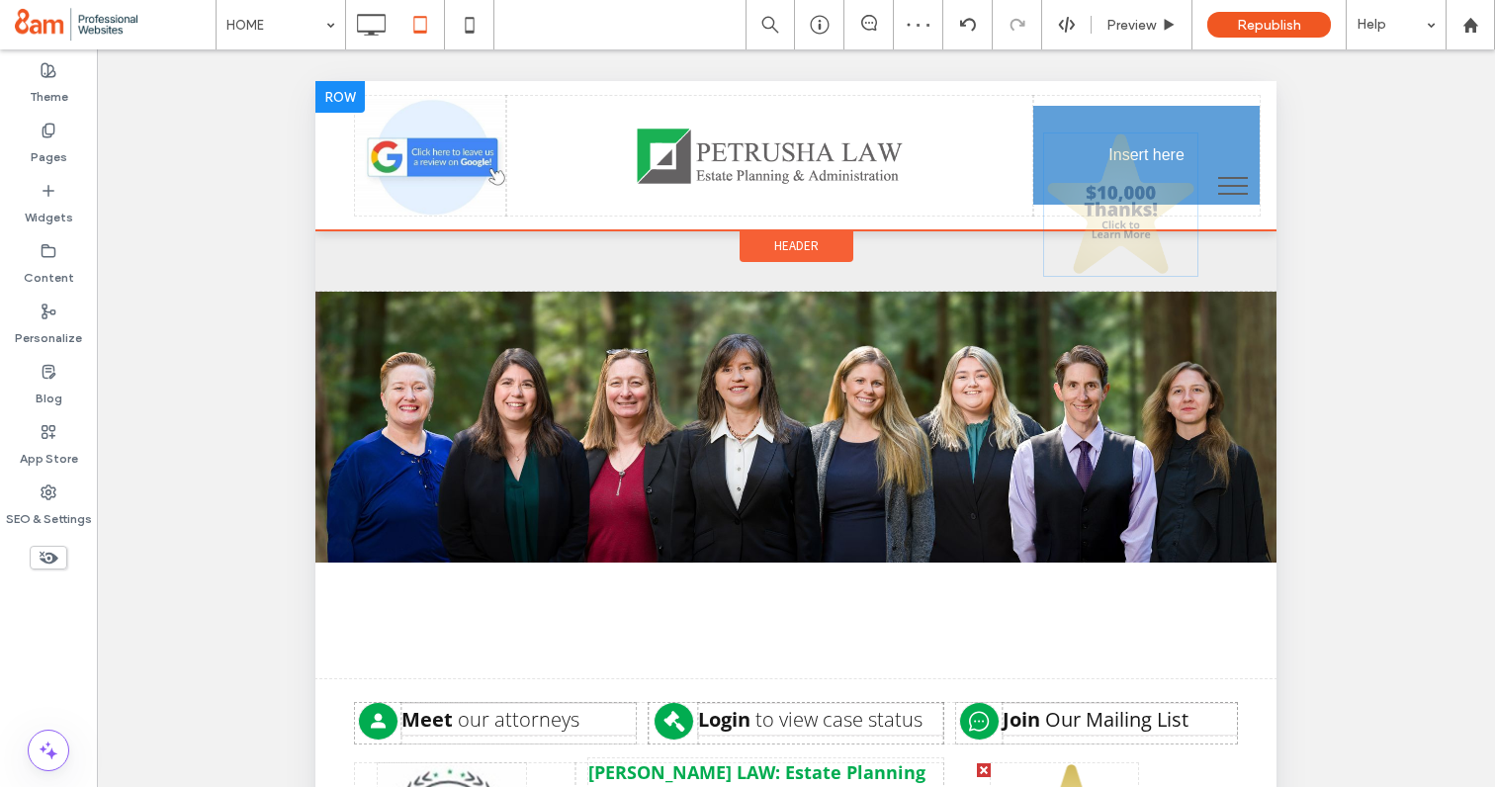
drag, startPoint x: 1115, startPoint y: 134, endPoint x: 1115, endPoint y: 124, distance: 10.9
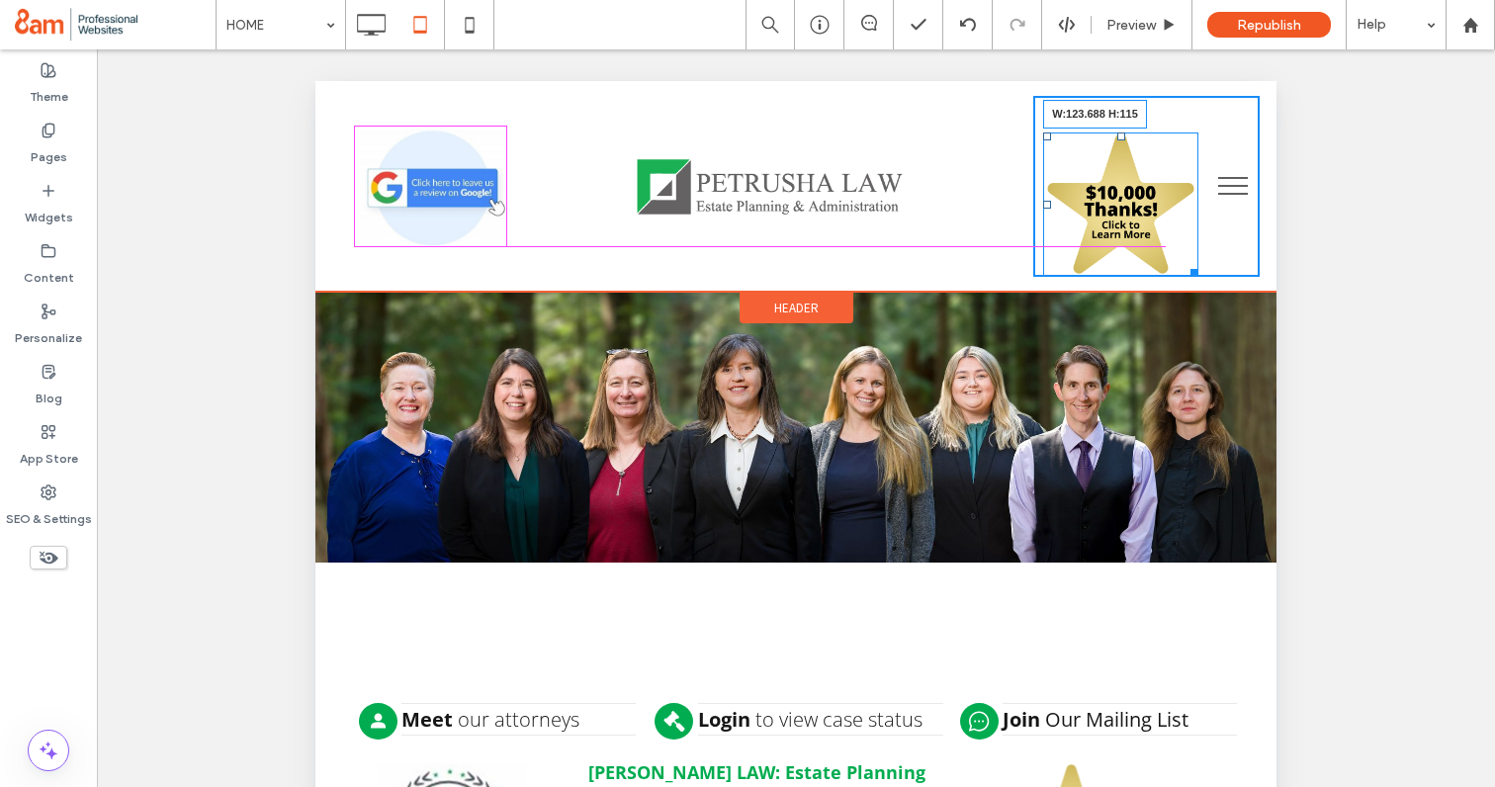
drag, startPoint x: 1193, startPoint y: 262, endPoint x: 1163, endPoint y: 231, distance: 43.3
click at [1184, 262] on div at bounding box center [1191, 269] width 15 height 15
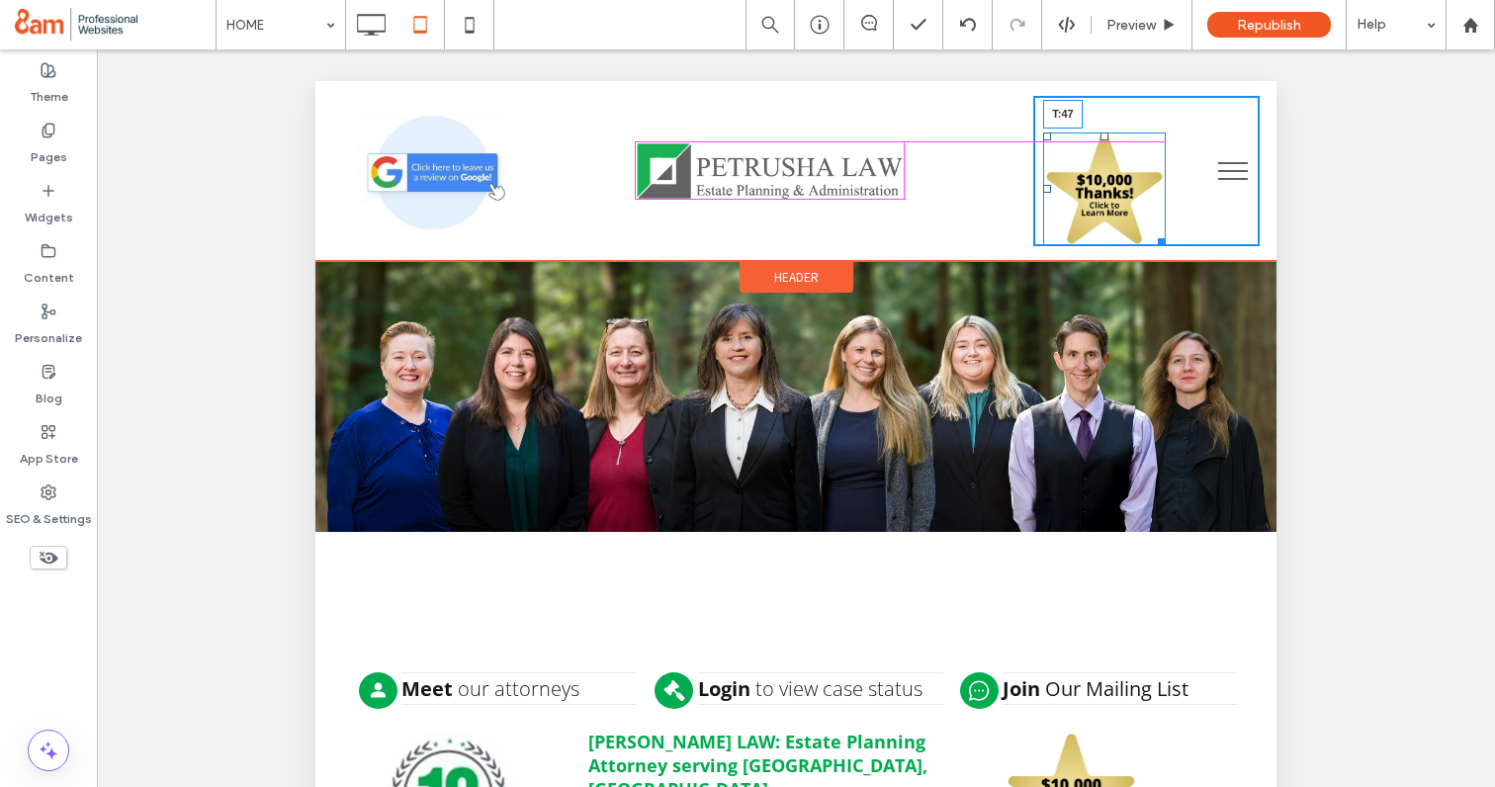
drag, startPoint x: 1103, startPoint y: 133, endPoint x: 1106, endPoint y: 143, distance: 10.3
click at [1106, 140] on div at bounding box center [1104, 136] width 8 height 8
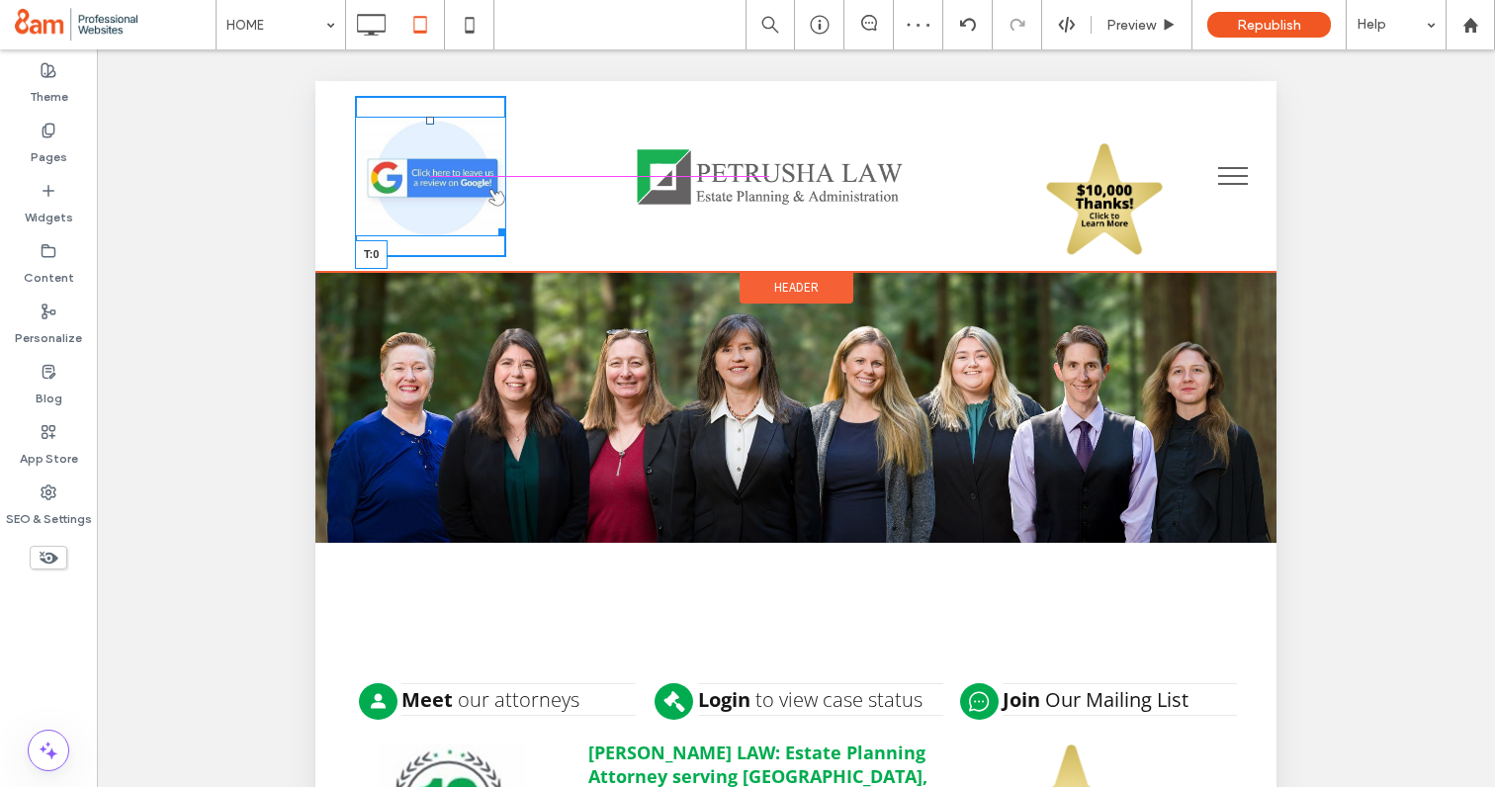
drag, startPoint x: 427, startPoint y: 118, endPoint x: 438, endPoint y: 122, distance: 11.6
click at [438, 122] on div "T:0" at bounding box center [430, 177] width 151 height 120
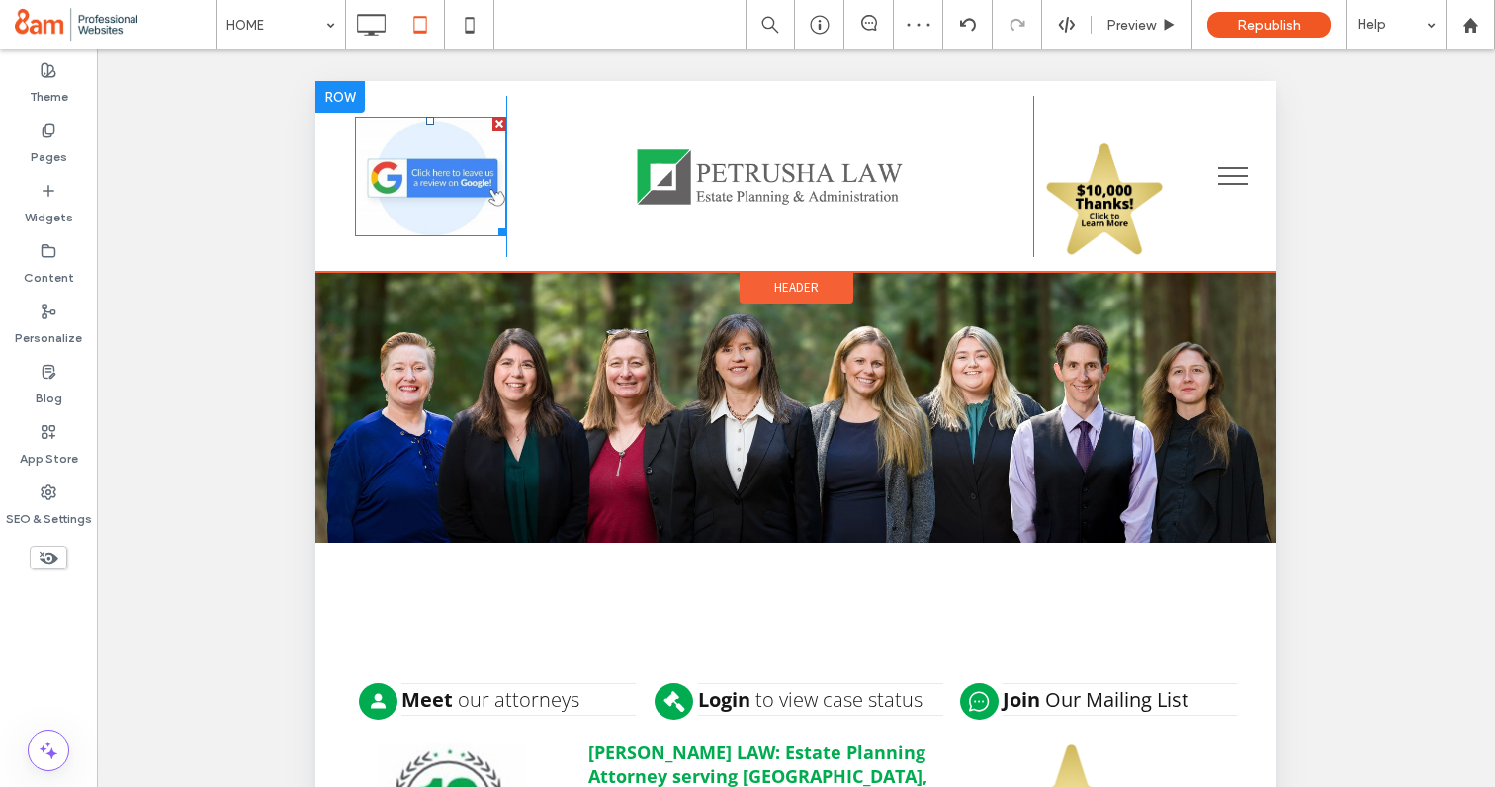
click at [441, 178] on img at bounding box center [430, 177] width 151 height 120
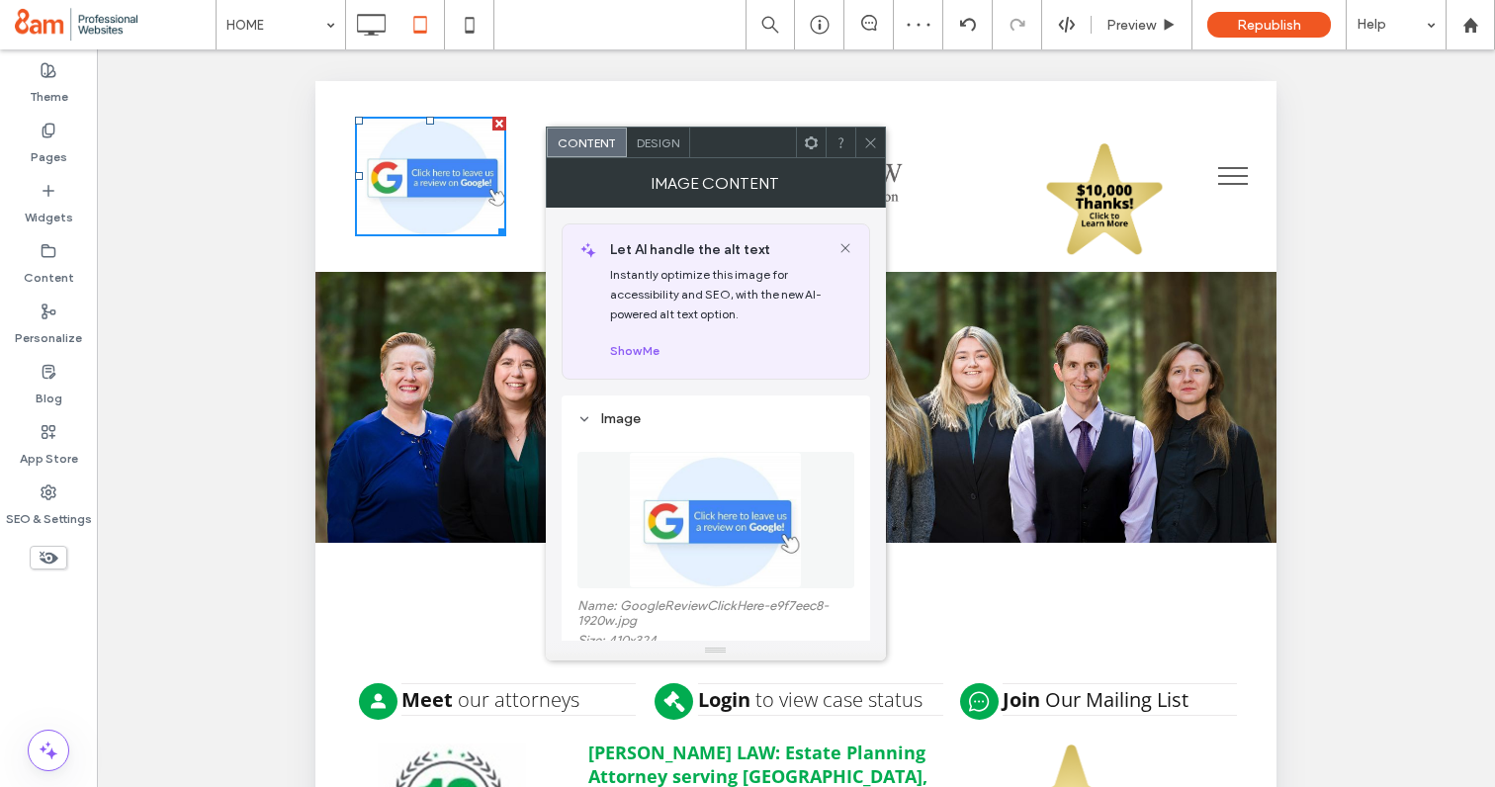
click at [667, 133] on div "Design" at bounding box center [658, 143] width 63 height 30
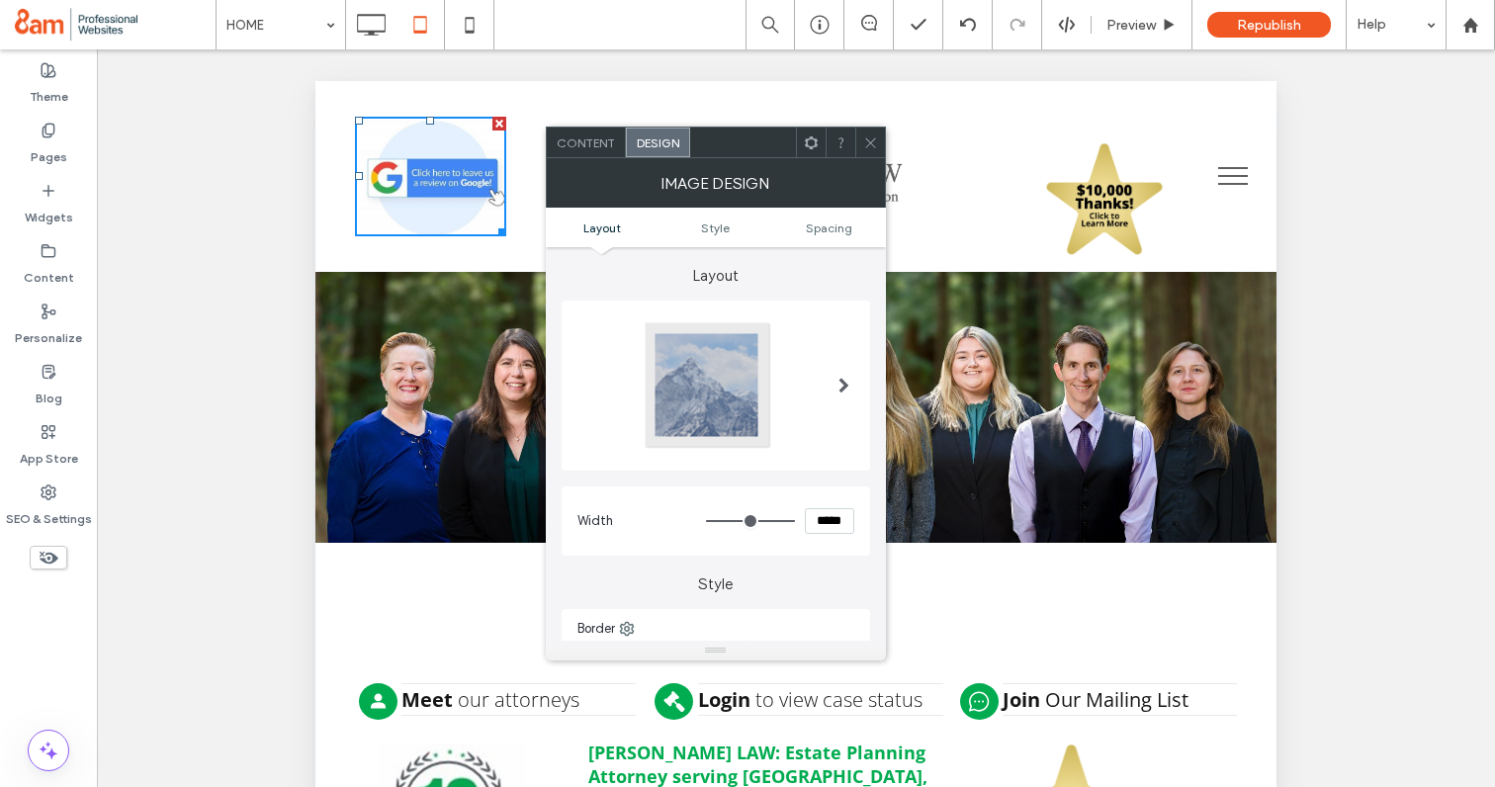
click at [871, 139] on icon at bounding box center [870, 142] width 15 height 15
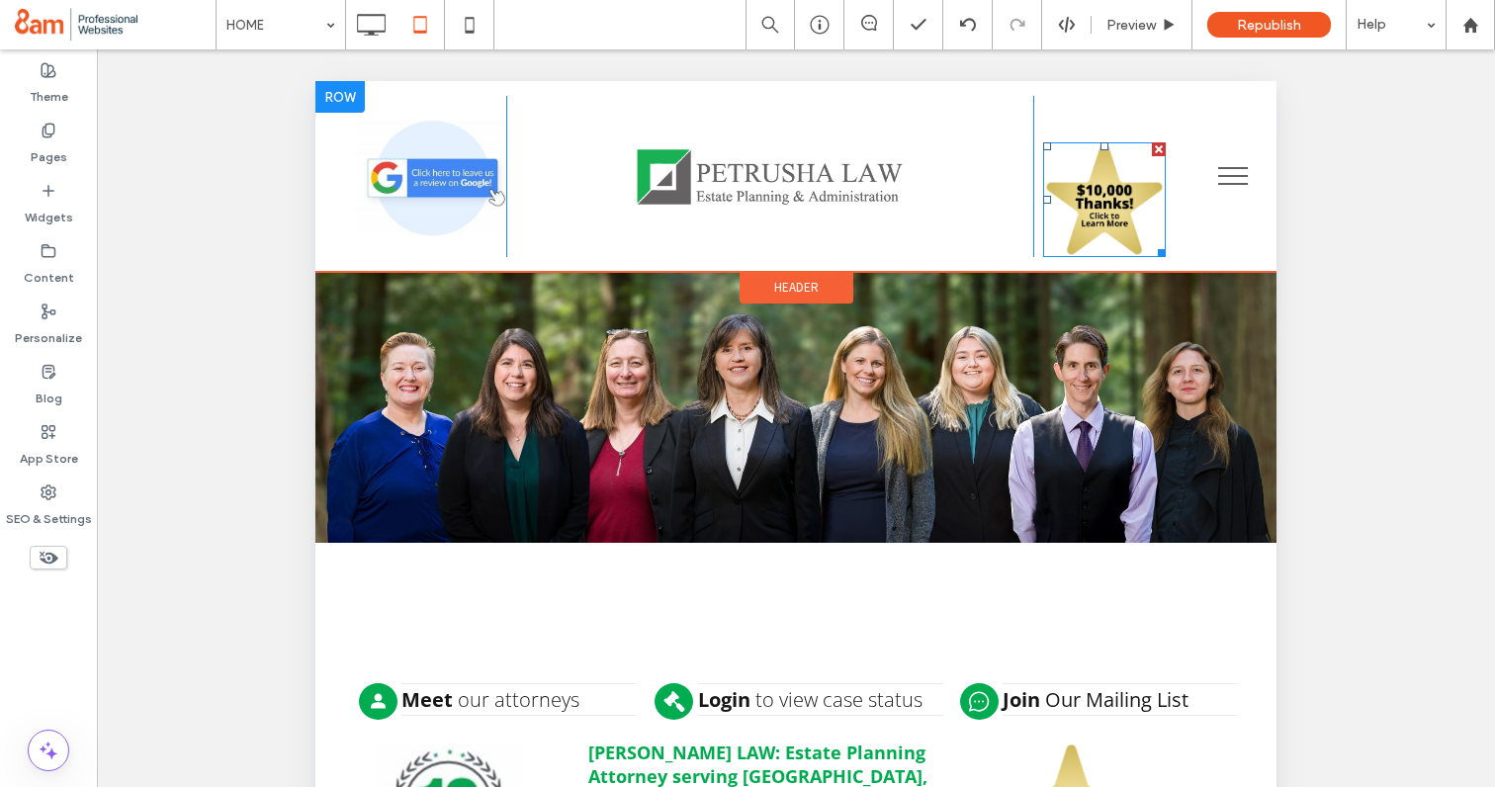
click at [1111, 206] on img at bounding box center [1104, 199] width 123 height 114
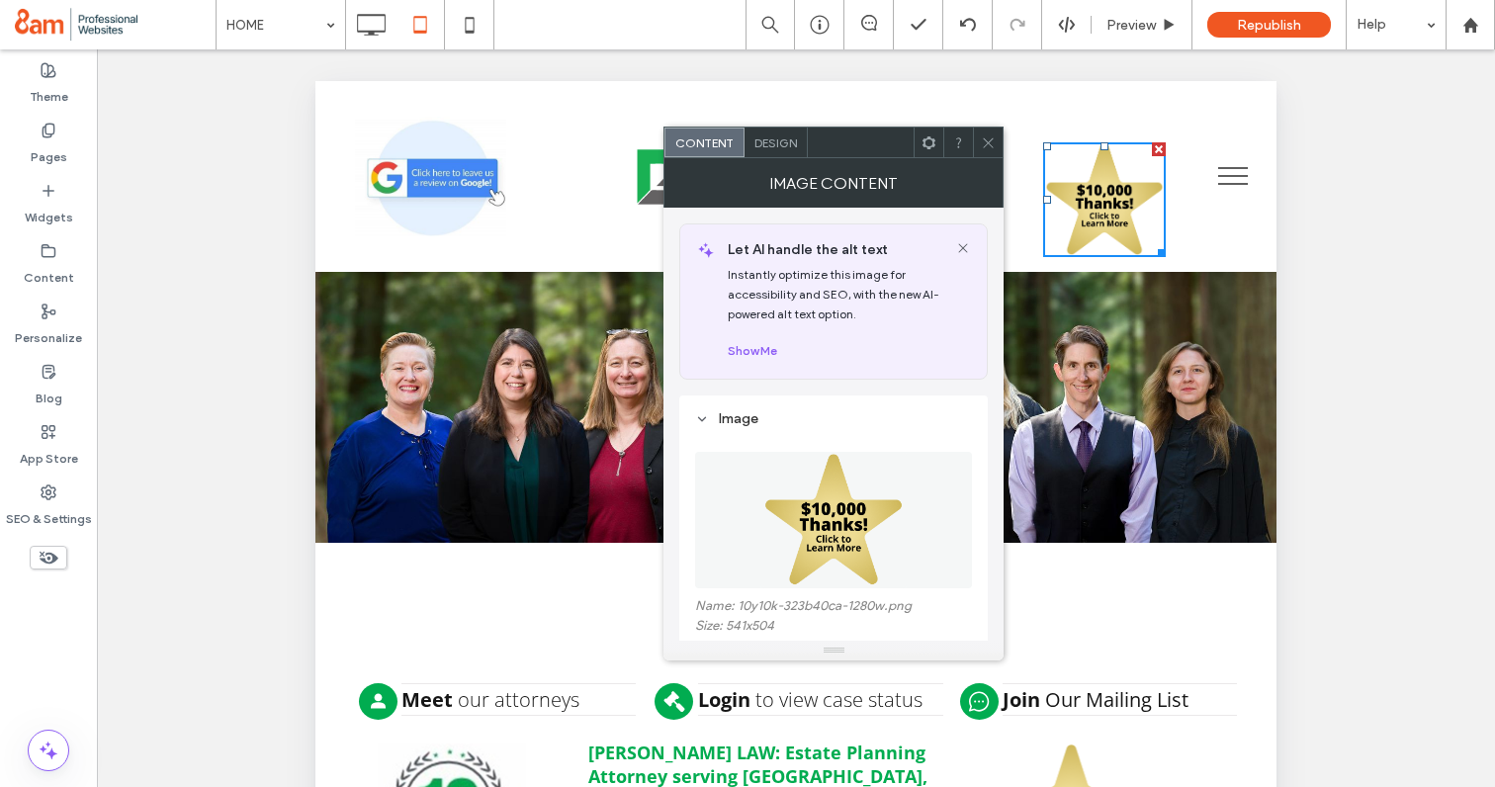
click at [779, 145] on span "Design" at bounding box center [775, 142] width 43 height 15
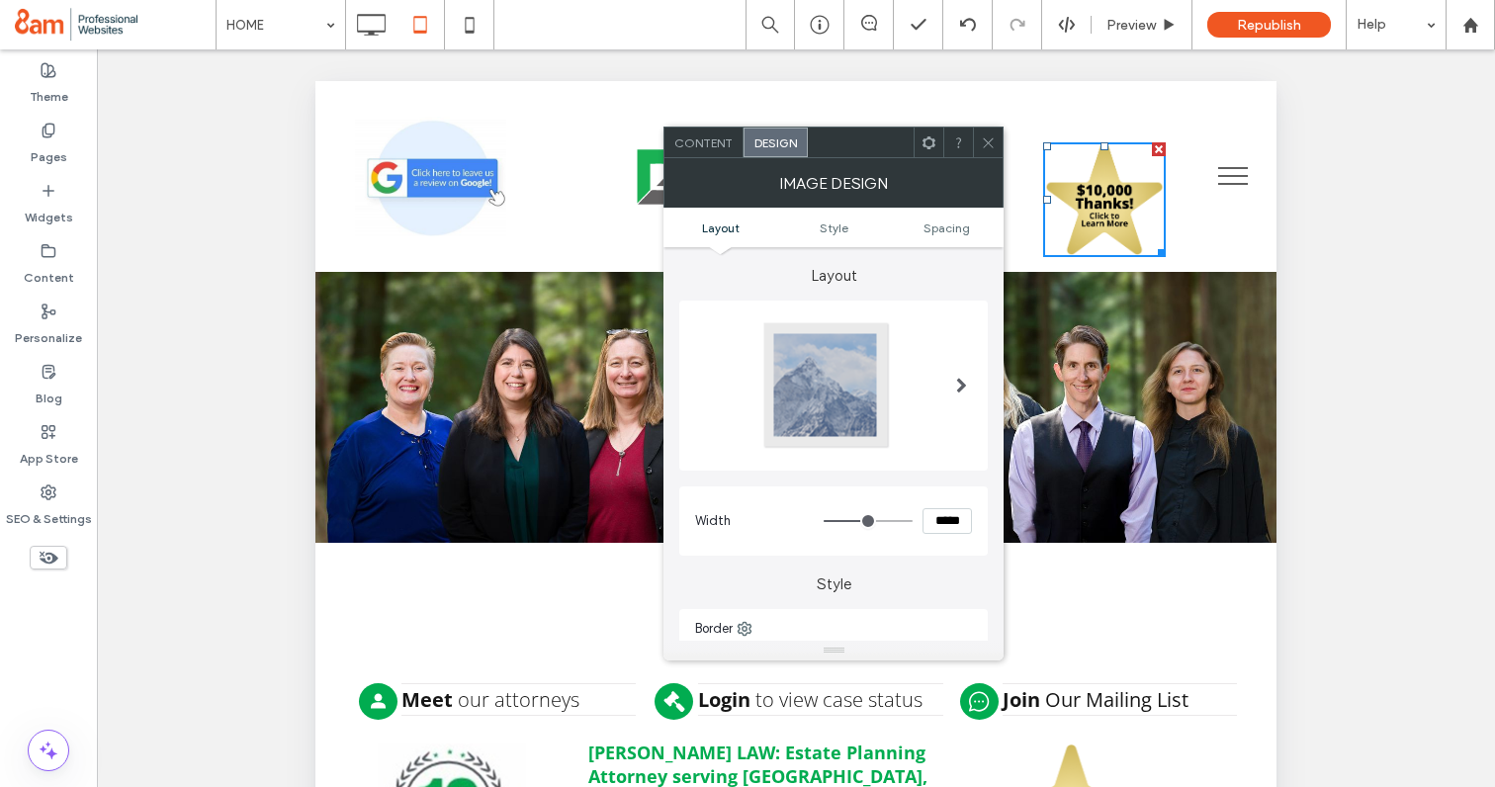
click at [952, 522] on input "*****" at bounding box center [946, 521] width 49 height 26
type input "*****"
type input "***"
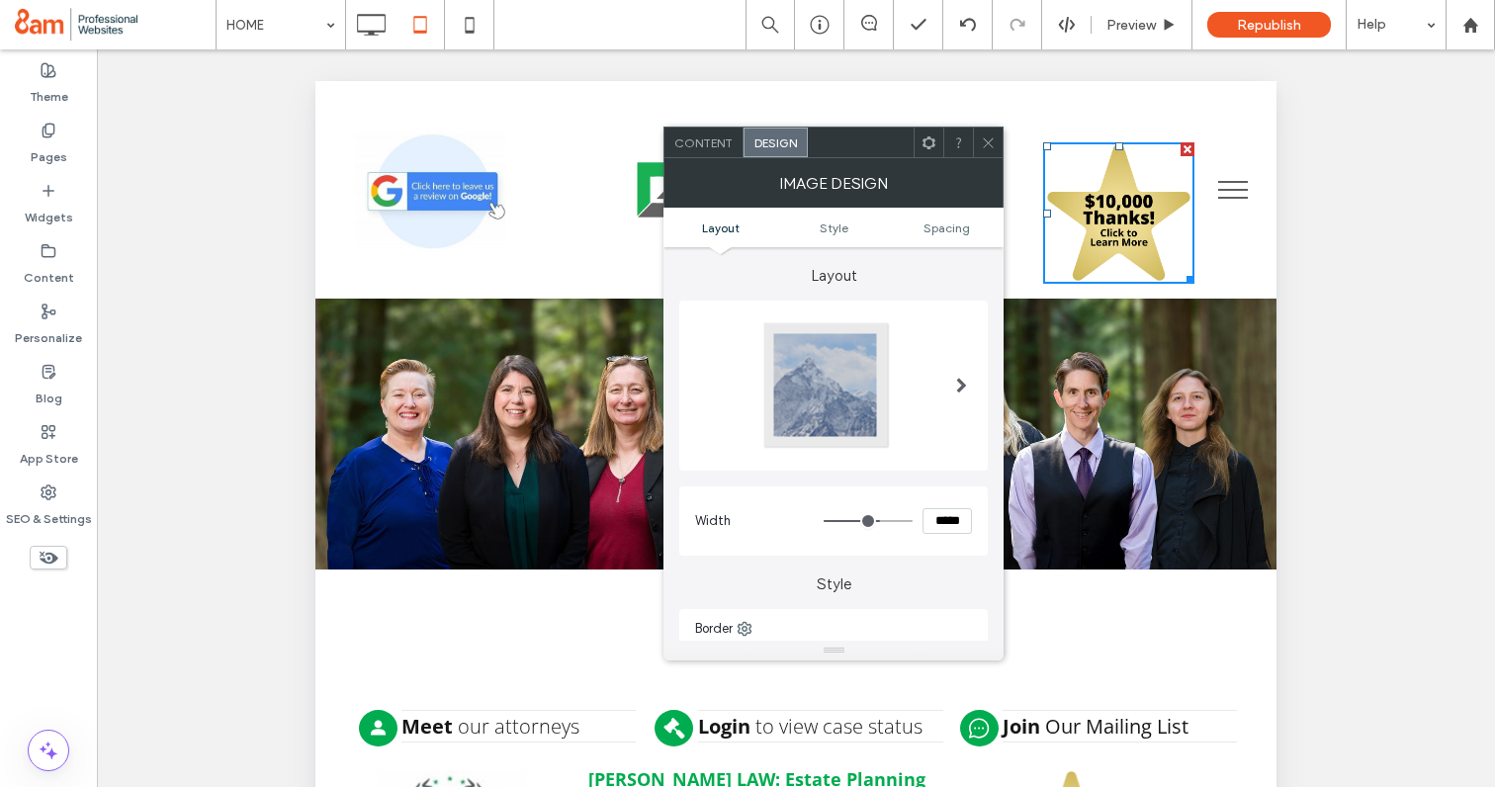
click at [981, 139] on icon at bounding box center [988, 142] width 15 height 15
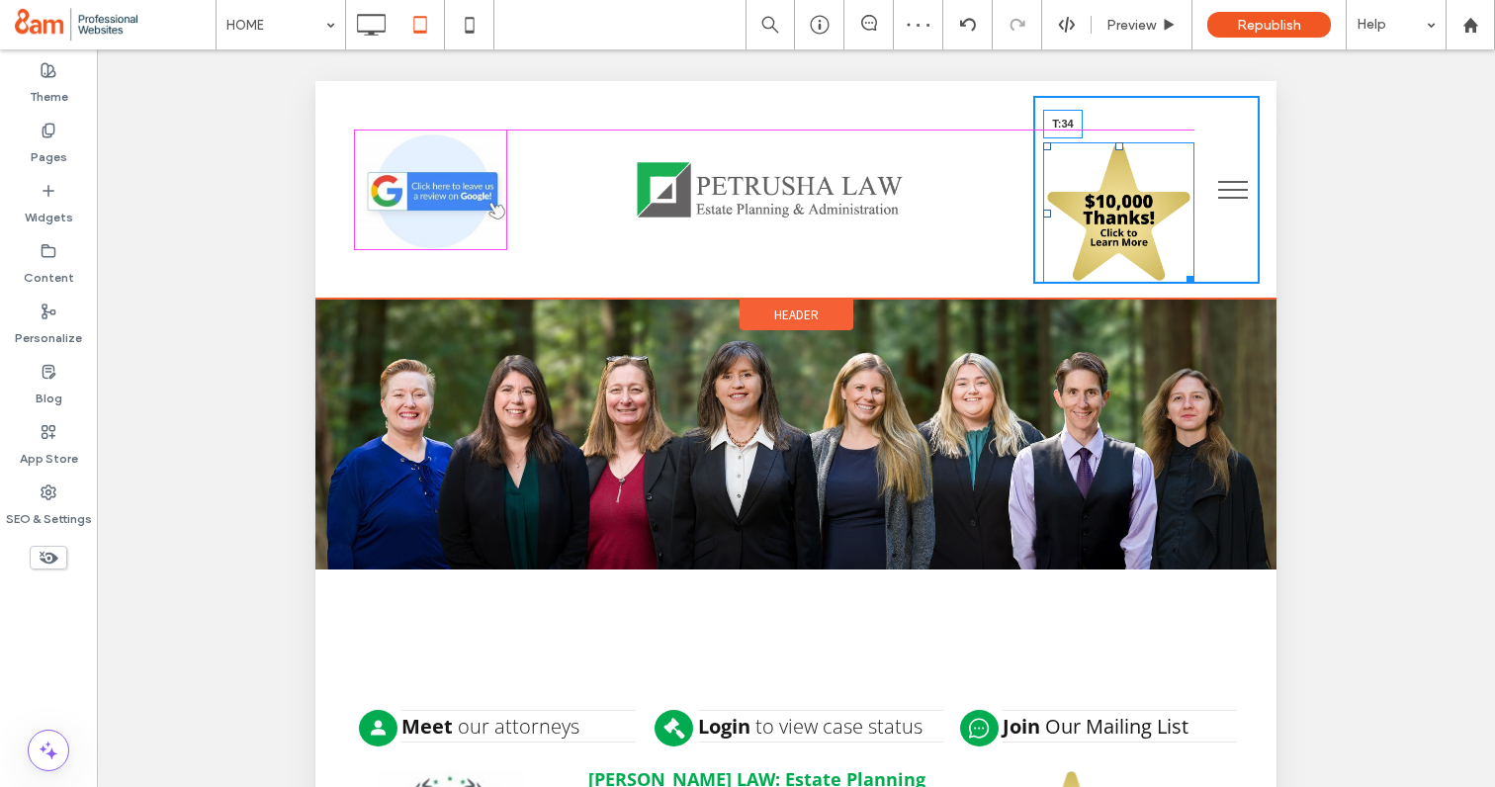
drag, startPoint x: 1116, startPoint y: 146, endPoint x: 1116, endPoint y: 134, distance: 11.9
click at [1116, 142] on div at bounding box center [1119, 146] width 8 height 8
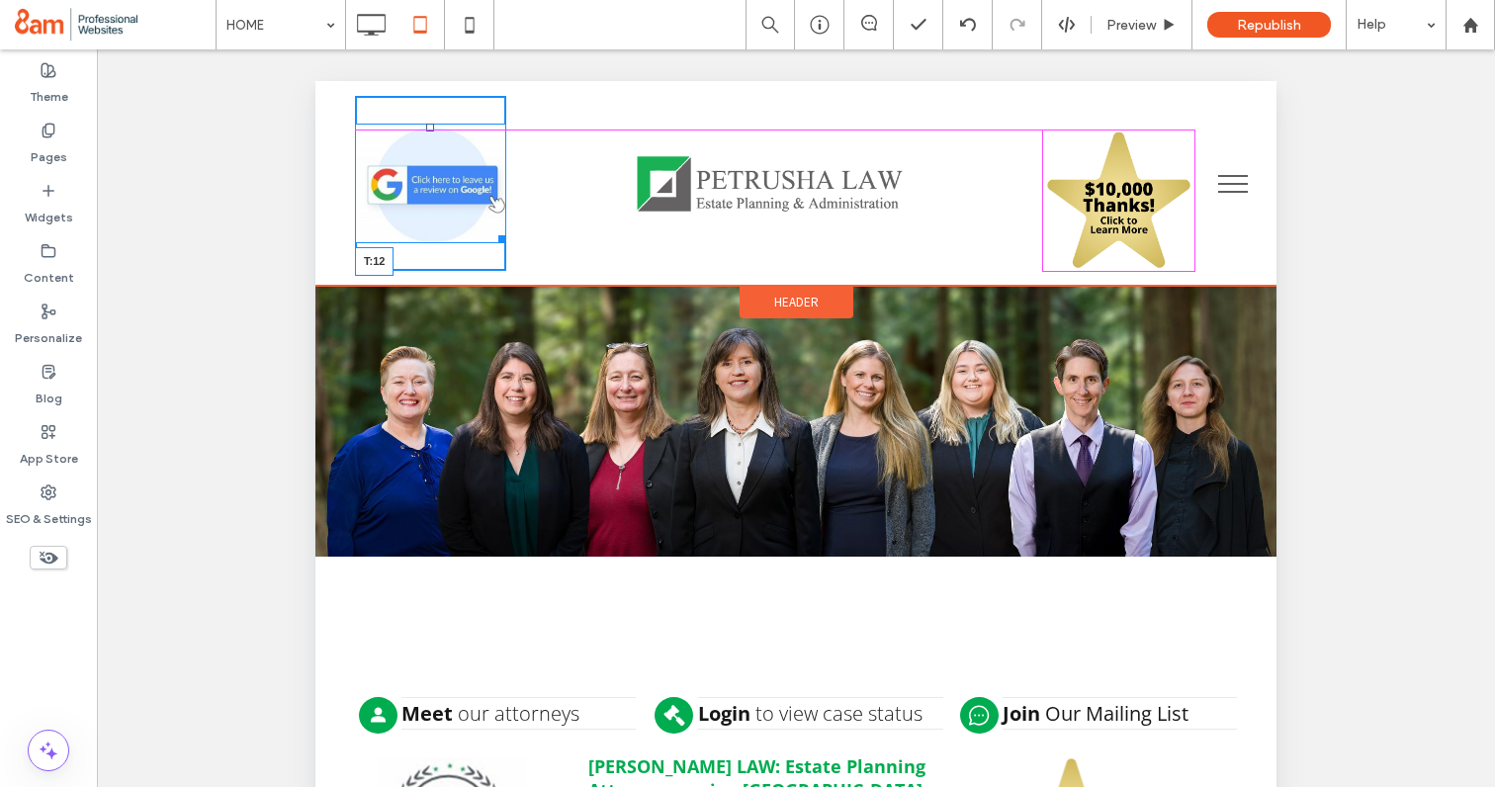
click at [431, 132] on div at bounding box center [430, 128] width 8 height 8
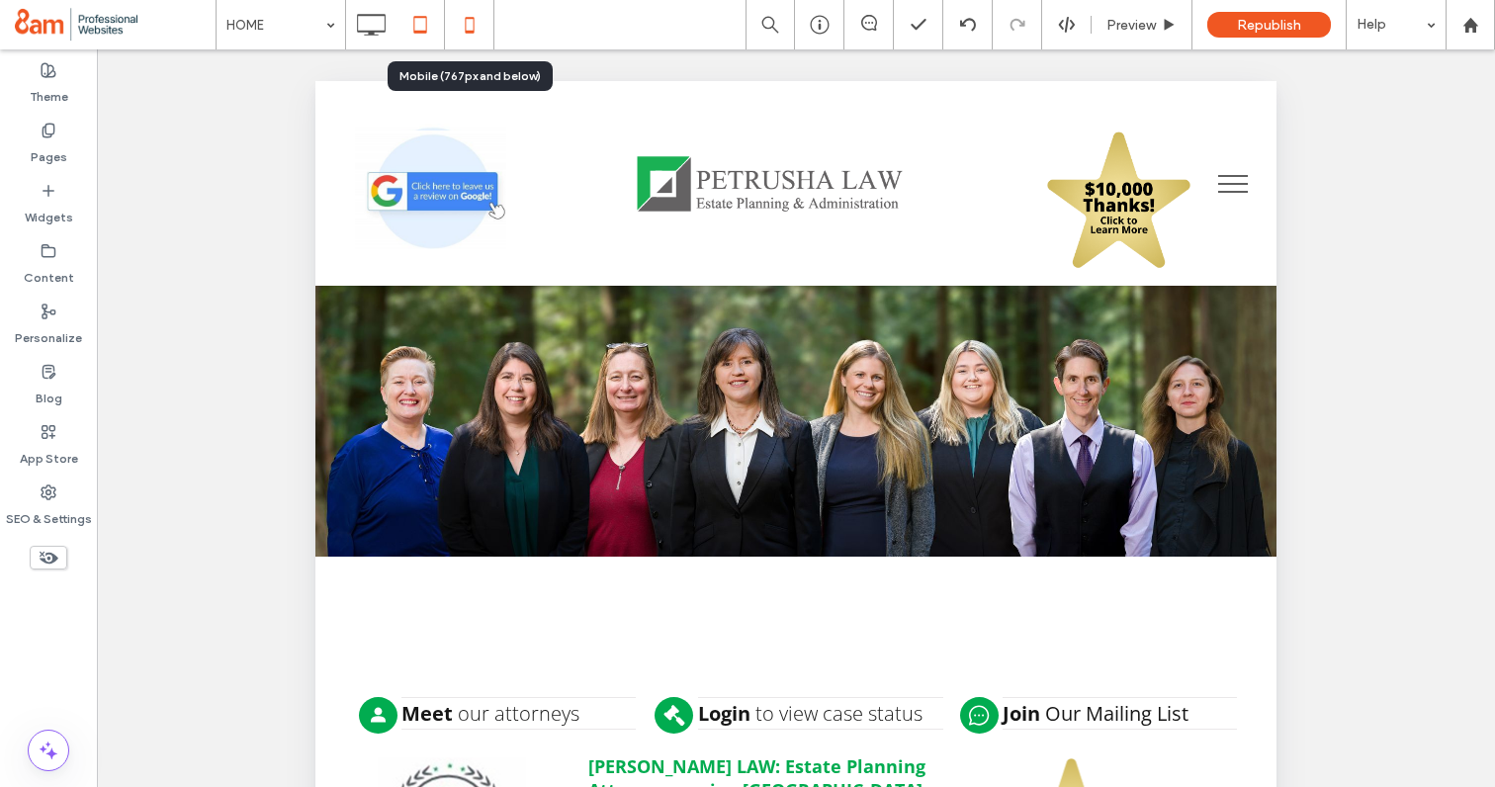
click at [467, 24] on icon at bounding box center [470, 25] width 40 height 40
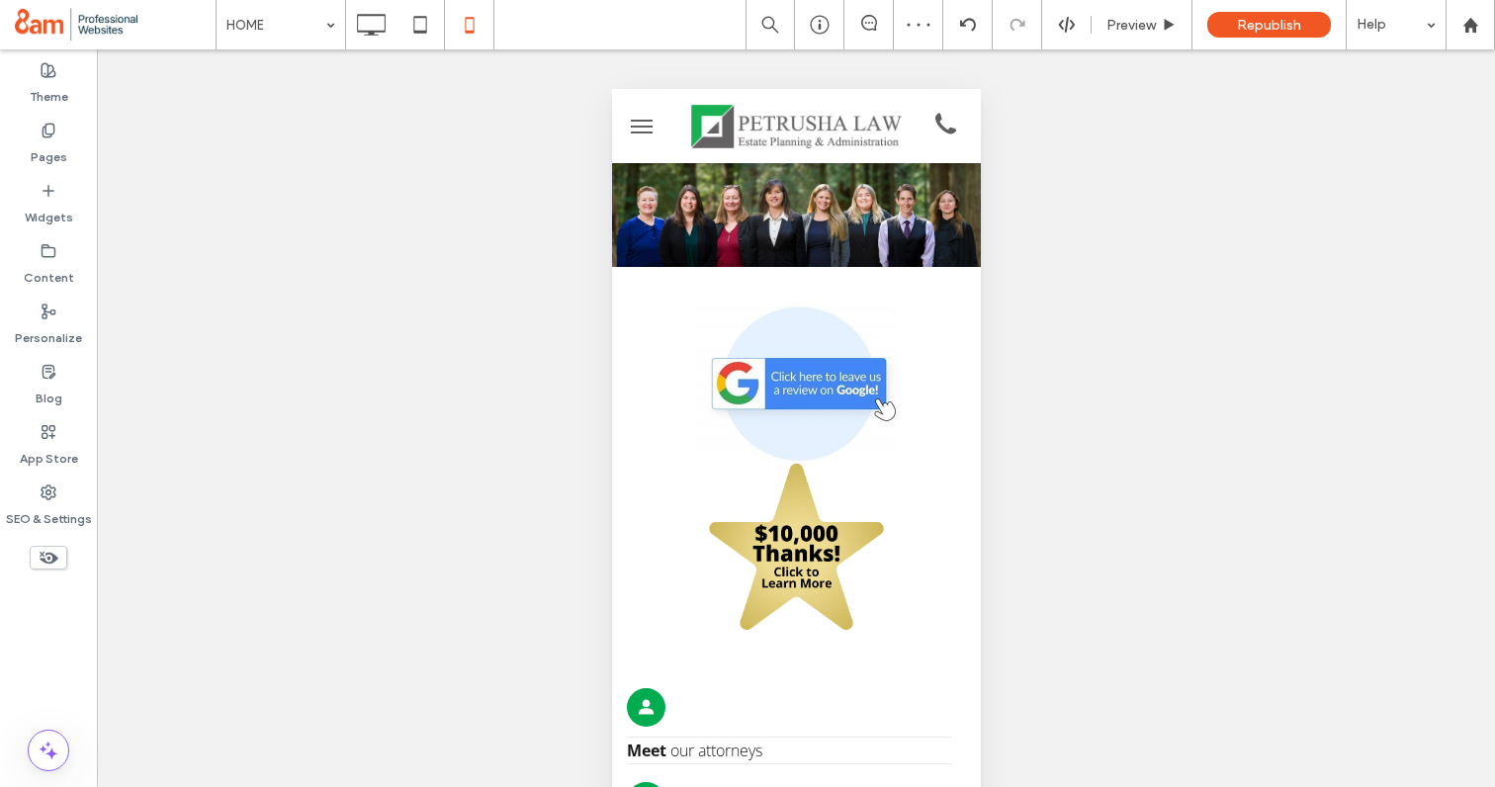
click at [640, 120] on span "menu" at bounding box center [641, 121] width 22 height 2
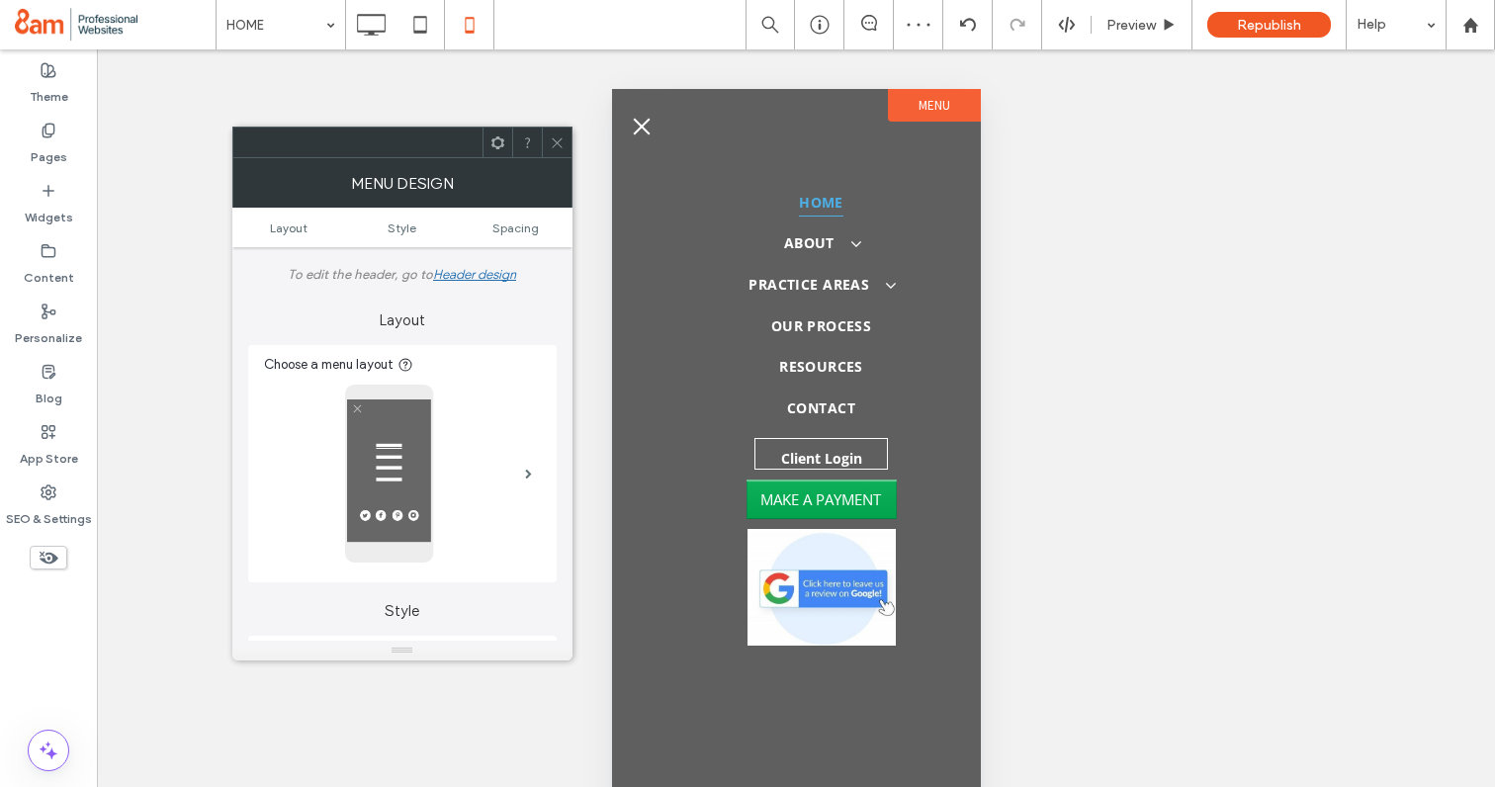
click at [640, 120] on button "menu" at bounding box center [641, 127] width 40 height 40
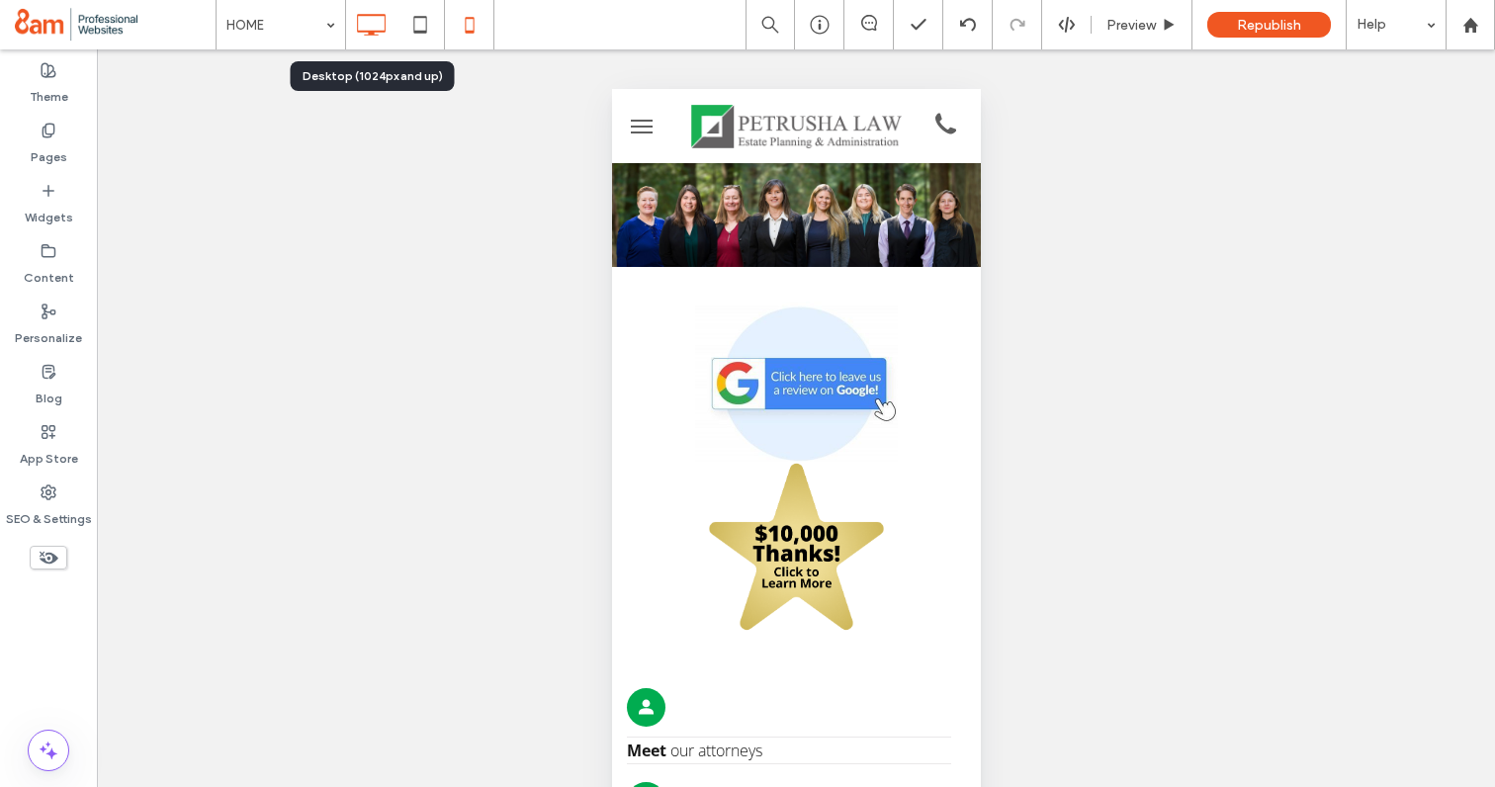
click at [357, 40] on icon at bounding box center [371, 25] width 40 height 40
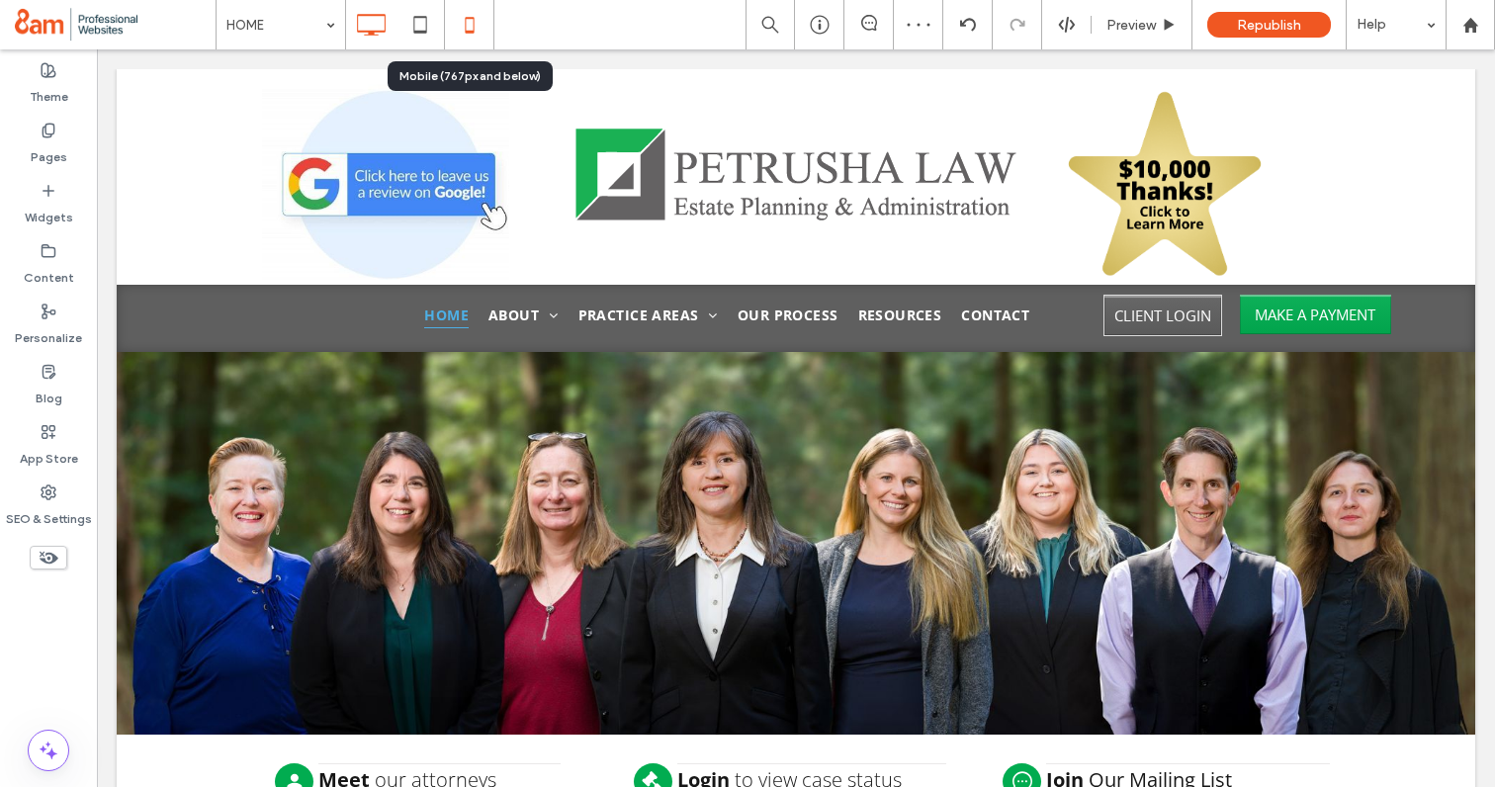
click at [483, 33] on icon at bounding box center [470, 25] width 40 height 40
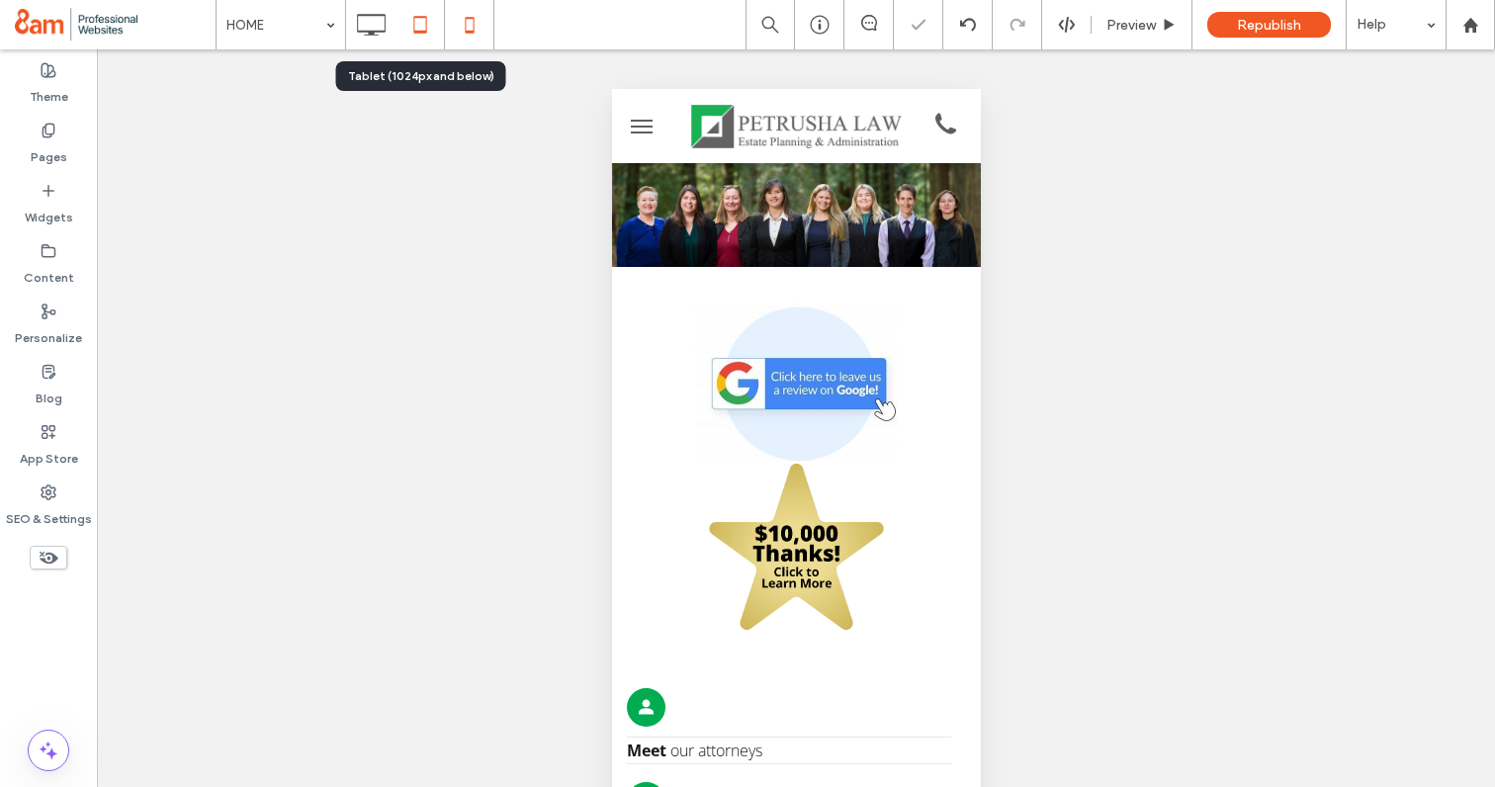
click at [417, 26] on icon at bounding box center [420, 25] width 40 height 40
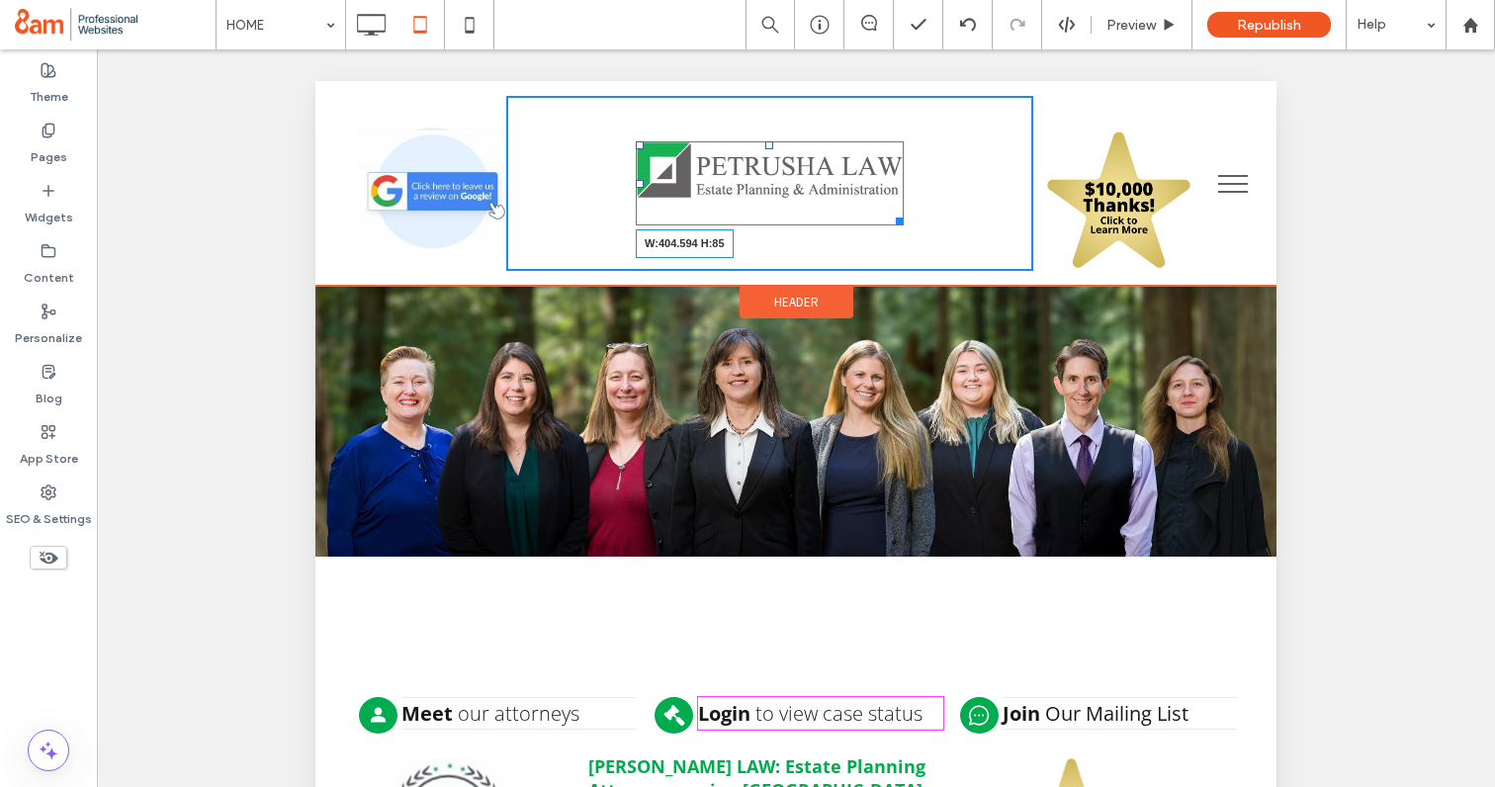
drag, startPoint x: 897, startPoint y: 203, endPoint x: 963, endPoint y: 244, distance: 78.2
click at [963, 244] on div "W:404.594 H:85 Click To Paste" at bounding box center [770, 183] width 528 height 175
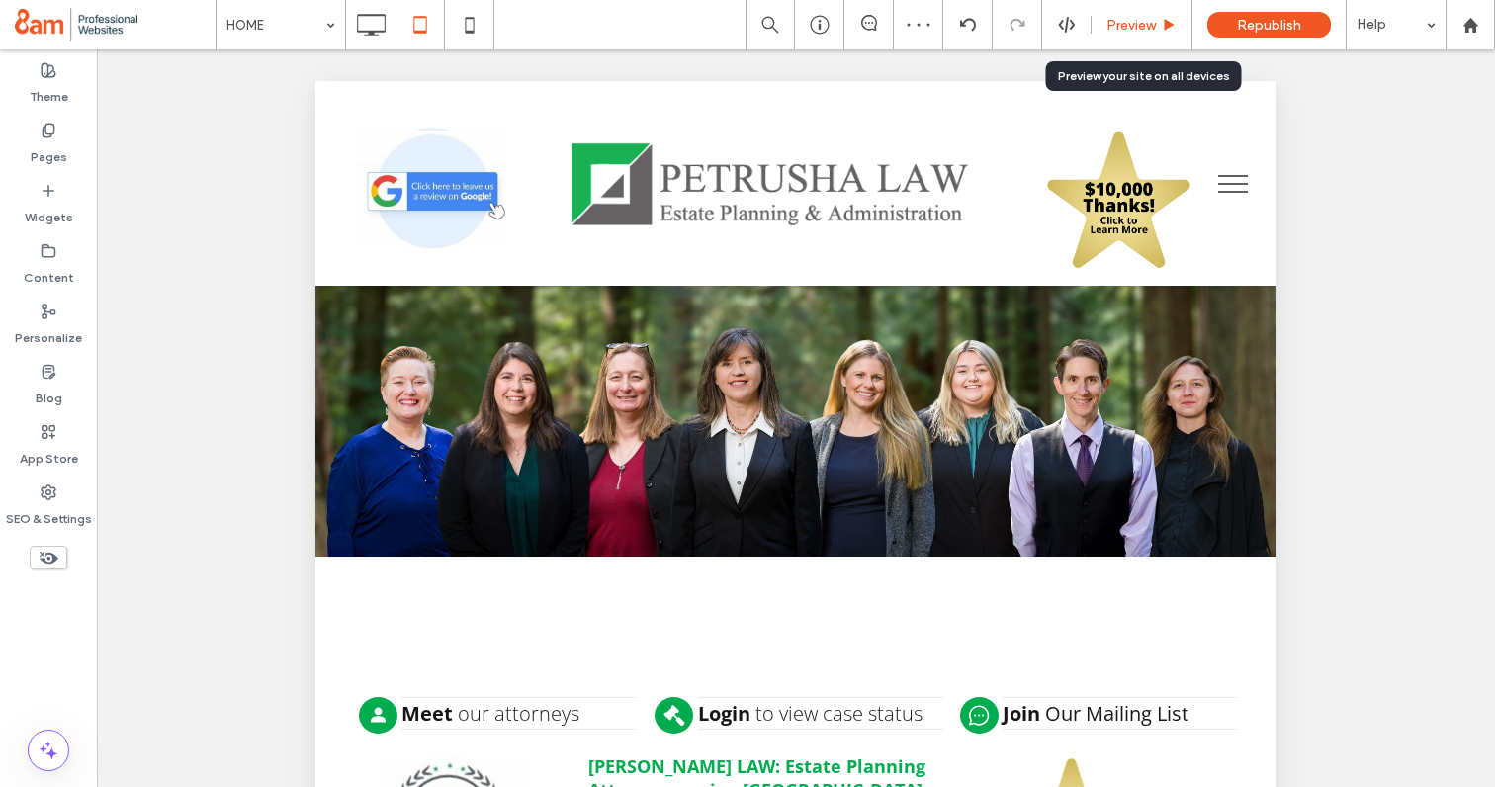
click at [1150, 32] on span "Preview" at bounding box center [1130, 25] width 49 height 17
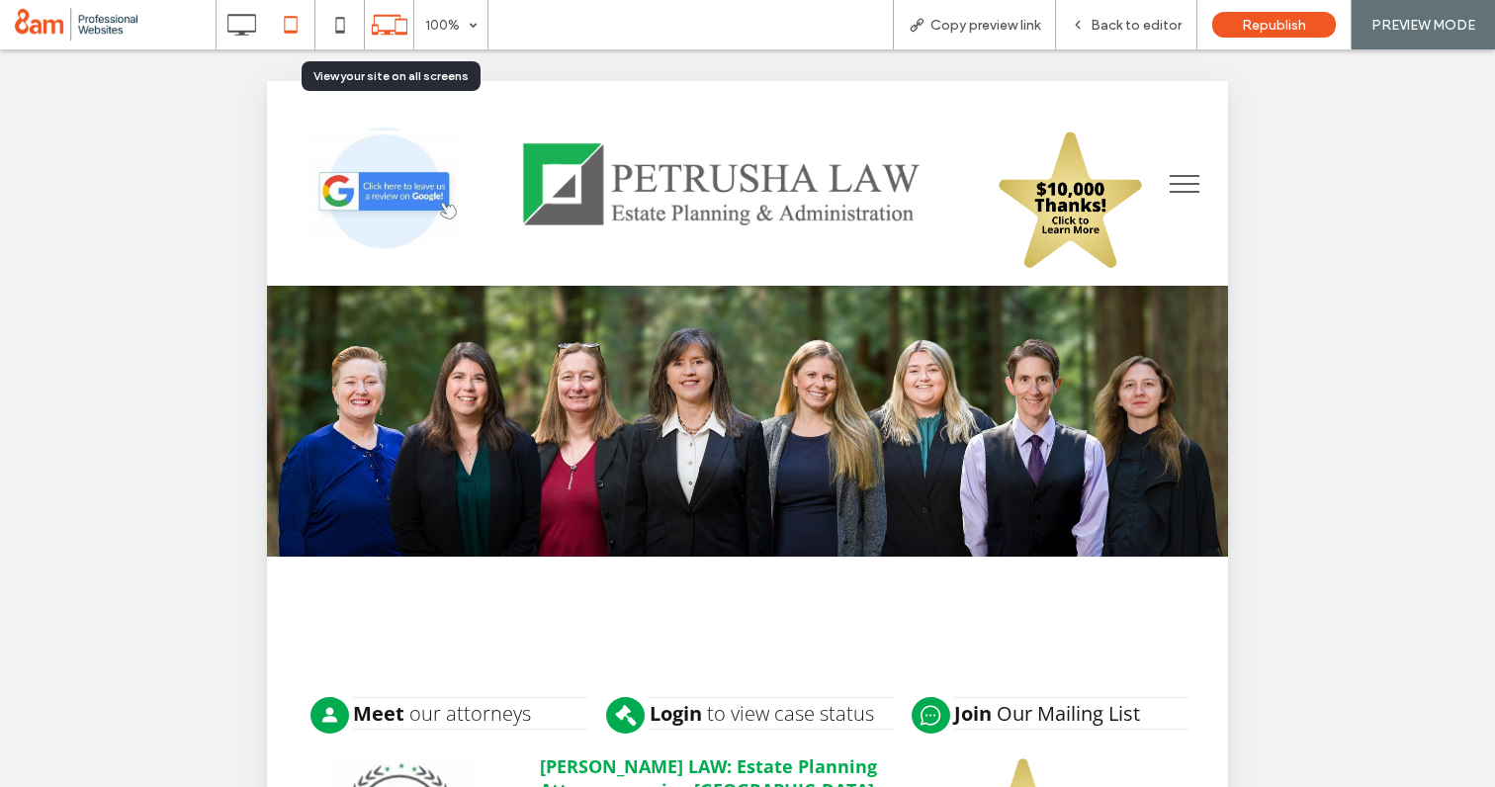
click at [388, 31] on use at bounding box center [390, 25] width 36 height 20
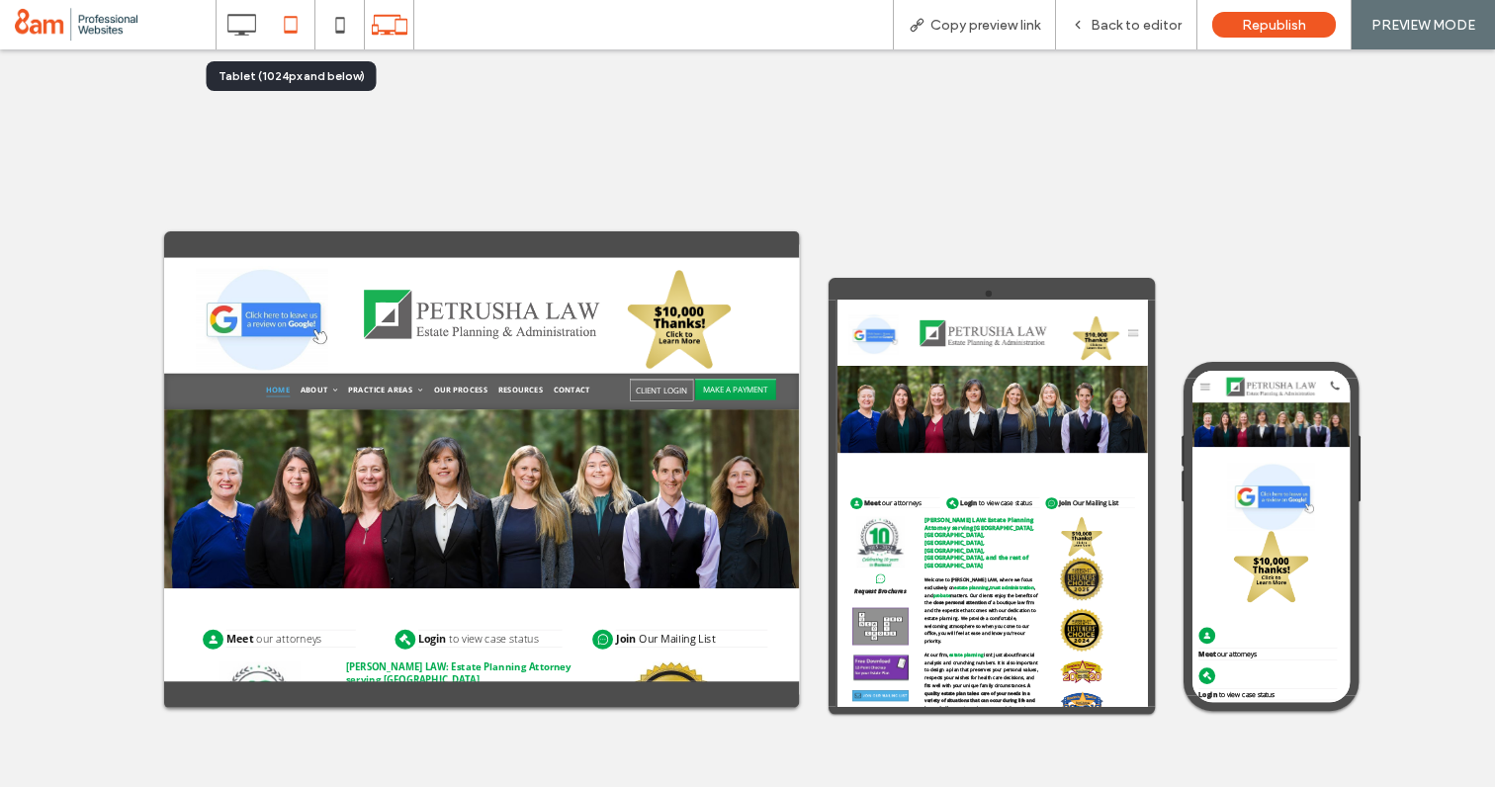
click at [287, 23] on icon at bounding box center [291, 25] width 40 height 40
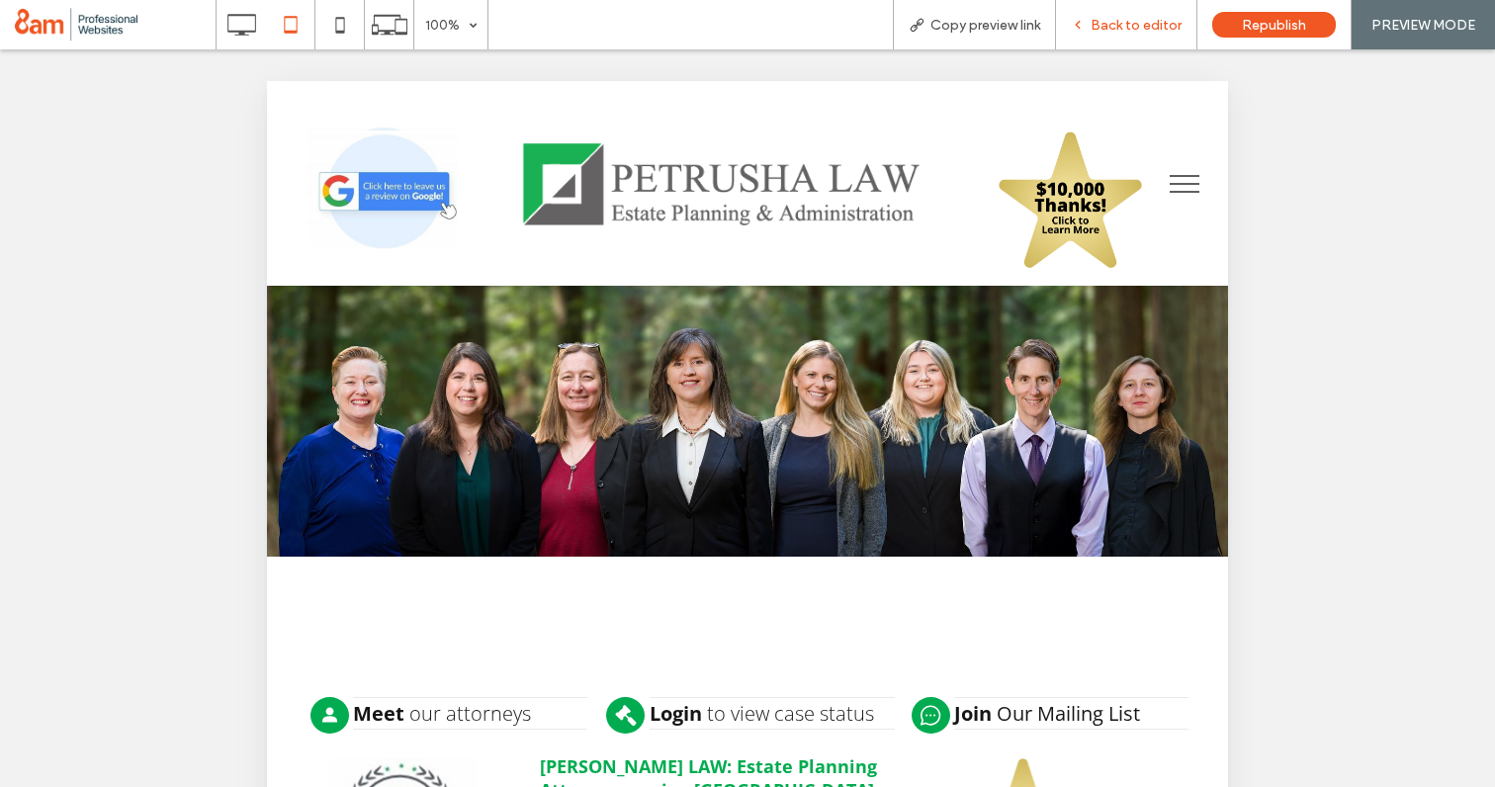
click at [1124, 12] on div "Back to editor" at bounding box center [1126, 24] width 141 height 49
click at [1094, 25] on div "Back to editor" at bounding box center [1126, 25] width 140 height 17
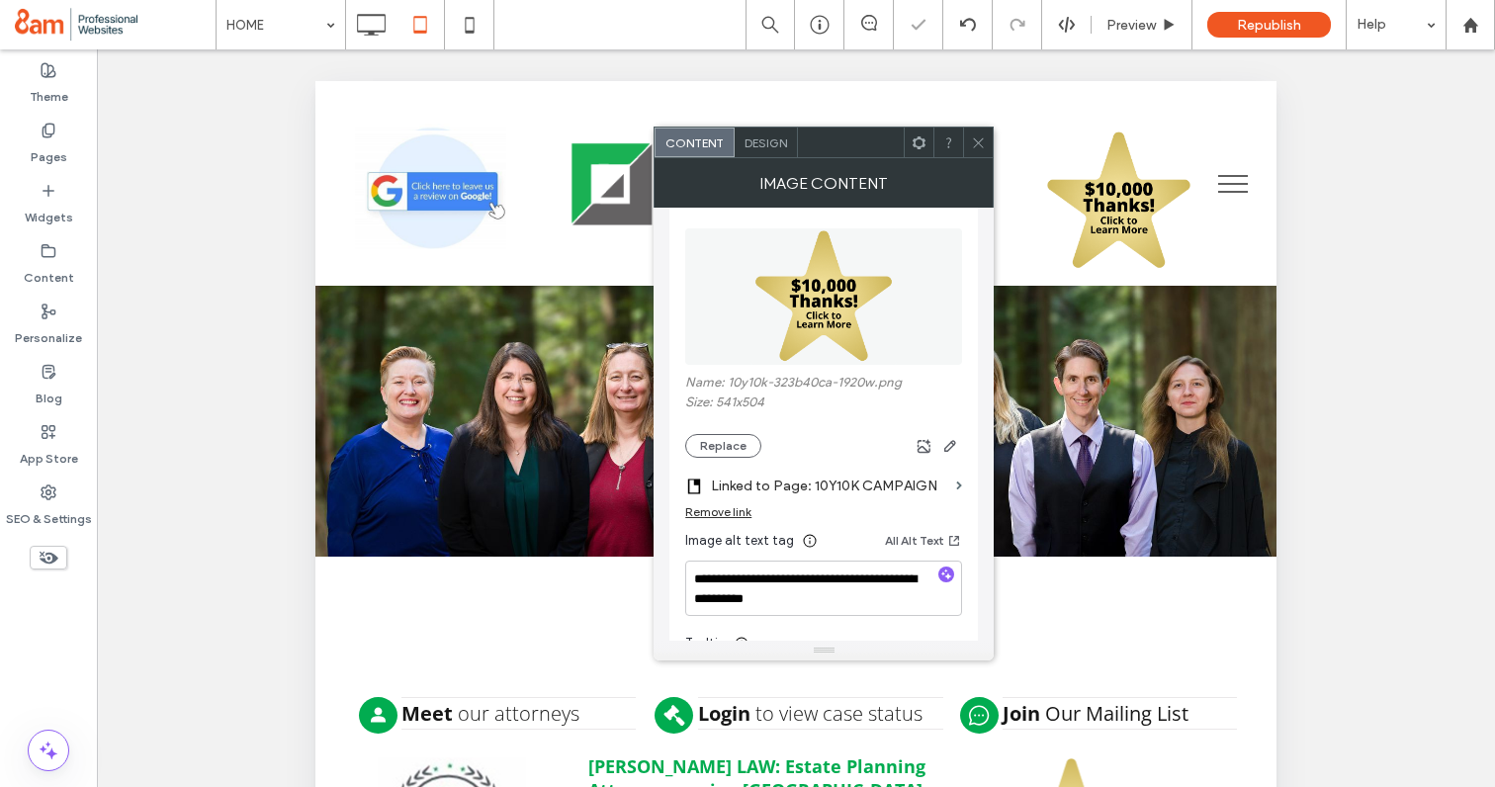
scroll to position [249, 0]
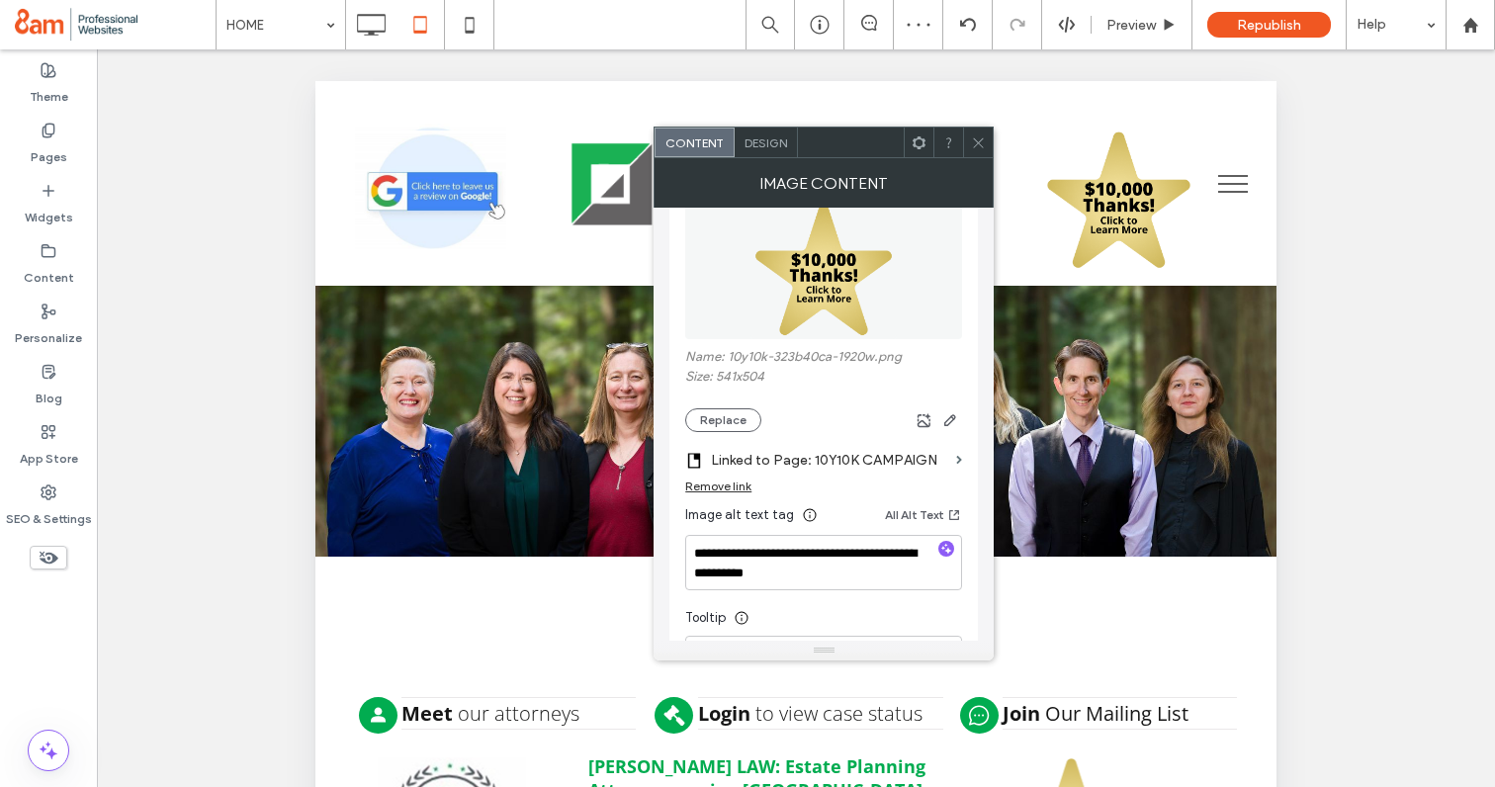
click at [770, 142] on span "Design" at bounding box center [766, 142] width 43 height 15
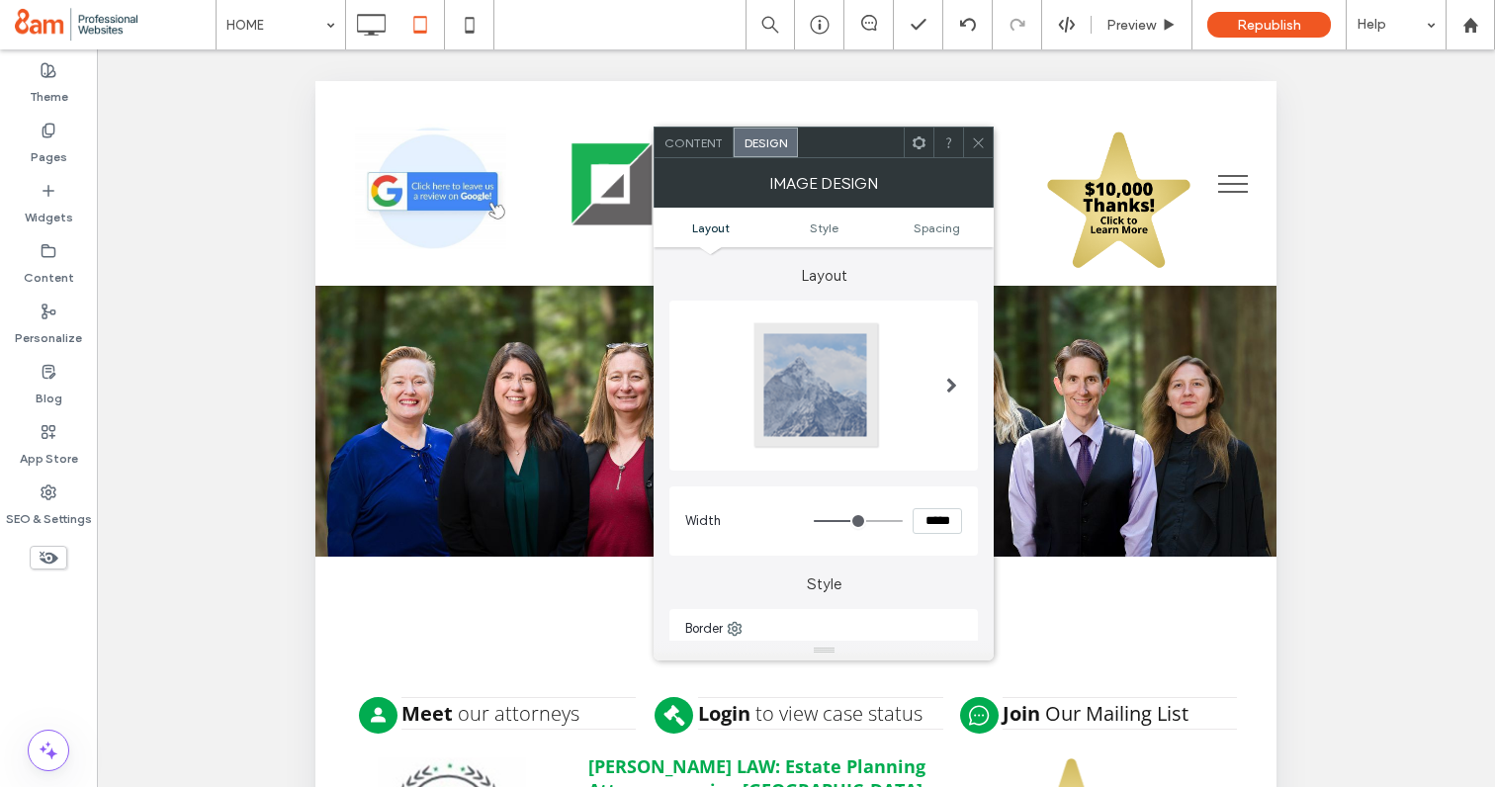
click at [944, 518] on input "*****" at bounding box center [937, 521] width 49 height 26
click at [938, 519] on input "*****" at bounding box center [937, 521] width 49 height 26
type input "*****"
type input "***"
click at [980, 145] on icon at bounding box center [978, 142] width 15 height 15
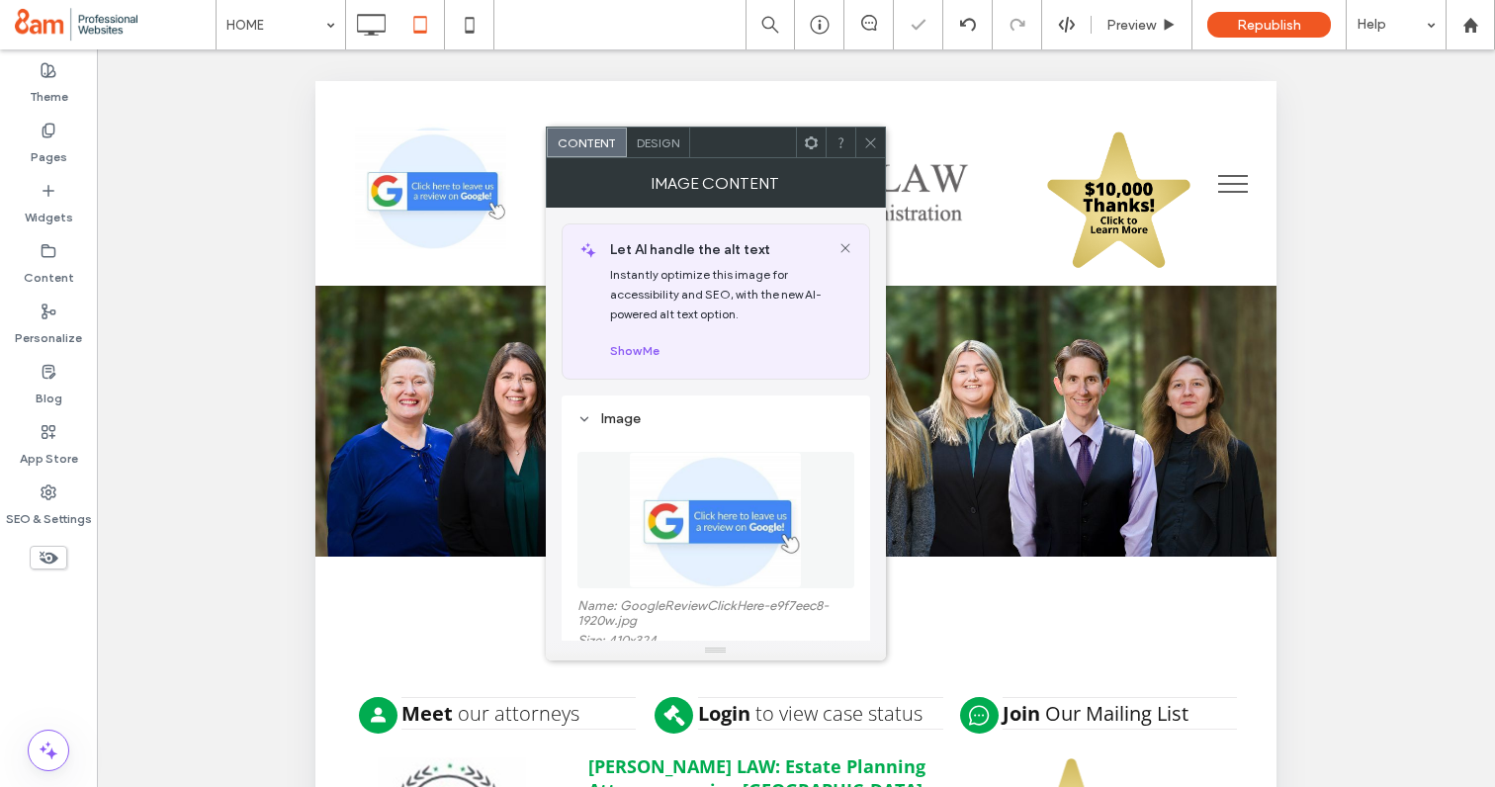
click at [659, 128] on div "Design" at bounding box center [658, 143] width 63 height 30
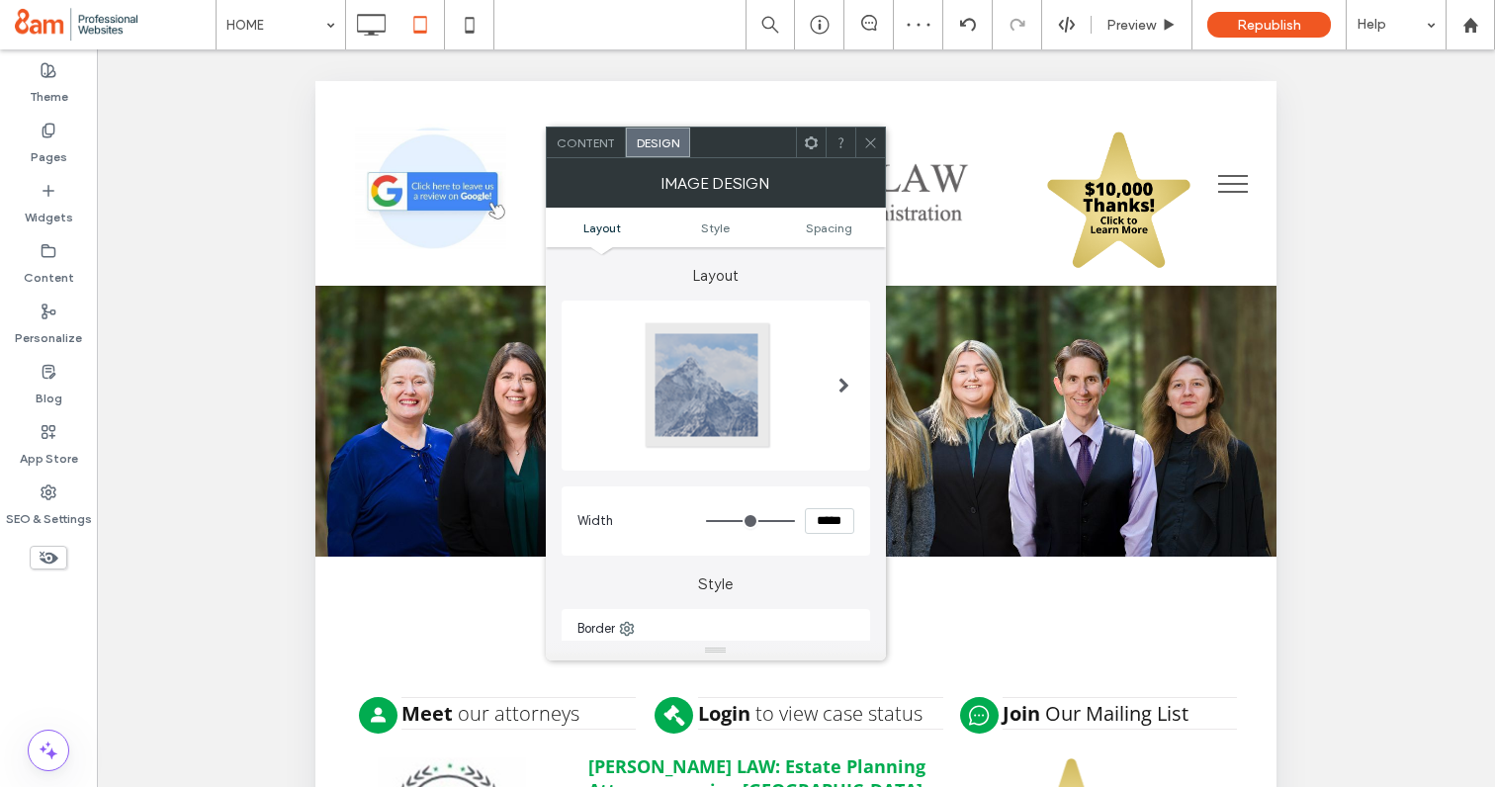
click at [830, 518] on input "*****" at bounding box center [829, 521] width 49 height 26
type input "*****"
type input "***"
click at [869, 133] on span at bounding box center [870, 143] width 15 height 30
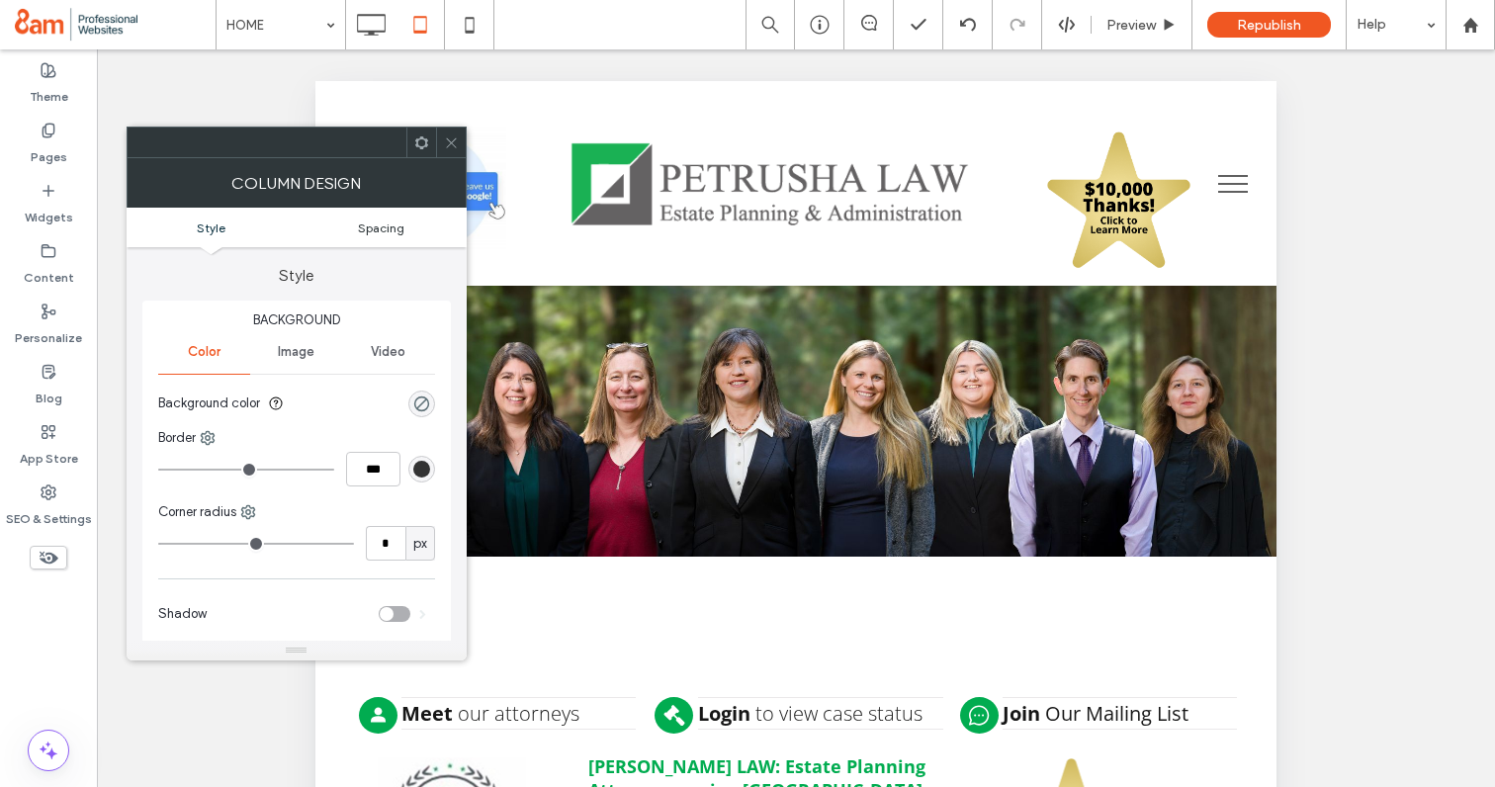
click at [382, 229] on span "Spacing" at bounding box center [381, 227] width 46 height 15
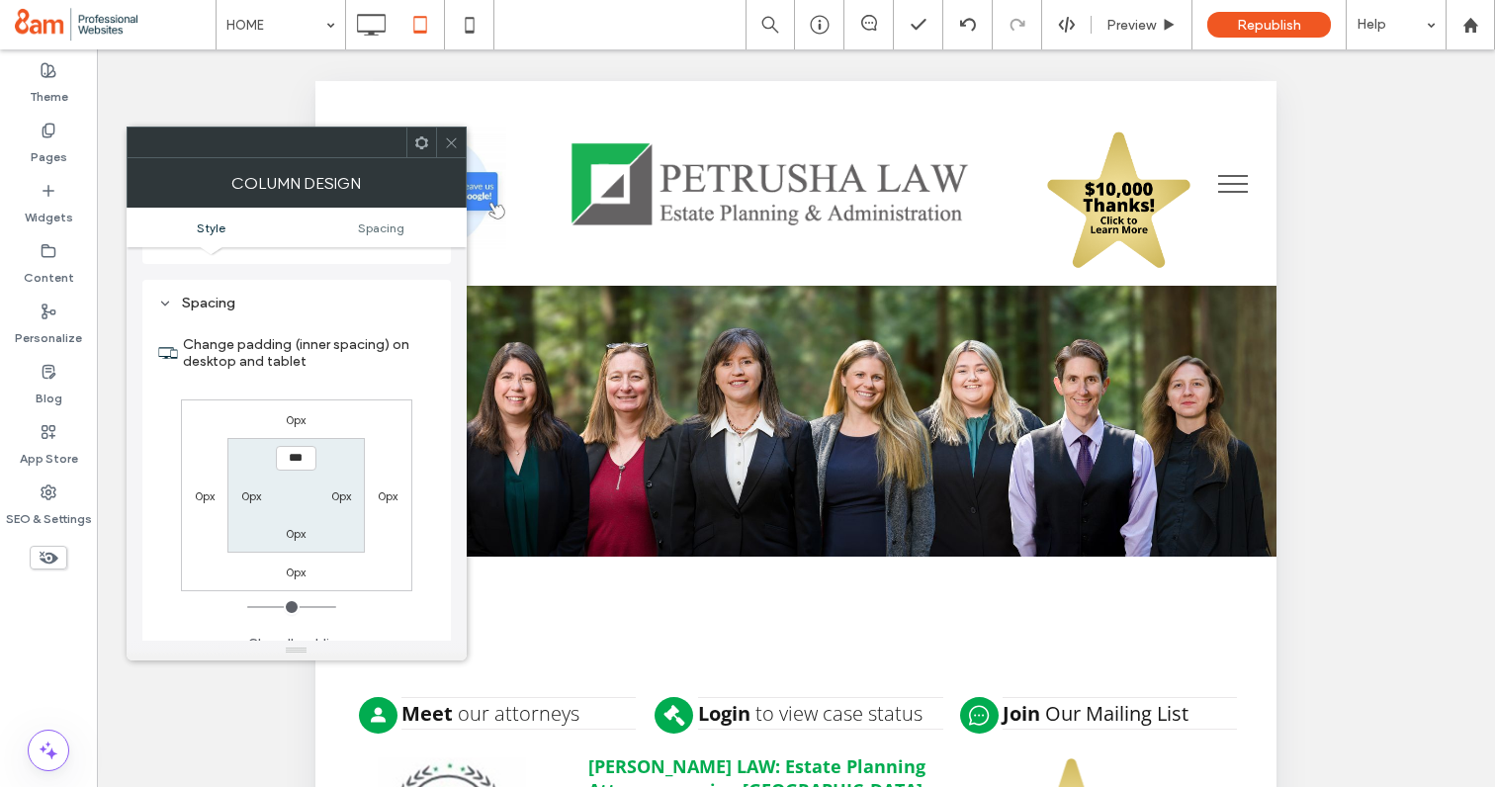
scroll to position [402, 0]
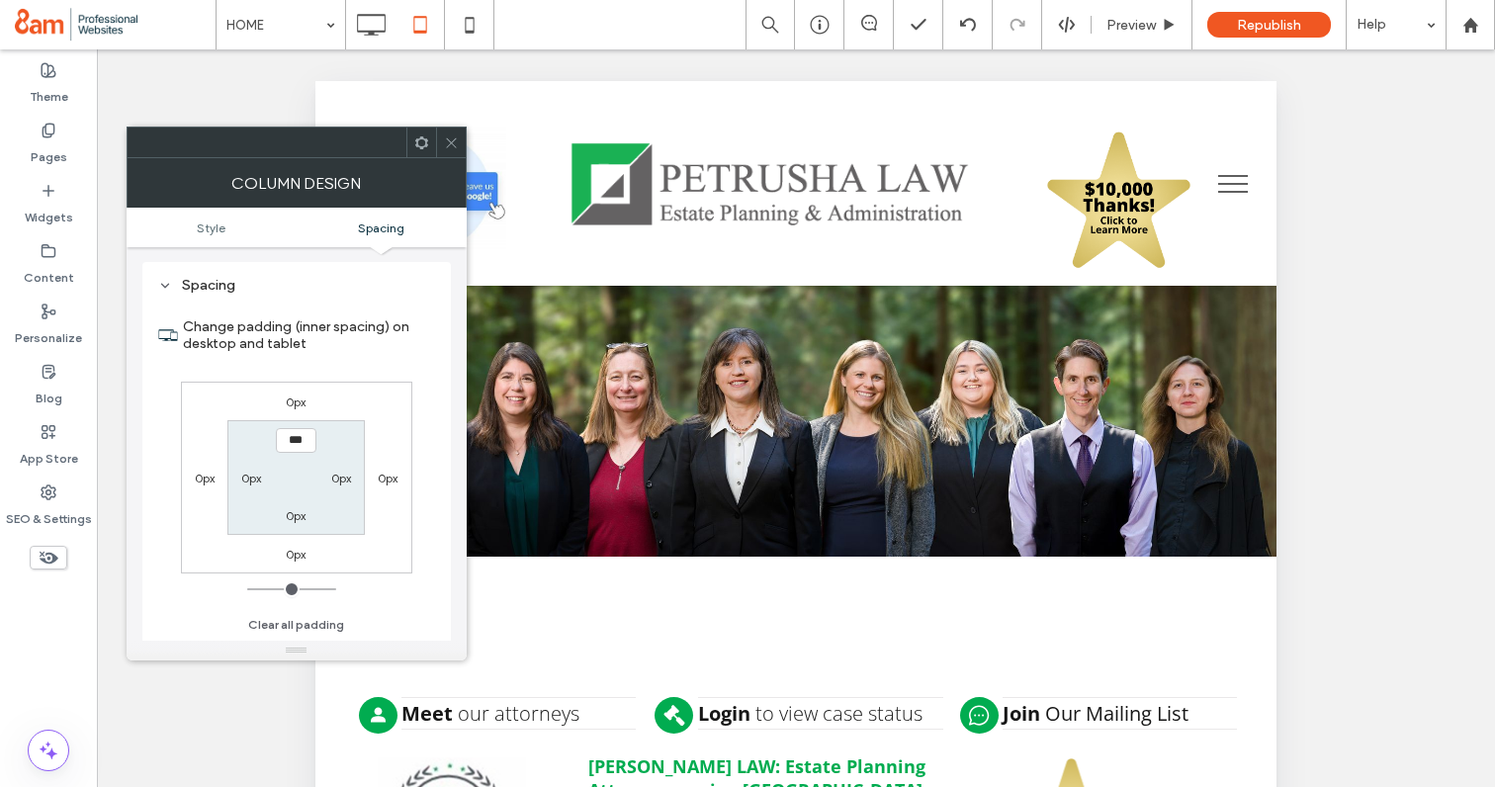
click at [445, 135] on icon at bounding box center [451, 142] width 15 height 15
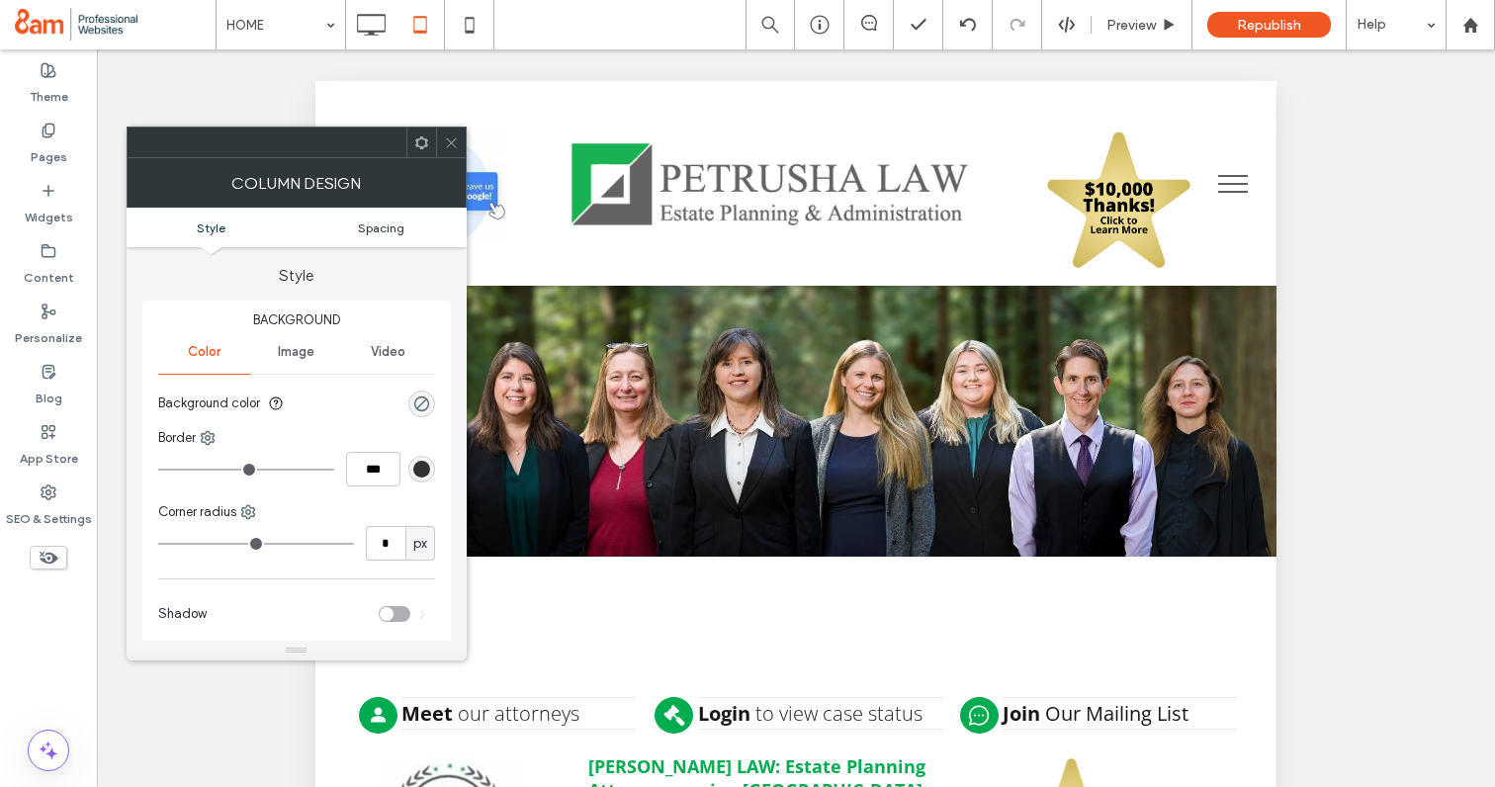
click at [372, 228] on span "Spacing" at bounding box center [381, 227] width 46 height 15
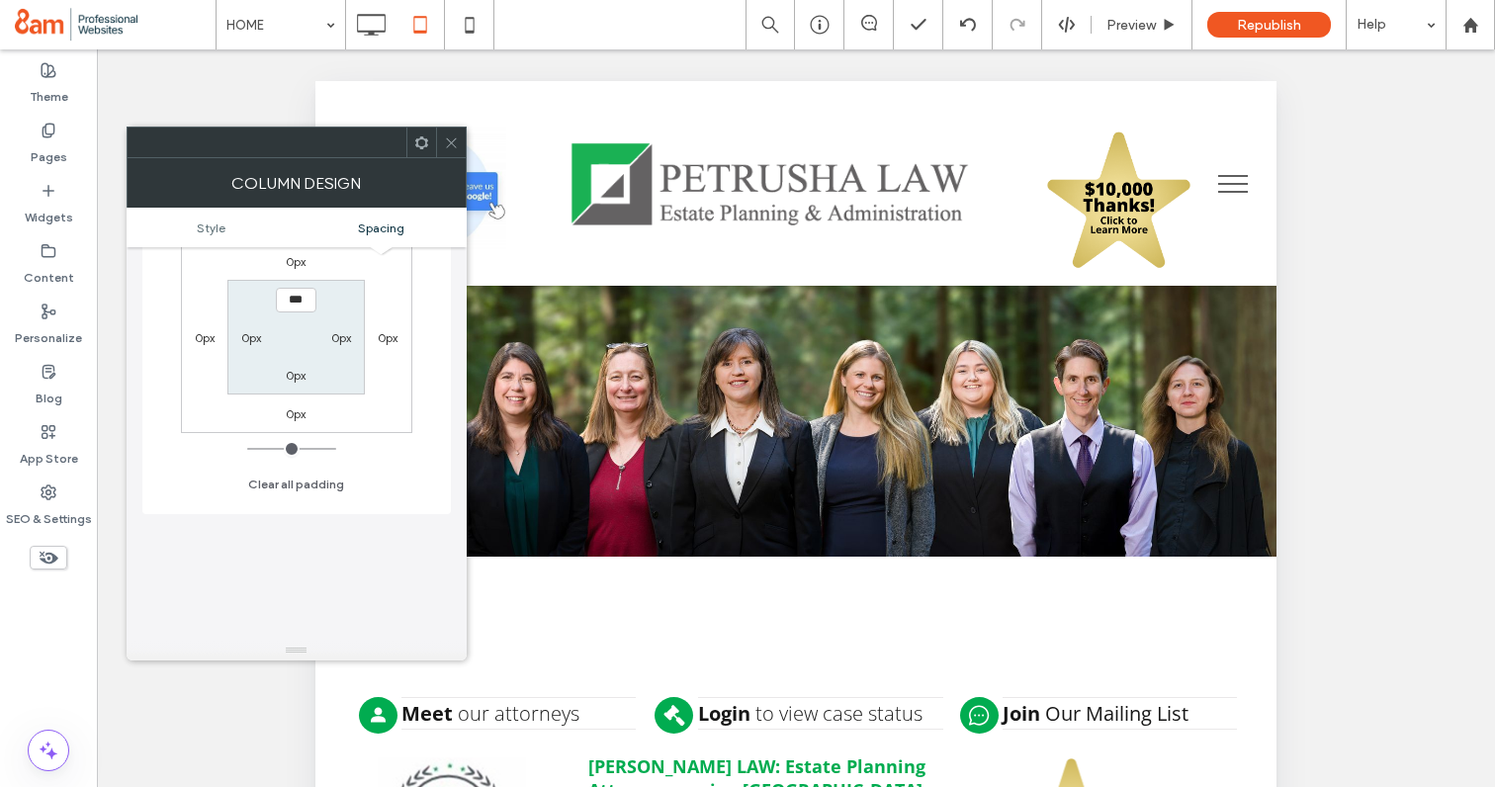
scroll to position [553, 0]
click at [383, 327] on label "0px" at bounding box center [388, 327] width 20 height 15
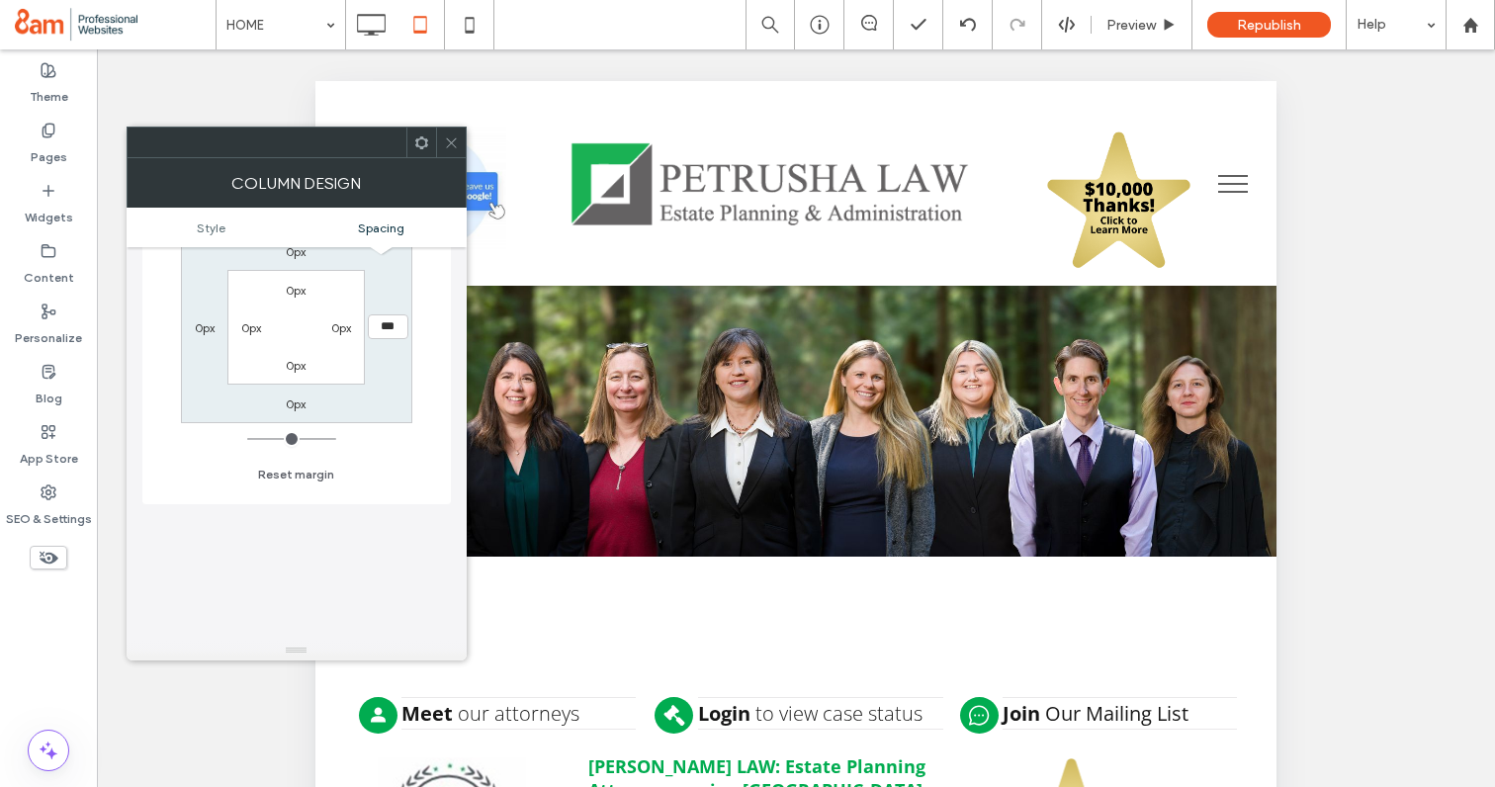
type input "***"
type input "*"
type input "***"
type input "*"
type input "*****"
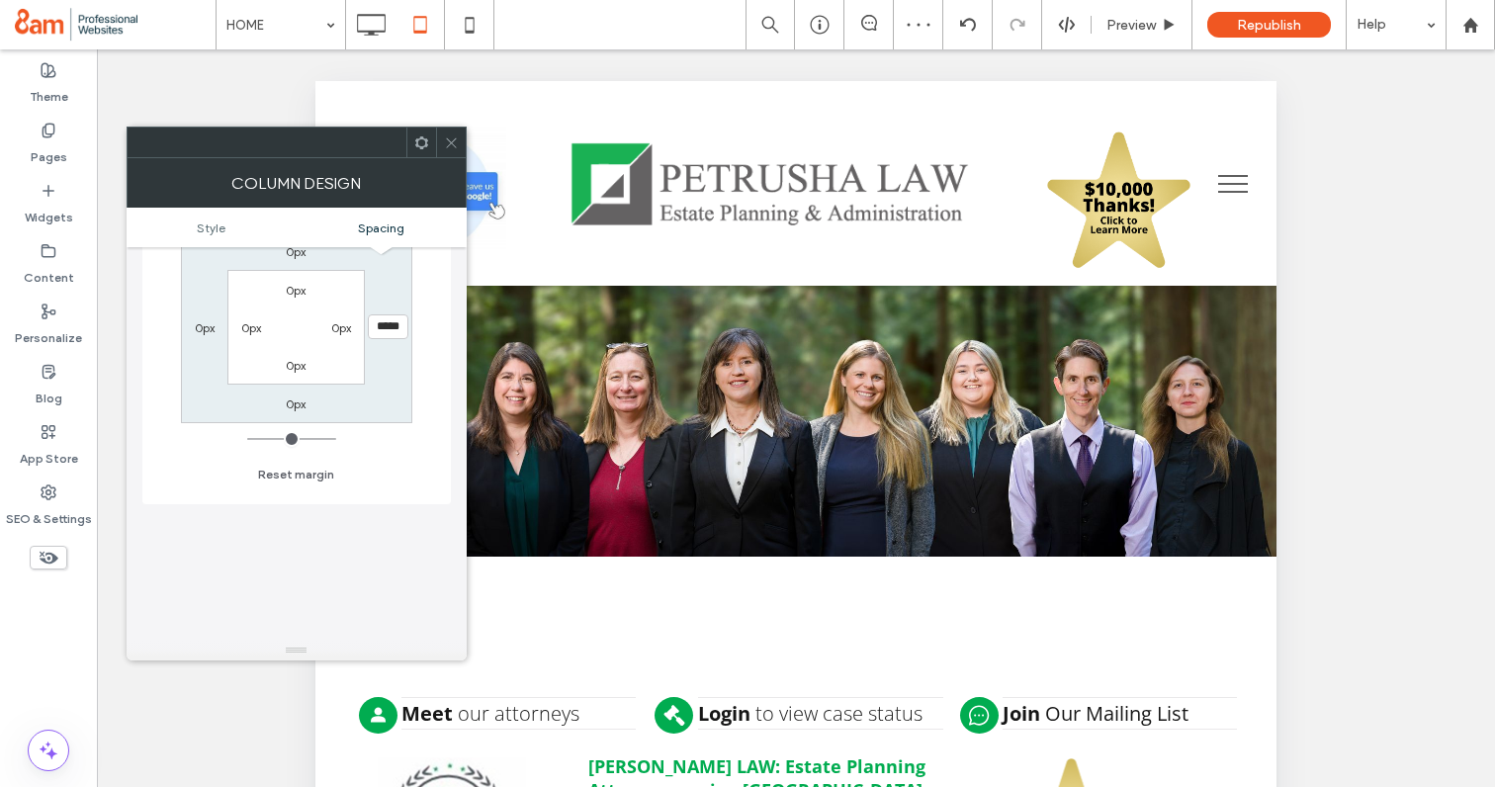
click at [449, 139] on icon at bounding box center [451, 142] width 15 height 15
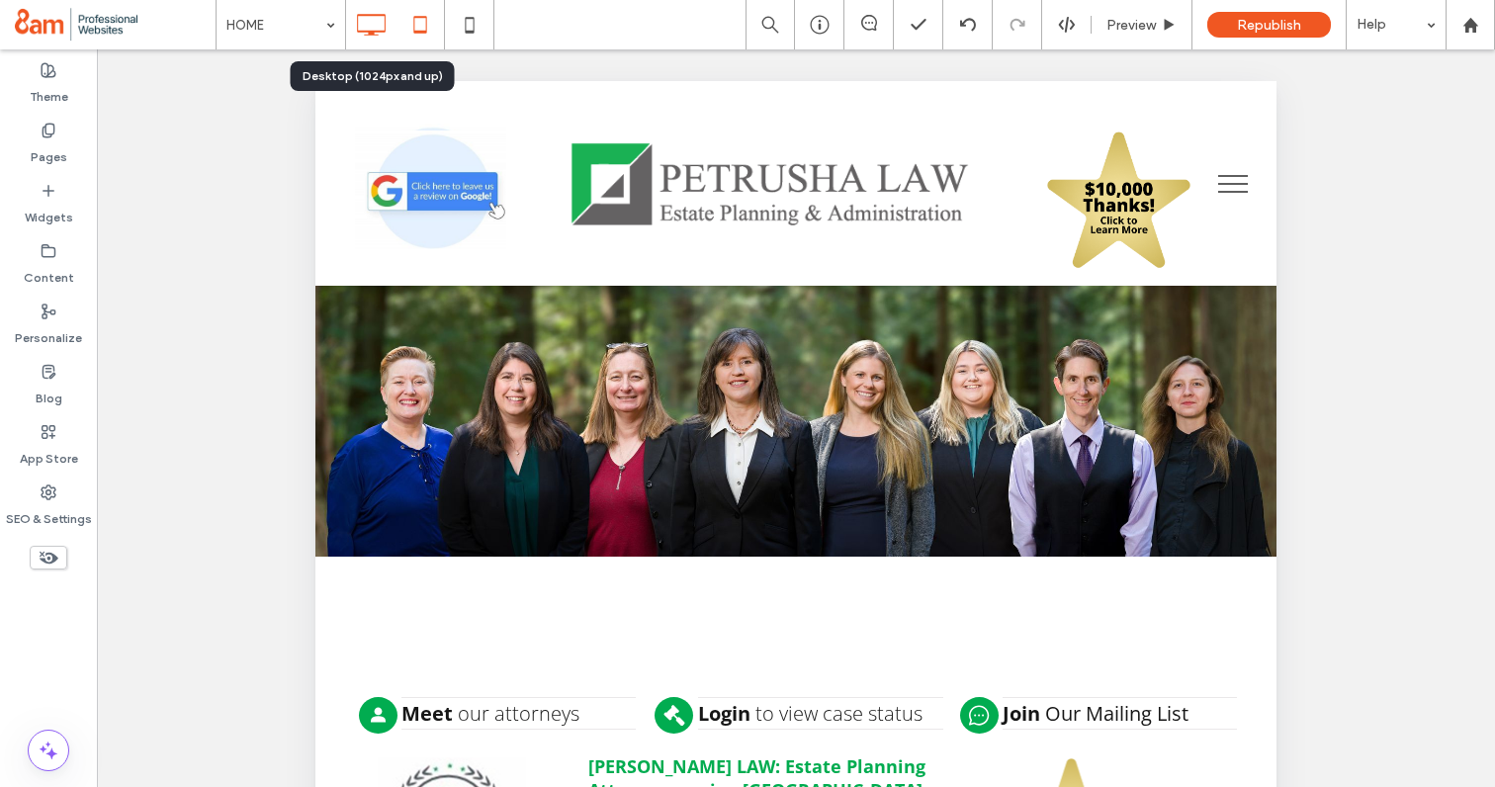
click at [364, 26] on icon at bounding box center [371, 25] width 40 height 40
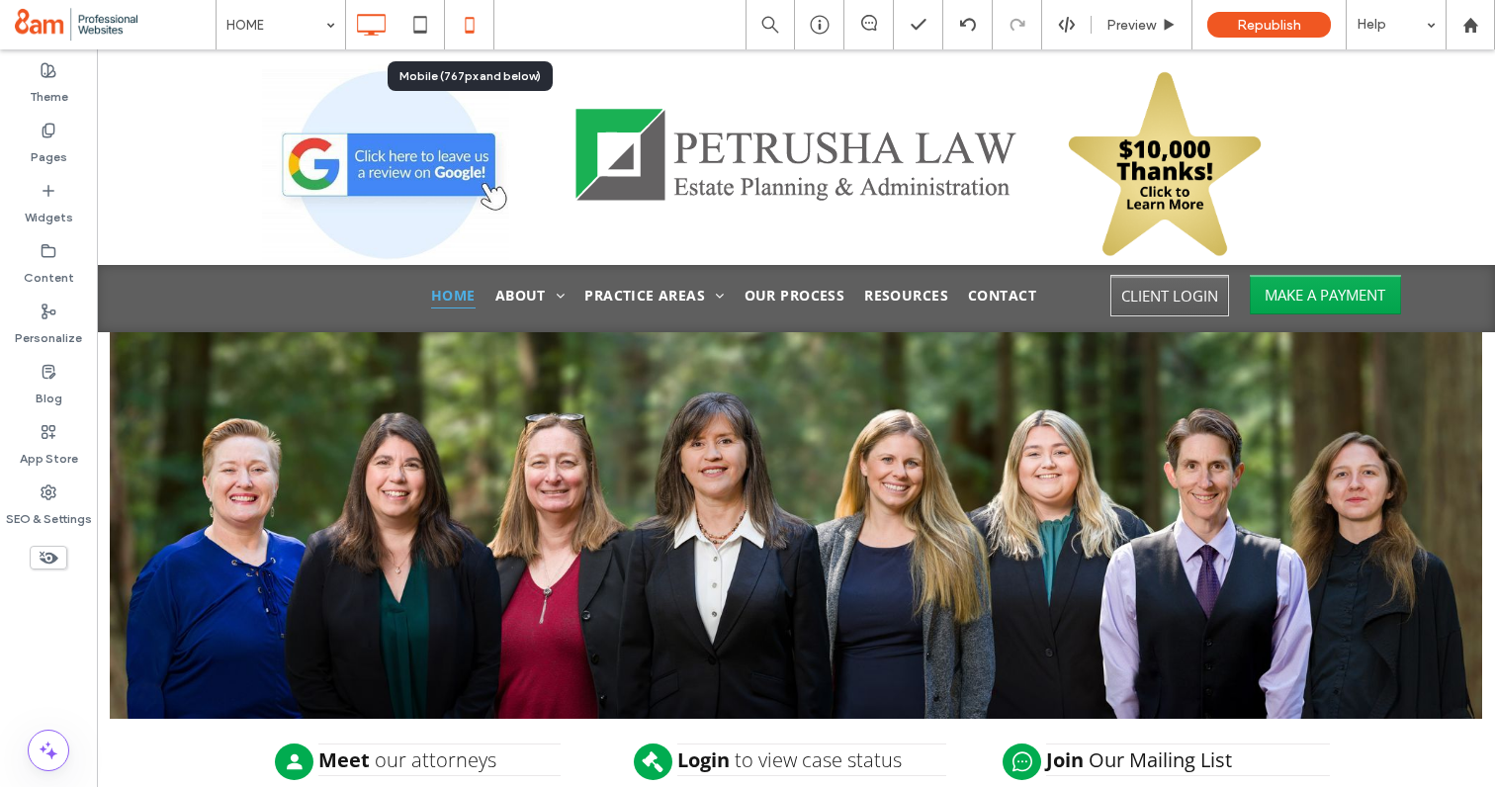
click at [466, 32] on use at bounding box center [469, 25] width 9 height 16
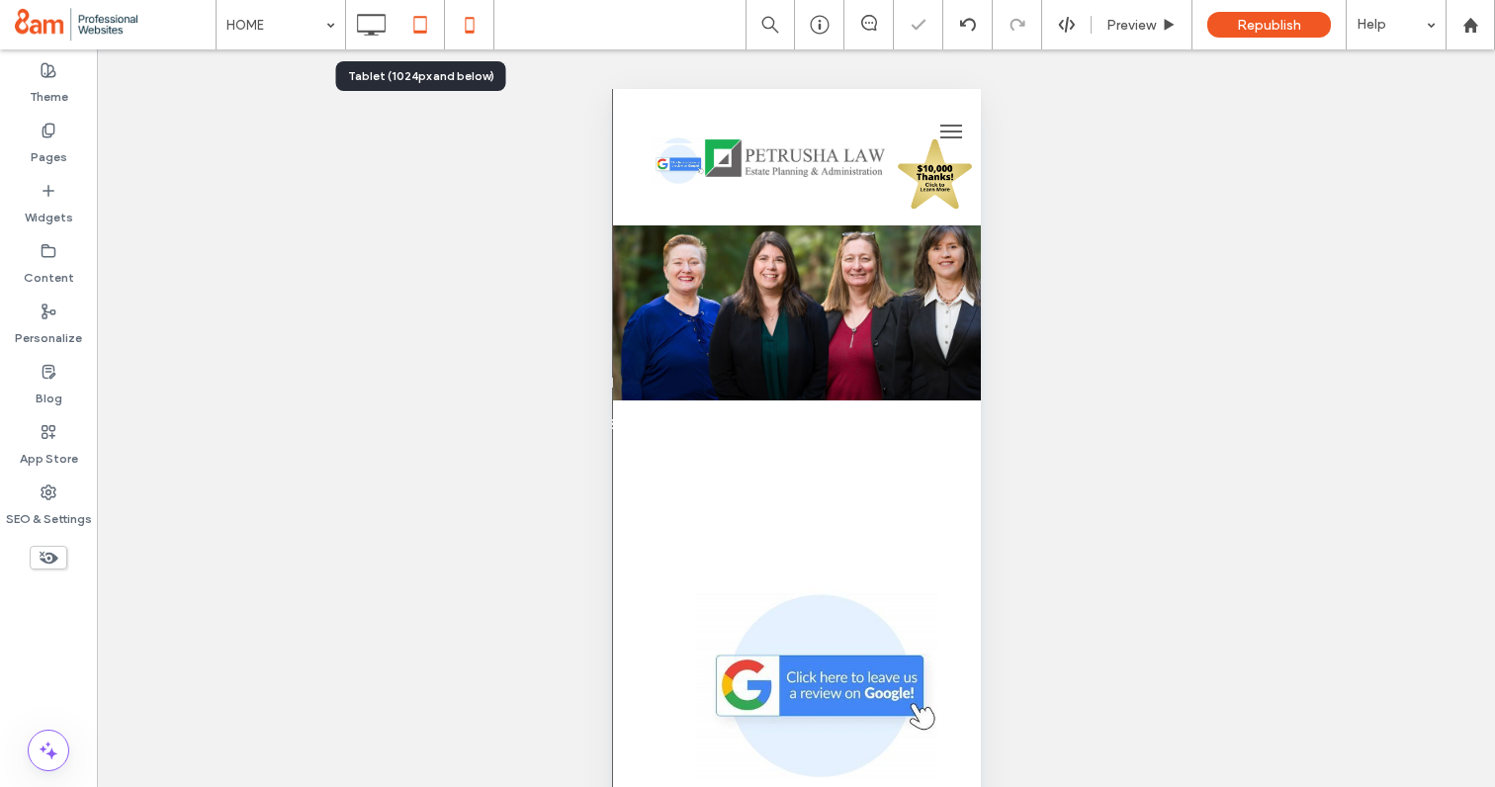
click at [404, 27] on icon at bounding box center [420, 25] width 40 height 40
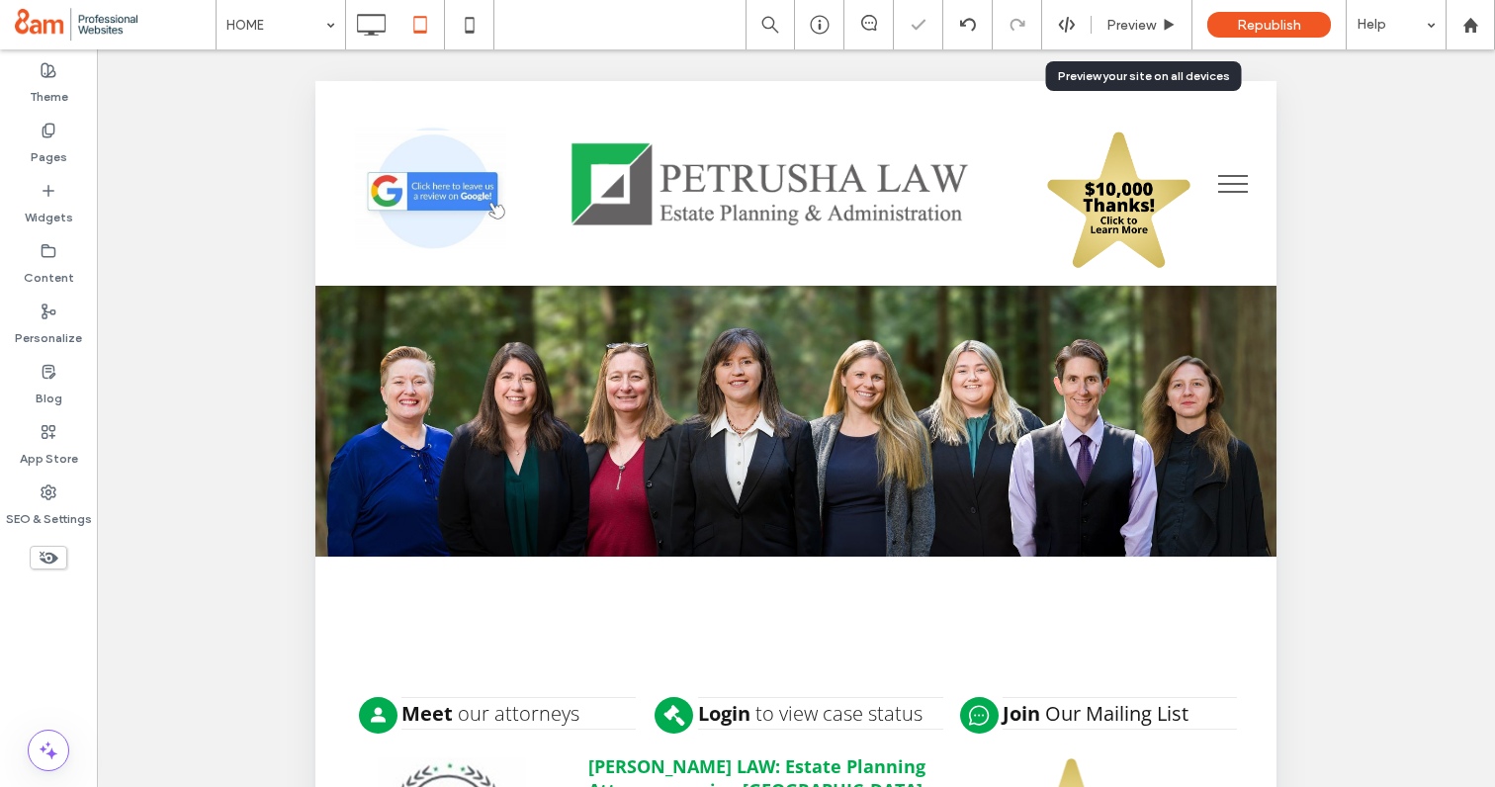
click at [1133, 24] on span "Preview" at bounding box center [1130, 25] width 49 height 17
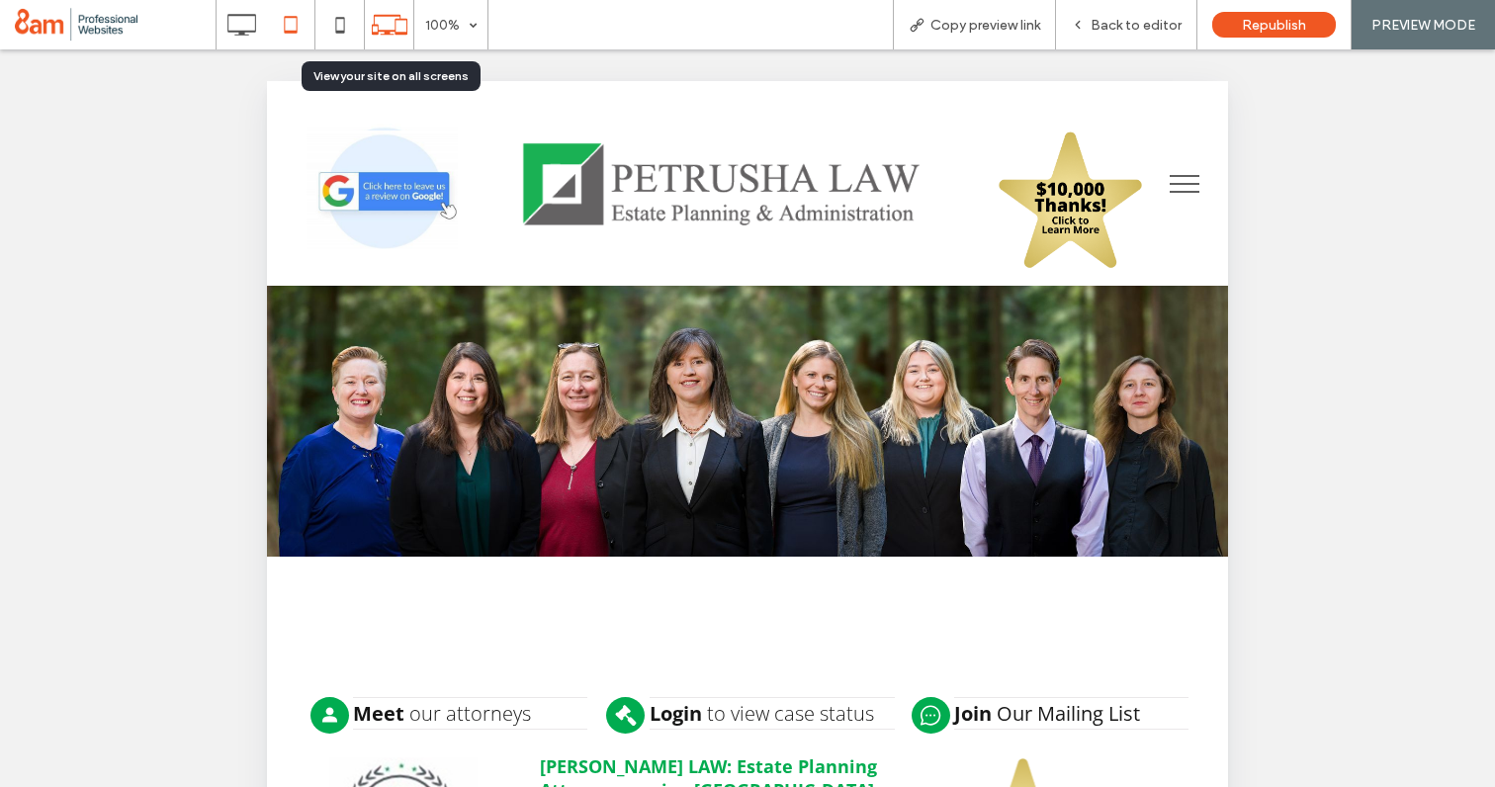
click at [394, 34] on icon at bounding box center [390, 25] width 38 height 38
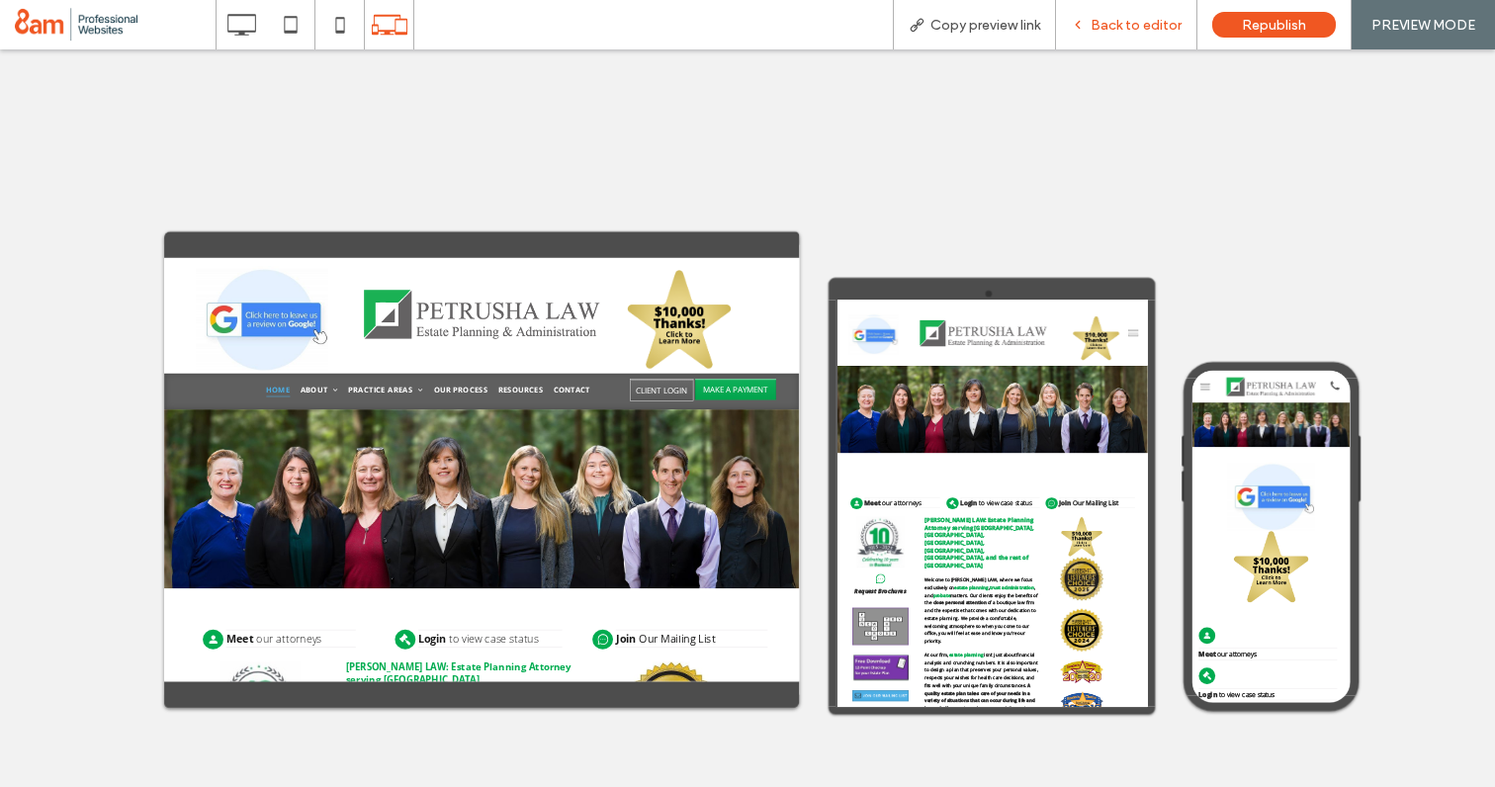
click at [1122, 26] on span "Back to editor" at bounding box center [1136, 25] width 91 height 17
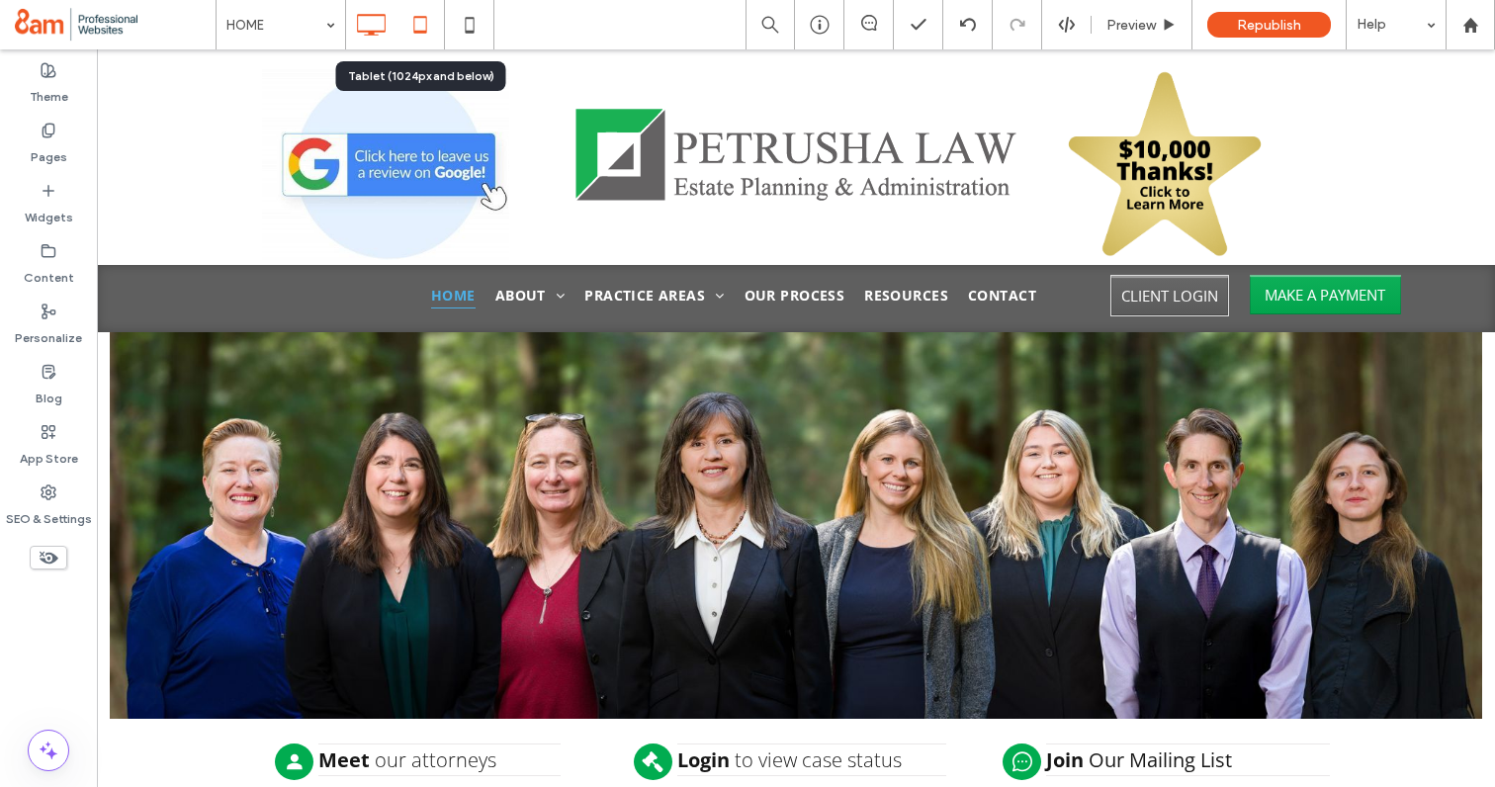
click at [429, 20] on icon at bounding box center [420, 25] width 40 height 40
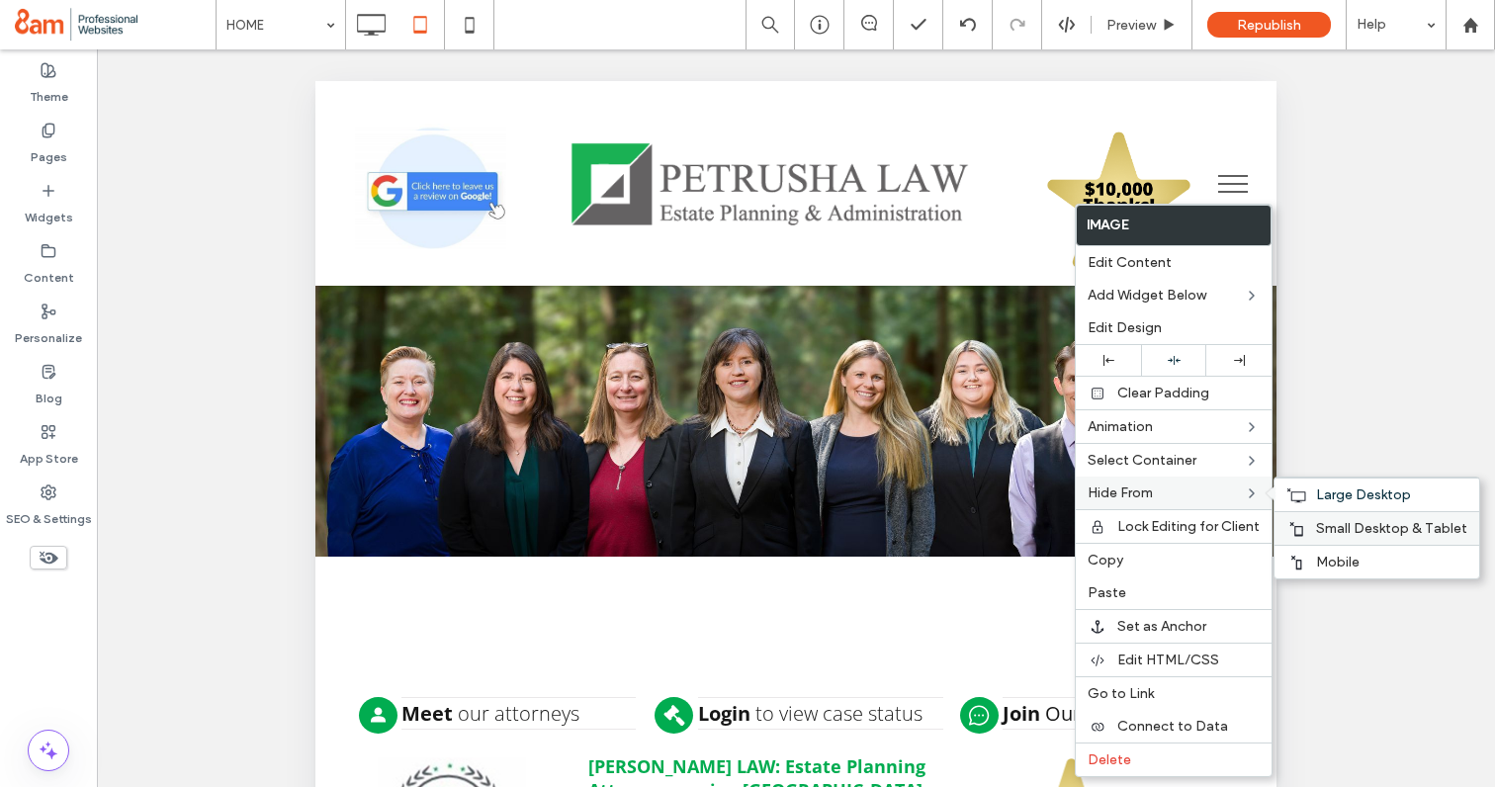
click at [1328, 520] on span "Small Desktop & Tablet" at bounding box center [1391, 528] width 151 height 17
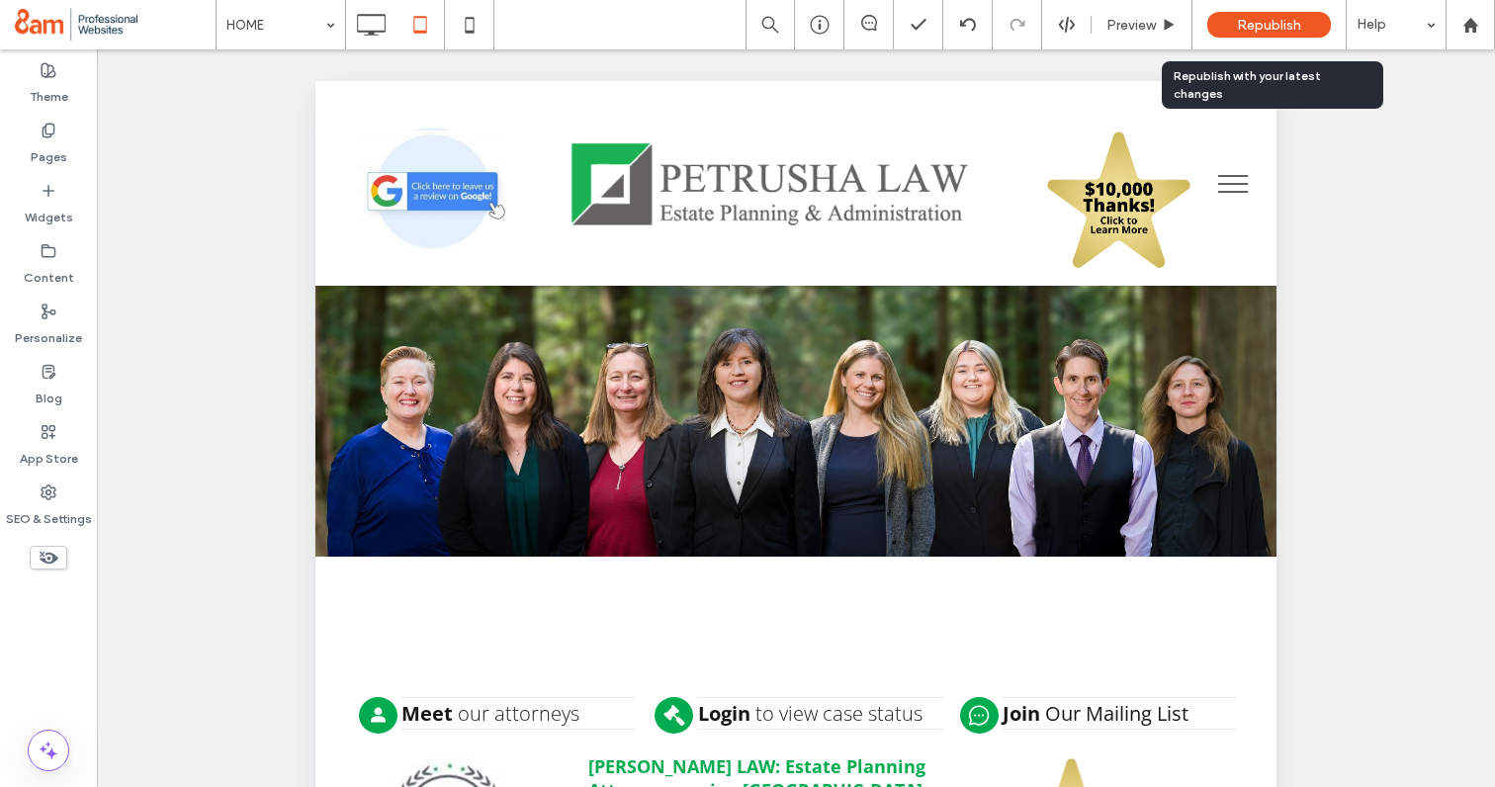
click at [1249, 26] on span "Republish" at bounding box center [1269, 25] width 64 height 17
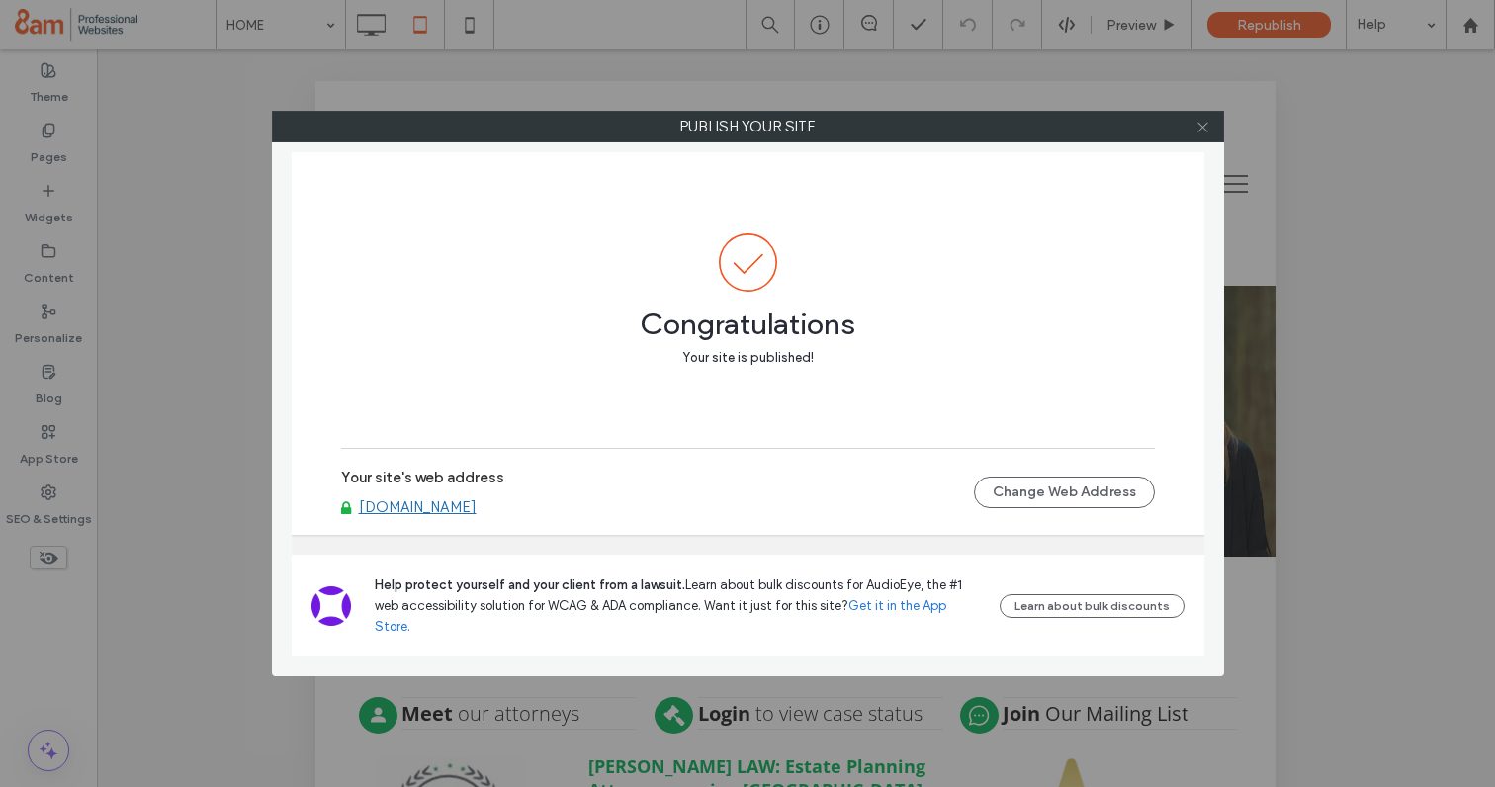
click at [1209, 131] on icon at bounding box center [1202, 127] width 15 height 15
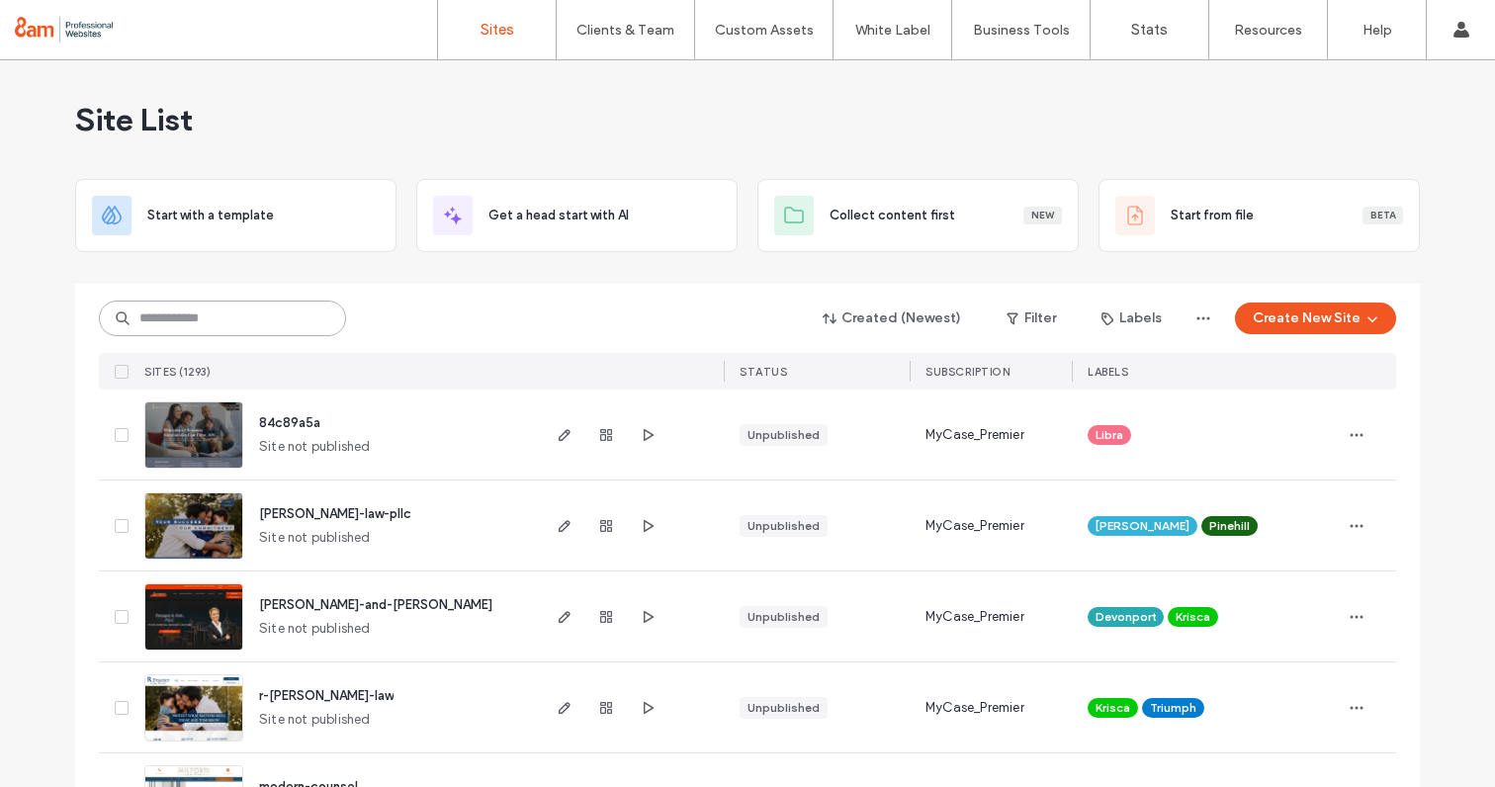
click at [217, 327] on input at bounding box center [222, 319] width 247 height 36
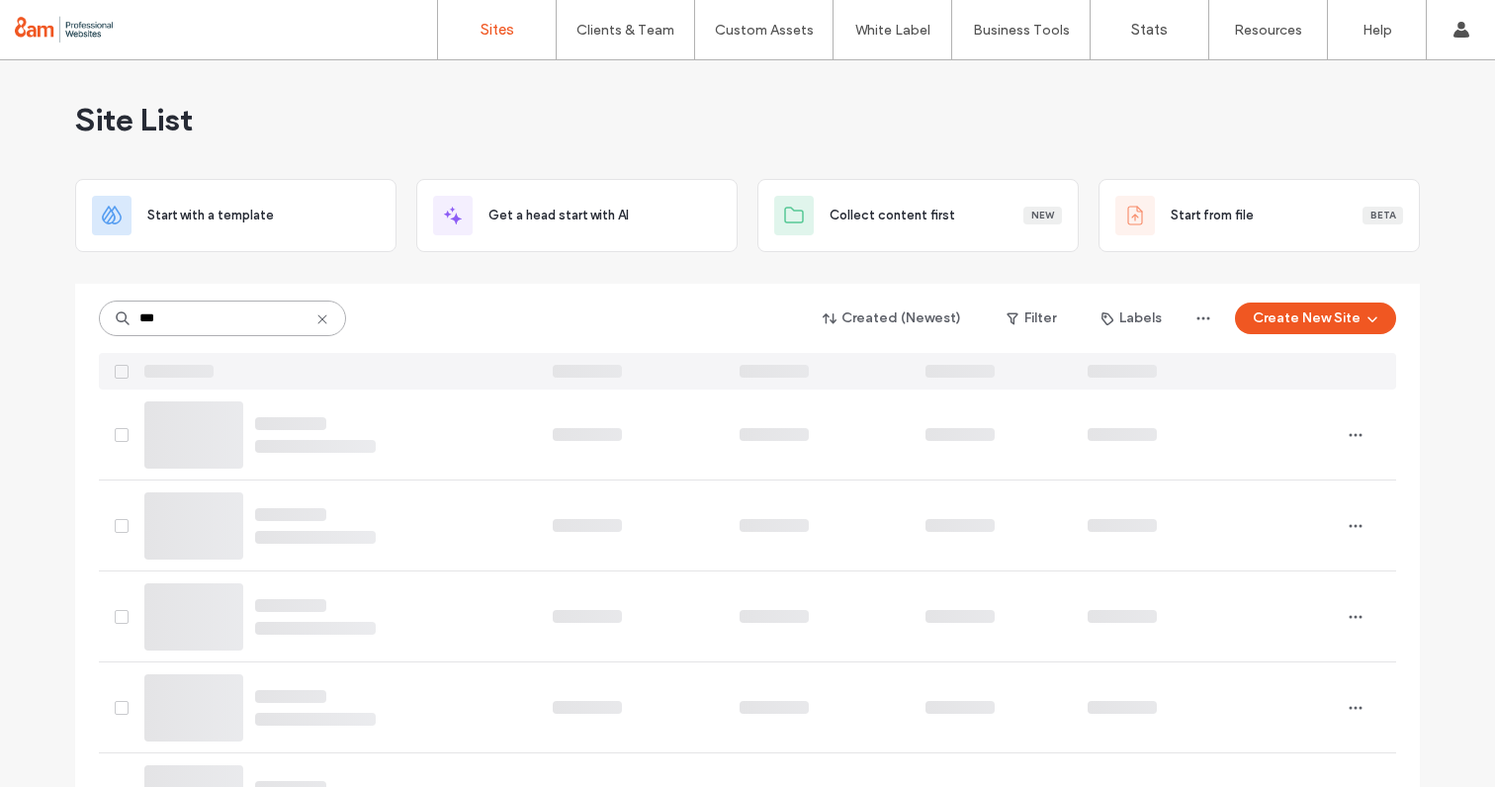
type input "****"
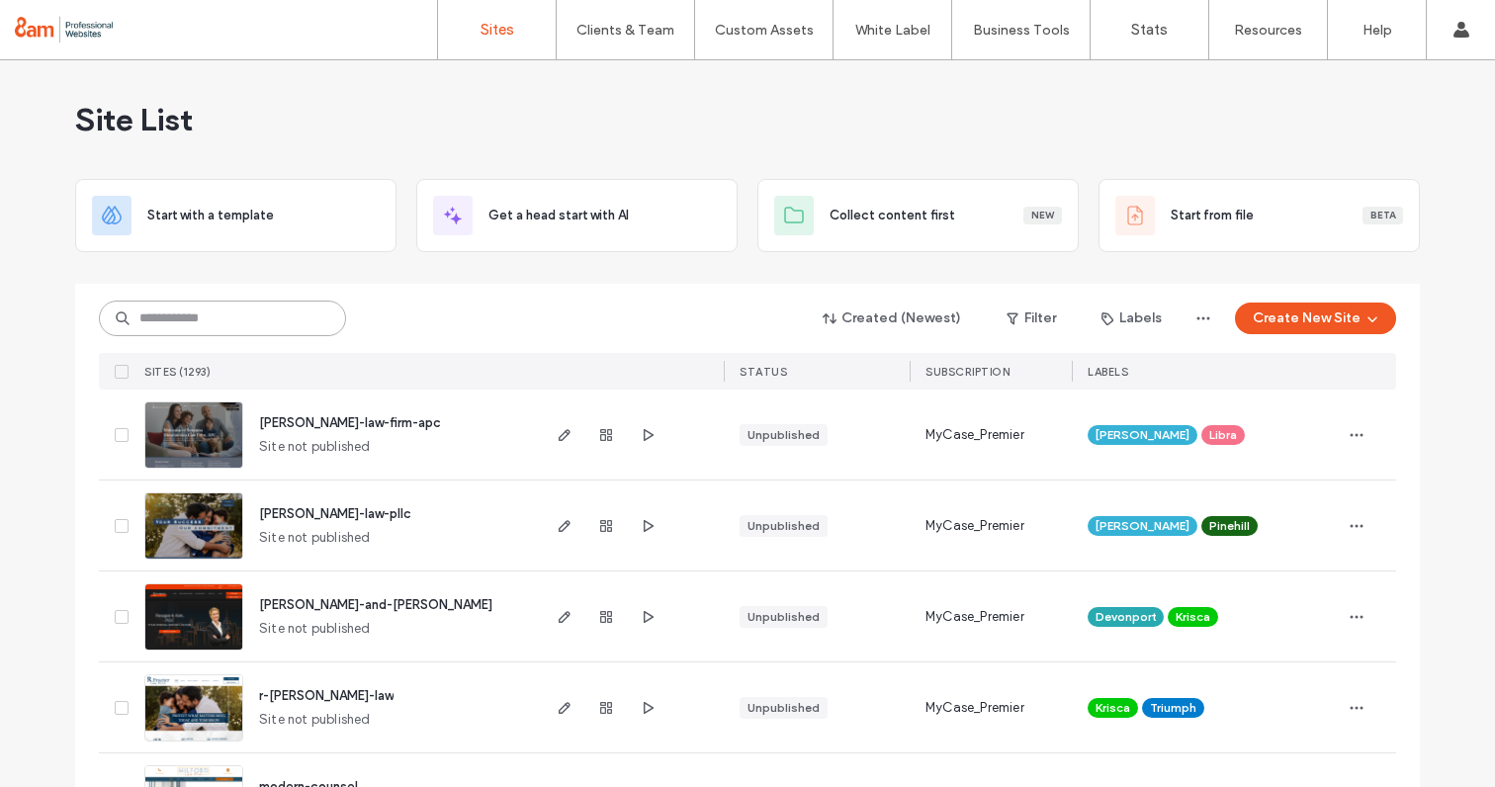
click at [168, 316] on input at bounding box center [222, 319] width 247 height 36
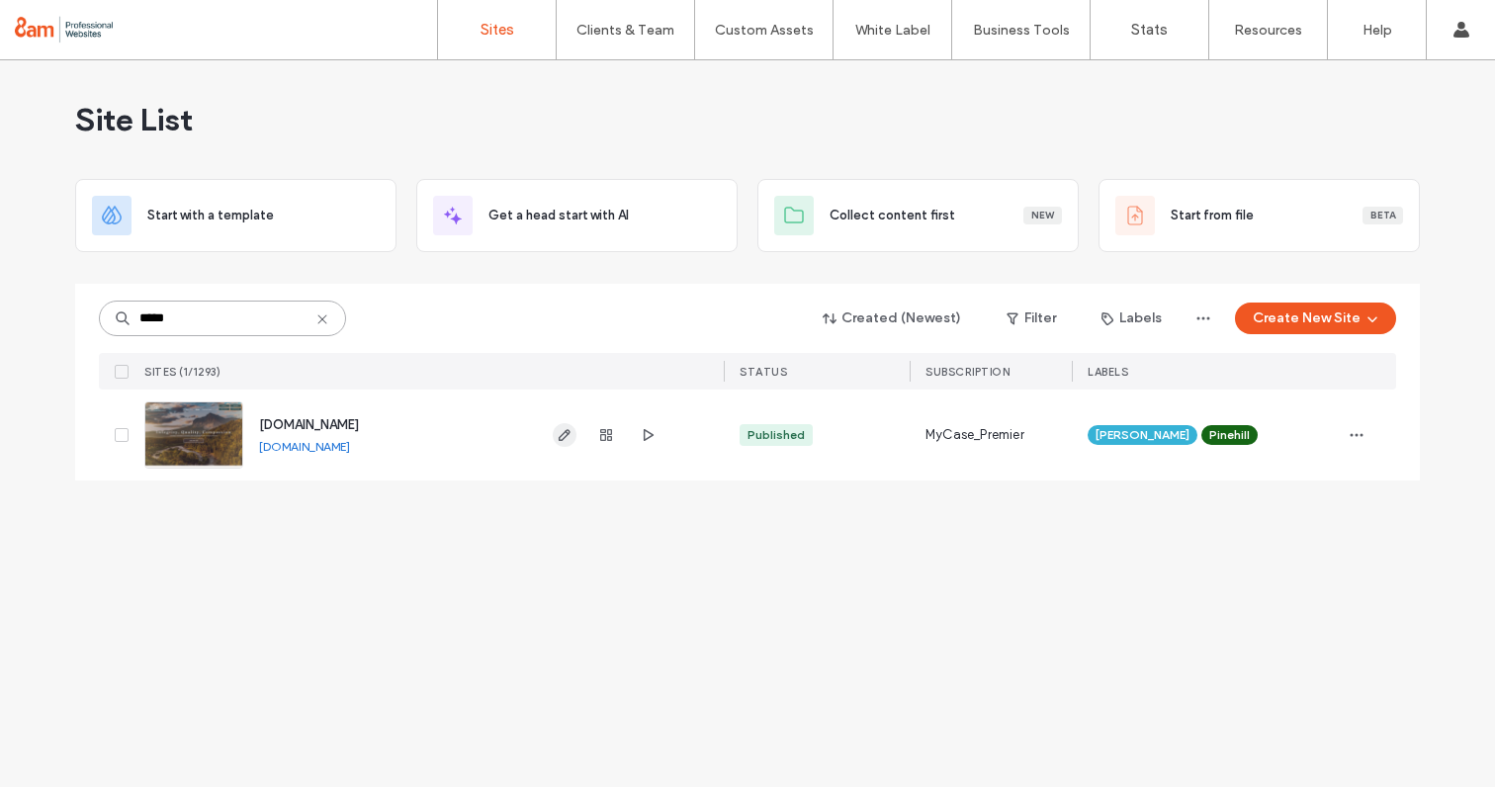
type input "*****"
click at [571, 438] on icon "button" at bounding box center [565, 435] width 16 height 16
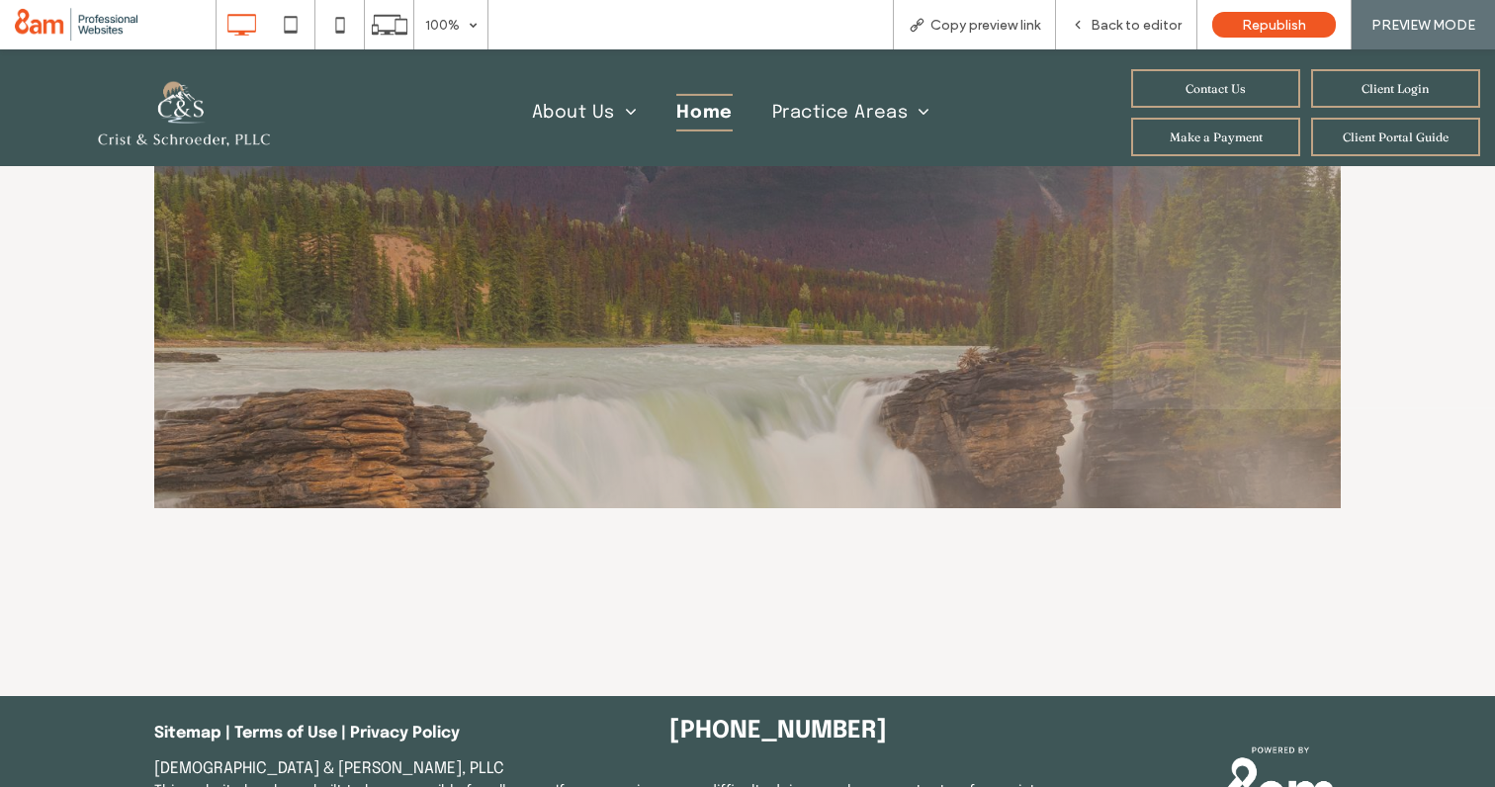
scroll to position [4023, 0]
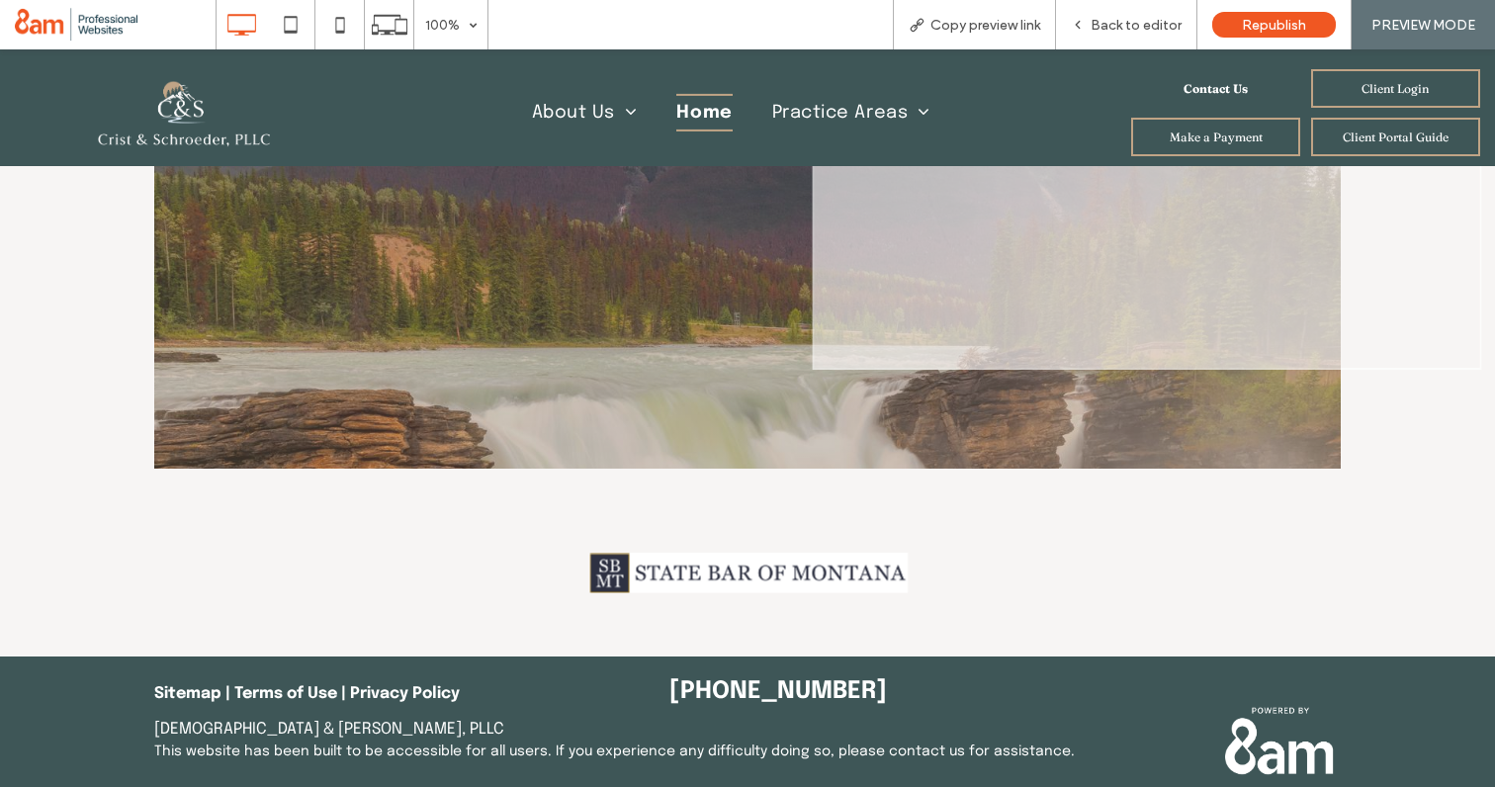
click at [1254, 82] on link "Contact Us" at bounding box center [1215, 88] width 169 height 39
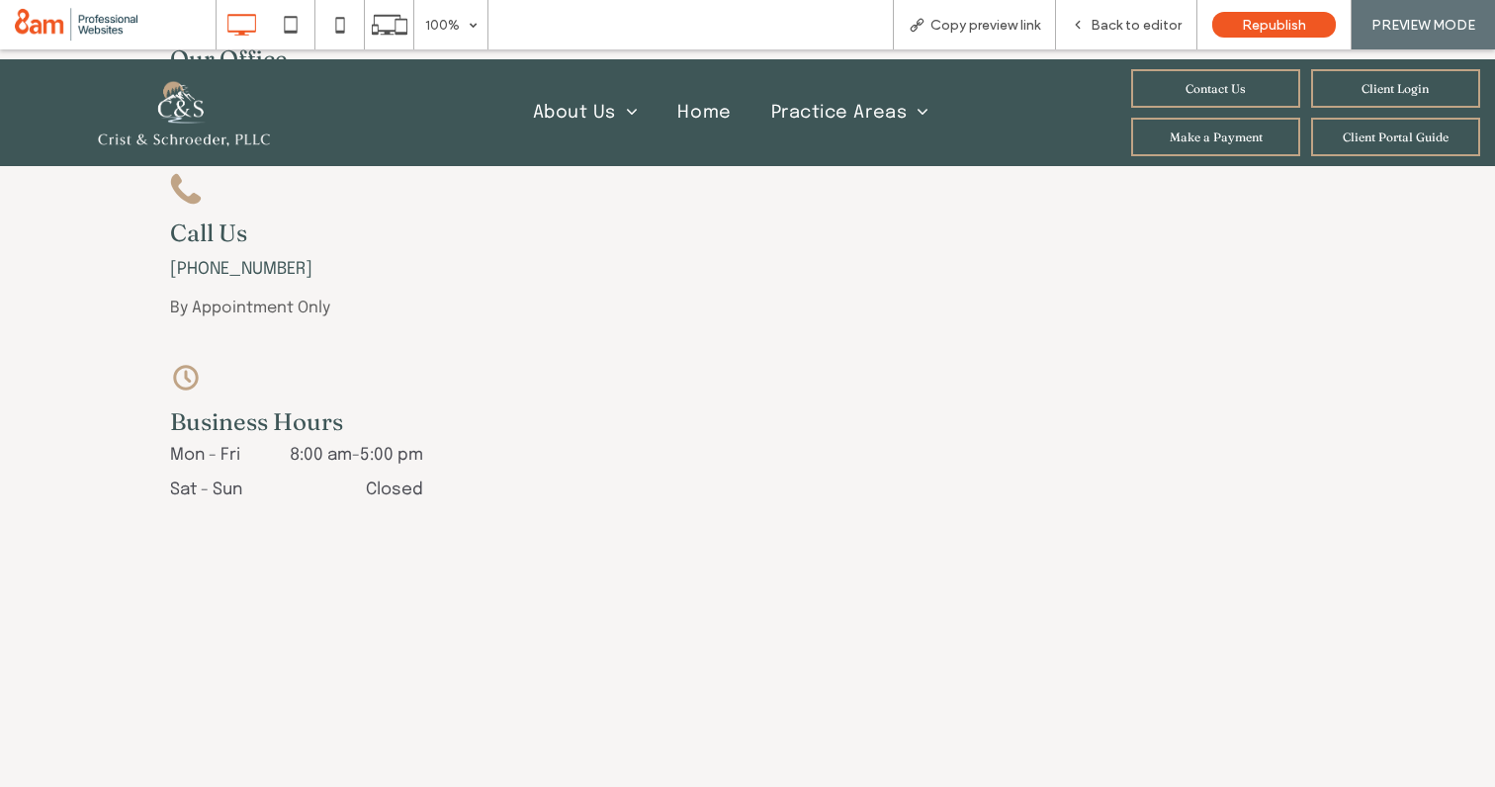
scroll to position [801, 0]
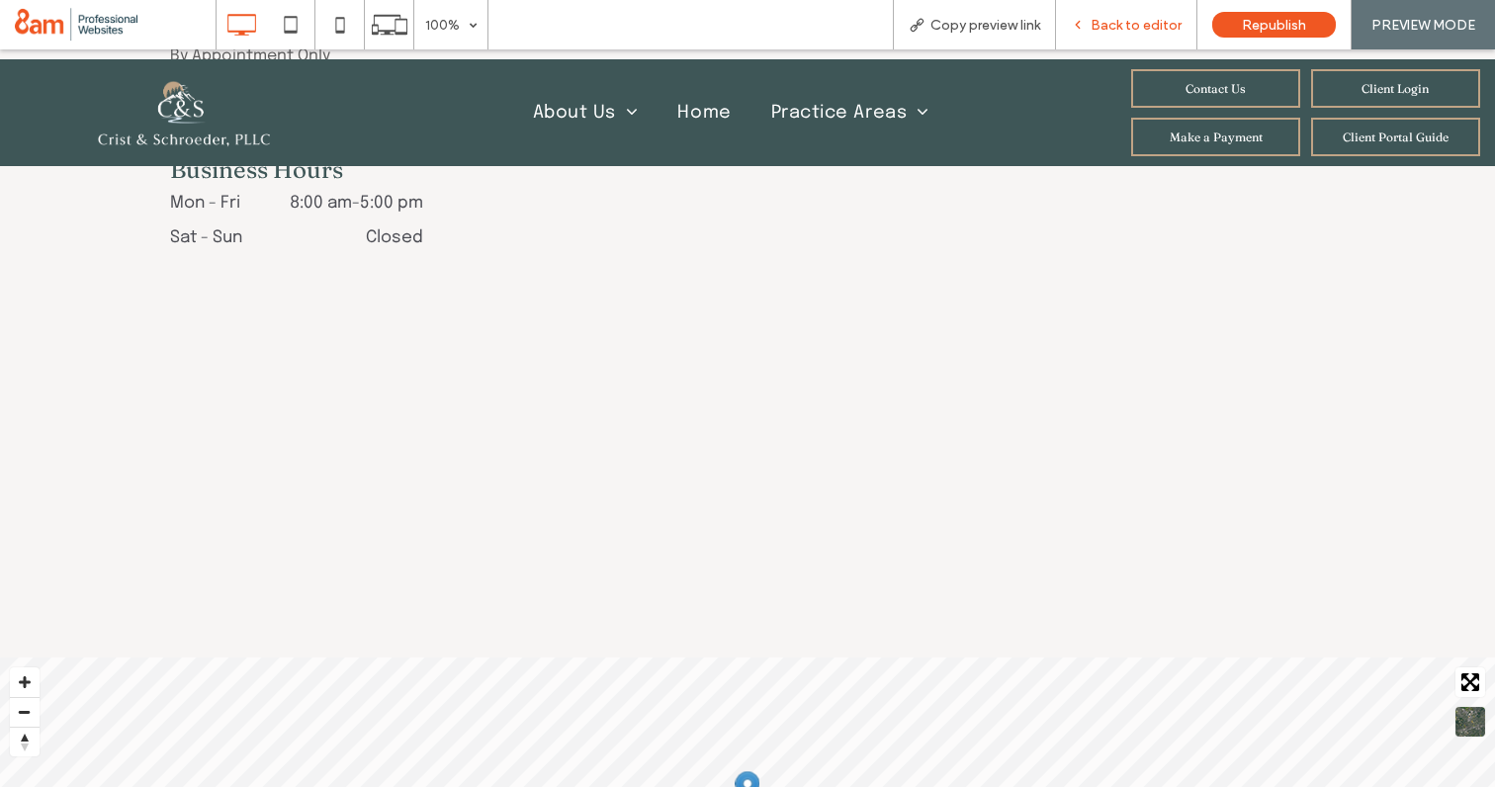
click at [1094, 31] on span "Back to editor" at bounding box center [1136, 25] width 91 height 17
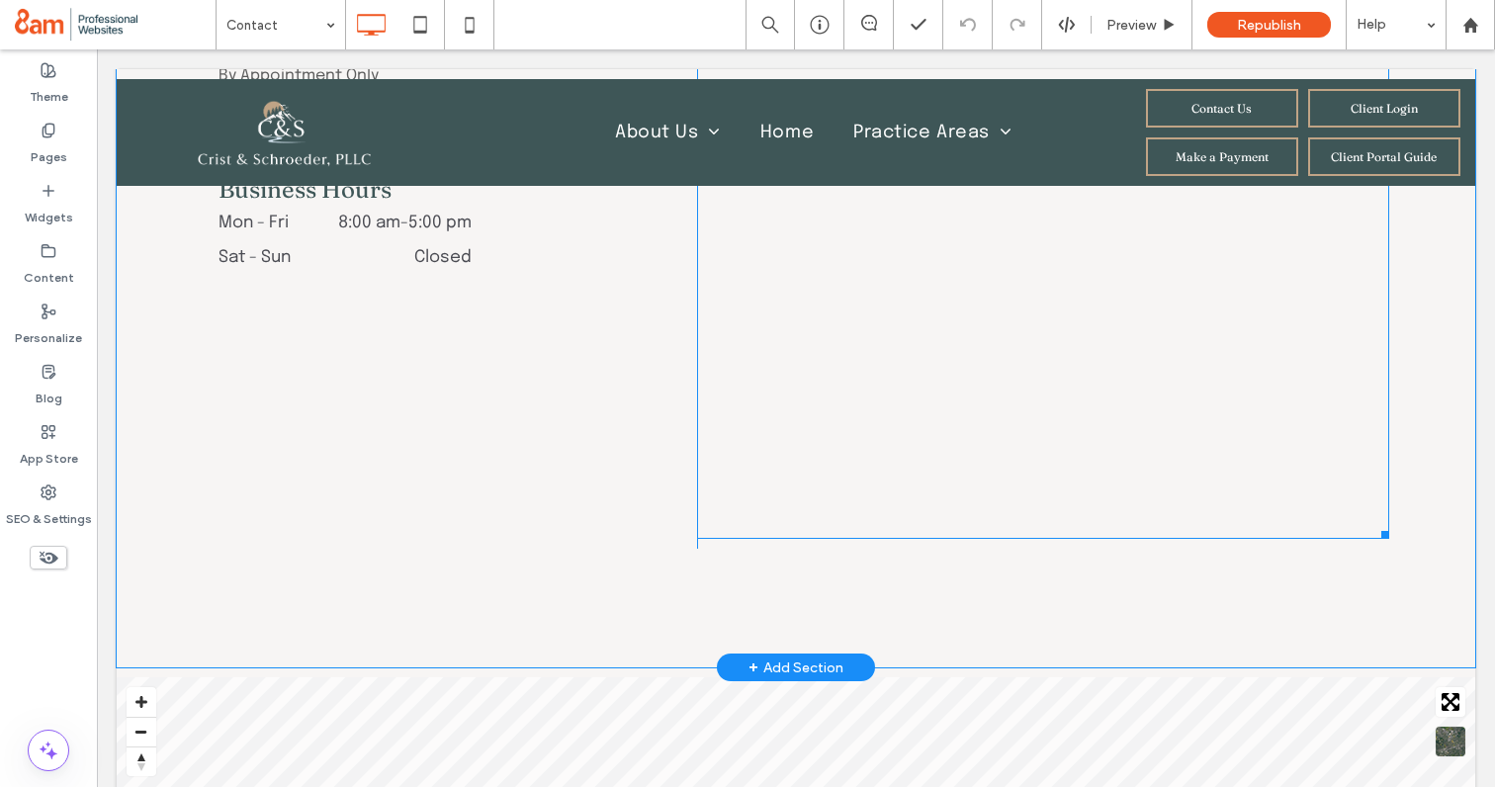
click at [792, 412] on span at bounding box center [1043, 157] width 692 height 763
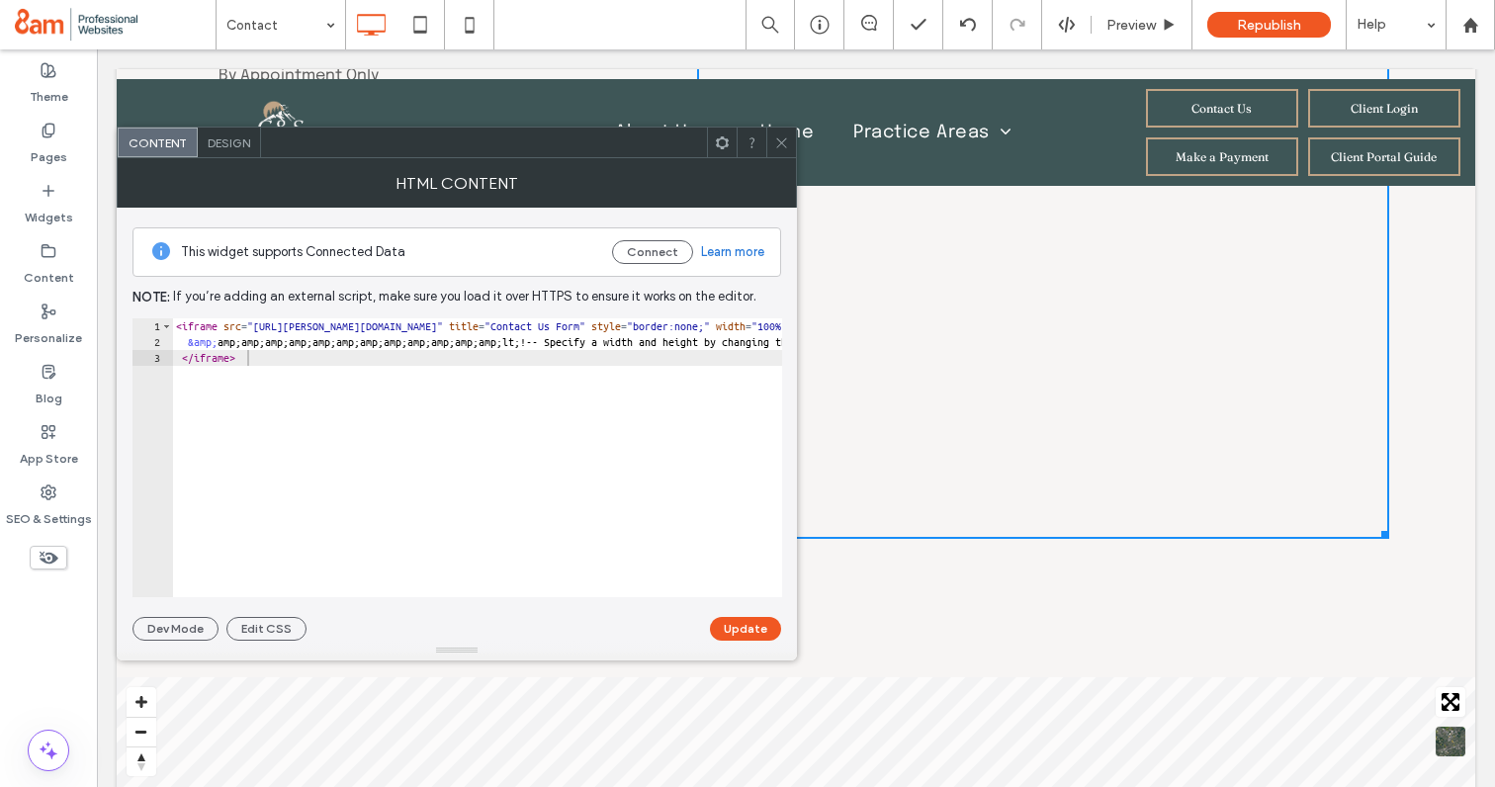
click at [211, 145] on span "Design" at bounding box center [229, 142] width 43 height 15
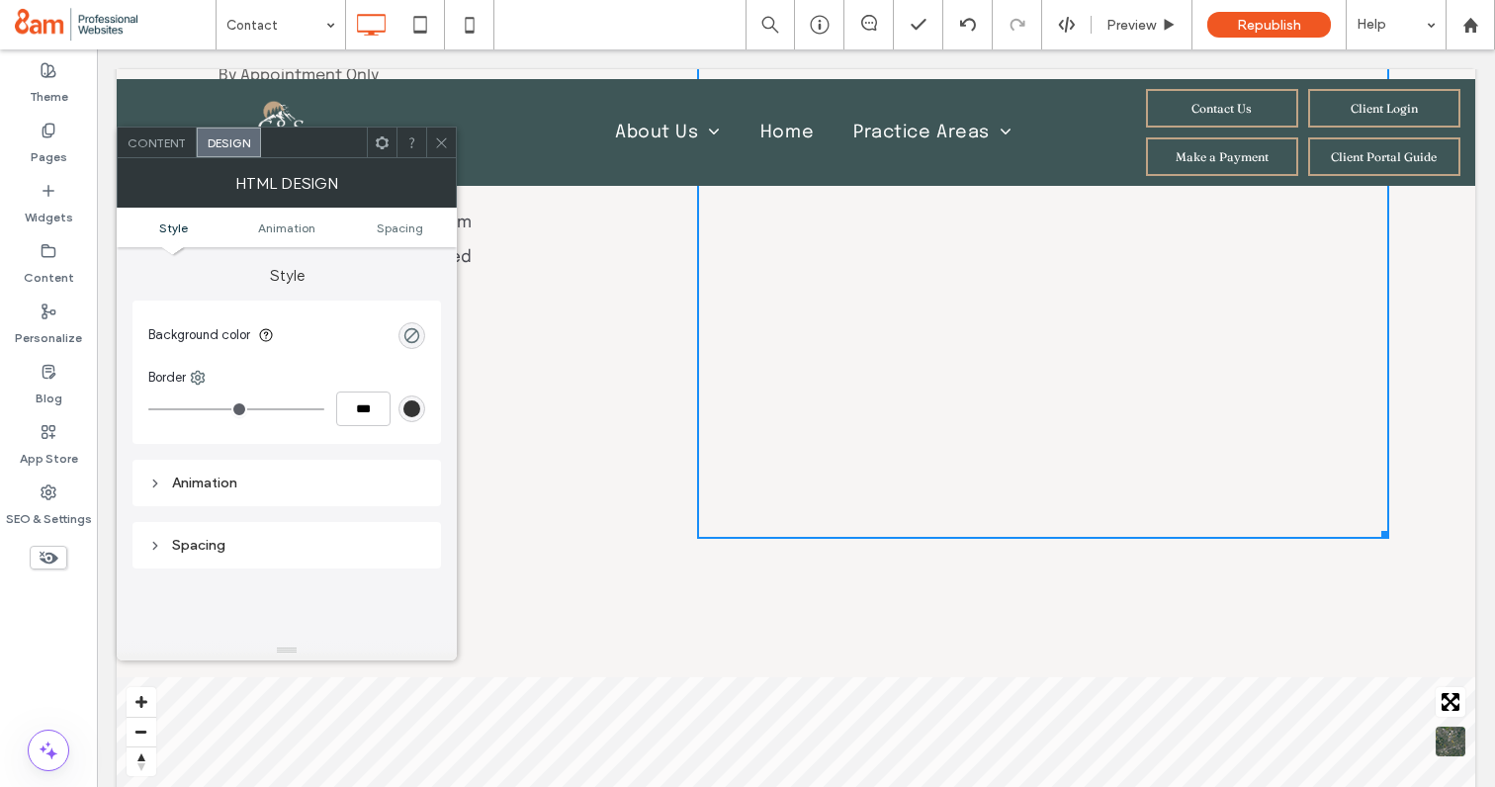
click at [168, 154] on div "Content" at bounding box center [157, 143] width 79 height 30
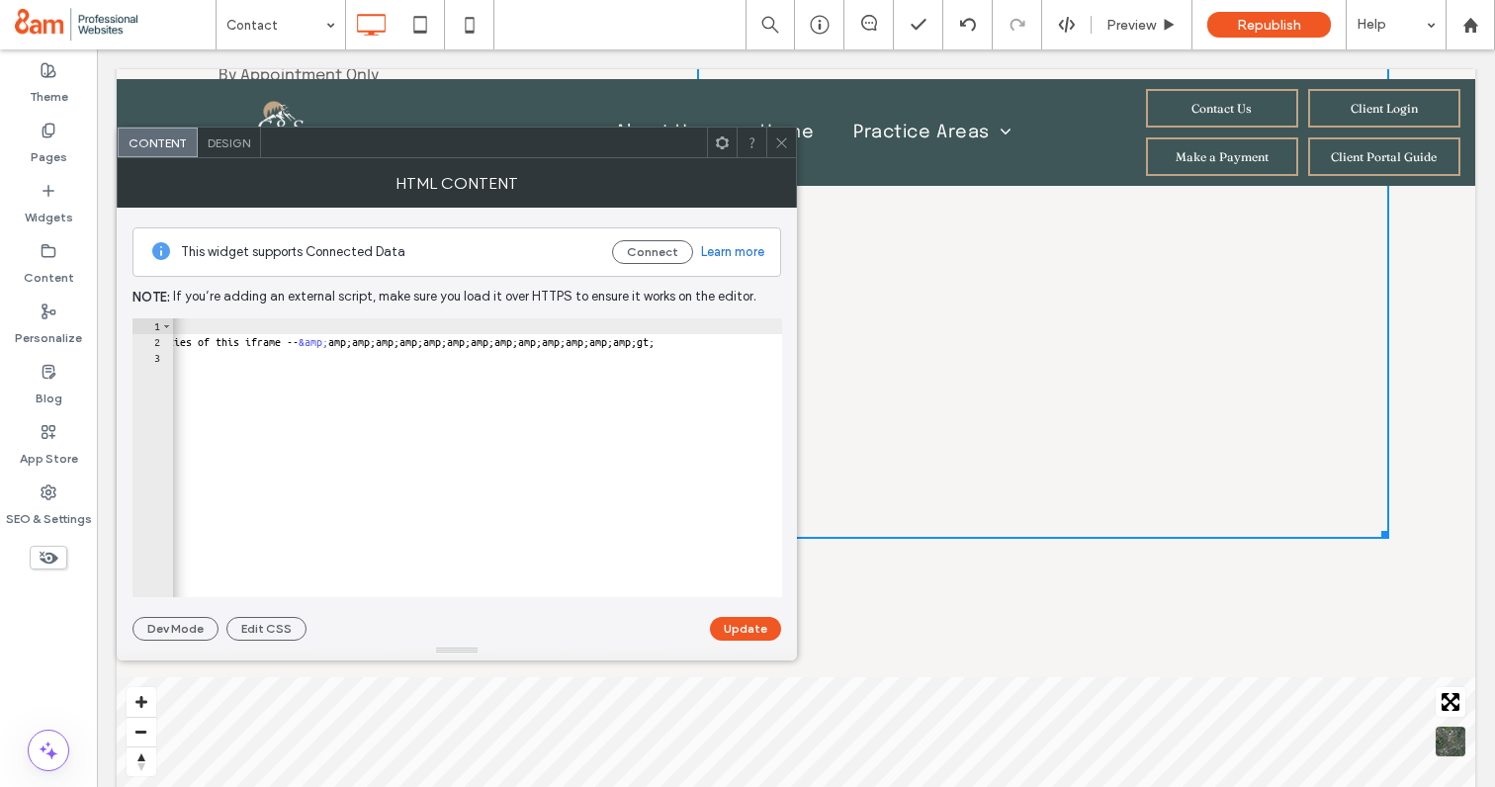
scroll to position [0, 893]
click at [777, 141] on icon at bounding box center [781, 142] width 15 height 15
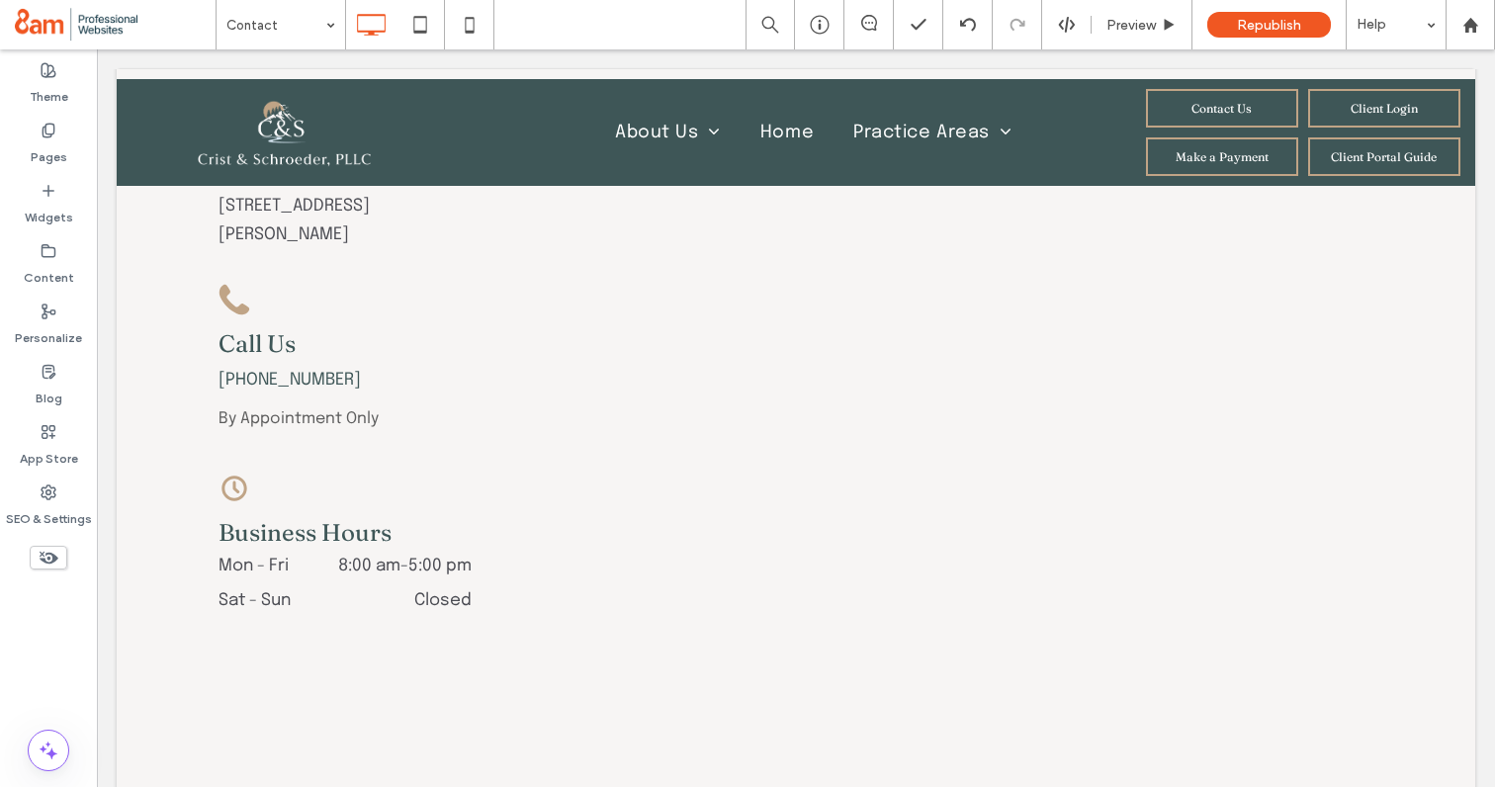
scroll to position [0, 0]
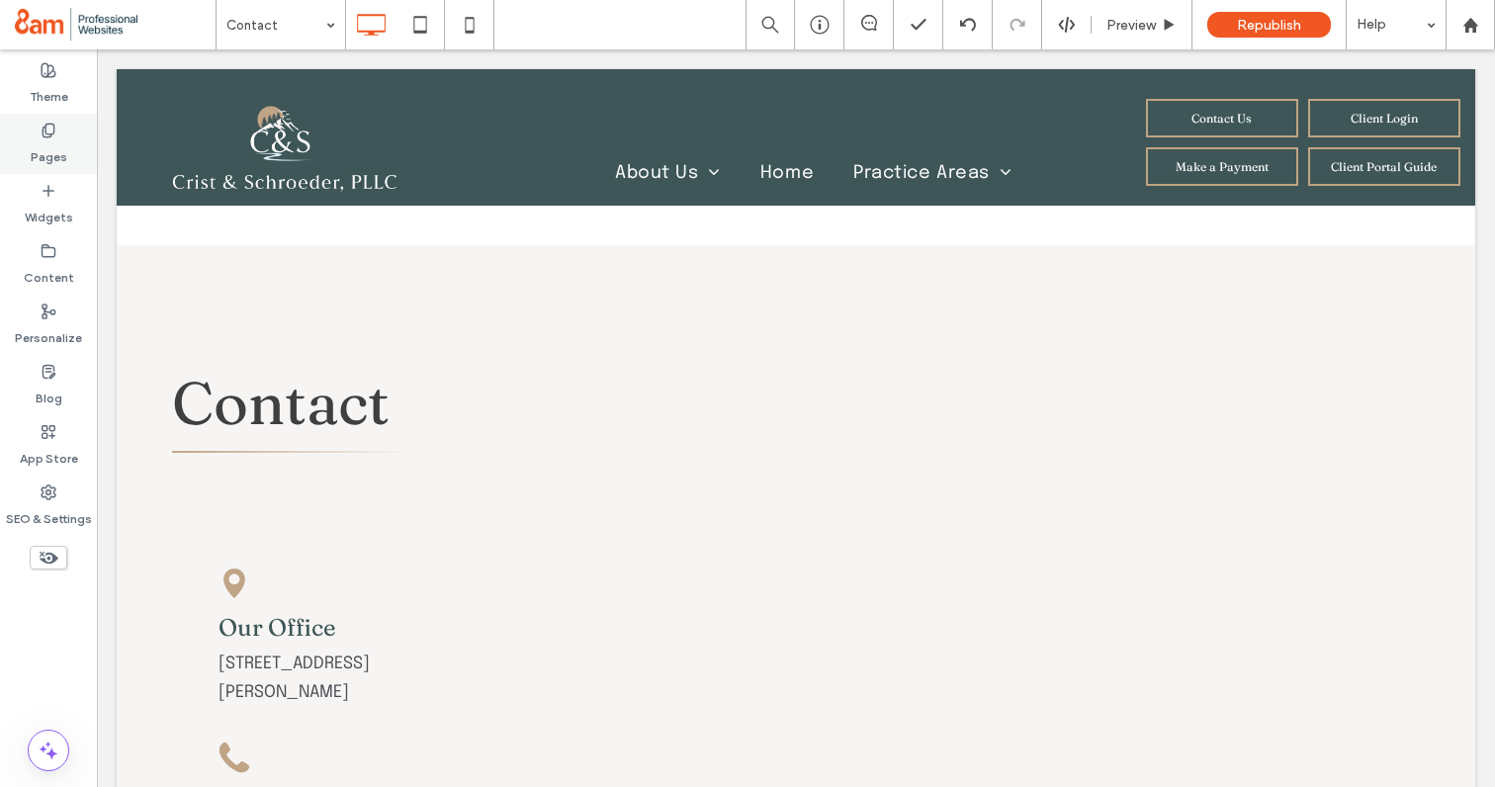
click at [44, 132] on icon at bounding box center [49, 131] width 16 height 16
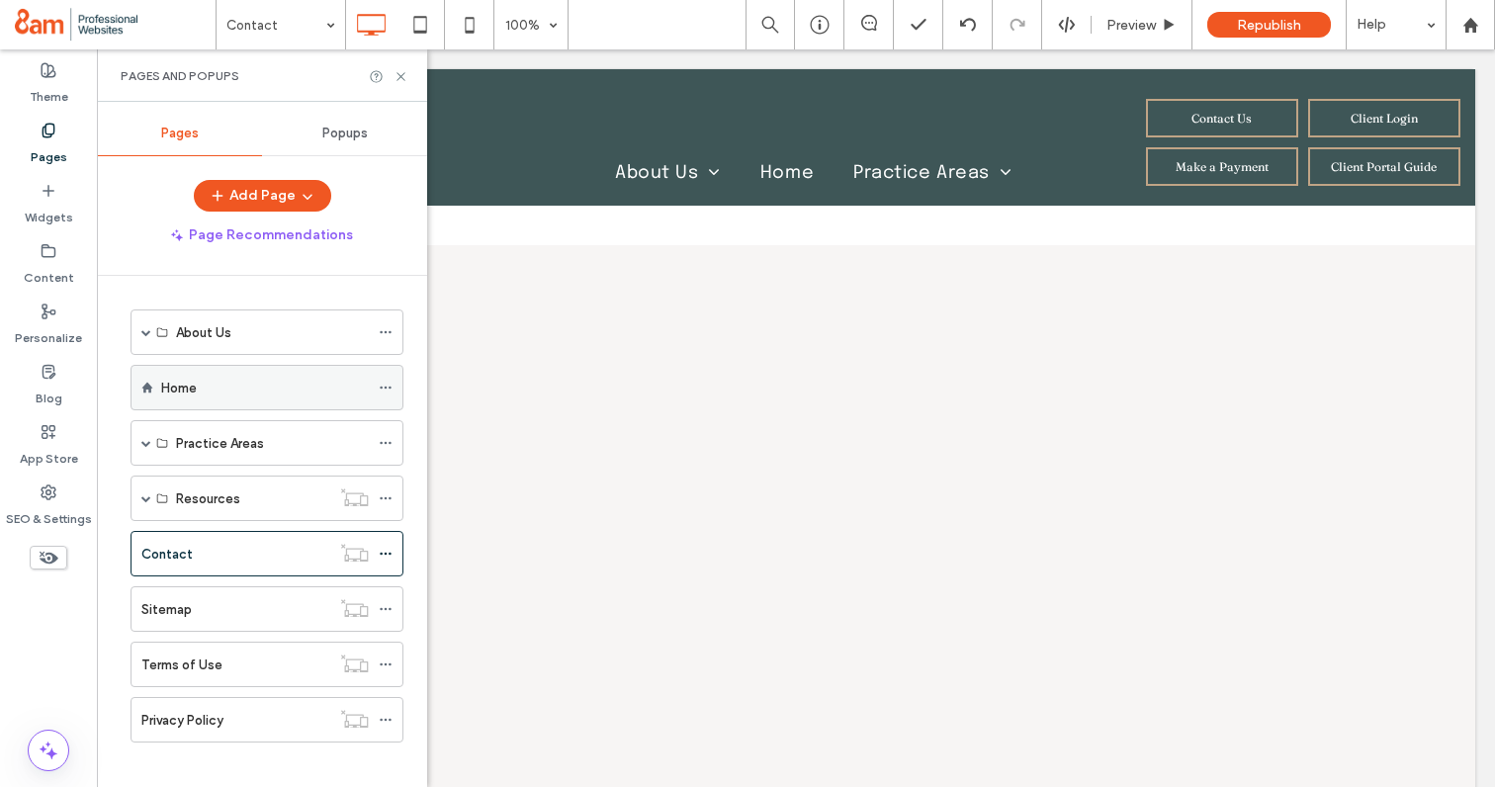
click at [198, 384] on div "Home" at bounding box center [265, 388] width 208 height 21
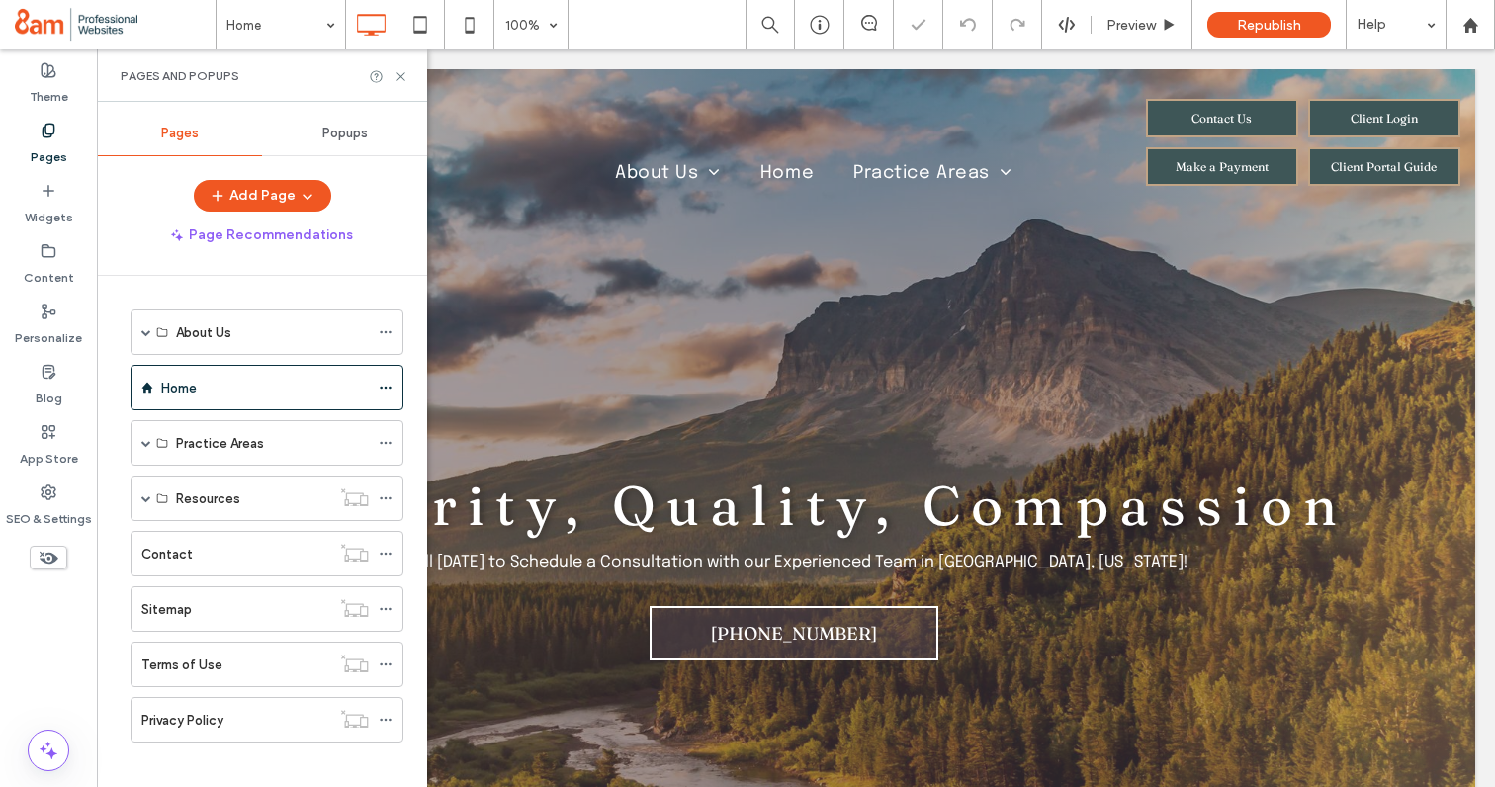
click at [392, 74] on div at bounding box center [389, 76] width 40 height 15
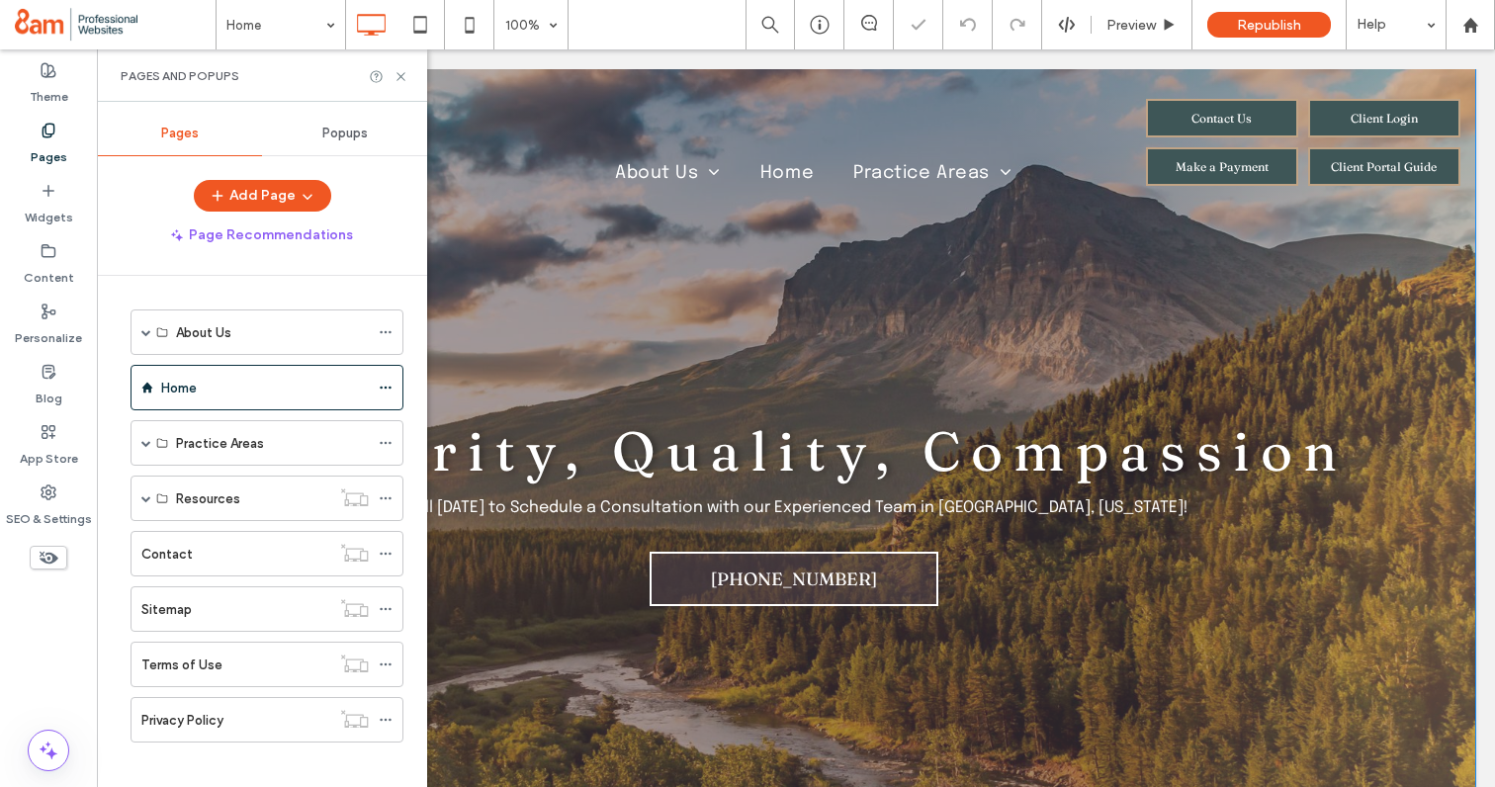
scroll to position [82, 0]
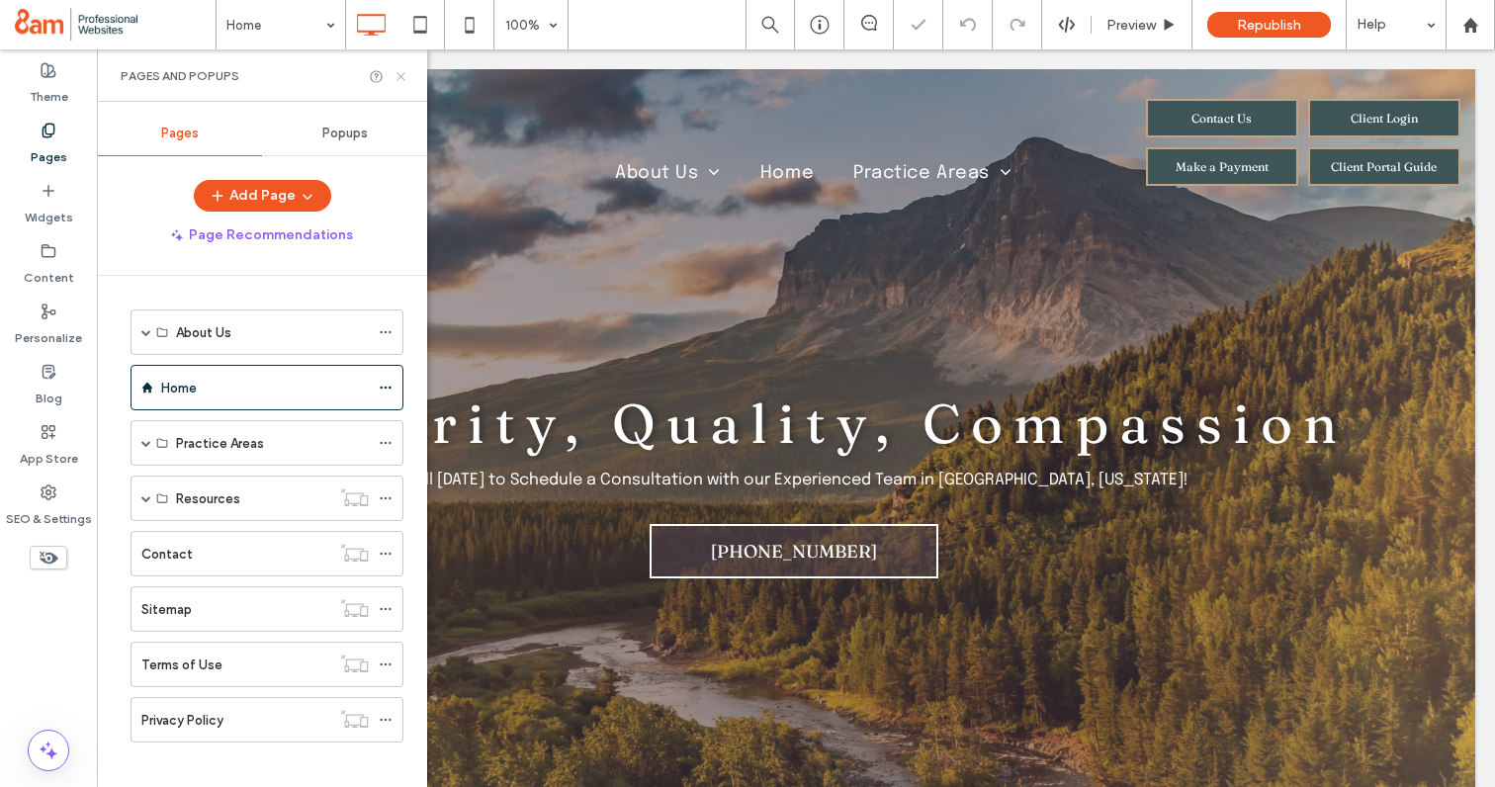
click at [403, 76] on icon at bounding box center [401, 76] width 15 height 15
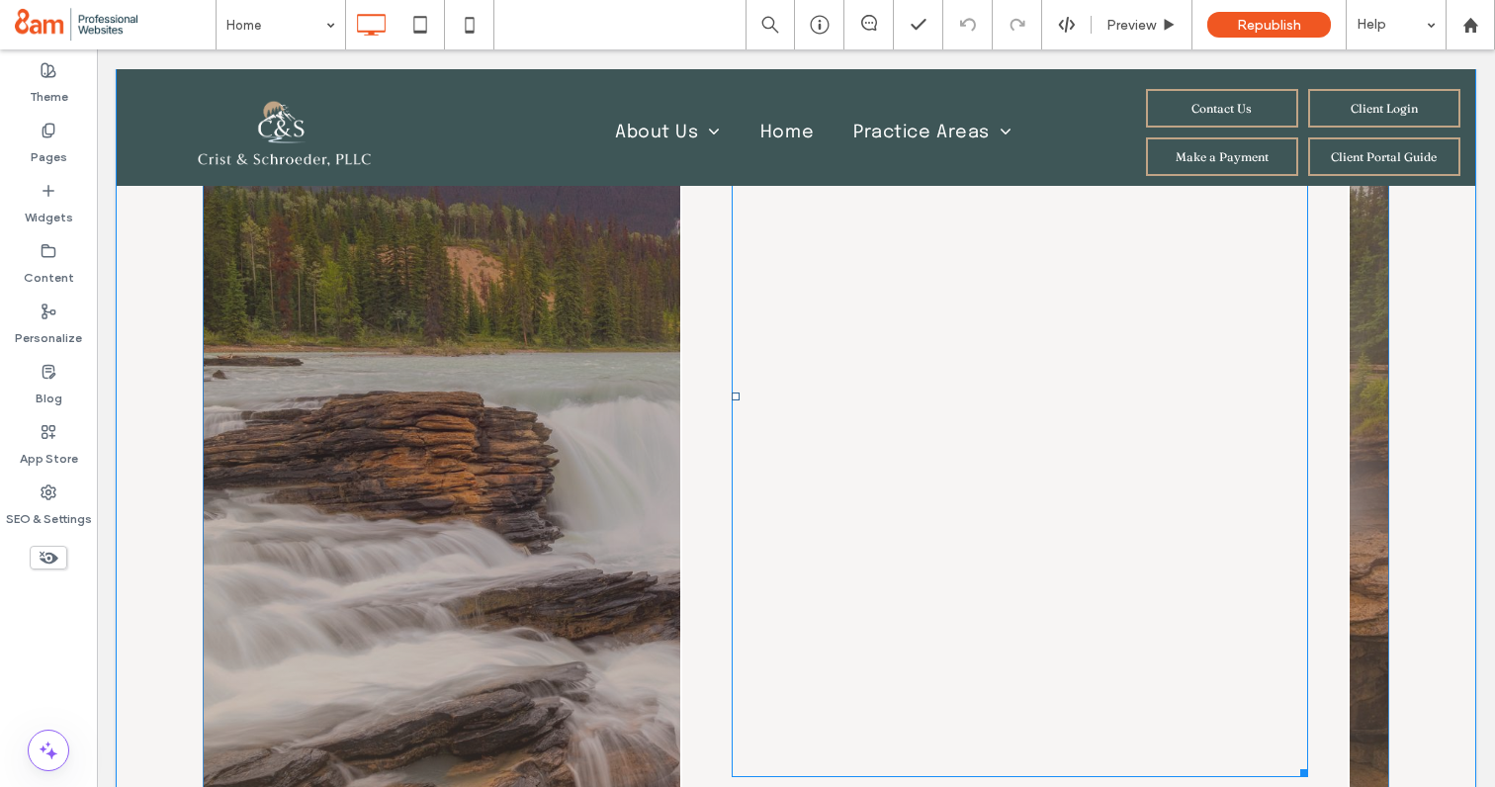
scroll to position [3694, 0]
